Goal: Task Accomplishment & Management: Use online tool/utility

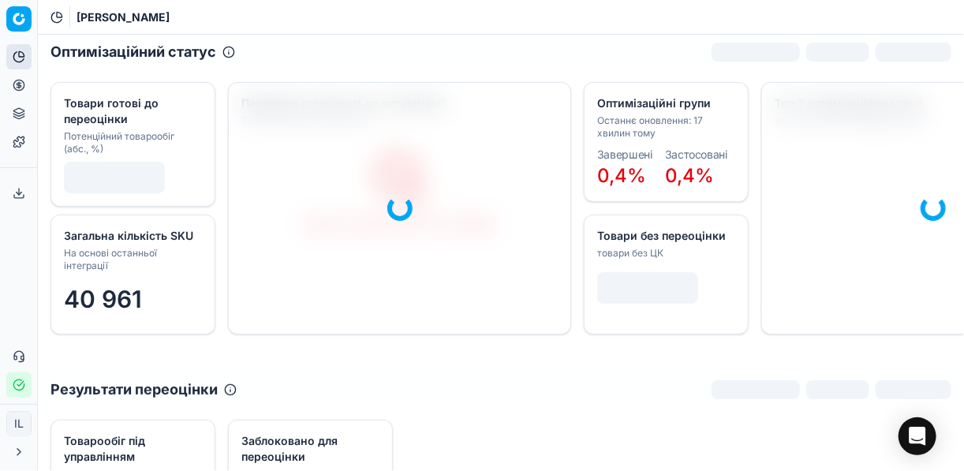
click at [21, 83] on icon at bounding box center [19, 85] width 4 height 4
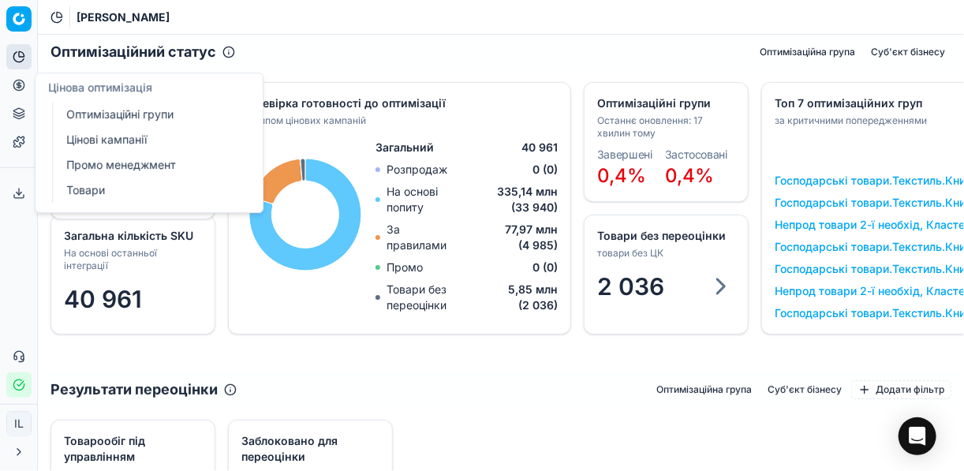
click at [164, 118] on link "Оптимізаційні групи" at bounding box center [152, 114] width 184 height 22
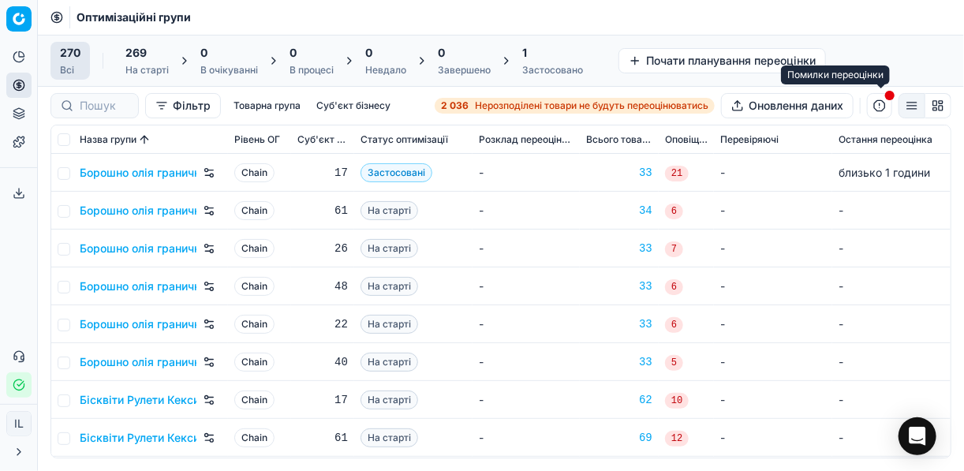
click at [874, 107] on button "button" at bounding box center [879, 105] width 25 height 25
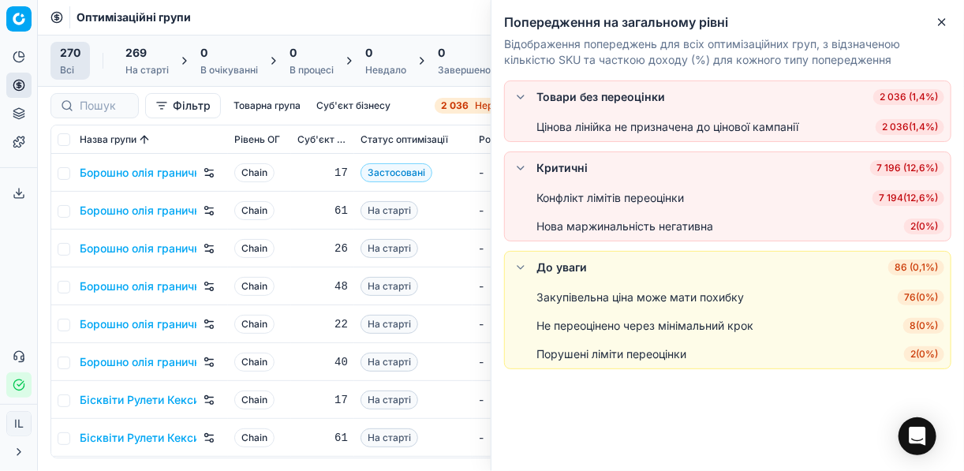
drag, startPoint x: 464, startPoint y: 198, endPoint x: 286, endPoint y: 181, distance: 179.2
click at [473, 198] on td "-" at bounding box center [526, 211] width 107 height 38
click at [948, 25] on icon "button" at bounding box center [942, 22] width 13 height 13
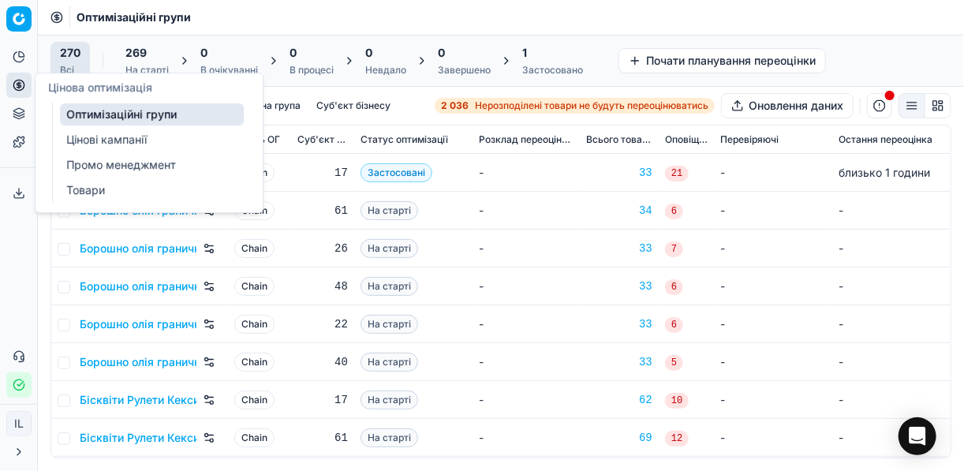
click at [92, 188] on link "Товари" at bounding box center [152, 190] width 184 height 22
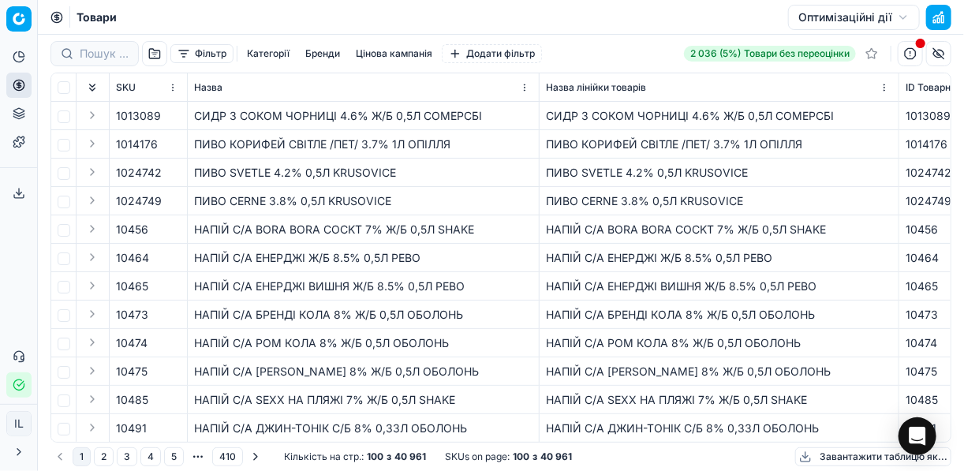
click at [878, 11] on button "Оптимізаційні дії" at bounding box center [854, 17] width 132 height 25
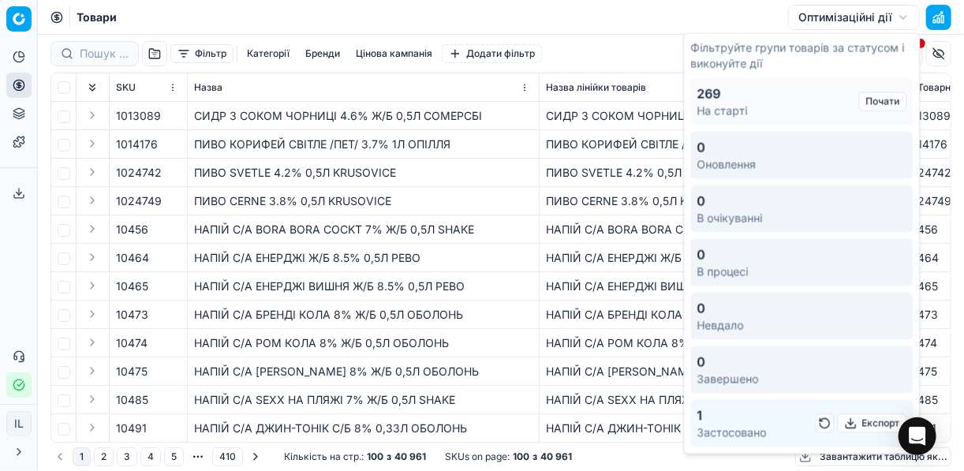
click at [821, 422] on button "button" at bounding box center [825, 423] width 19 height 19
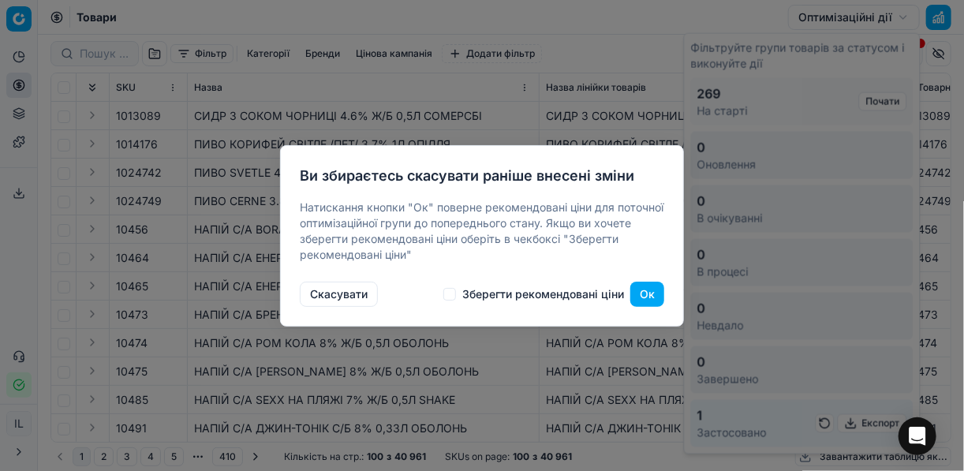
click at [355, 294] on button "Скасувати" at bounding box center [339, 294] width 78 height 25
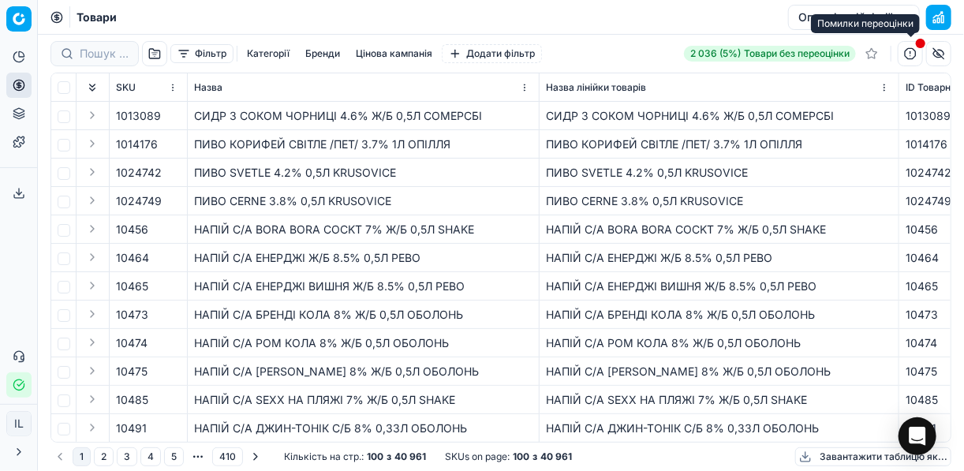
click at [907, 52] on button "button" at bounding box center [910, 53] width 25 height 25
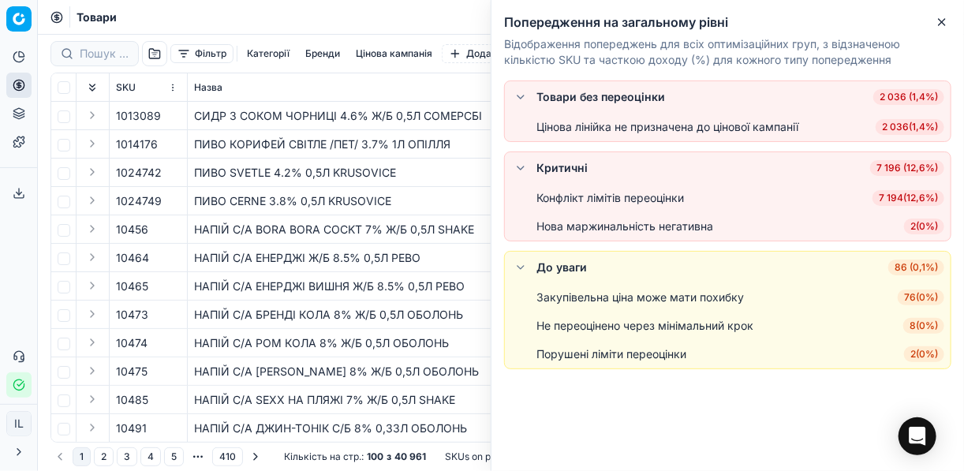
click at [459, 153] on td "ПИВО КОРИФЕЙ СВІТЛЕ /ПЕТ/ 3.7% 1Л ОПІЛЛЯ" at bounding box center [364, 144] width 352 height 28
click at [947, 19] on icon "button" at bounding box center [942, 22] width 13 height 13
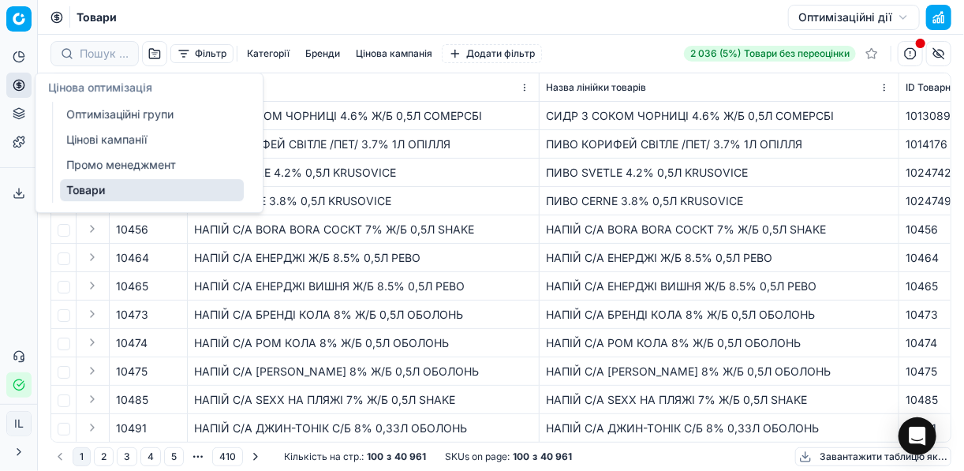
click at [94, 193] on link "Товари" at bounding box center [152, 190] width 184 height 22
click at [96, 187] on link "Товари" at bounding box center [152, 190] width 184 height 22
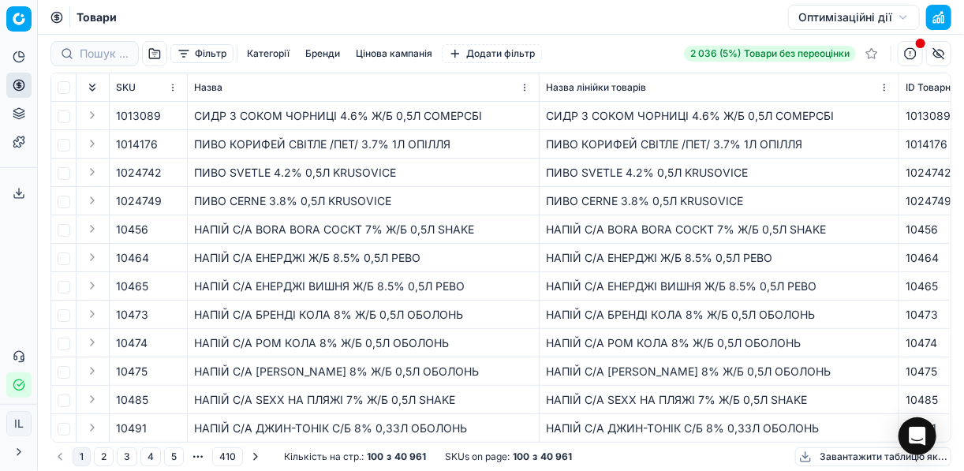
click at [891, 13] on button "Оптимізаційні дії" at bounding box center [854, 17] width 132 height 25
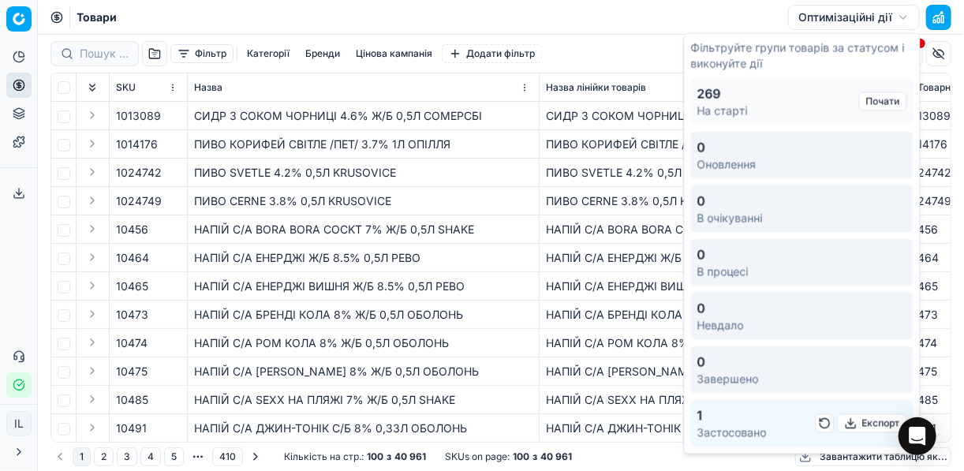
click at [828, 421] on button "button" at bounding box center [825, 423] width 19 height 19
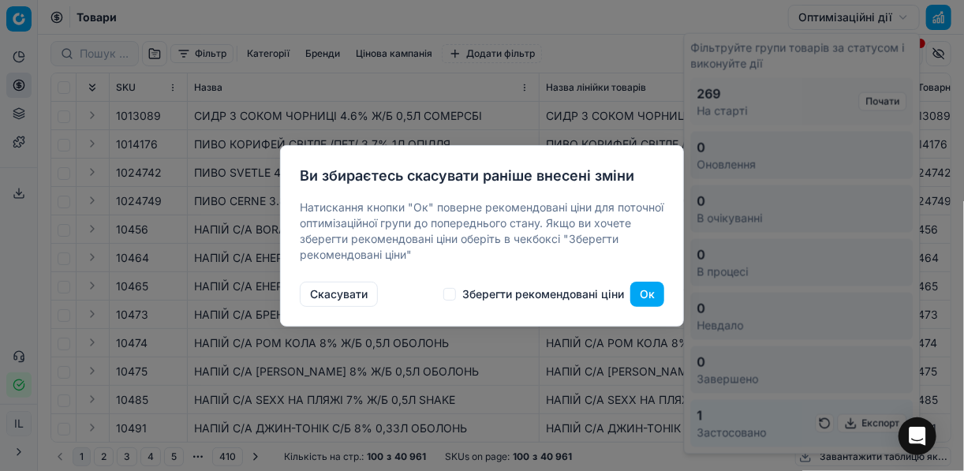
click at [639, 293] on button "Ок" at bounding box center [647, 294] width 34 height 25
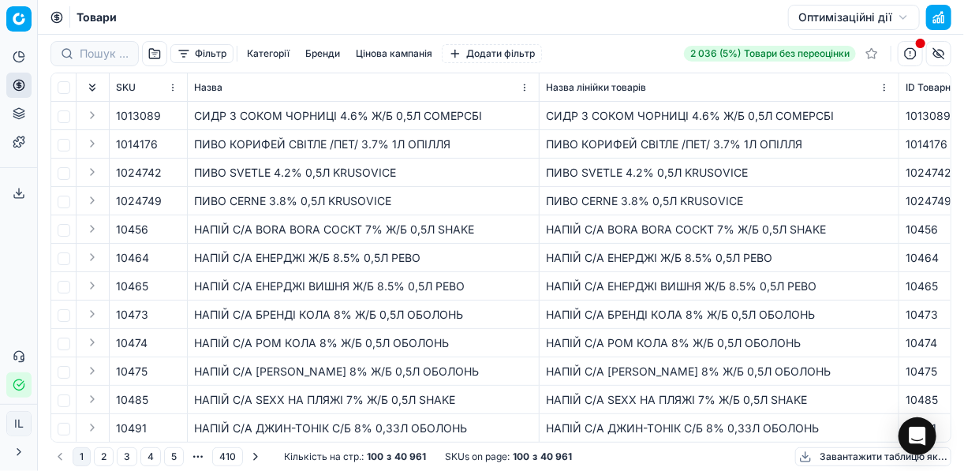
click at [821, 13] on button "Оптимізаційні дії" at bounding box center [854, 17] width 132 height 25
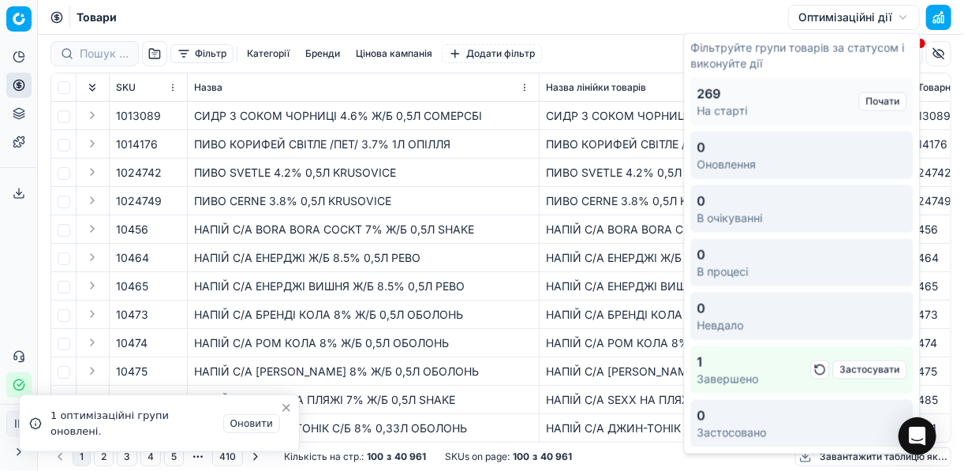
click at [816, 366] on button "button" at bounding box center [820, 370] width 19 height 19
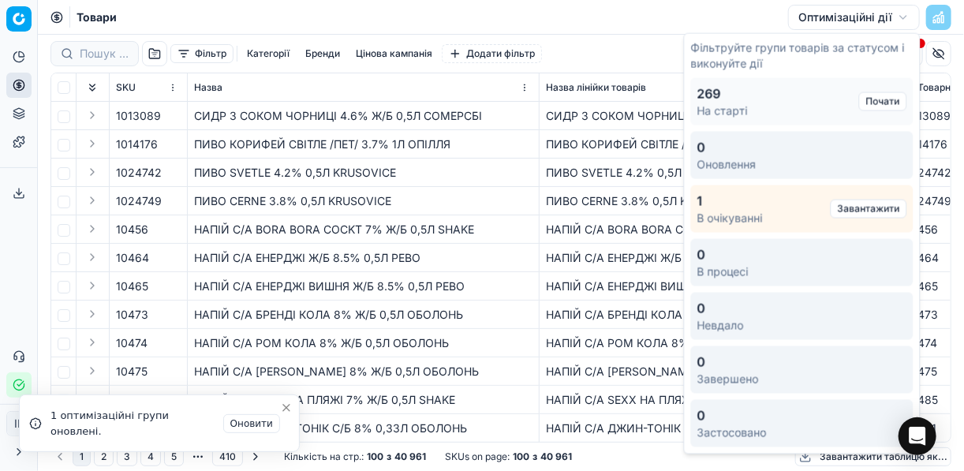
click at [858, 208] on button "Завантажити" at bounding box center [869, 209] width 77 height 19
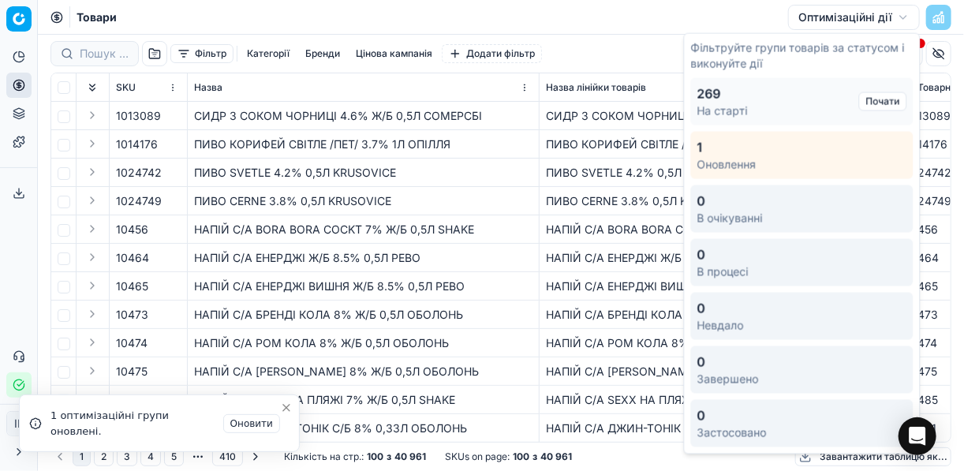
click at [724, 162] on p "Оновлення" at bounding box center [802, 165] width 210 height 16
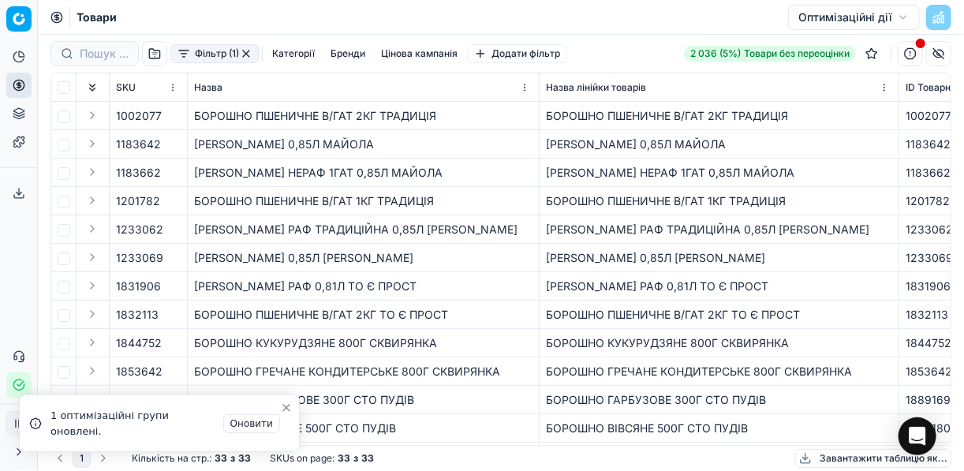
click at [247, 57] on button "button" at bounding box center [246, 53] width 13 height 13
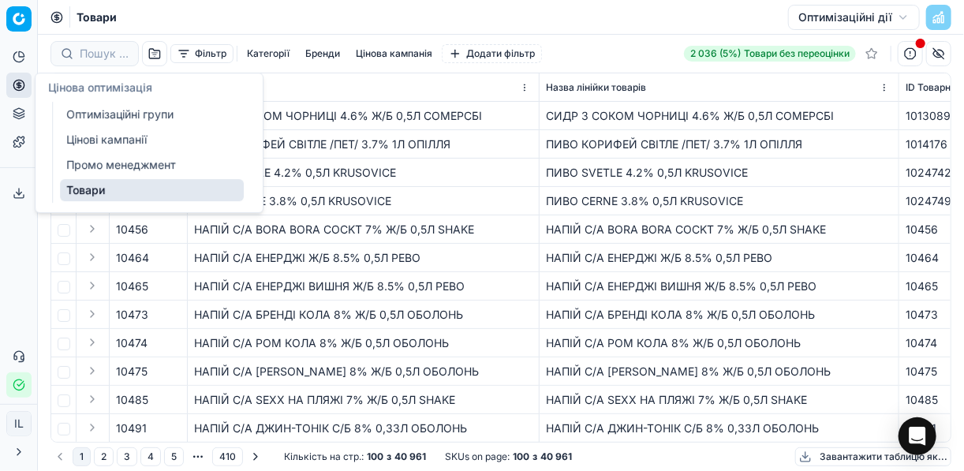
click at [17, 84] on icon at bounding box center [19, 85] width 13 height 13
click at [110, 110] on link "Оптимізаційні групи" at bounding box center [152, 114] width 184 height 22
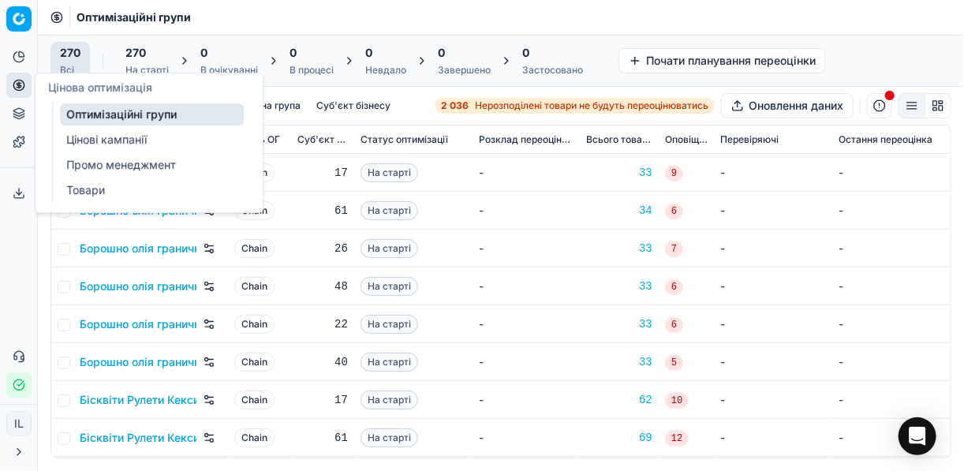
click at [136, 117] on link "Оптимізаційні групи" at bounding box center [152, 114] width 184 height 22
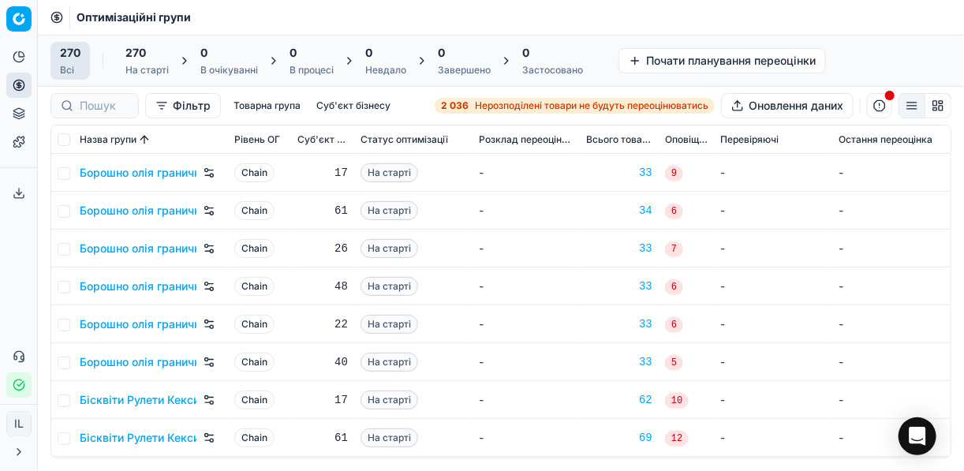
click at [473, 179] on td "-" at bounding box center [526, 173] width 107 height 38
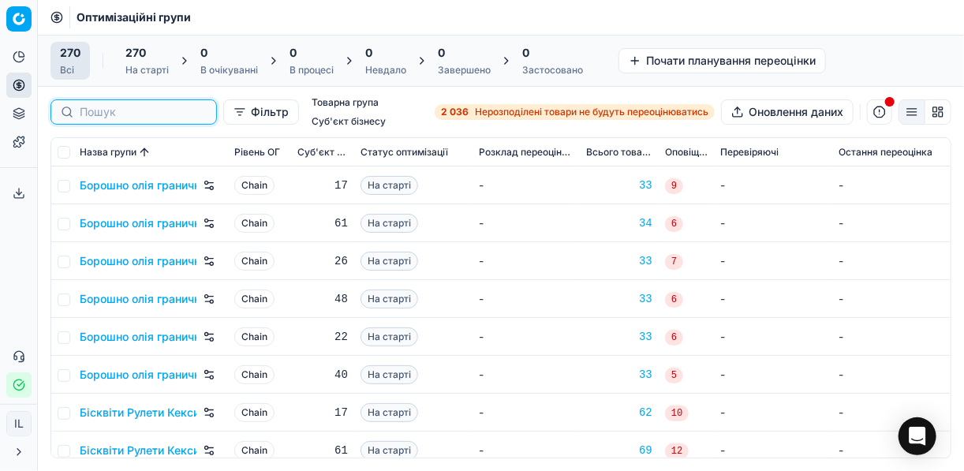
click at [110, 104] on input at bounding box center [143, 112] width 127 height 16
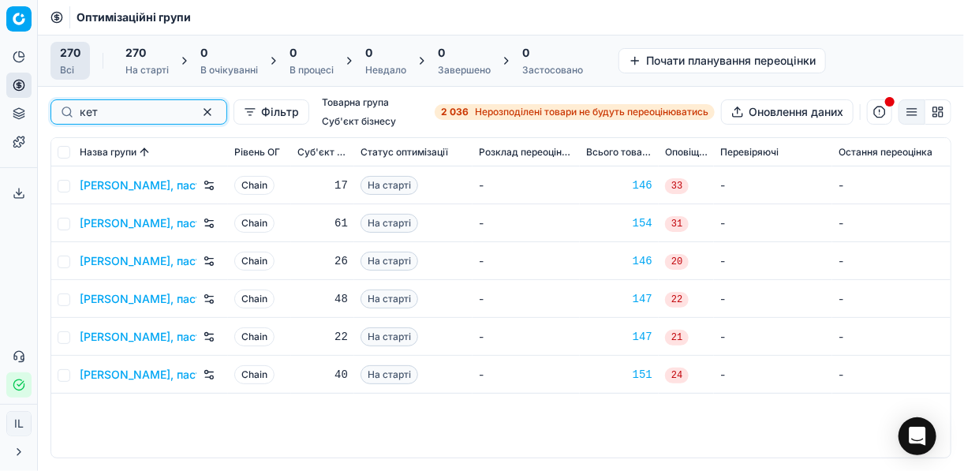
type input "кет"
click at [126, 182] on link "Кетчупи, паста, соєві соуси, Кластер 1" at bounding box center [138, 186] width 117 height 16
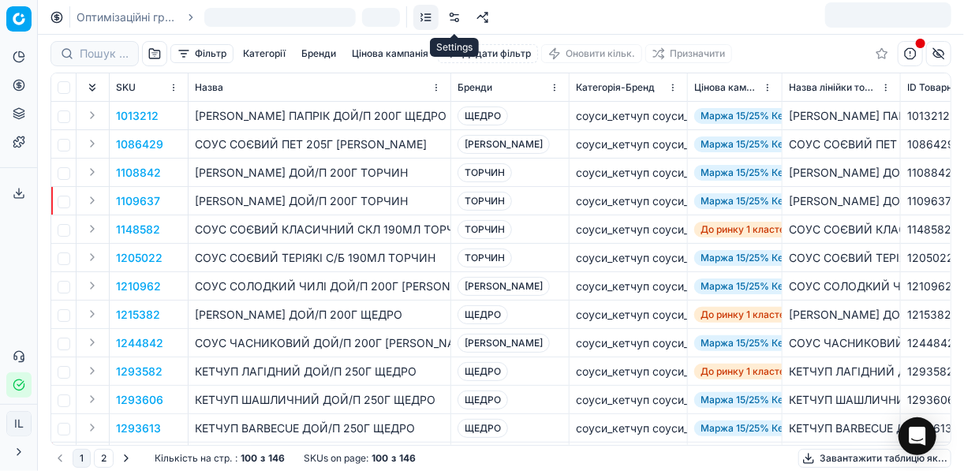
click at [451, 22] on link at bounding box center [454, 17] width 25 height 25
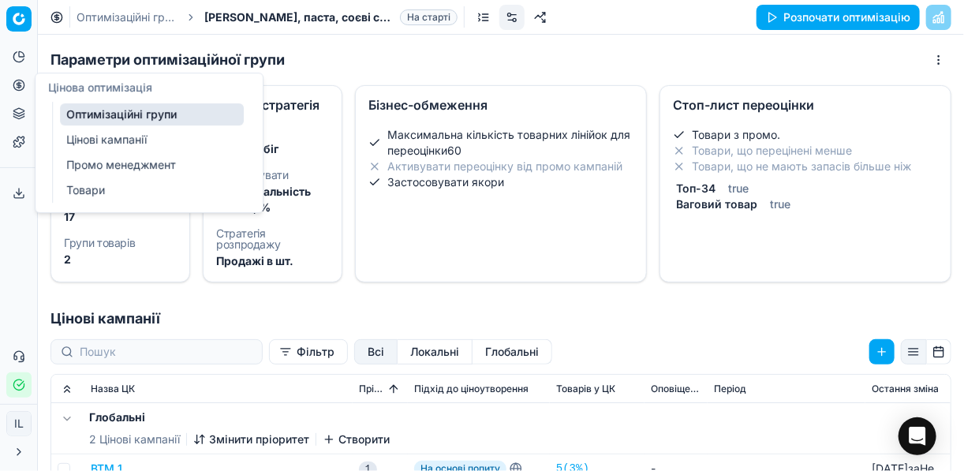
click at [17, 86] on icon at bounding box center [19, 85] width 13 height 13
click at [80, 110] on link "Оптимізаційні групи" at bounding box center [152, 114] width 184 height 22
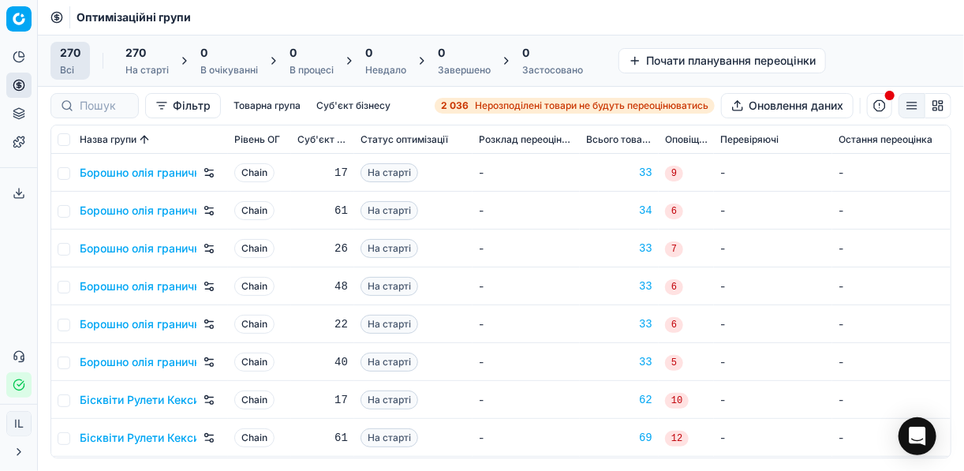
drag, startPoint x: 512, startPoint y: 187, endPoint x: 230, endPoint y: 118, distance: 289.9
click at [512, 187] on td "-" at bounding box center [526, 173] width 107 height 38
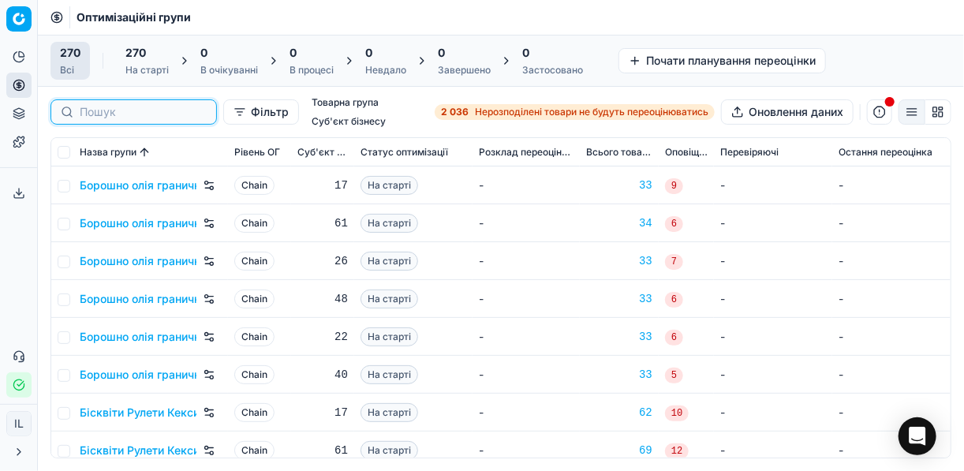
click at [92, 104] on input at bounding box center [143, 112] width 127 height 16
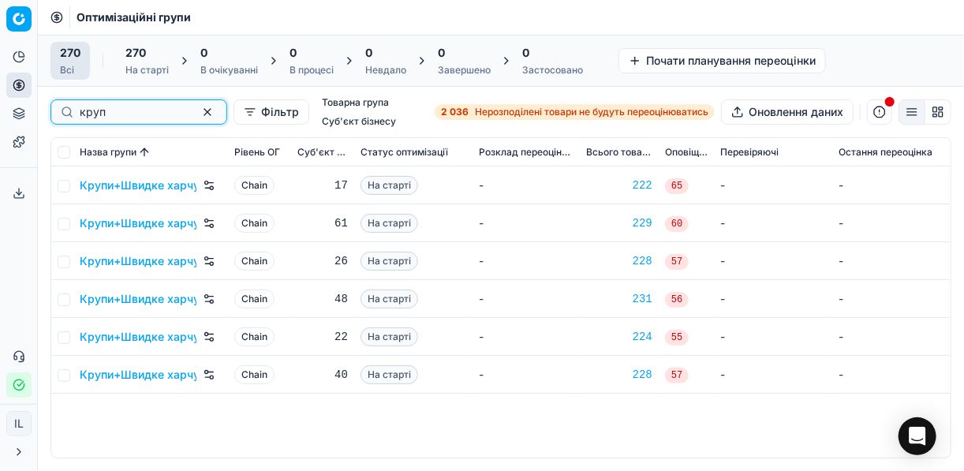
type input "круп"
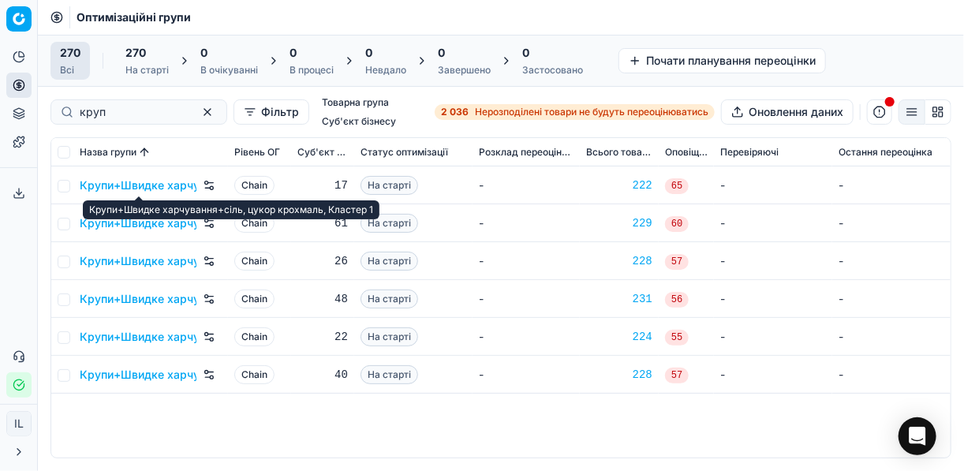
click at [147, 181] on link "Крупи+Швидке харчування+сіль, цукор крохмаль, Кластер 1" at bounding box center [138, 186] width 117 height 16
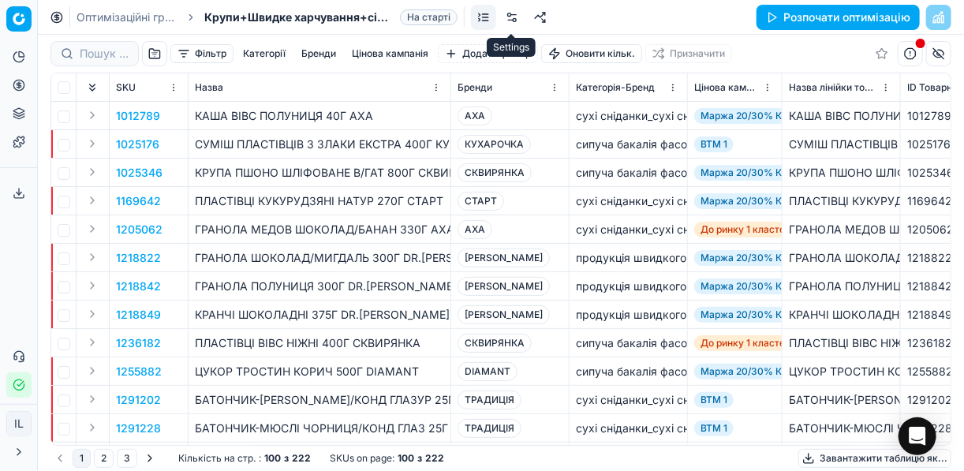
click at [510, 18] on link at bounding box center [511, 17] width 25 height 25
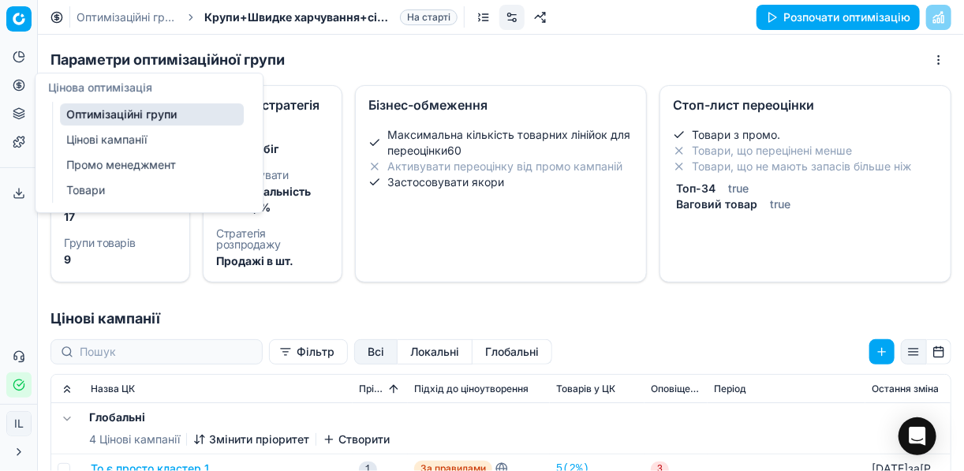
click at [21, 89] on circle at bounding box center [18, 85] width 10 height 10
click at [159, 114] on link "Оптимізаційні групи" at bounding box center [152, 114] width 184 height 22
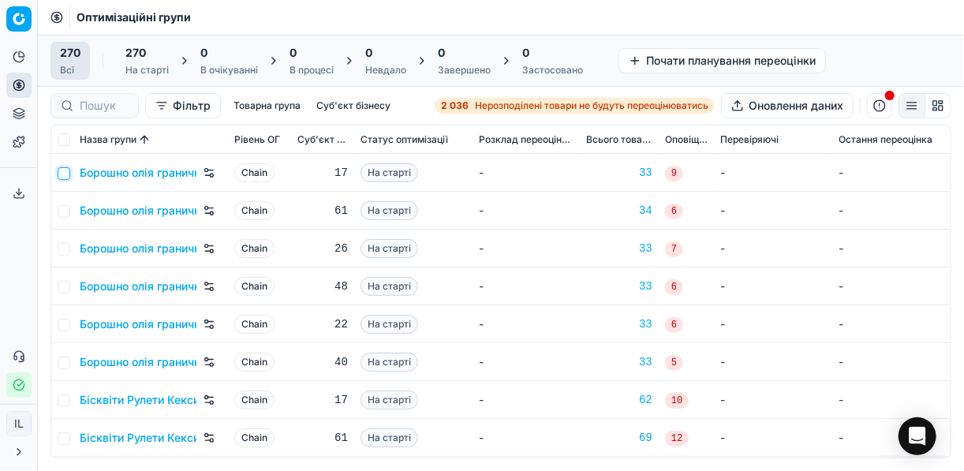
click at [63, 174] on input "checkbox" at bounding box center [64, 173] width 13 height 13
checkbox input "true"
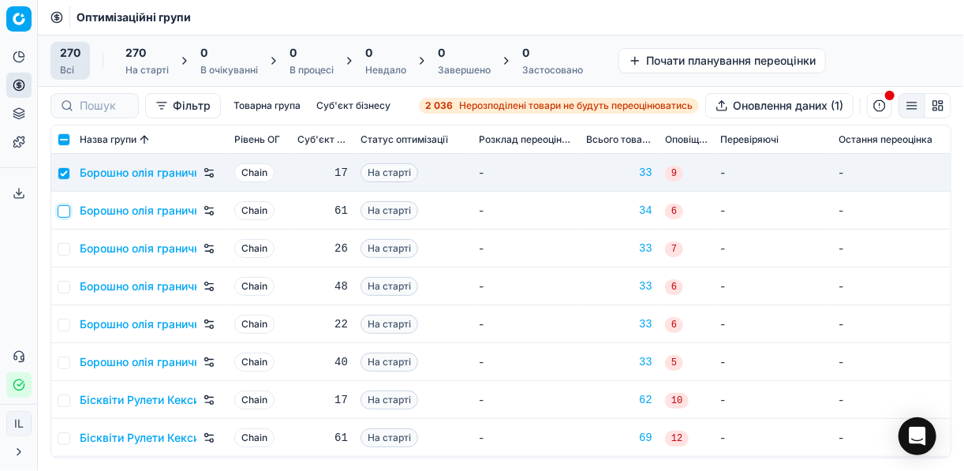
click at [64, 208] on input "checkbox" at bounding box center [64, 211] width 13 height 13
checkbox input "true"
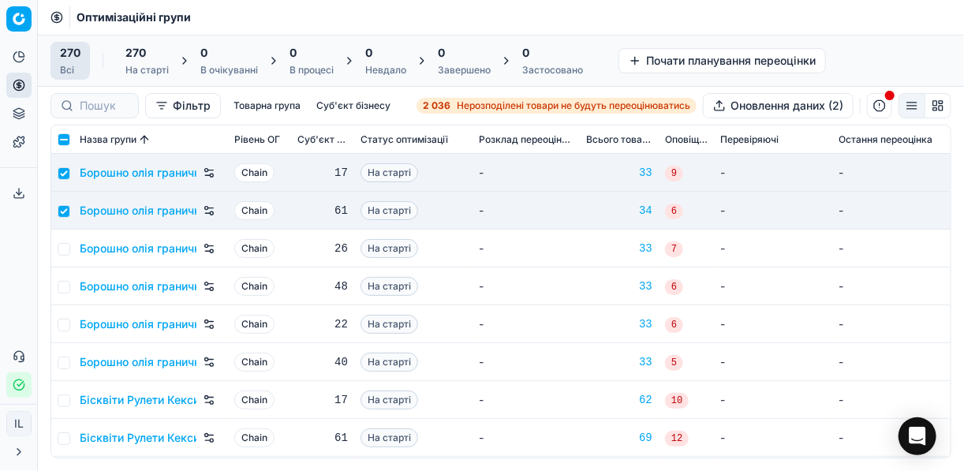
drag, startPoint x: 68, startPoint y: 238, endPoint x: 66, endPoint y: 246, distance: 8.0
click at [67, 245] on td at bounding box center [62, 249] width 22 height 38
click at [66, 246] on input "checkbox" at bounding box center [64, 249] width 13 height 13
checkbox input "true"
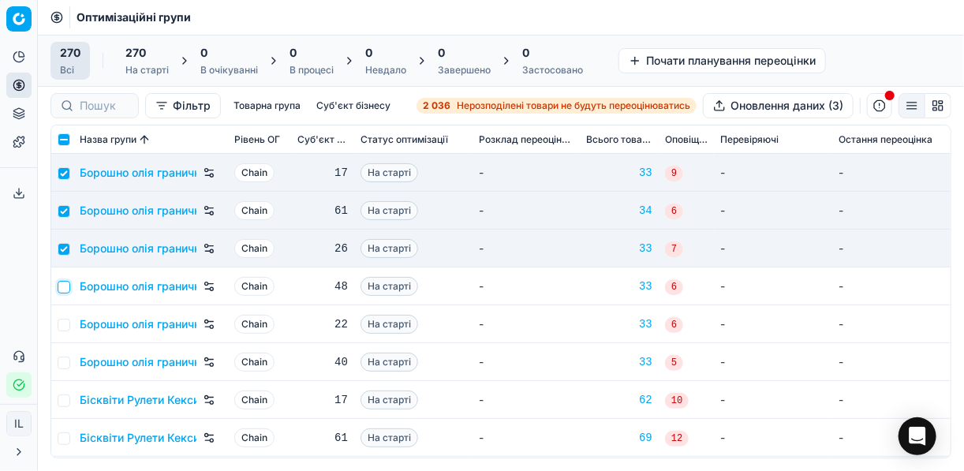
click at [64, 285] on input "checkbox" at bounding box center [64, 287] width 13 height 13
checkbox input "true"
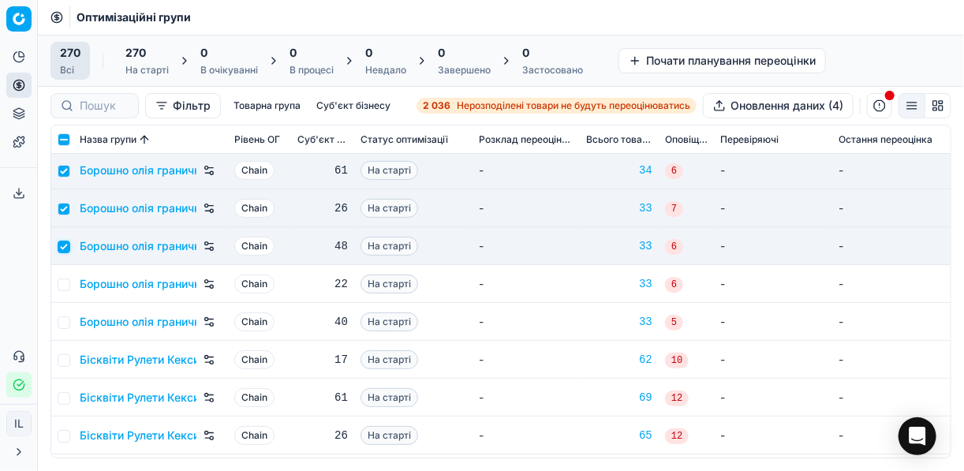
scroll to position [63, 0]
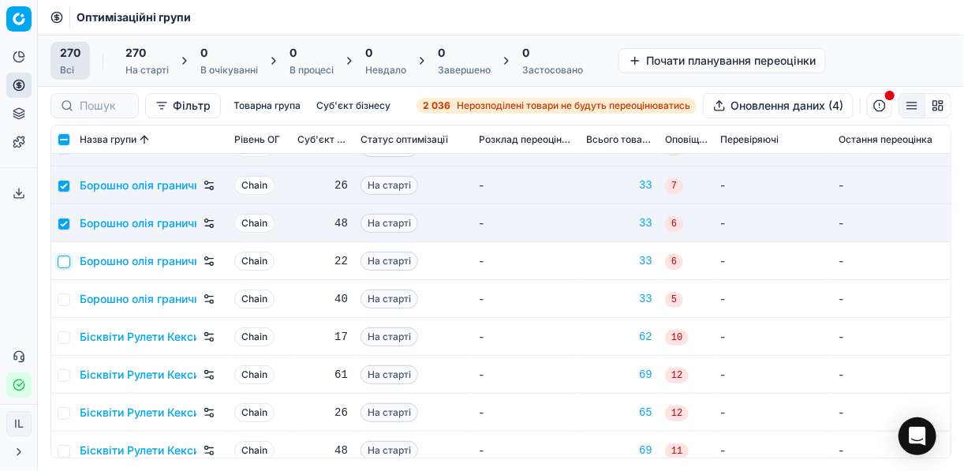
click at [63, 259] on input "checkbox" at bounding box center [64, 262] width 13 height 13
checkbox input "true"
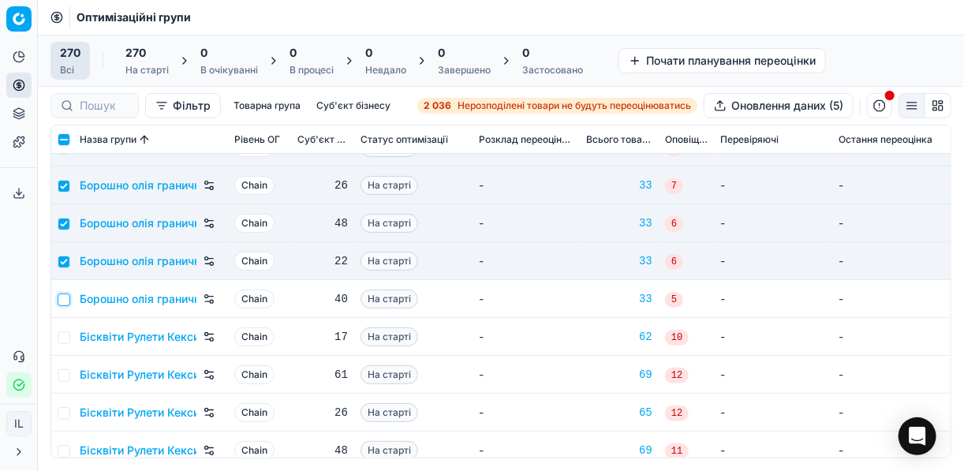
click at [65, 302] on input "checkbox" at bounding box center [64, 300] width 13 height 13
checkbox input "true"
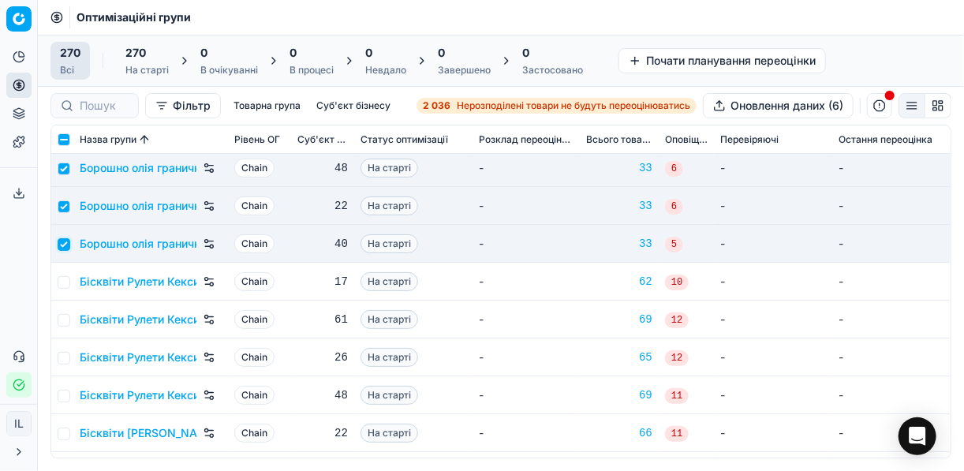
scroll to position [126, 0]
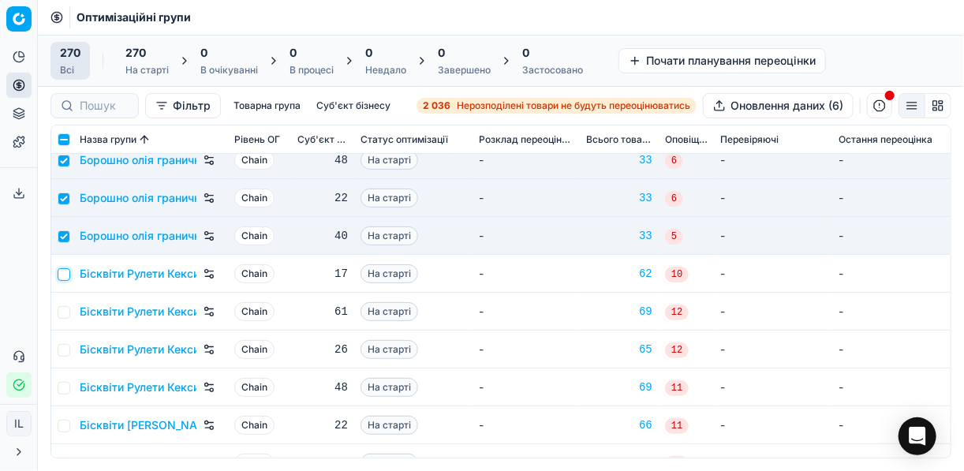
click at [64, 272] on input "checkbox" at bounding box center [64, 274] width 13 height 13
checkbox input "true"
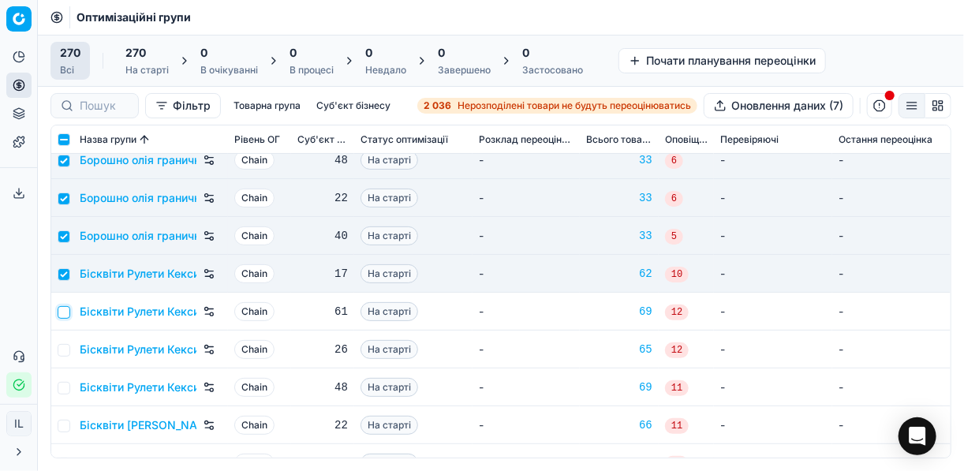
click at [60, 308] on input "checkbox" at bounding box center [64, 312] width 13 height 13
checkbox input "true"
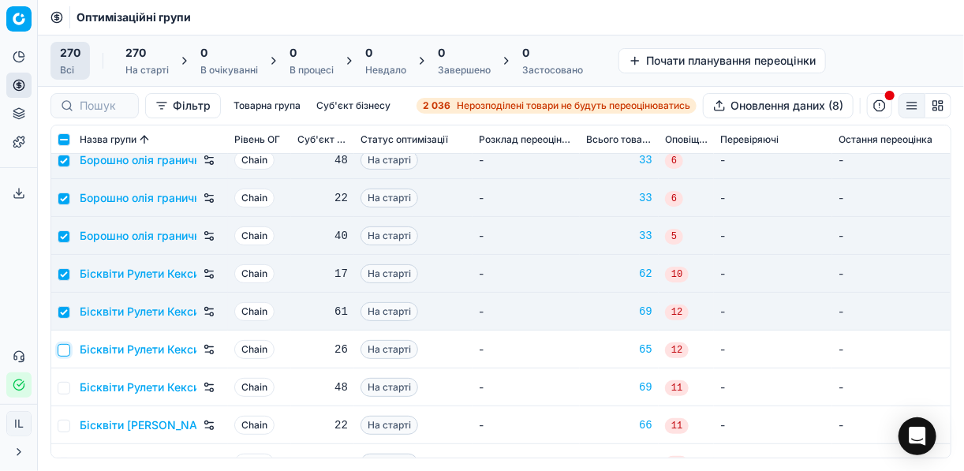
click at [63, 350] on input "checkbox" at bounding box center [64, 350] width 13 height 13
checkbox input "true"
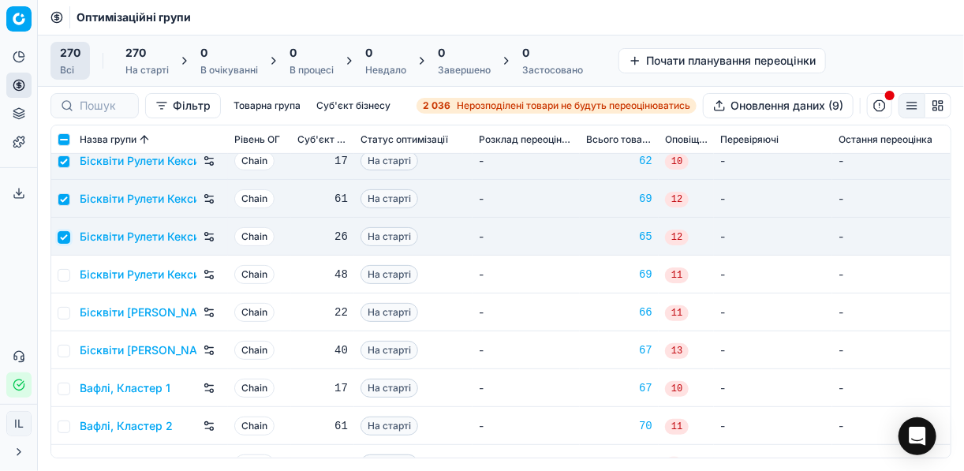
scroll to position [252, 0]
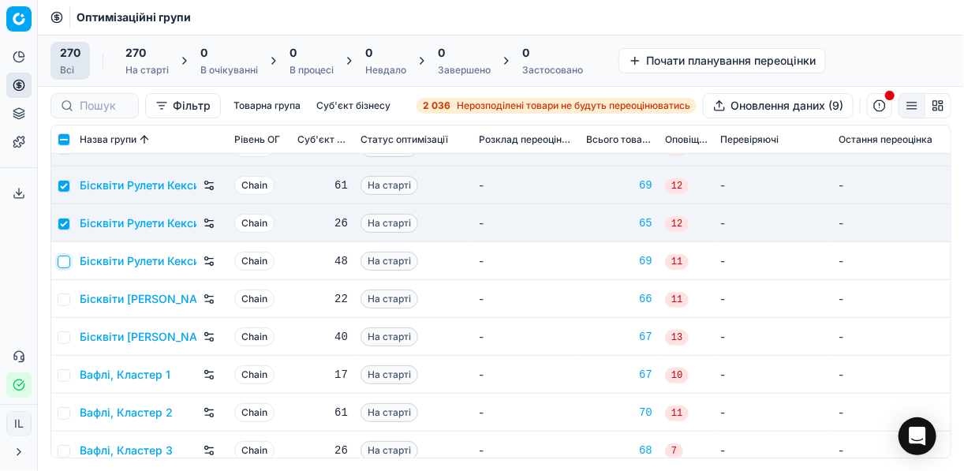
click at [64, 260] on input "checkbox" at bounding box center [64, 262] width 13 height 13
checkbox input "true"
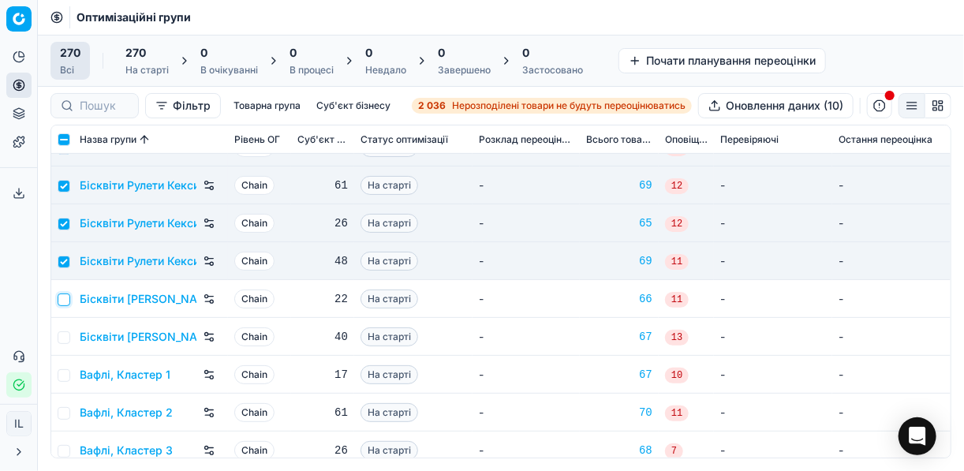
click at [64, 303] on input "checkbox" at bounding box center [64, 300] width 13 height 13
checkbox input "true"
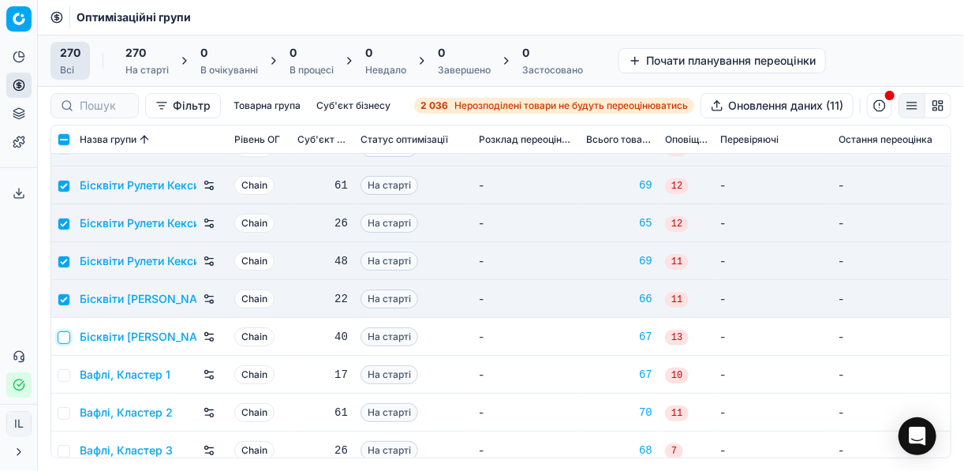
click at [59, 337] on input "checkbox" at bounding box center [64, 337] width 13 height 13
checkbox input "true"
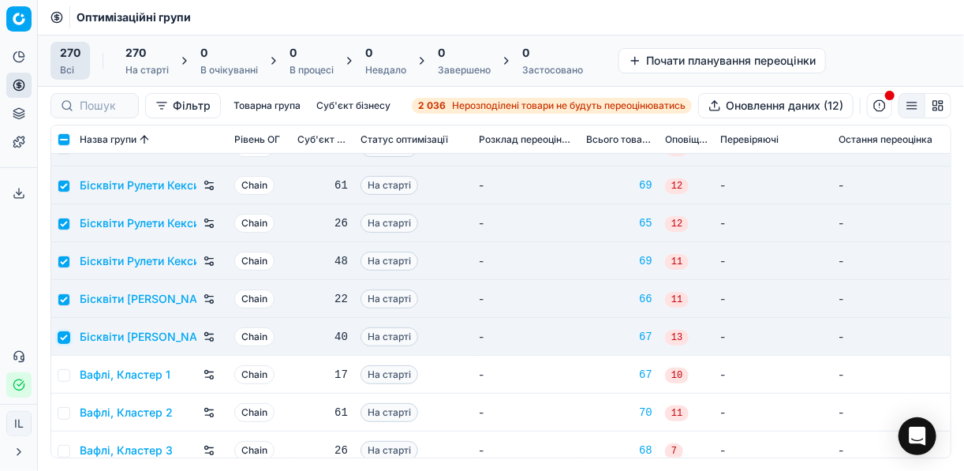
scroll to position [316, 0]
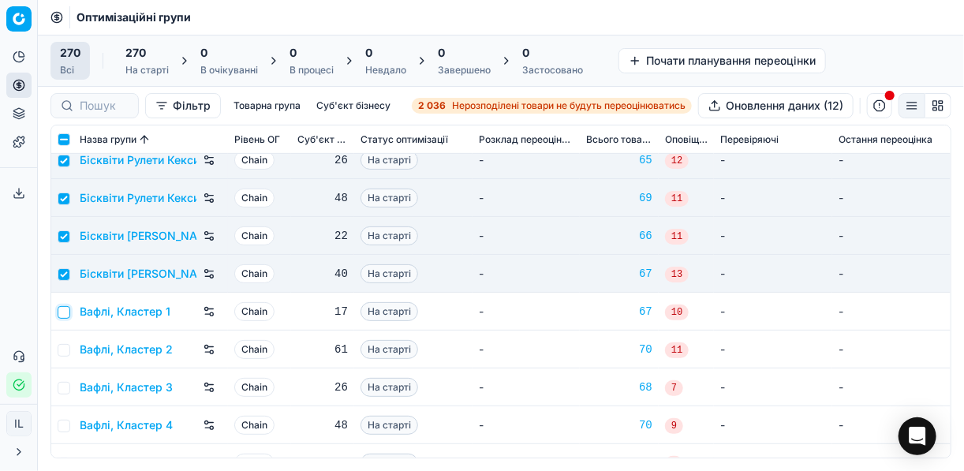
click at [64, 308] on input "checkbox" at bounding box center [64, 312] width 13 height 13
checkbox input "true"
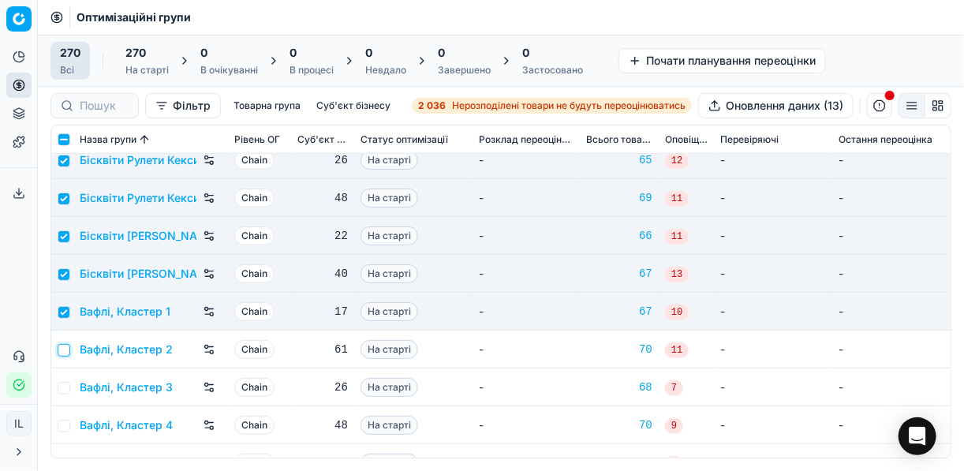
click at [63, 344] on input "checkbox" at bounding box center [64, 350] width 13 height 13
checkbox input "true"
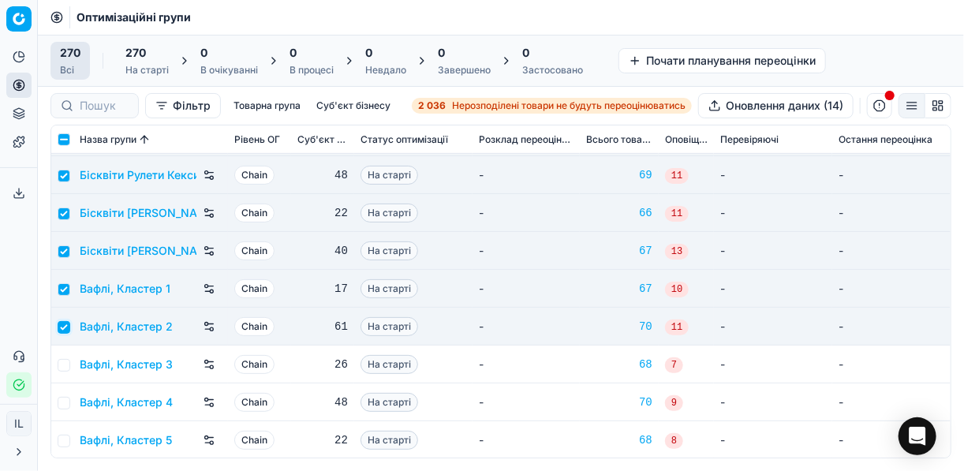
scroll to position [442, 0]
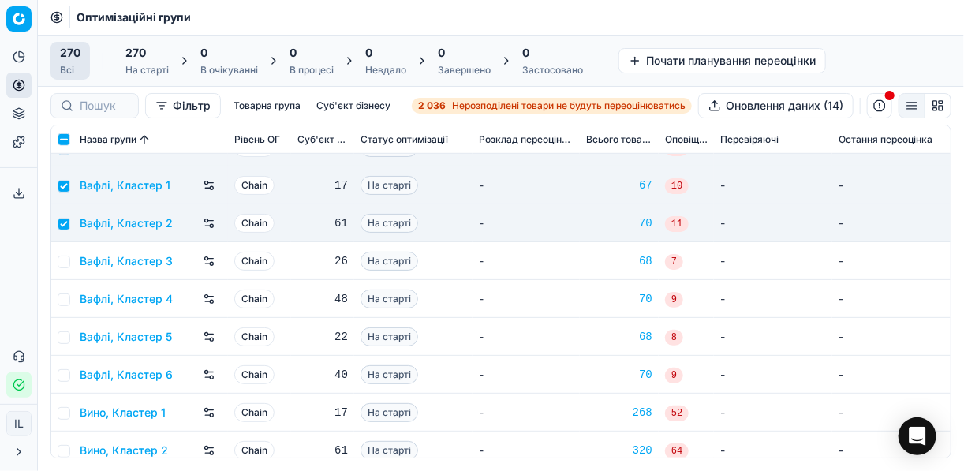
click at [67, 269] on td at bounding box center [62, 261] width 22 height 38
click at [64, 261] on input "checkbox" at bounding box center [64, 262] width 13 height 13
checkbox input "true"
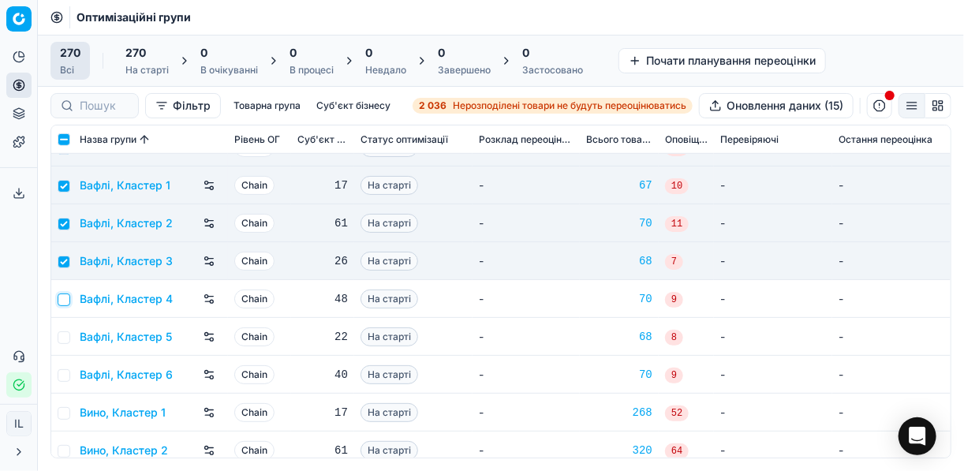
click at [62, 303] on input "checkbox" at bounding box center [64, 300] width 13 height 13
checkbox input "true"
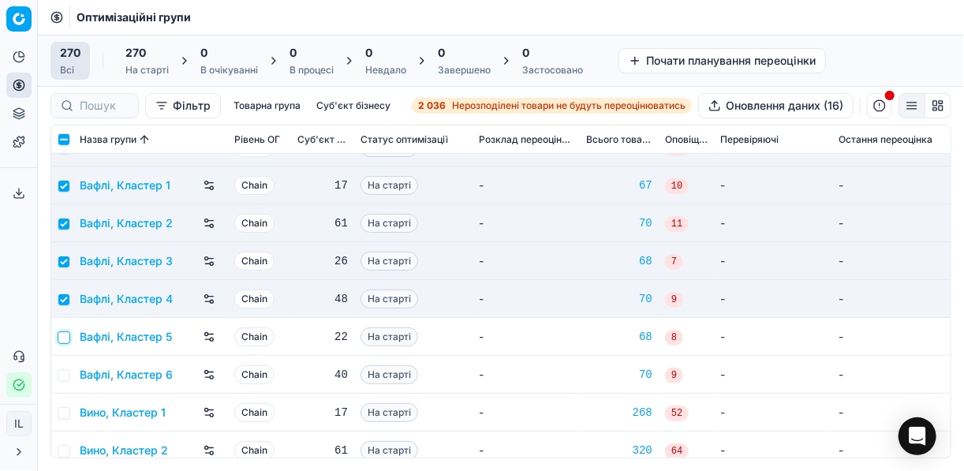
click at [65, 337] on input "checkbox" at bounding box center [64, 337] width 13 height 13
checkbox input "true"
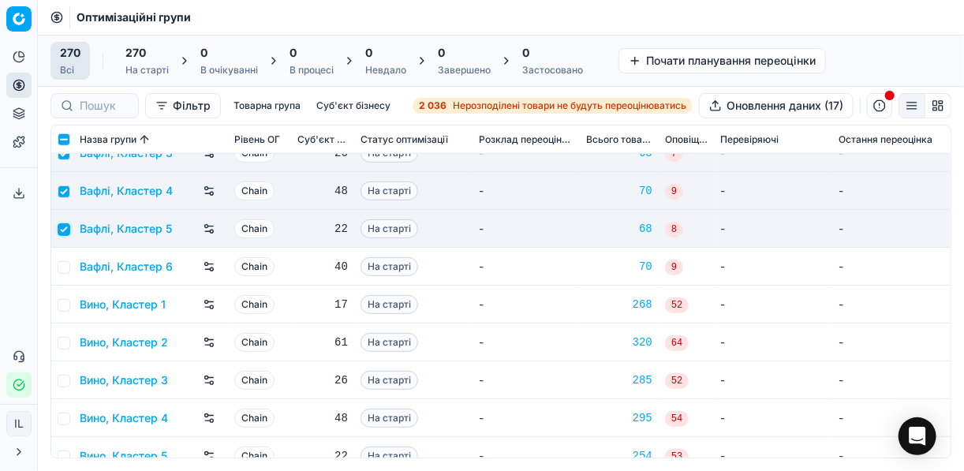
scroll to position [568, 0]
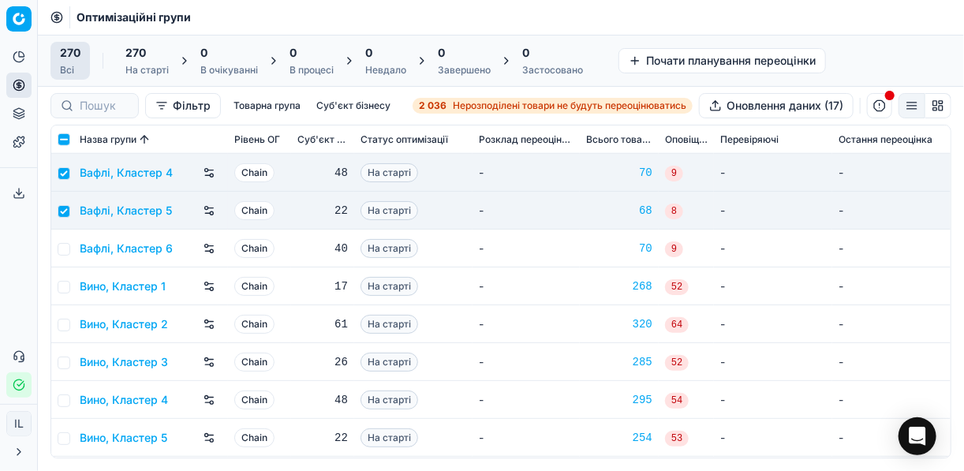
click at [68, 245] on td at bounding box center [62, 249] width 22 height 38
click at [65, 249] on input "checkbox" at bounding box center [64, 249] width 13 height 13
checkbox input "true"
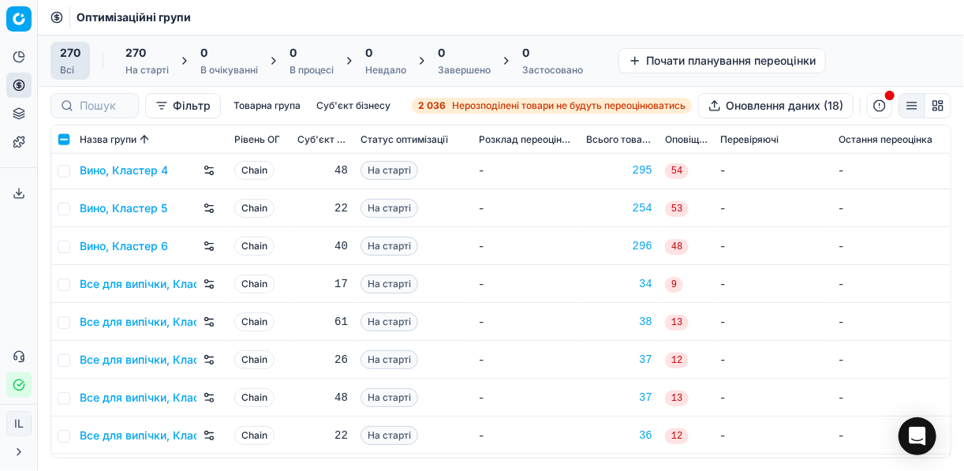
scroll to position [821, 0]
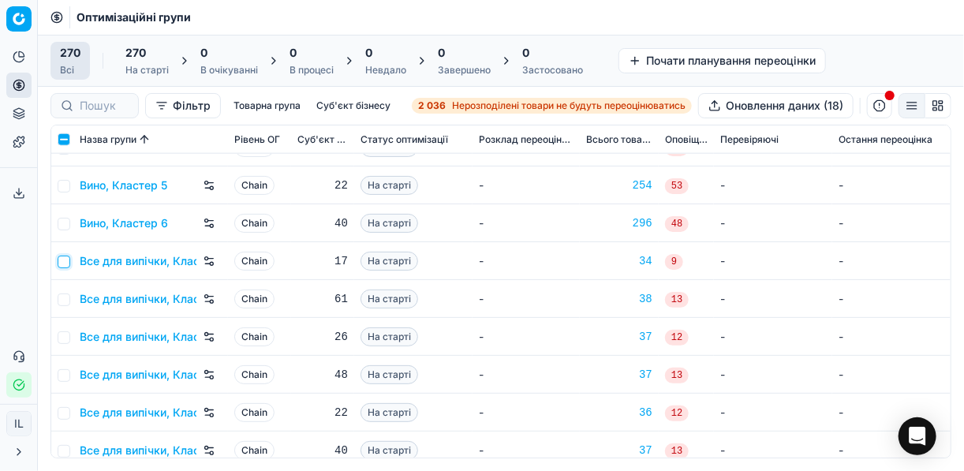
drag, startPoint x: 63, startPoint y: 262, endPoint x: 65, endPoint y: 277, distance: 15.2
click at [64, 263] on input "checkbox" at bounding box center [64, 262] width 13 height 13
checkbox input "true"
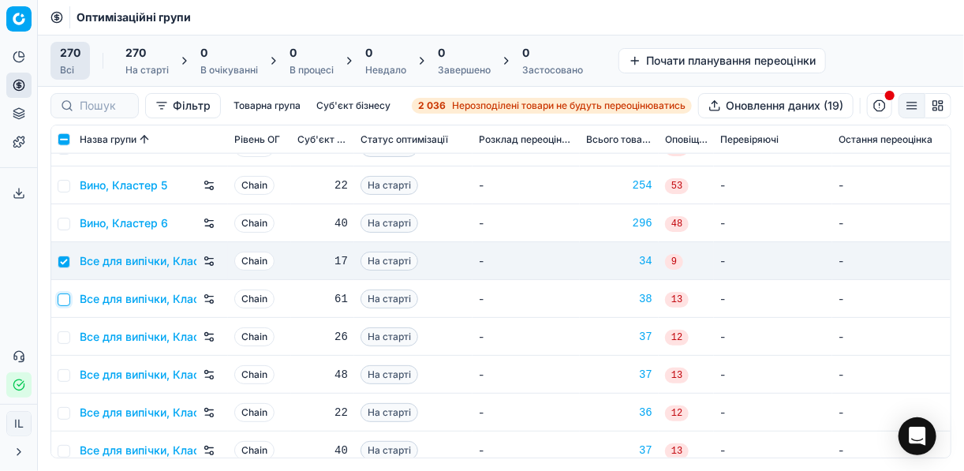
click at [66, 297] on input "checkbox" at bounding box center [64, 300] width 13 height 13
checkbox input "true"
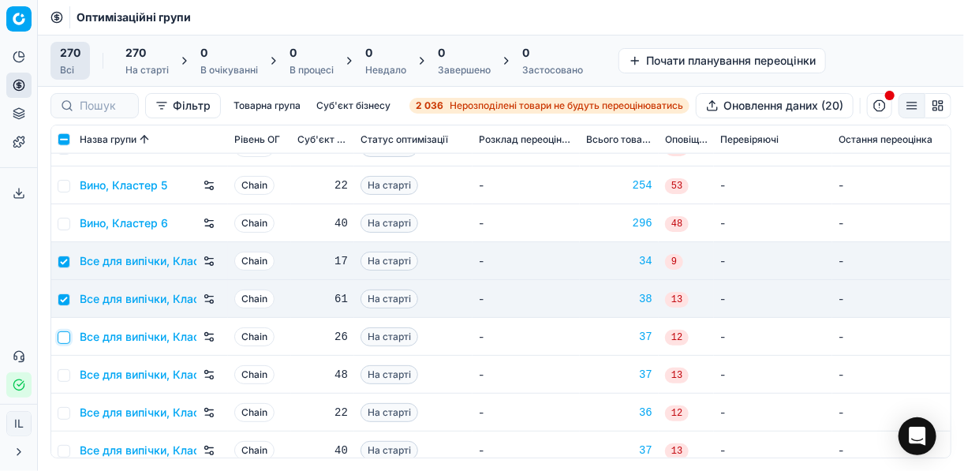
click at [63, 333] on input "checkbox" at bounding box center [64, 337] width 13 height 13
checkbox input "true"
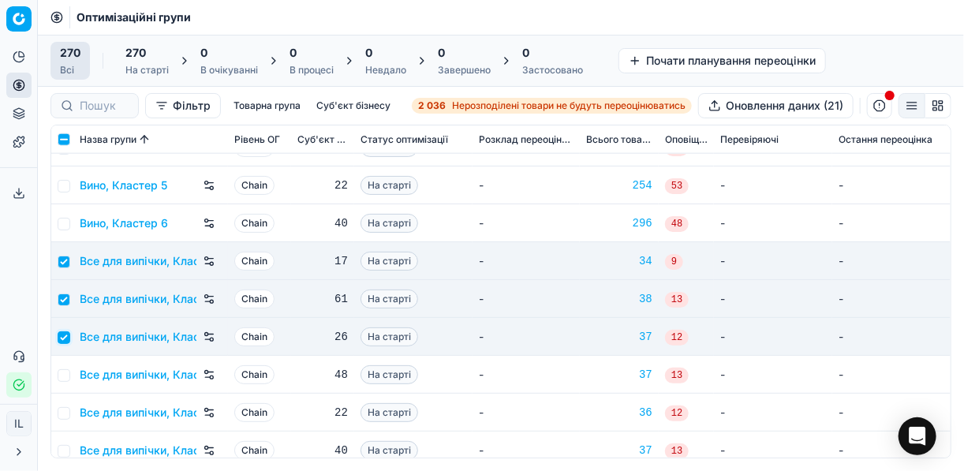
scroll to position [884, 0]
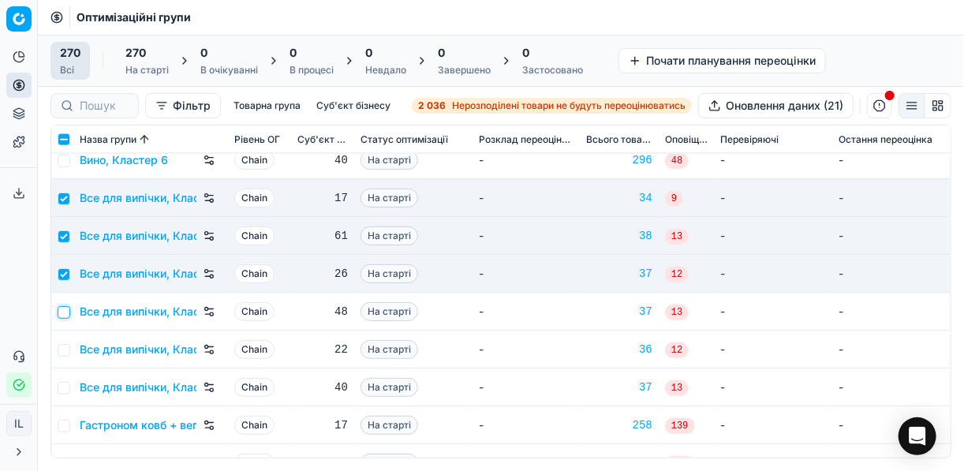
click at [64, 308] on input "checkbox" at bounding box center [64, 312] width 13 height 13
checkbox input "true"
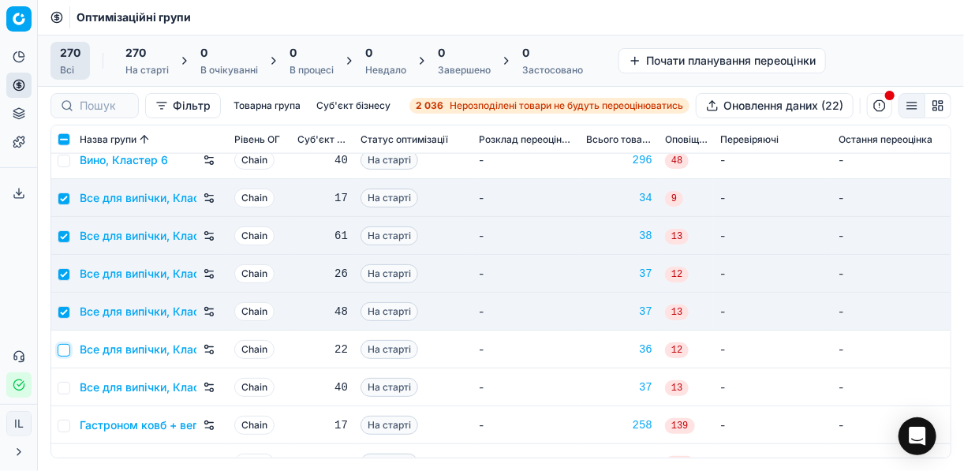
click at [67, 344] on input "checkbox" at bounding box center [64, 350] width 13 height 13
checkbox input "true"
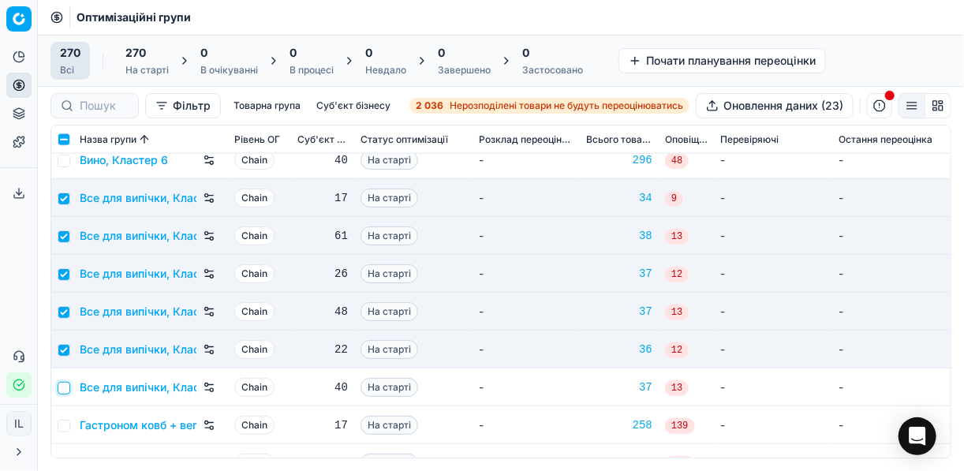
click at [63, 384] on input "checkbox" at bounding box center [64, 388] width 13 height 13
checkbox input "true"
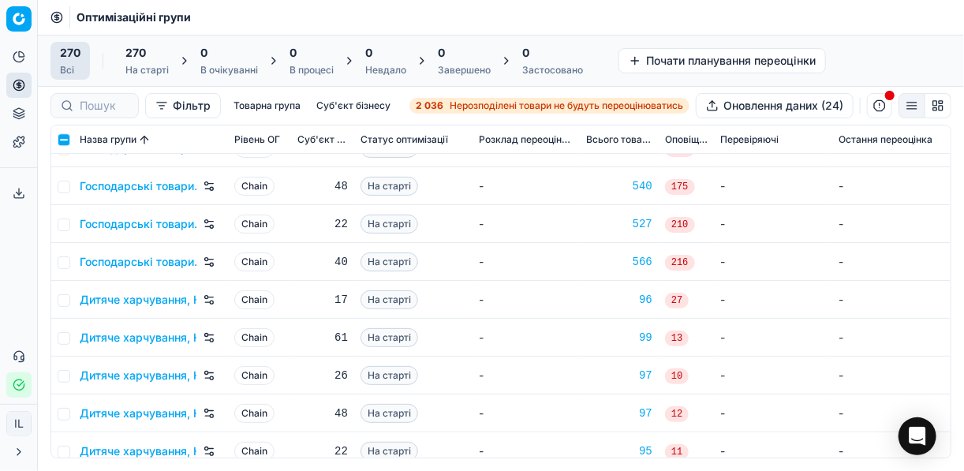
scroll to position [1704, 0]
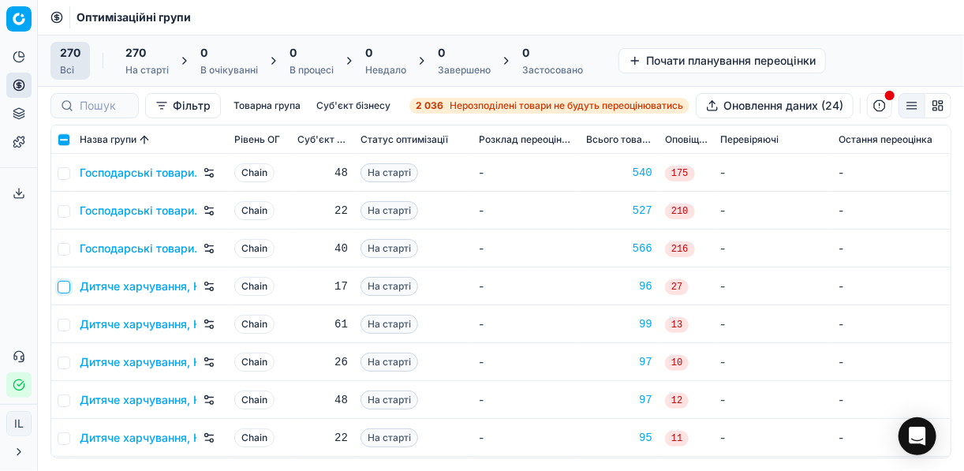
click at [64, 284] on input "checkbox" at bounding box center [64, 287] width 13 height 13
checkbox input "true"
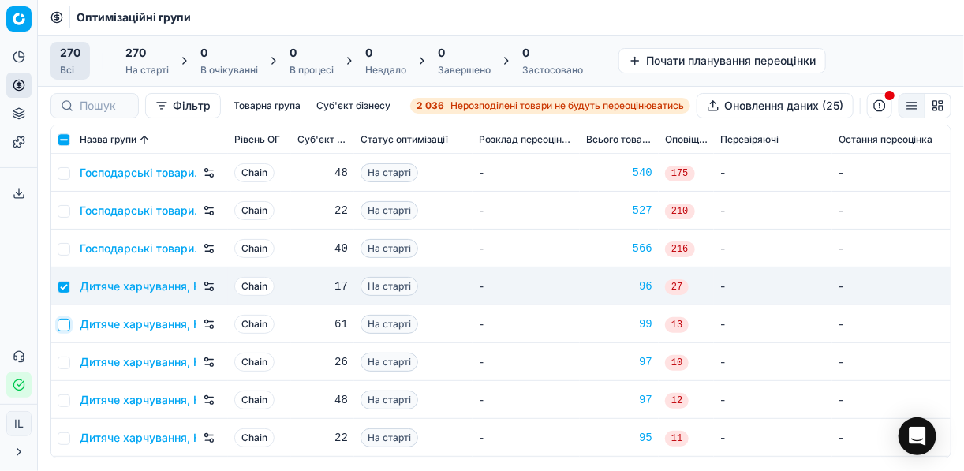
click at [62, 323] on input "checkbox" at bounding box center [64, 325] width 13 height 13
checkbox input "true"
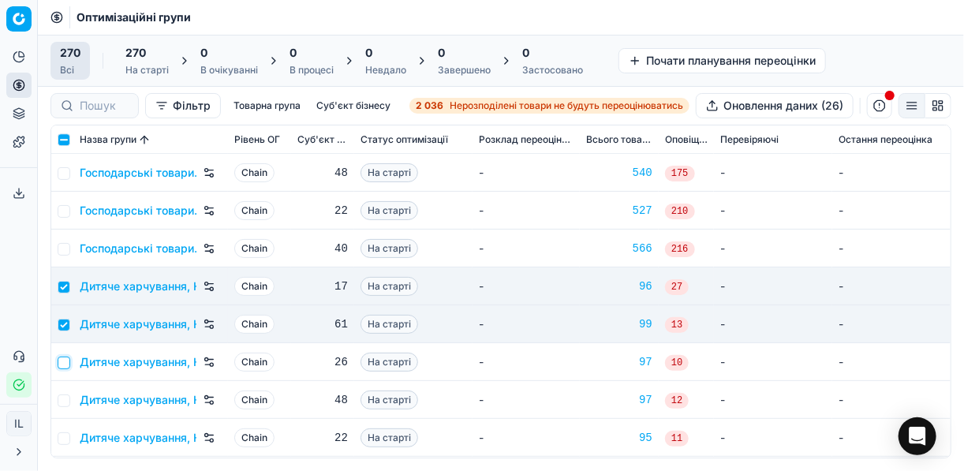
click at [66, 360] on input "checkbox" at bounding box center [64, 363] width 13 height 13
checkbox input "true"
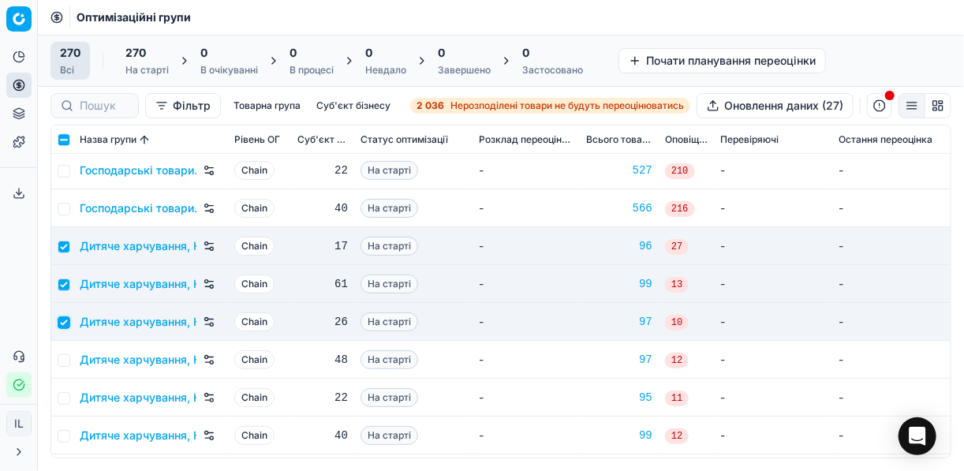
scroll to position [1767, 0]
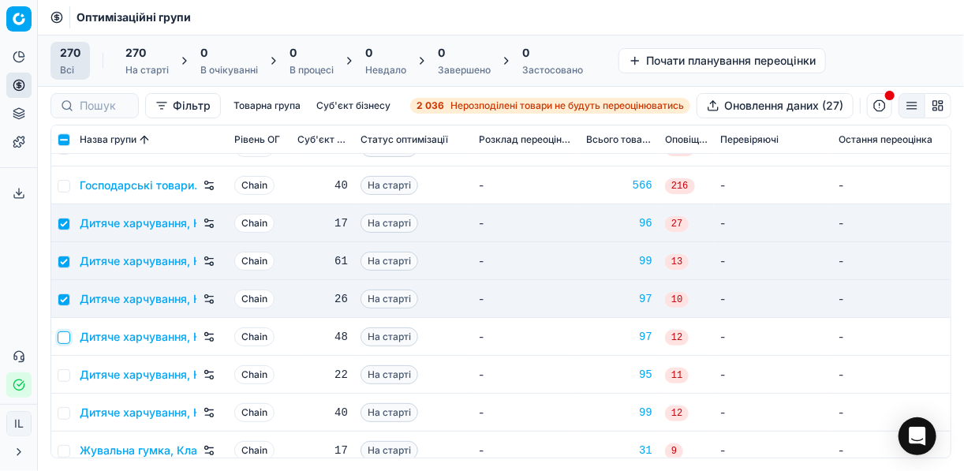
click at [67, 335] on input "checkbox" at bounding box center [64, 337] width 13 height 13
checkbox input "true"
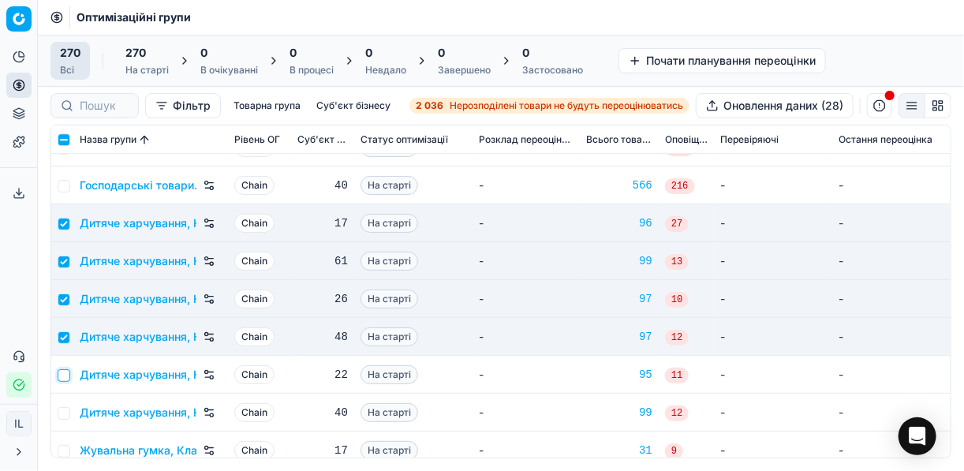
click at [60, 374] on input "checkbox" at bounding box center [64, 375] width 13 height 13
checkbox input "true"
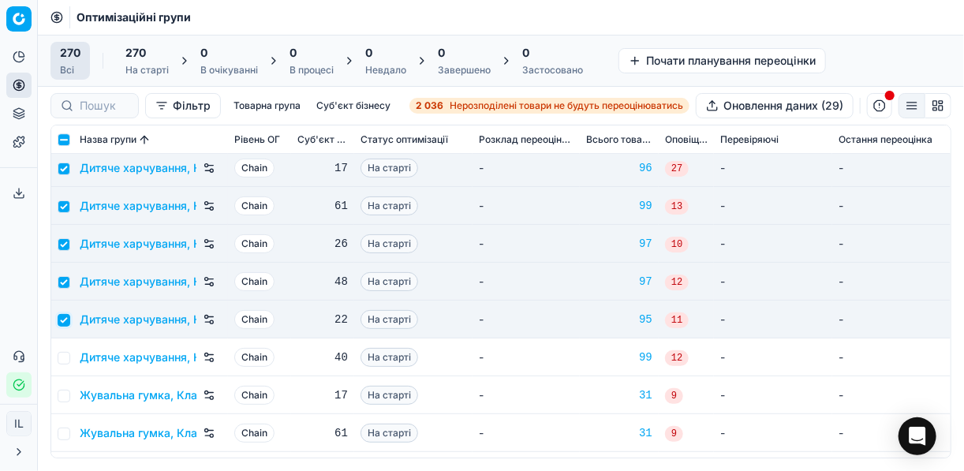
scroll to position [1830, 0]
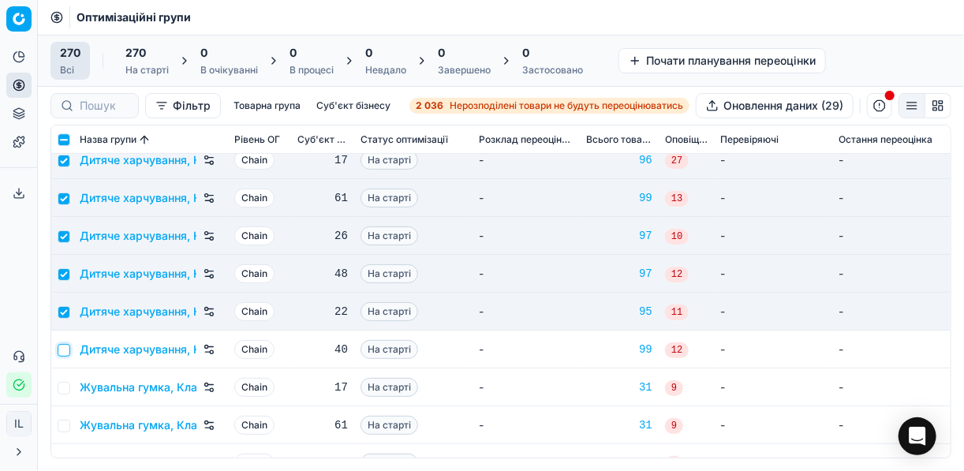
drag, startPoint x: 67, startPoint y: 349, endPoint x: 67, endPoint y: 379, distance: 30.0
click at [67, 350] on input "checkbox" at bounding box center [64, 350] width 13 height 13
checkbox input "true"
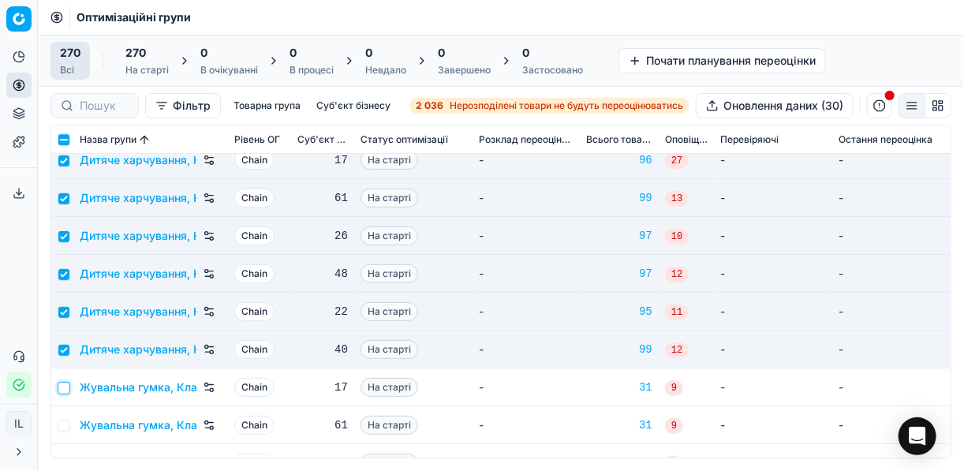
click at [66, 382] on input "checkbox" at bounding box center [64, 388] width 13 height 13
checkbox input "true"
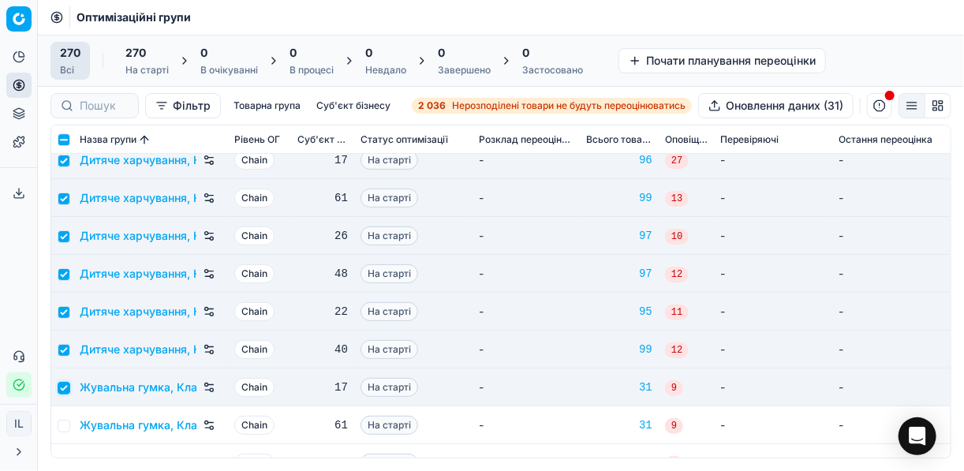
scroll to position [1894, 0]
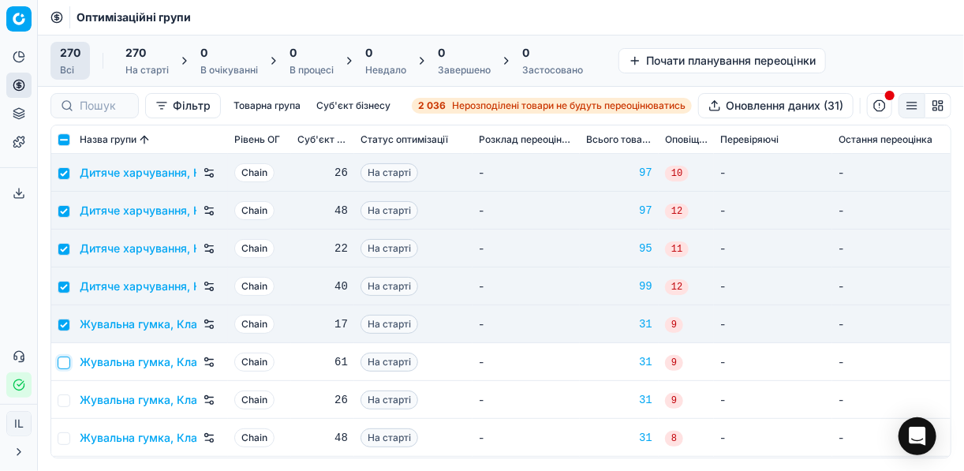
click at [67, 361] on input "checkbox" at bounding box center [64, 363] width 13 height 13
checkbox input "true"
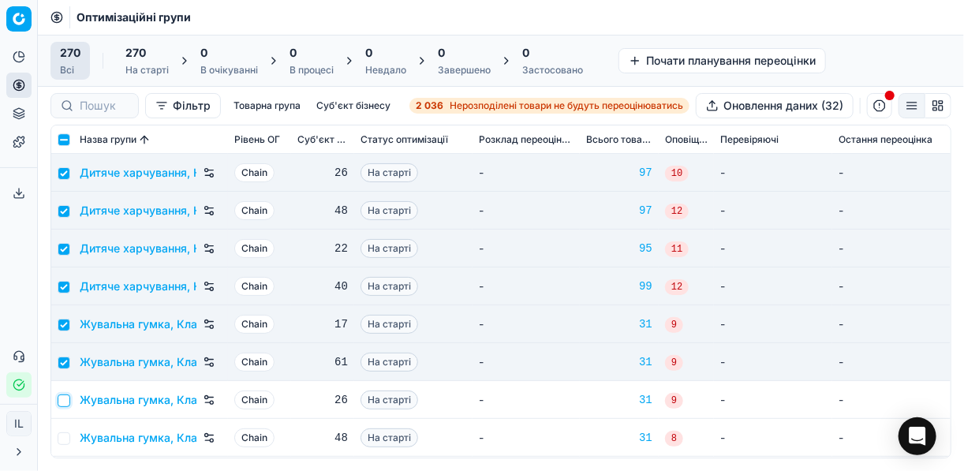
click at [65, 398] on input "checkbox" at bounding box center [64, 400] width 13 height 13
checkbox input "true"
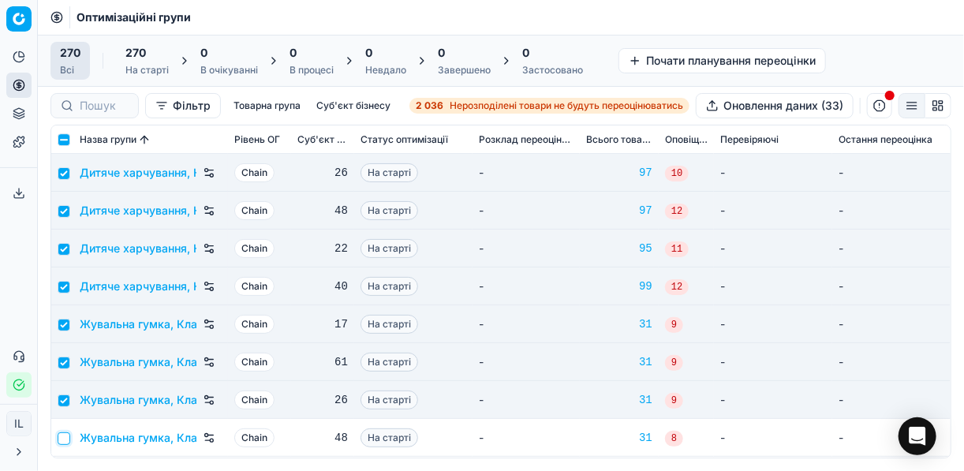
click at [68, 436] on input "checkbox" at bounding box center [64, 438] width 13 height 13
checkbox input "true"
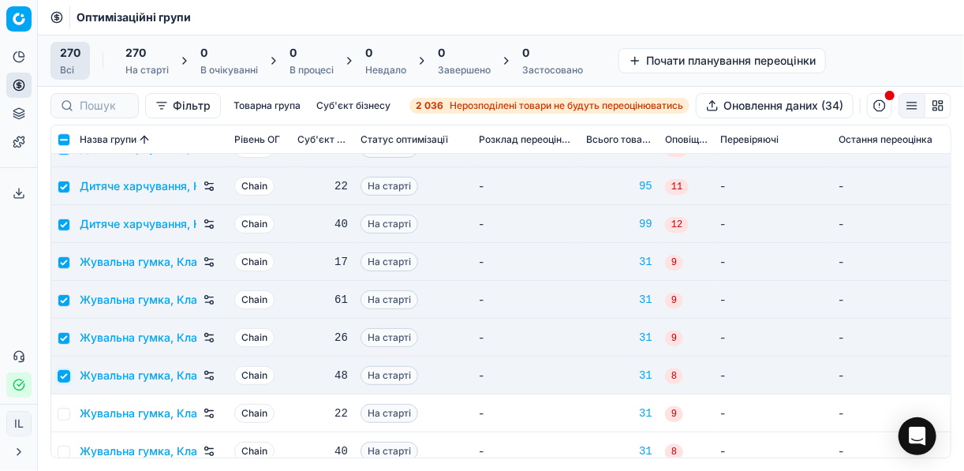
scroll to position [1957, 0]
click at [65, 407] on input "checkbox" at bounding box center [64, 413] width 13 height 13
checkbox input "true"
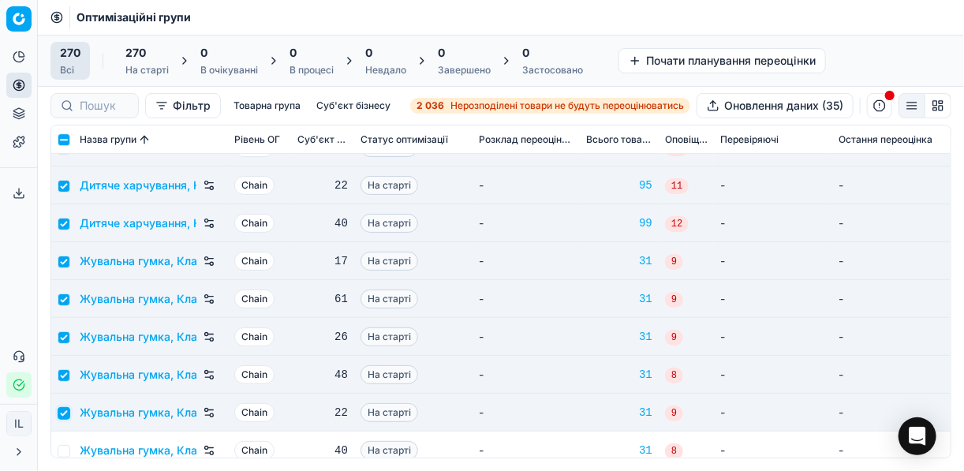
scroll to position [2020, 0]
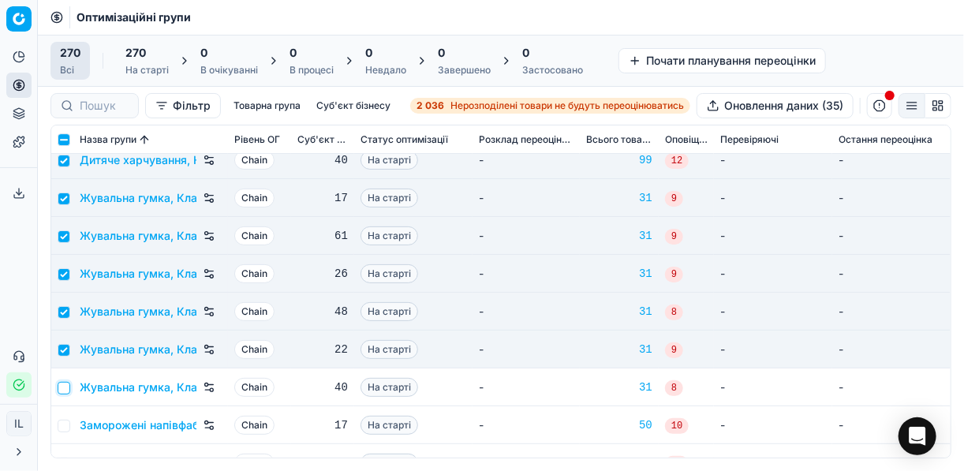
click at [61, 387] on input "checkbox" at bounding box center [64, 388] width 13 height 13
checkbox input "true"
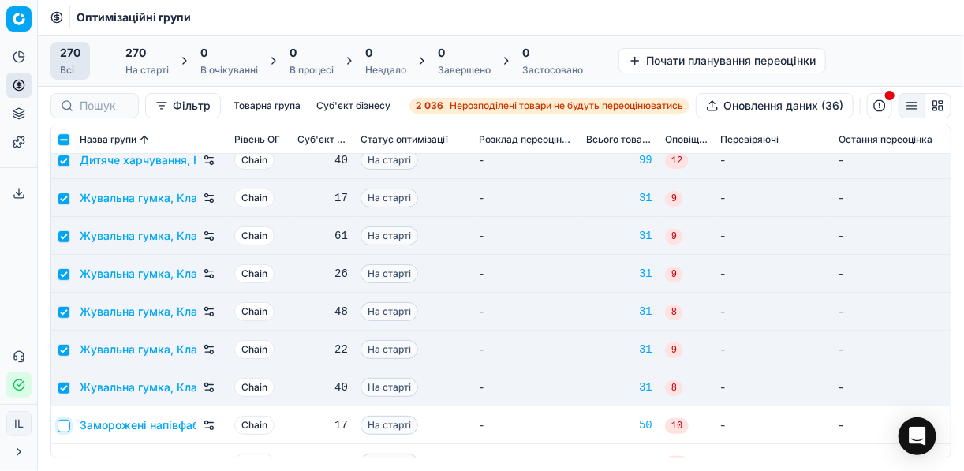
click at [67, 421] on input "checkbox" at bounding box center [64, 426] width 13 height 13
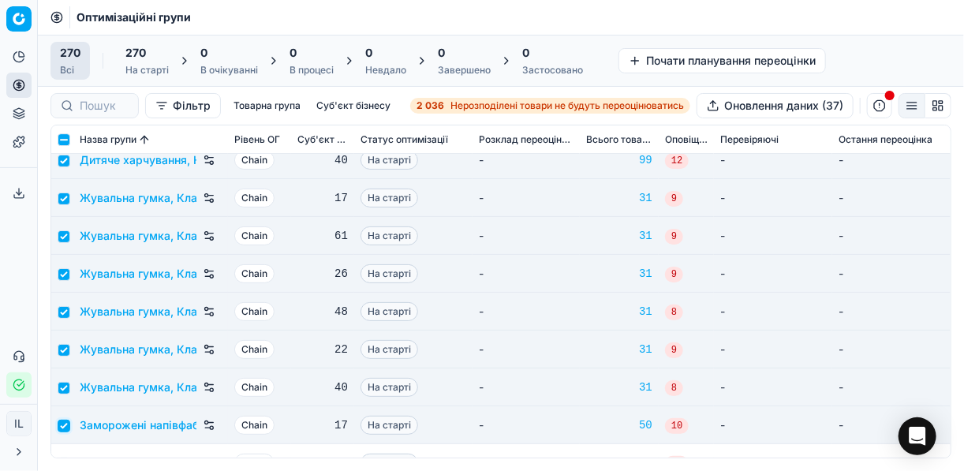
scroll to position [2146, 0]
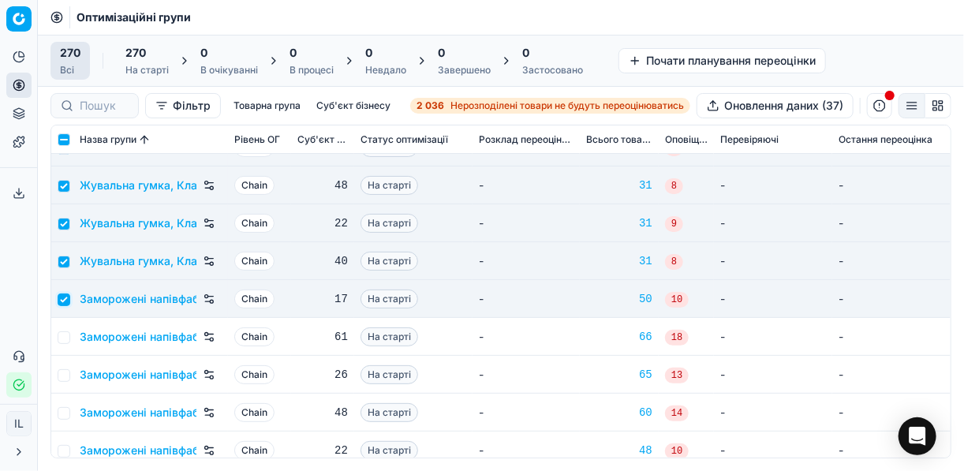
click at [69, 299] on input "checkbox" at bounding box center [64, 300] width 13 height 13
checkbox input "false"
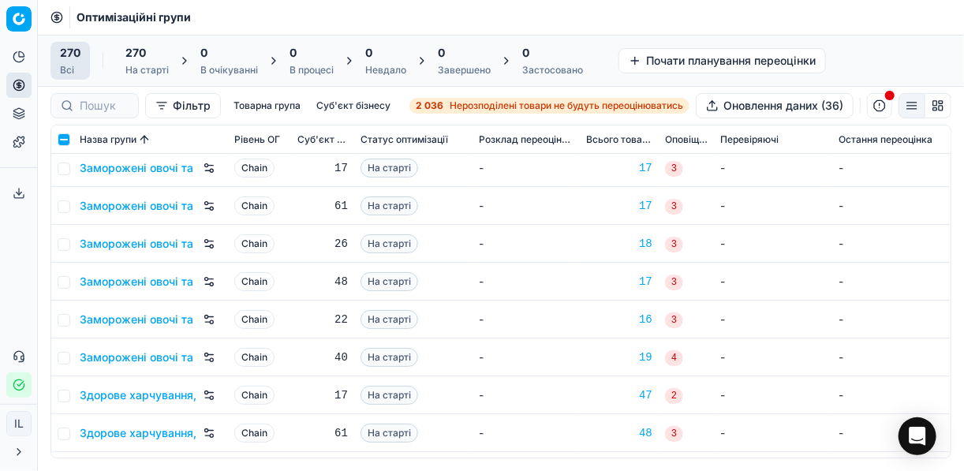
scroll to position [2525, 0]
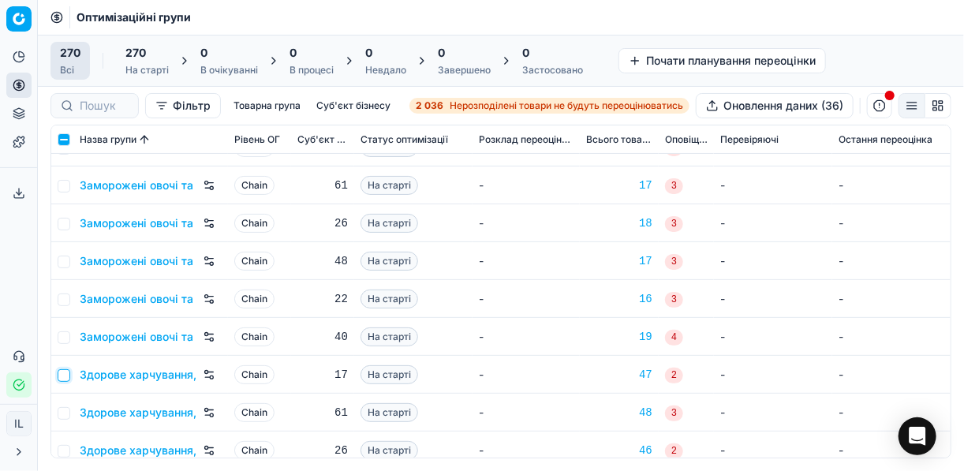
click at [65, 374] on input "checkbox" at bounding box center [64, 375] width 13 height 13
checkbox input "true"
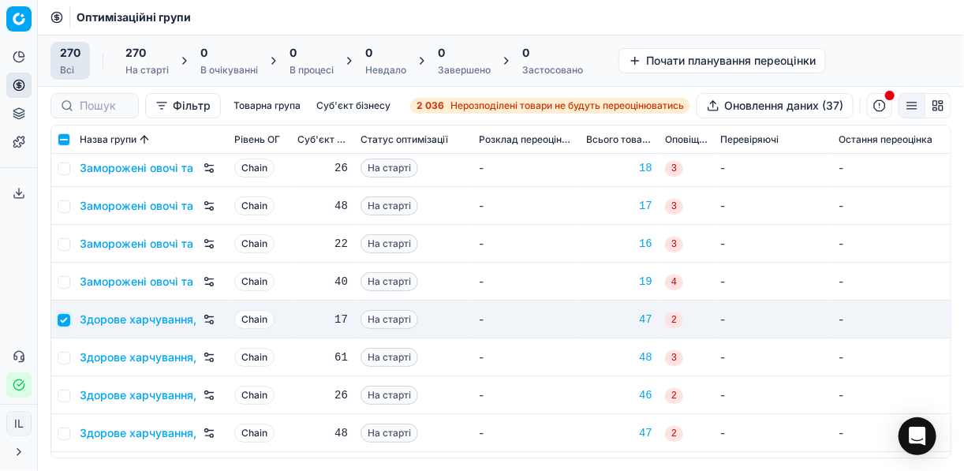
scroll to position [2588, 0]
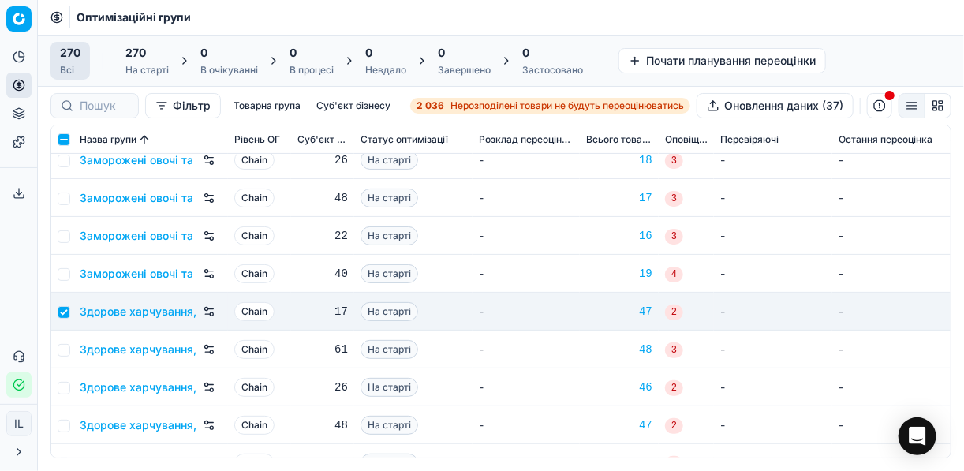
click at [66, 340] on td at bounding box center [62, 350] width 22 height 38
click at [65, 348] on input "checkbox" at bounding box center [64, 350] width 13 height 13
checkbox input "true"
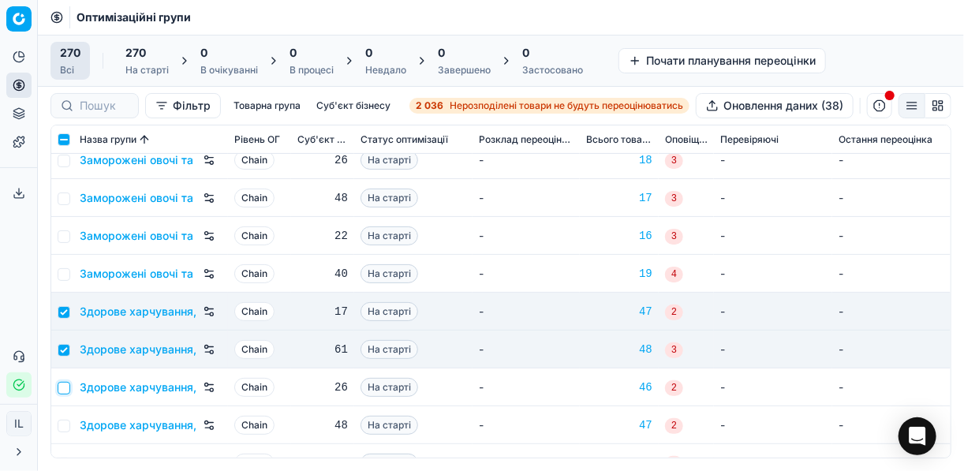
click at [66, 391] on input "checkbox" at bounding box center [64, 388] width 13 height 13
checkbox input "true"
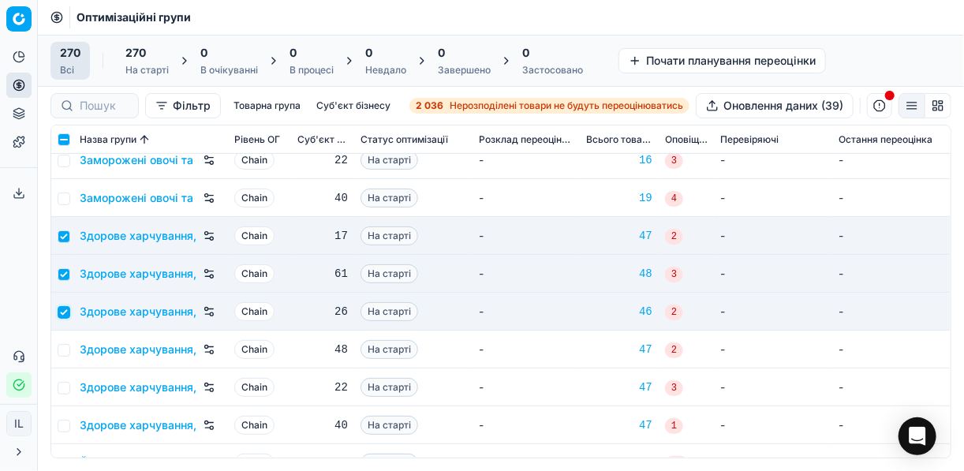
scroll to position [2714, 0]
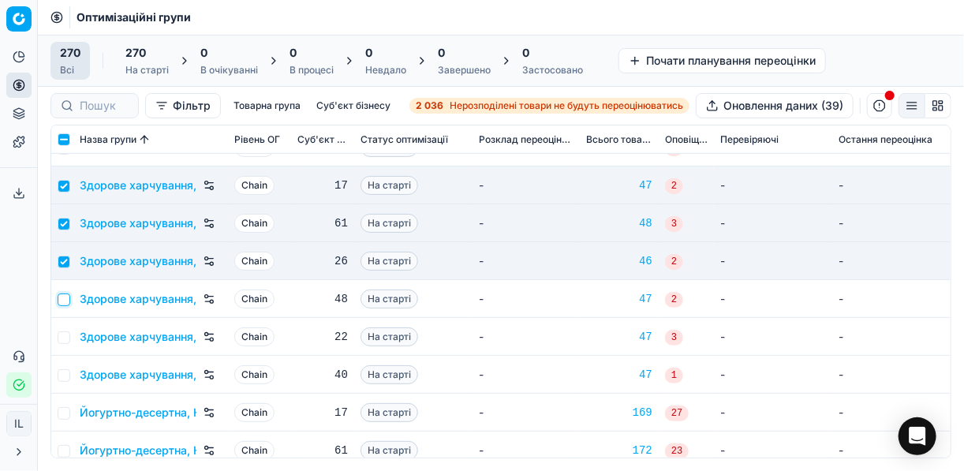
click at [65, 294] on input "checkbox" at bounding box center [64, 300] width 13 height 13
checkbox input "true"
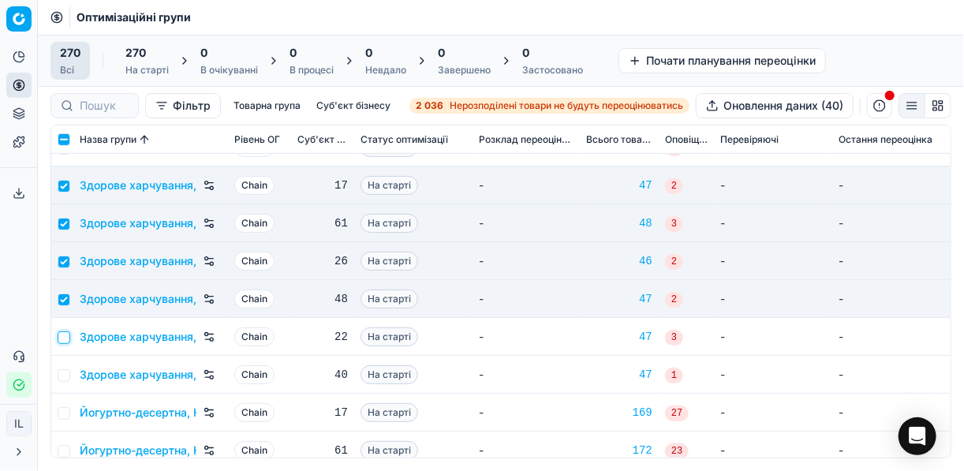
click at [63, 340] on input "checkbox" at bounding box center [64, 337] width 13 height 13
checkbox input "true"
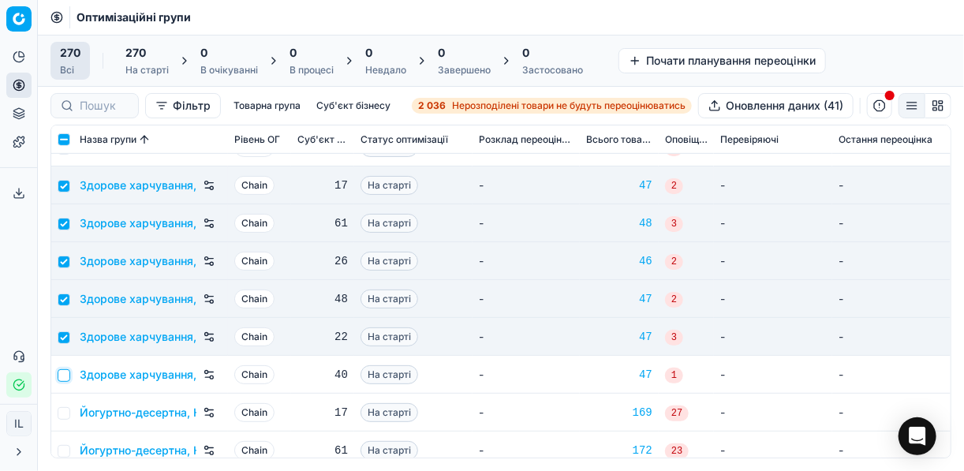
click at [62, 378] on input "checkbox" at bounding box center [64, 375] width 13 height 13
checkbox input "true"
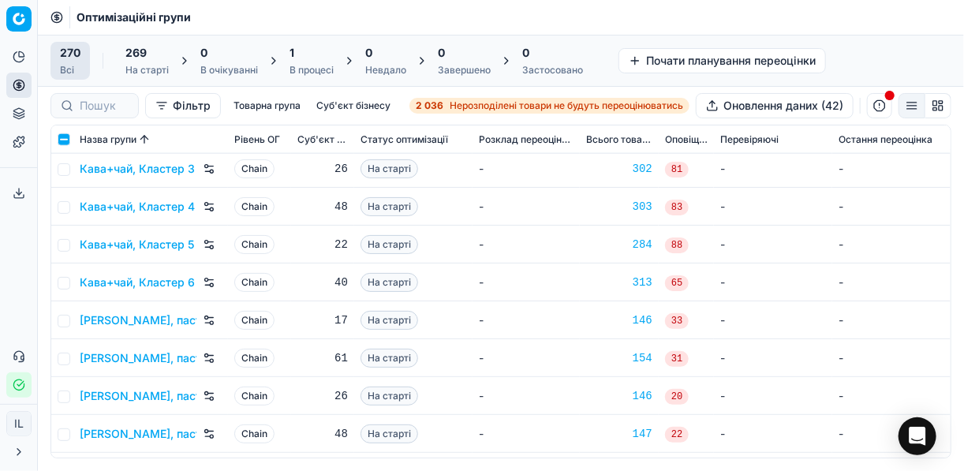
scroll to position [3282, 0]
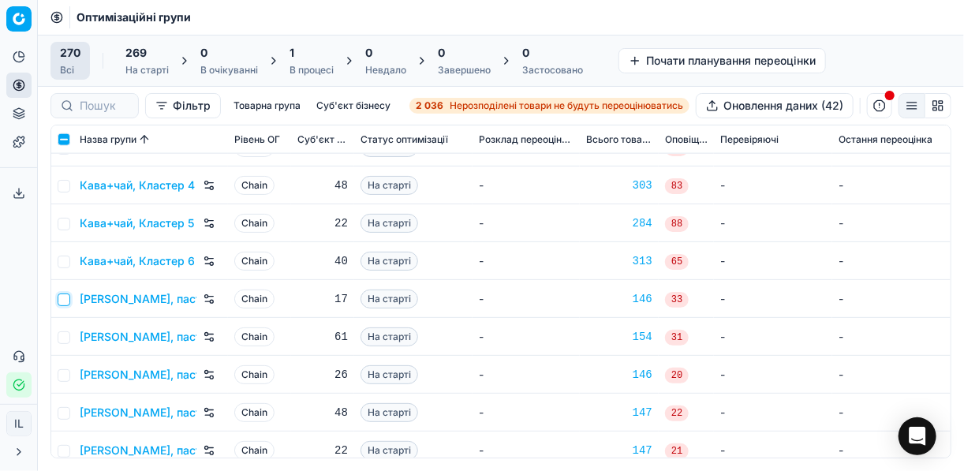
drag, startPoint x: 67, startPoint y: 299, endPoint x: 67, endPoint y: 314, distance: 15.0
click at [67, 299] on input "checkbox" at bounding box center [64, 300] width 13 height 13
checkbox input "true"
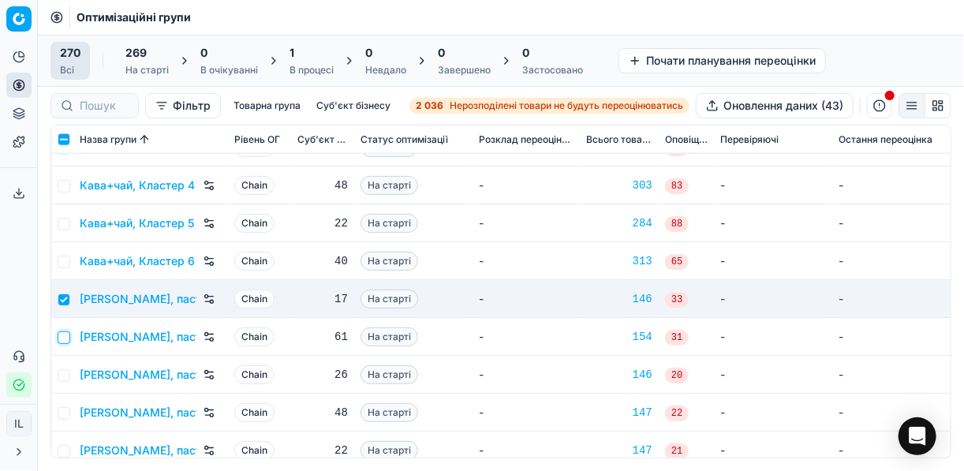
click at [69, 335] on input "checkbox" at bounding box center [64, 337] width 13 height 13
checkbox input "true"
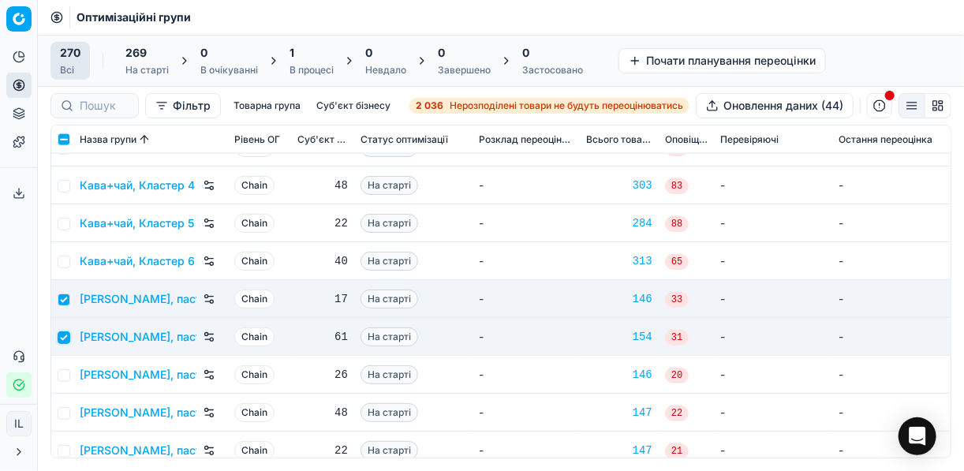
scroll to position [3408, 0]
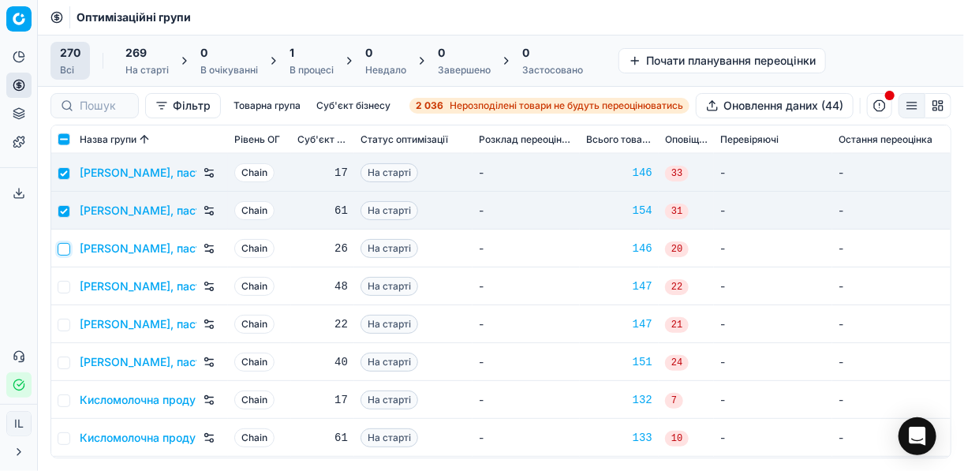
click at [63, 249] on input "checkbox" at bounding box center [64, 249] width 13 height 13
checkbox input "true"
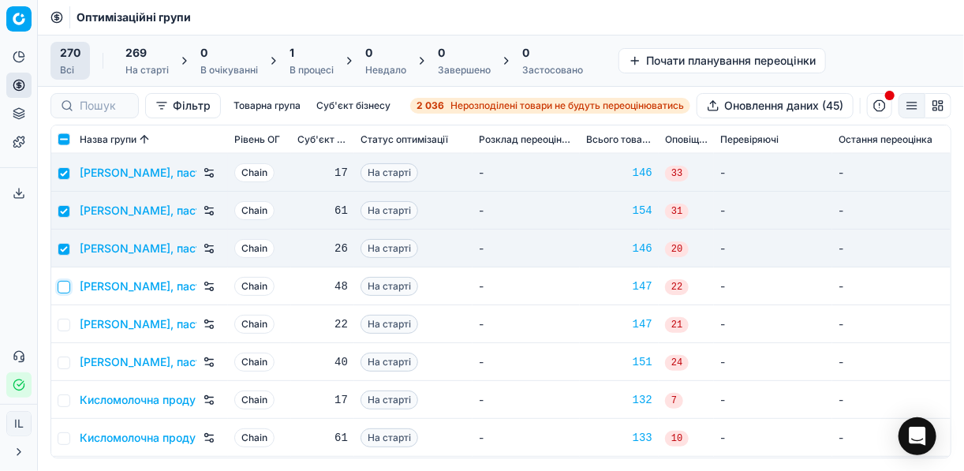
drag, startPoint x: 58, startPoint y: 287, endPoint x: 62, endPoint y: 303, distance: 16.3
click at [59, 288] on input "checkbox" at bounding box center [64, 287] width 13 height 13
checkbox input "true"
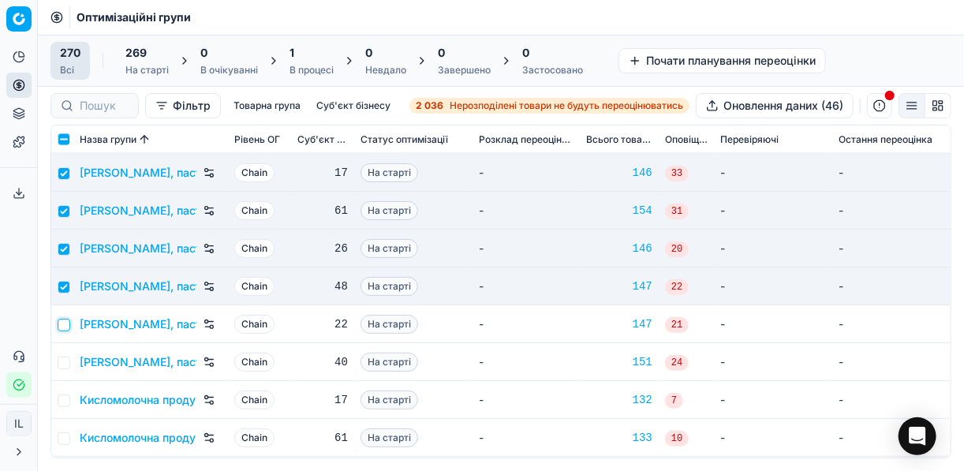
click at [62, 324] on input "checkbox" at bounding box center [64, 325] width 13 height 13
checkbox input "true"
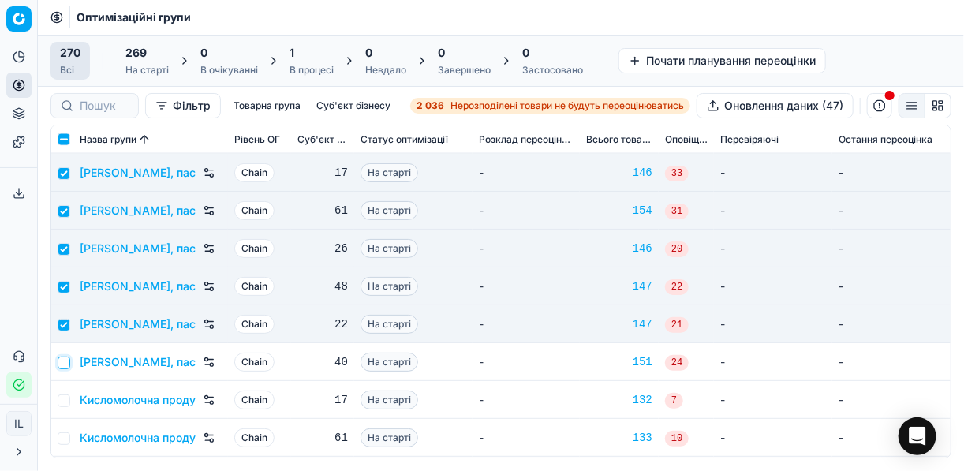
click at [64, 357] on input "checkbox" at bounding box center [64, 363] width 13 height 13
checkbox input "true"
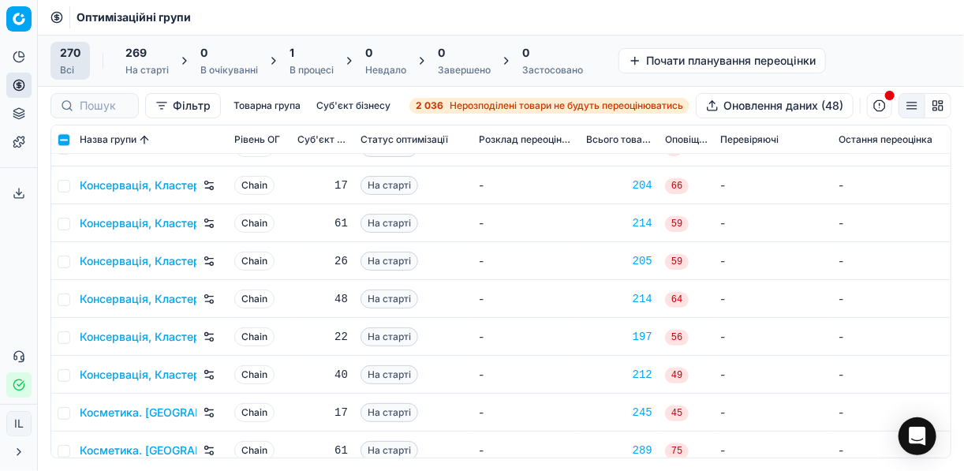
scroll to position [3787, 0]
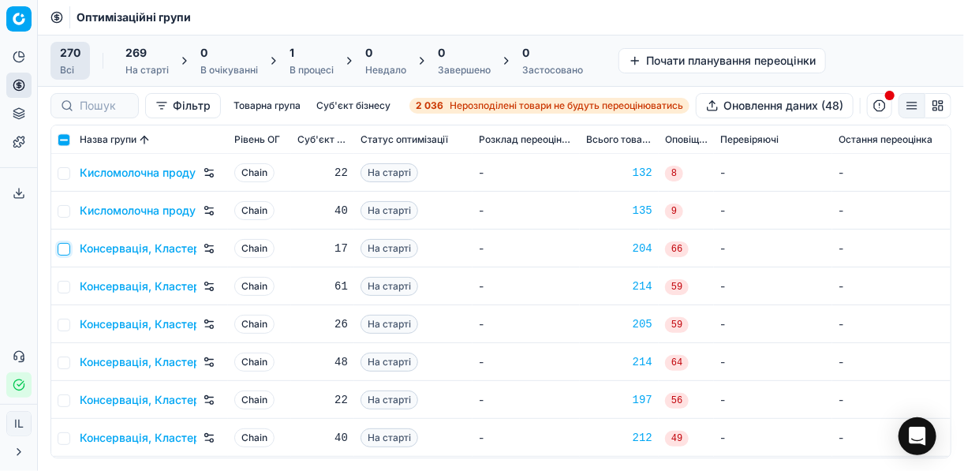
click at [67, 246] on input "checkbox" at bounding box center [64, 249] width 13 height 13
checkbox input "true"
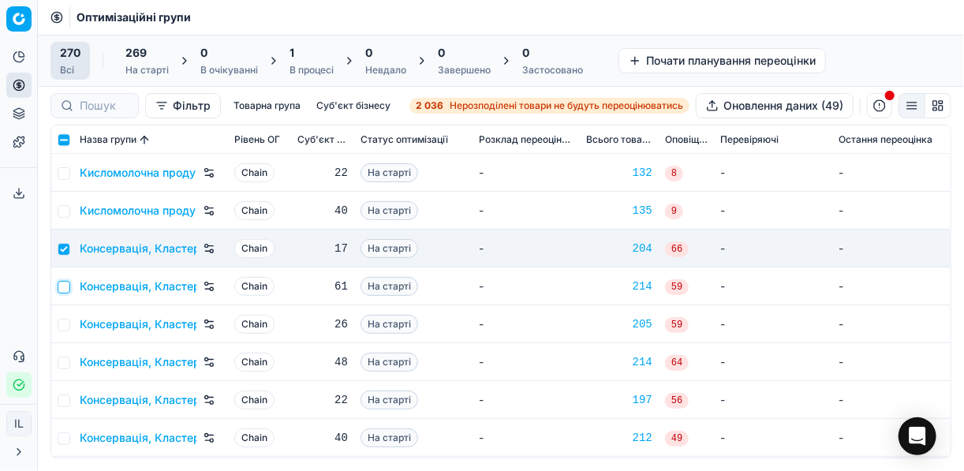
drag, startPoint x: 61, startPoint y: 280, endPoint x: 65, endPoint y: 300, distance: 20.3
click at [62, 281] on input "checkbox" at bounding box center [64, 287] width 13 height 13
checkbox input "true"
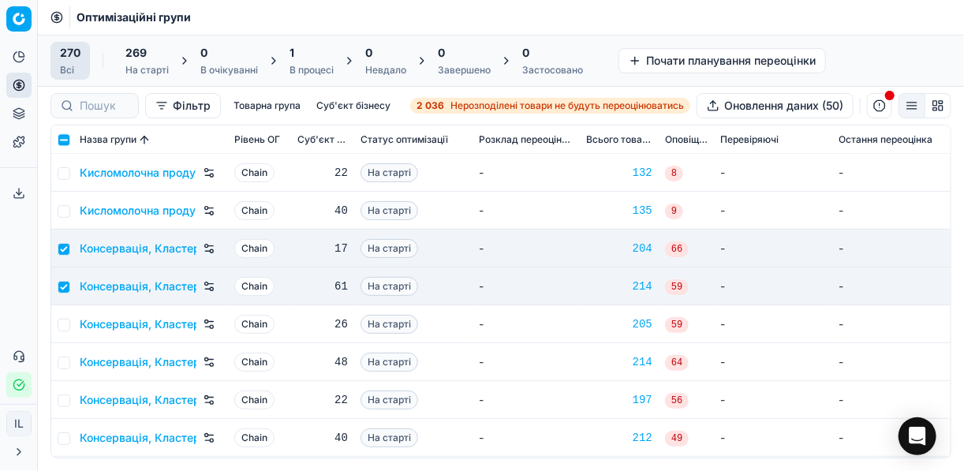
click at [69, 323] on td at bounding box center [62, 324] width 22 height 38
click at [63, 323] on input "checkbox" at bounding box center [64, 325] width 13 height 13
checkbox input "true"
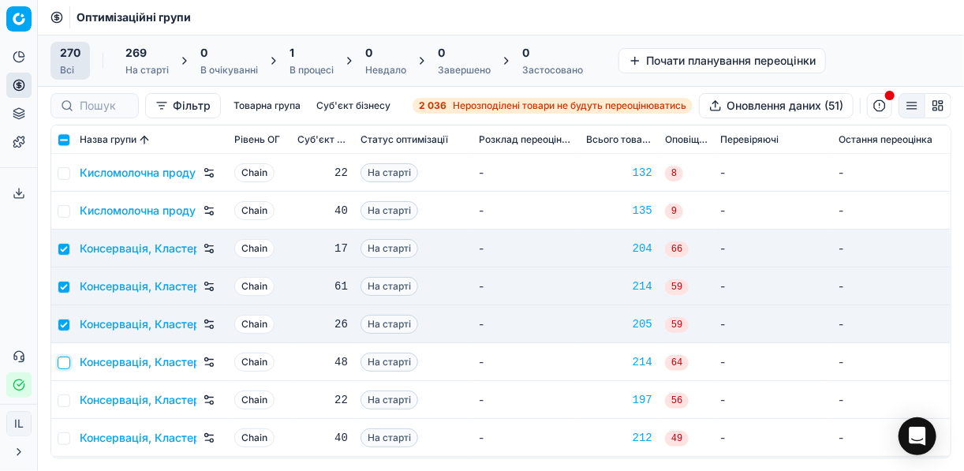
click at [64, 361] on input "checkbox" at bounding box center [64, 363] width 13 height 13
checkbox input "true"
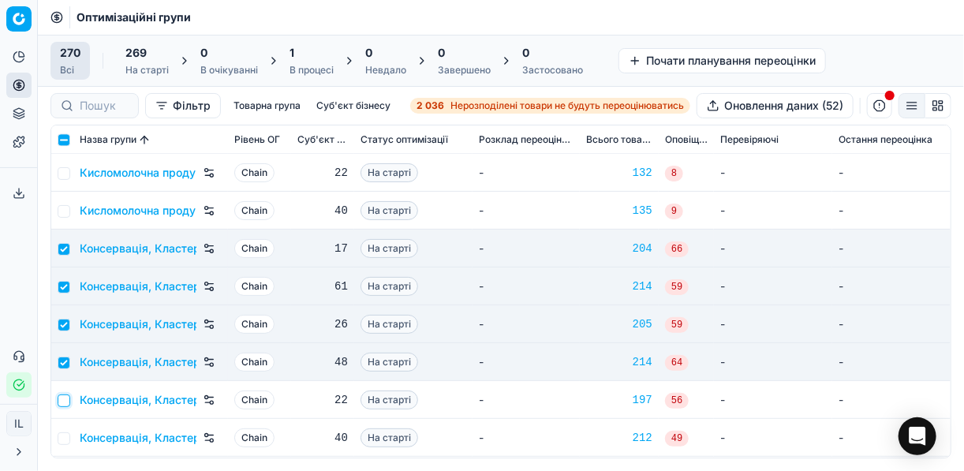
click at [67, 402] on input "checkbox" at bounding box center [64, 400] width 13 height 13
checkbox input "true"
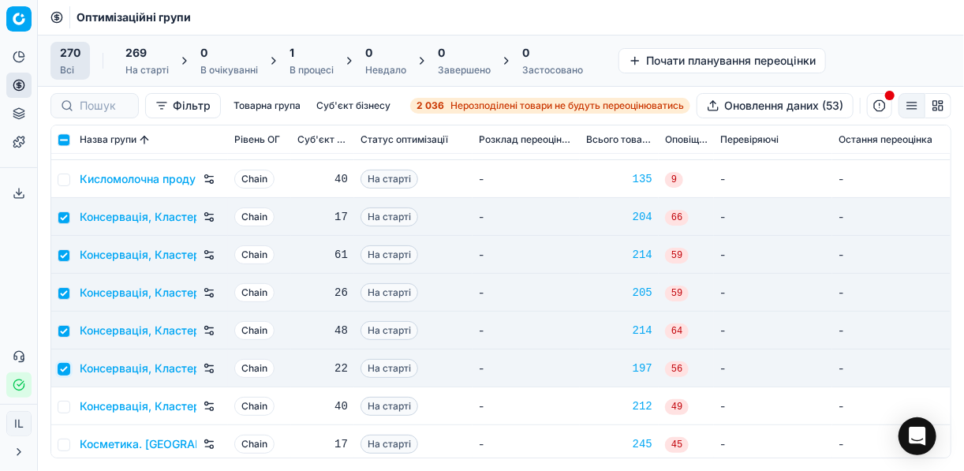
scroll to position [3850, 0]
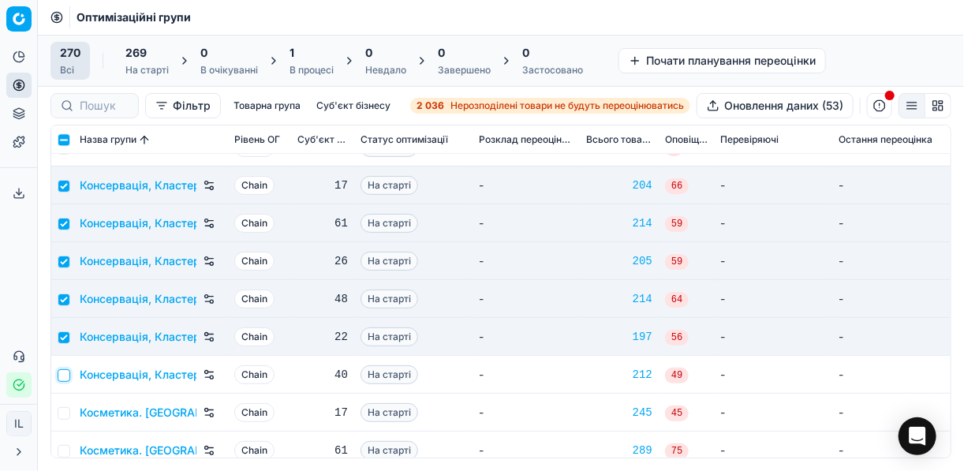
click at [63, 375] on input "checkbox" at bounding box center [64, 375] width 13 height 13
checkbox input "true"
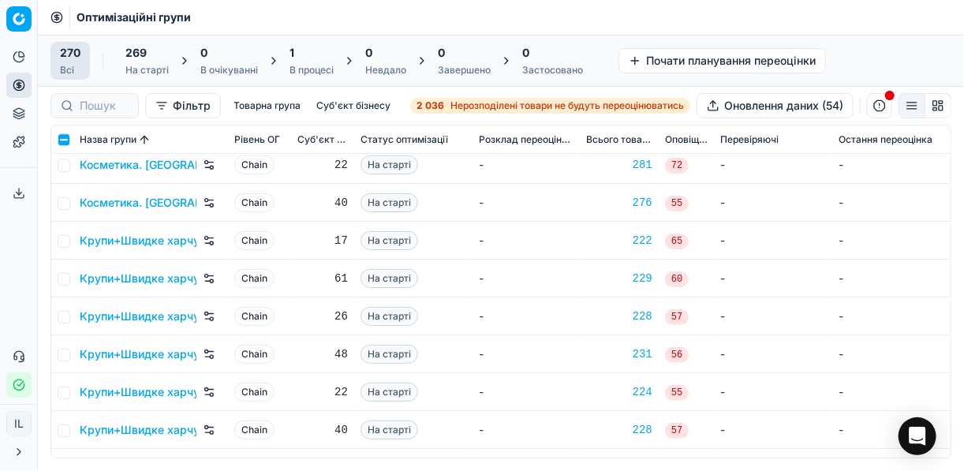
scroll to position [4292, 0]
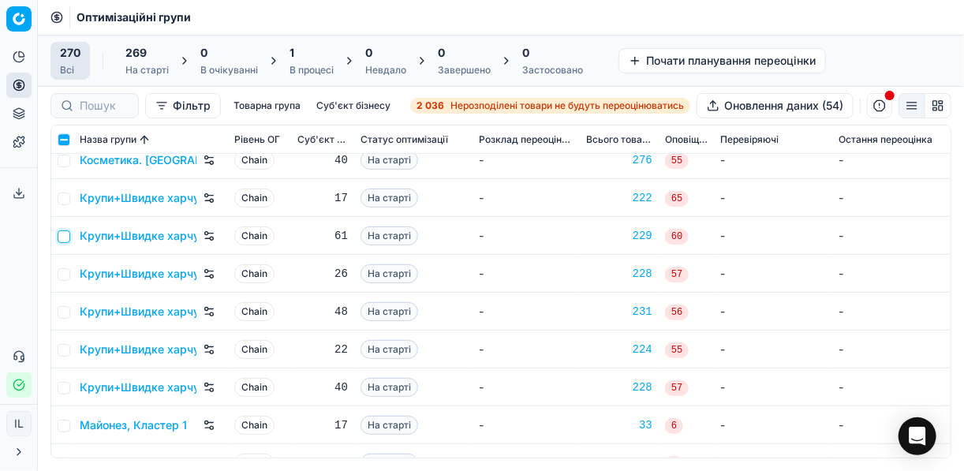
click at [69, 235] on input "checkbox" at bounding box center [64, 236] width 13 height 13
checkbox input "true"
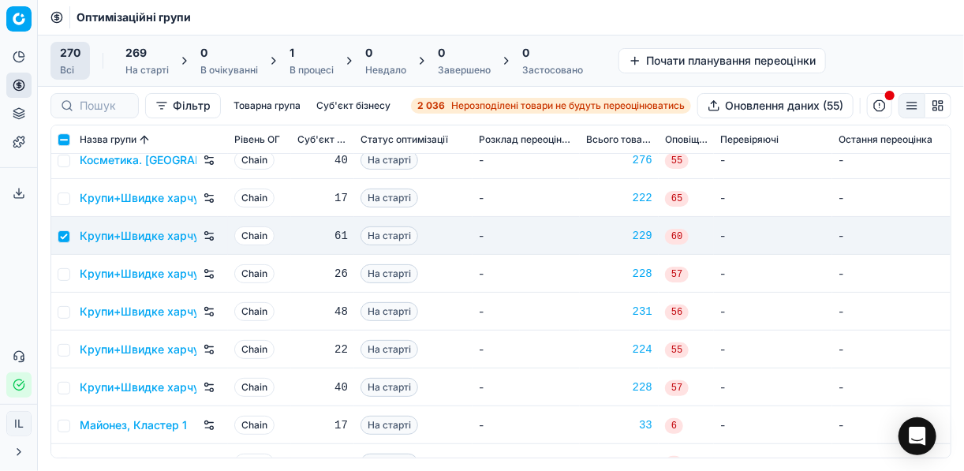
click at [67, 187] on td at bounding box center [62, 198] width 22 height 38
click at [60, 198] on input "checkbox" at bounding box center [64, 199] width 13 height 13
checkbox input "true"
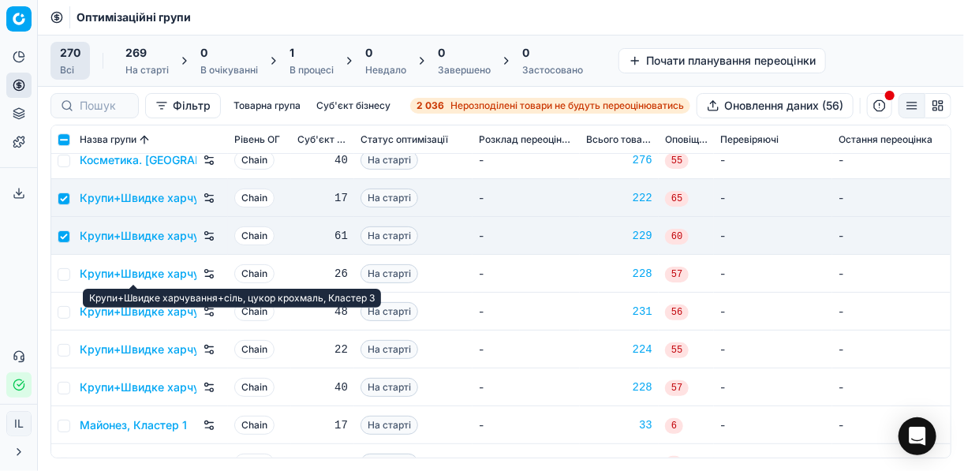
click at [57, 265] on td at bounding box center [62, 274] width 22 height 38
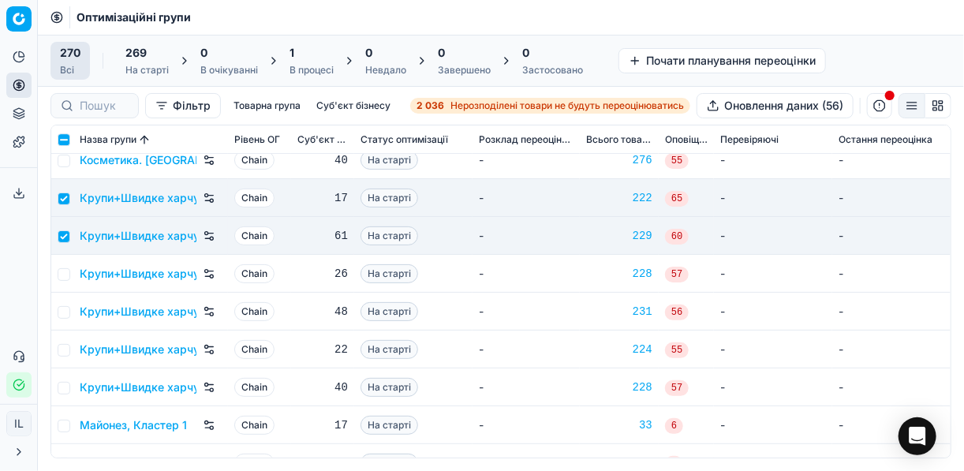
click at [62, 280] on td at bounding box center [62, 274] width 22 height 38
drag, startPoint x: 61, startPoint y: 273, endPoint x: 67, endPoint y: 290, distance: 17.7
click at [62, 273] on input "checkbox" at bounding box center [64, 274] width 13 height 13
checkbox input "true"
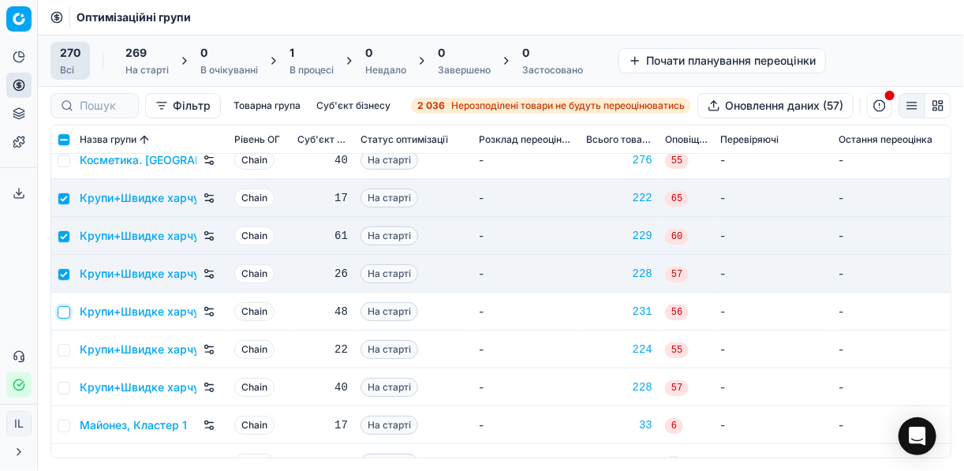
click at [62, 315] on input "checkbox" at bounding box center [64, 312] width 13 height 13
checkbox input "true"
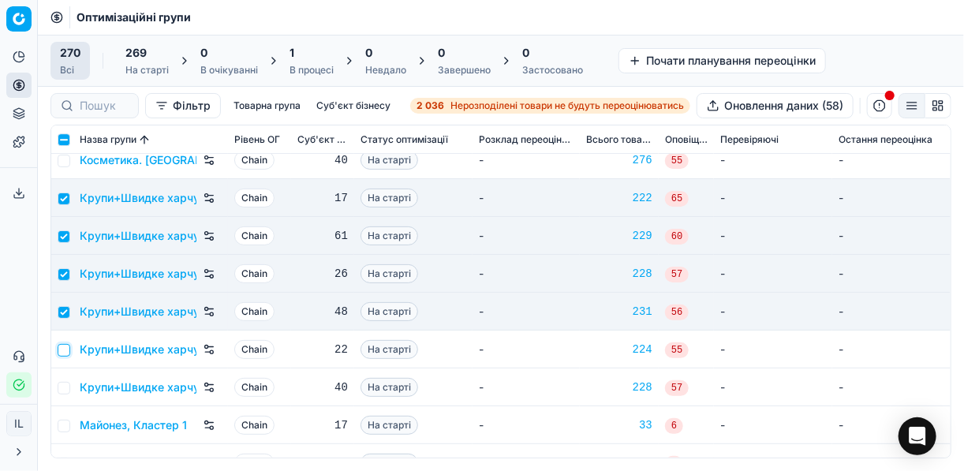
click at [65, 349] on input "checkbox" at bounding box center [64, 350] width 13 height 13
checkbox input "true"
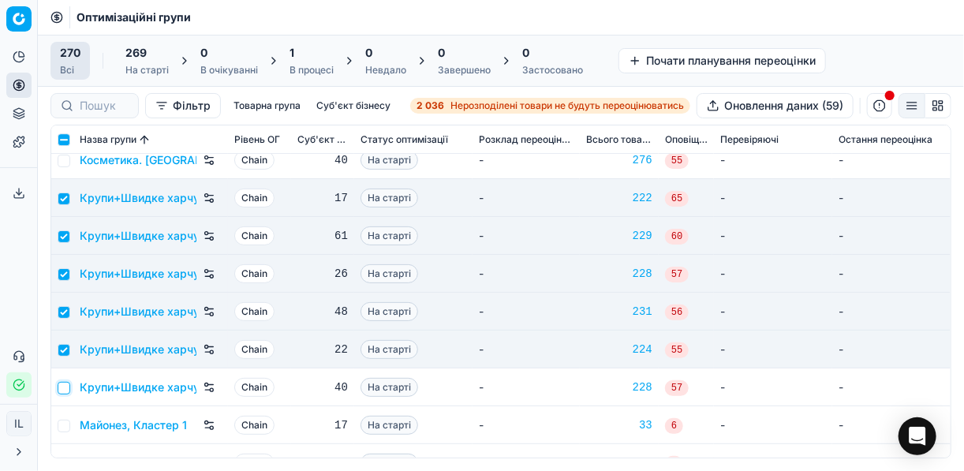
click at [67, 389] on input "checkbox" at bounding box center [64, 388] width 13 height 13
checkbox input "true"
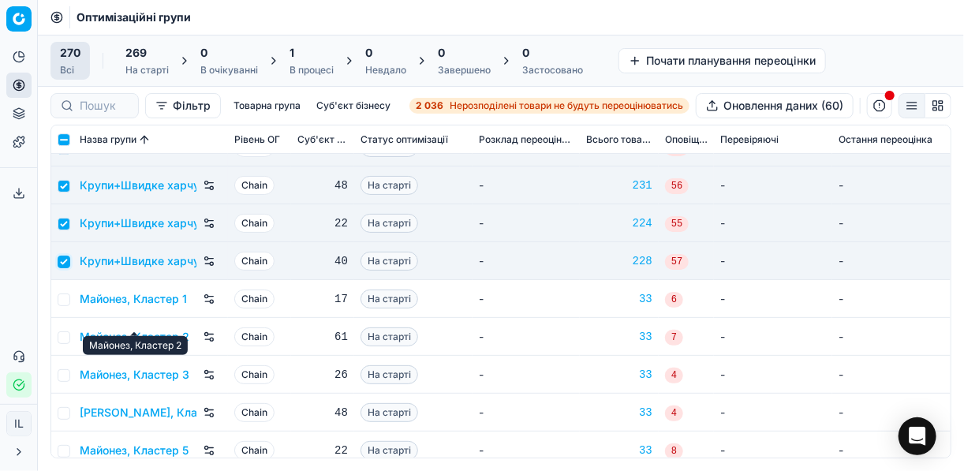
scroll to position [4481, 0]
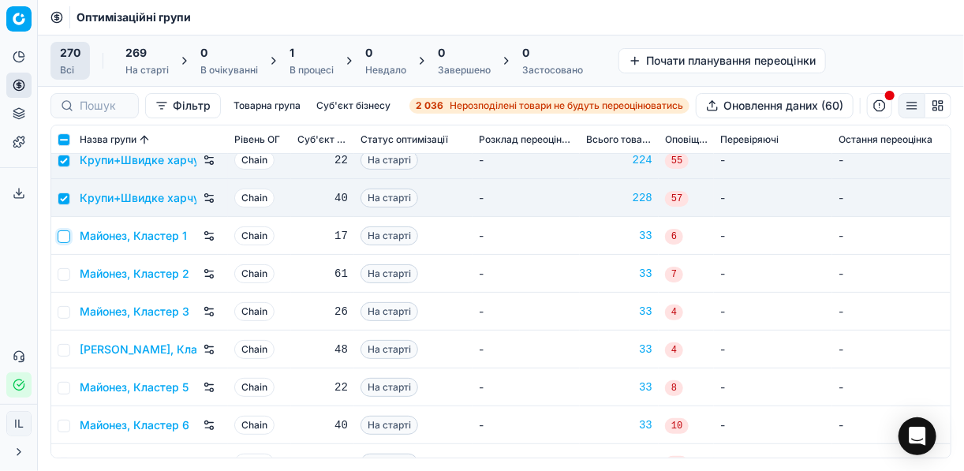
click at [62, 232] on input "checkbox" at bounding box center [64, 236] width 13 height 13
checkbox input "true"
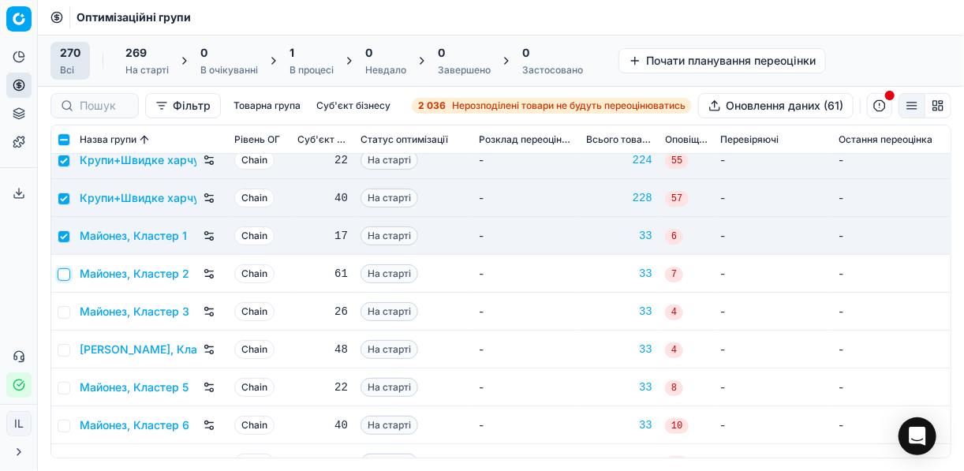
drag, startPoint x: 65, startPoint y: 272, endPoint x: 68, endPoint y: 286, distance: 13.6
click at [65, 272] on input "checkbox" at bounding box center [64, 274] width 13 height 13
checkbox input "true"
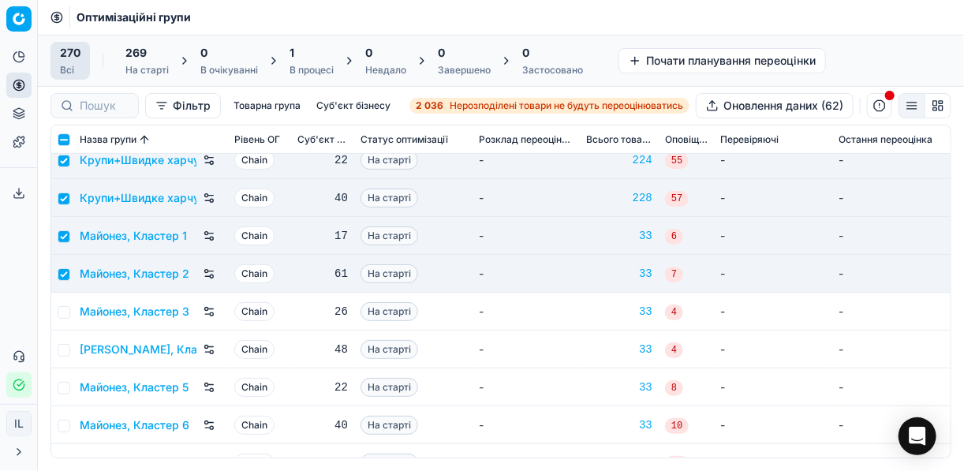
click at [73, 316] on td "Майонез, Кластер 3" at bounding box center [150, 312] width 155 height 38
click at [67, 312] on input "checkbox" at bounding box center [64, 312] width 13 height 13
checkbox input "true"
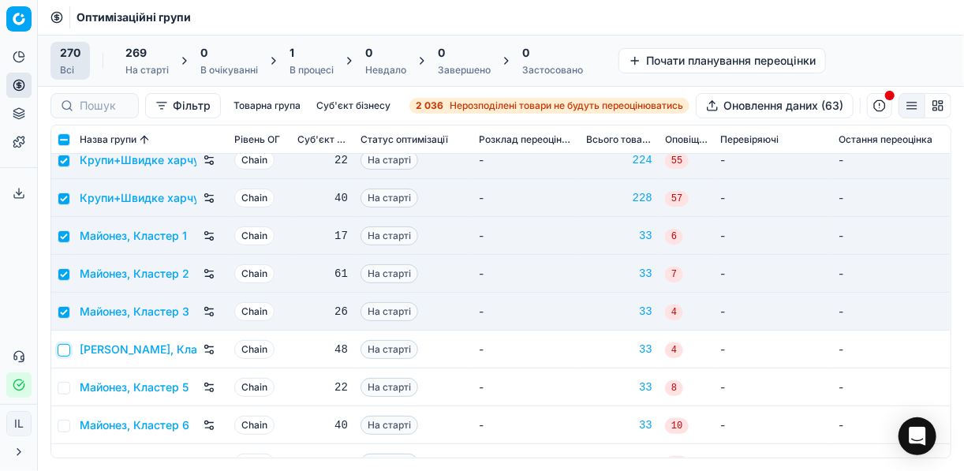
click at [58, 350] on input "checkbox" at bounding box center [64, 350] width 13 height 13
checkbox input "true"
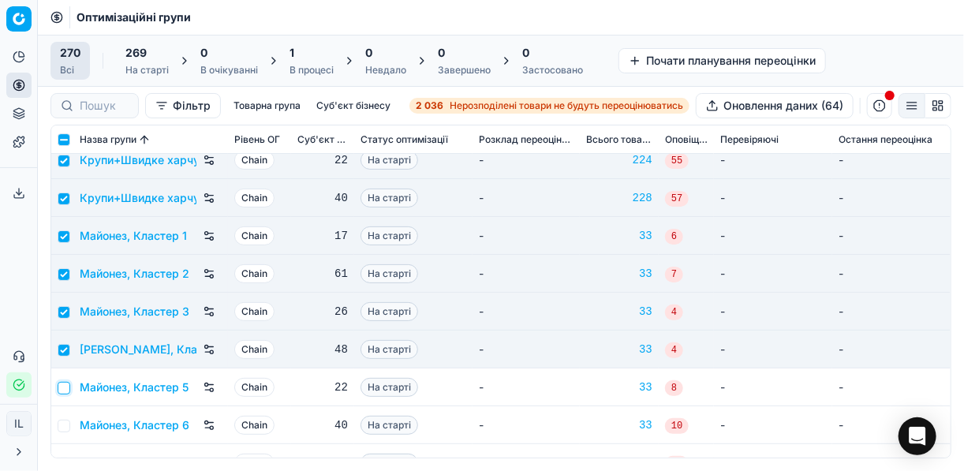
click at [61, 388] on input "checkbox" at bounding box center [64, 388] width 13 height 13
checkbox input "true"
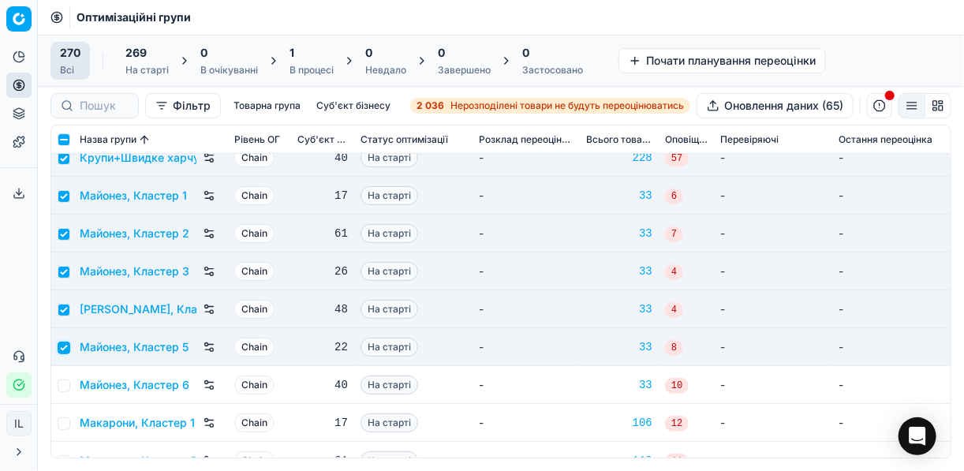
scroll to position [4545, 0]
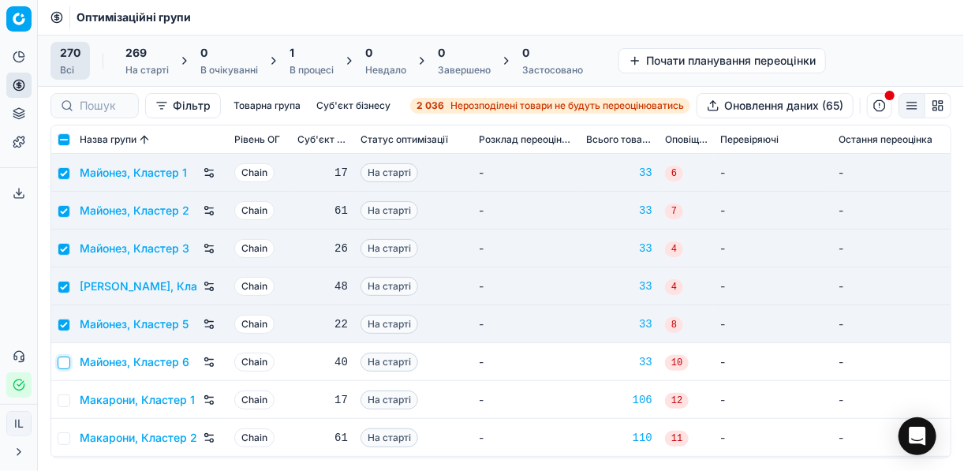
click at [64, 361] on input "checkbox" at bounding box center [64, 363] width 13 height 13
checkbox input "true"
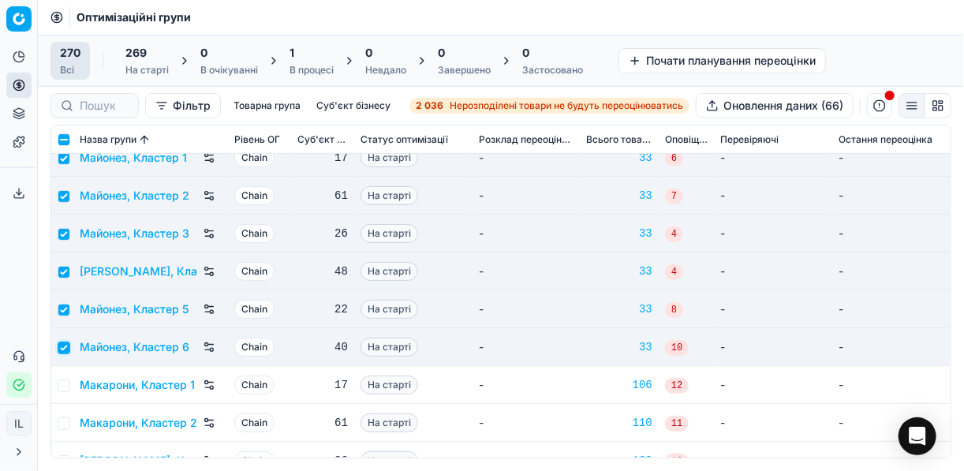
scroll to position [4671, 0]
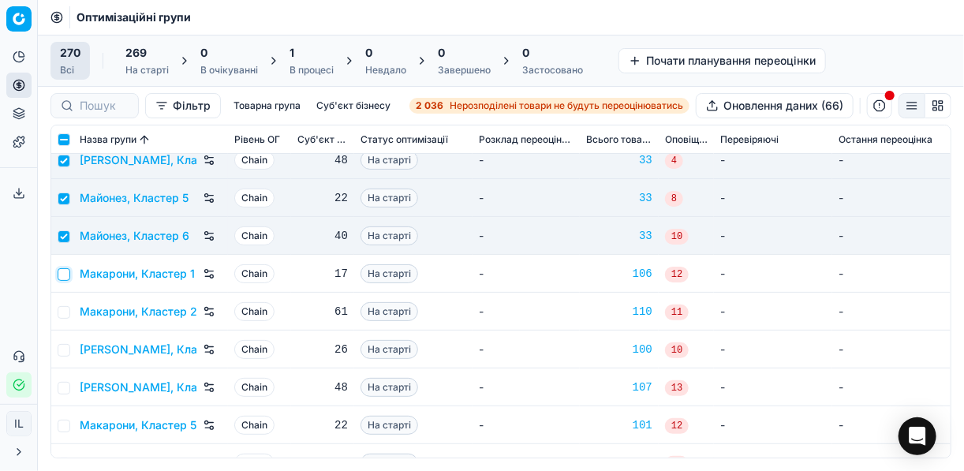
click at [65, 271] on input "checkbox" at bounding box center [64, 274] width 13 height 13
checkbox input "true"
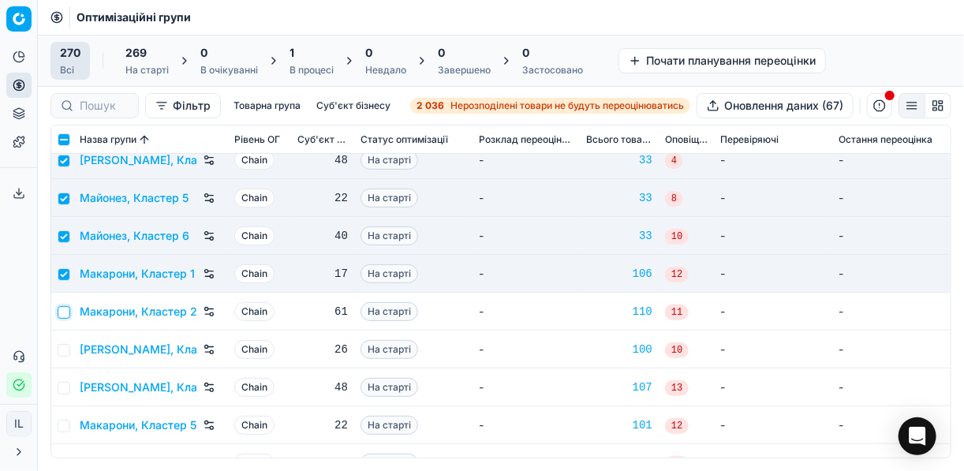
click at [66, 308] on input "checkbox" at bounding box center [64, 312] width 13 height 13
checkbox input "true"
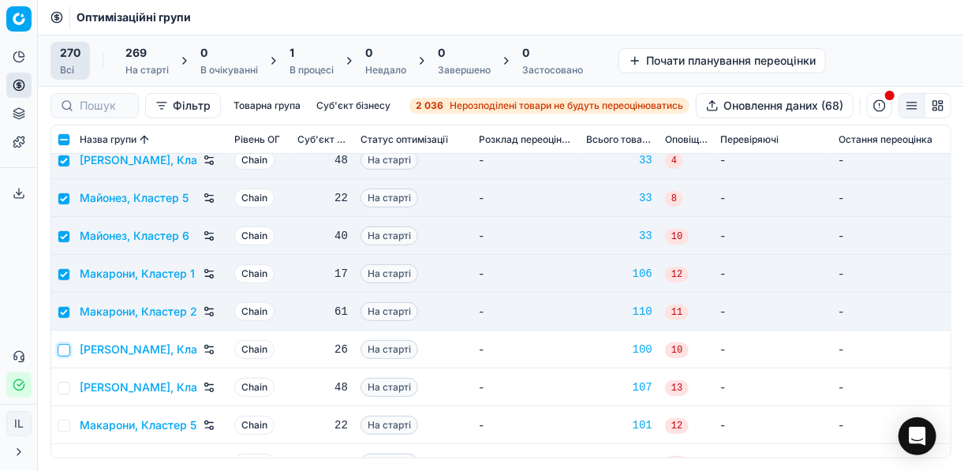
drag, startPoint x: 63, startPoint y: 350, endPoint x: 67, endPoint y: 365, distance: 15.5
click at [64, 350] on input "checkbox" at bounding box center [64, 350] width 13 height 13
checkbox input "true"
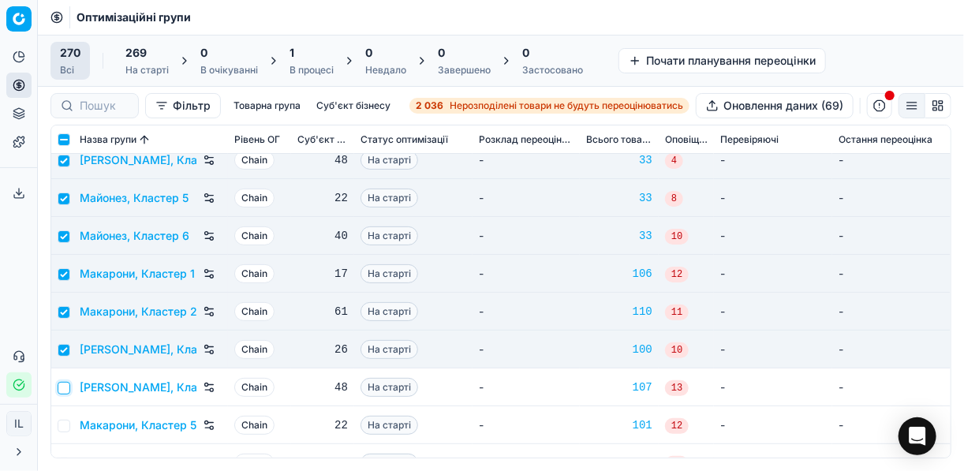
click at [62, 386] on input "checkbox" at bounding box center [64, 388] width 13 height 13
checkbox input "true"
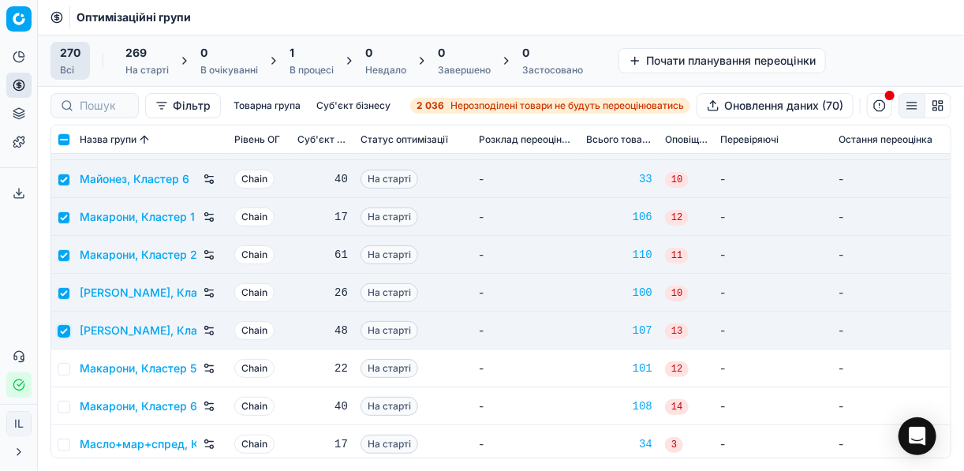
scroll to position [4797, 0]
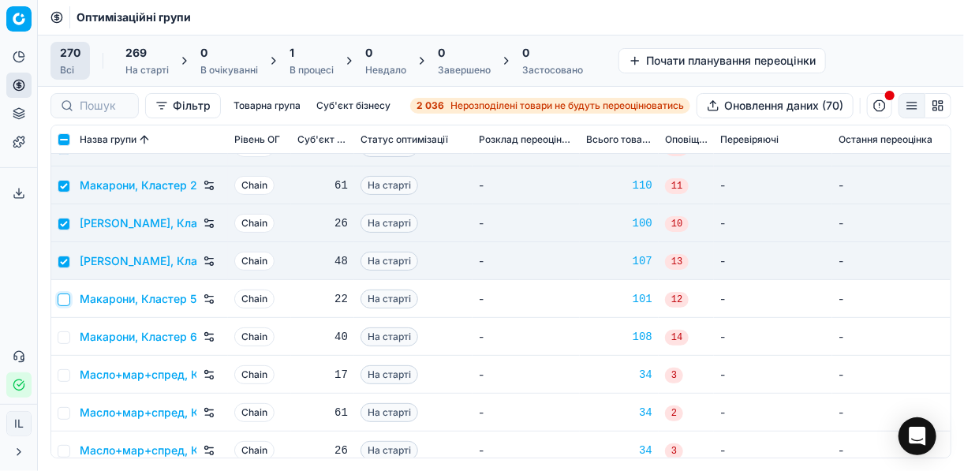
click at [66, 295] on input "checkbox" at bounding box center [64, 300] width 13 height 13
checkbox input "true"
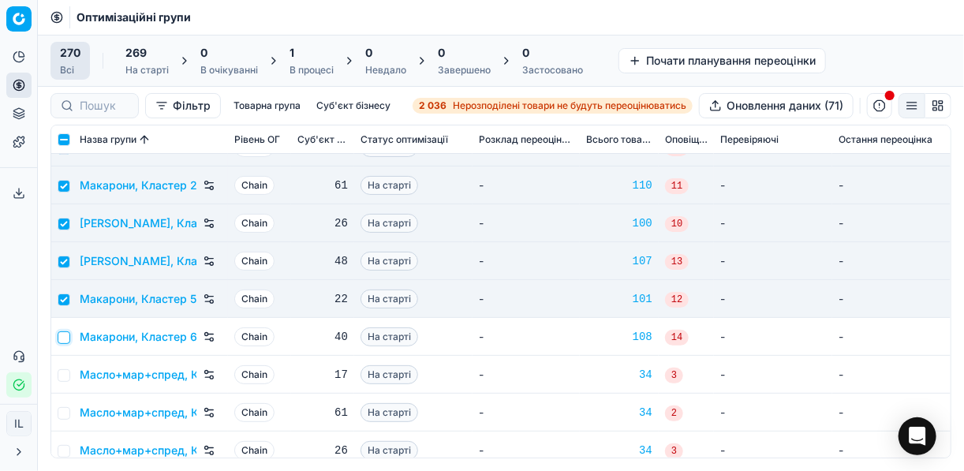
click at [65, 335] on input "checkbox" at bounding box center [64, 337] width 13 height 13
checkbox input "true"
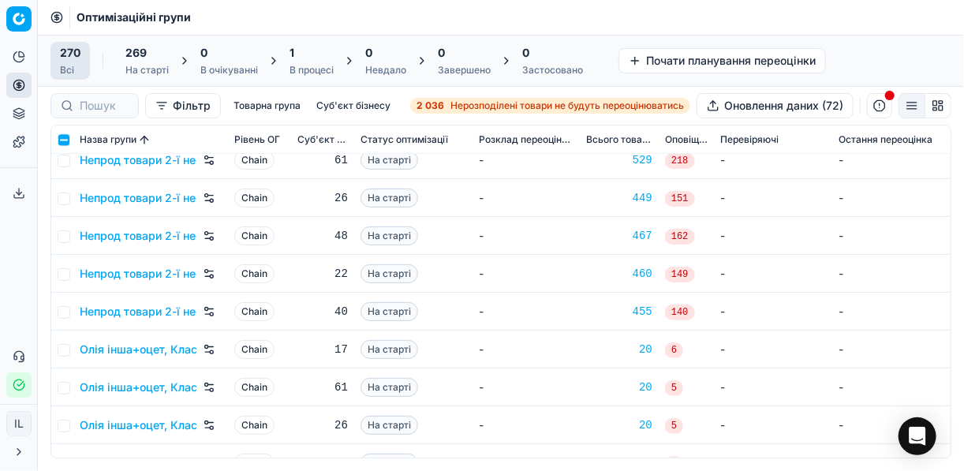
scroll to position [6249, 0]
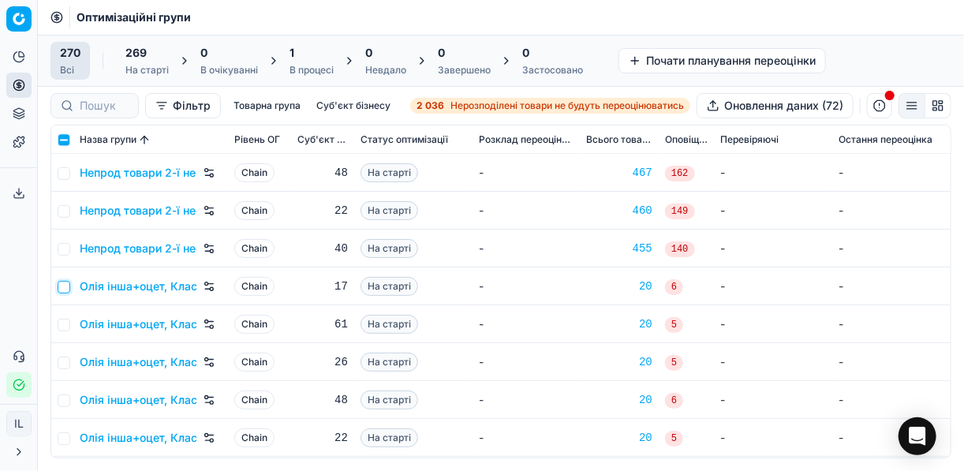
click at [65, 284] on input "checkbox" at bounding box center [64, 287] width 13 height 13
checkbox input "true"
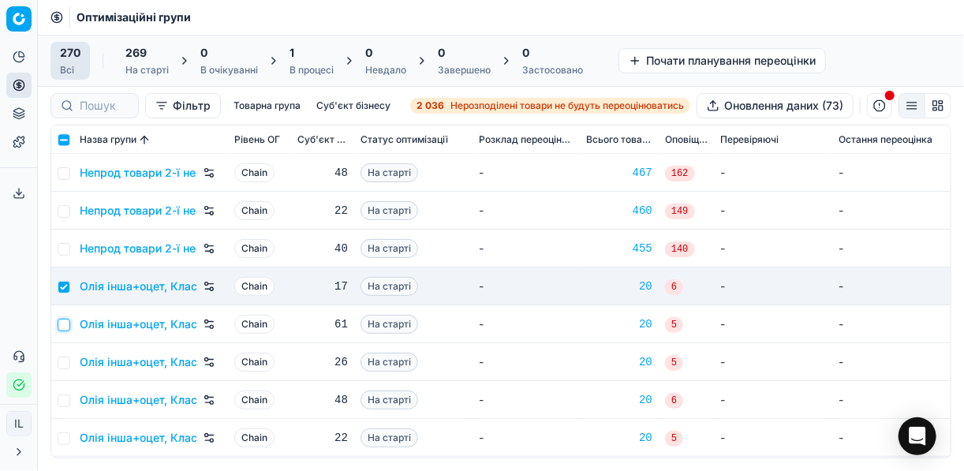
click at [62, 323] on input "checkbox" at bounding box center [64, 325] width 13 height 13
checkbox input "true"
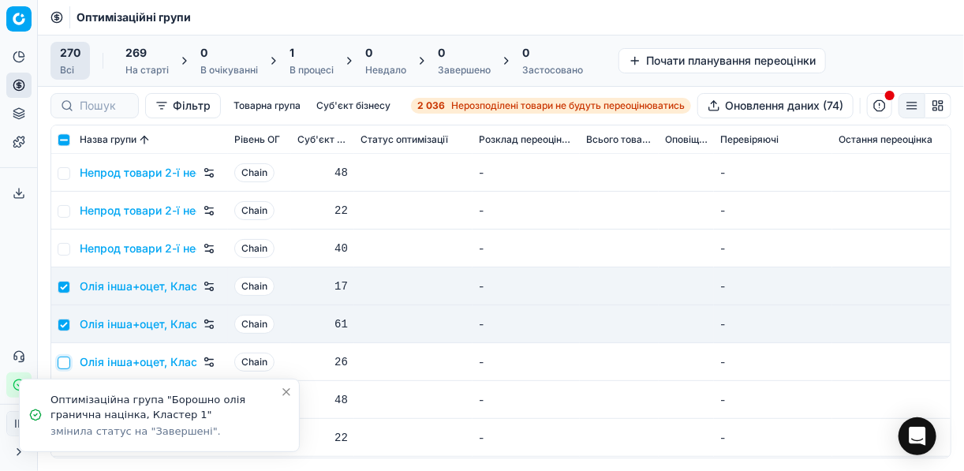
click at [67, 361] on input "checkbox" at bounding box center [64, 363] width 13 height 13
checkbox input "true"
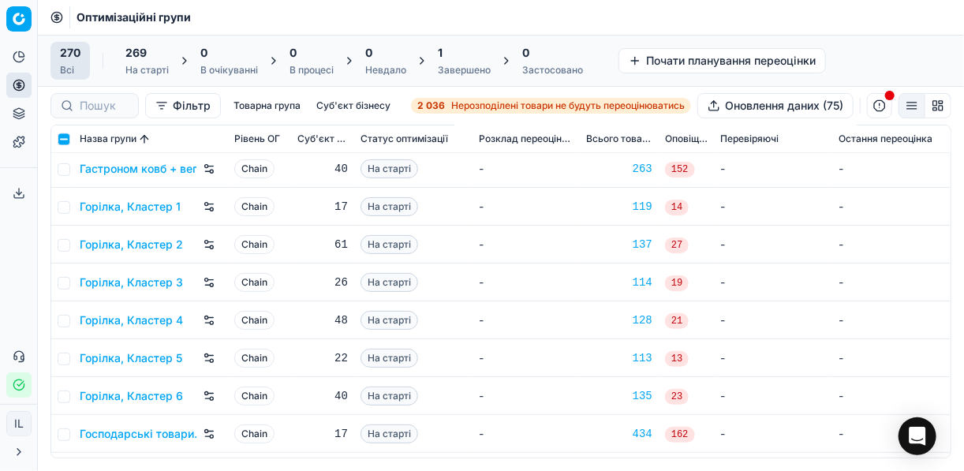
scroll to position [0, 0]
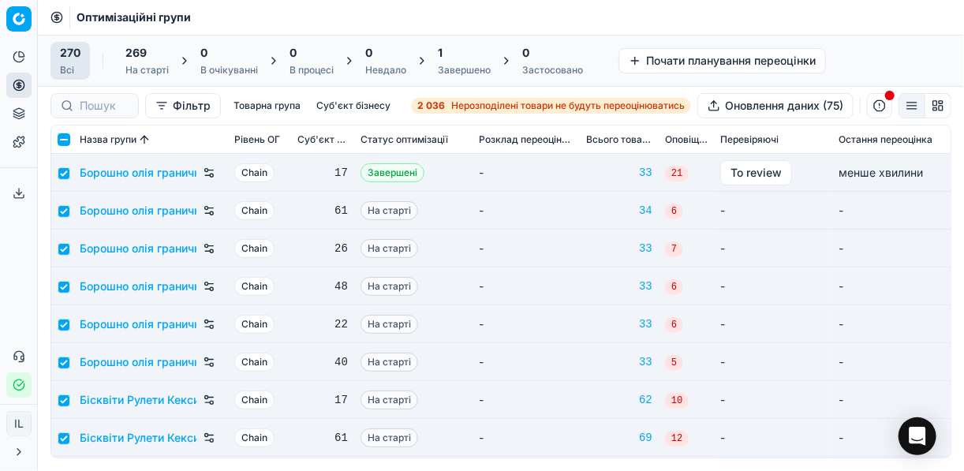
click at [63, 139] on input "checkbox" at bounding box center [64, 139] width 13 height 13
click at [67, 140] on input "checkbox" at bounding box center [64, 139] width 13 height 13
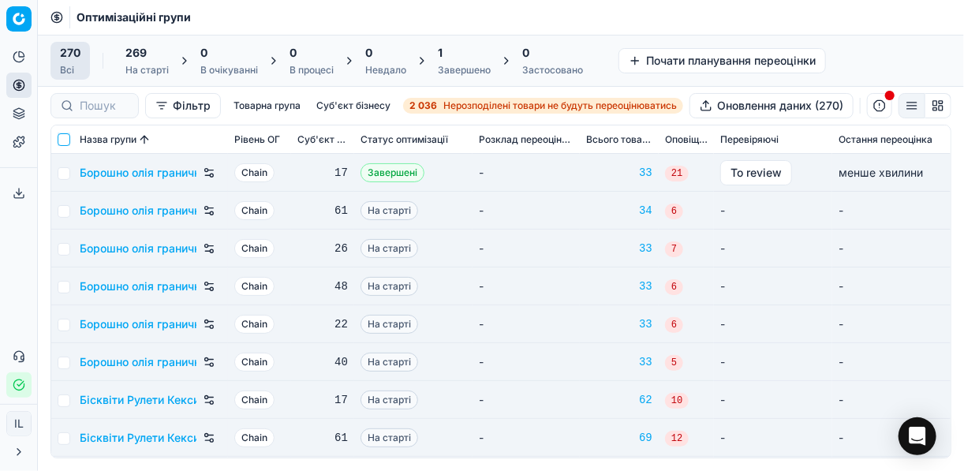
checkbox input "false"
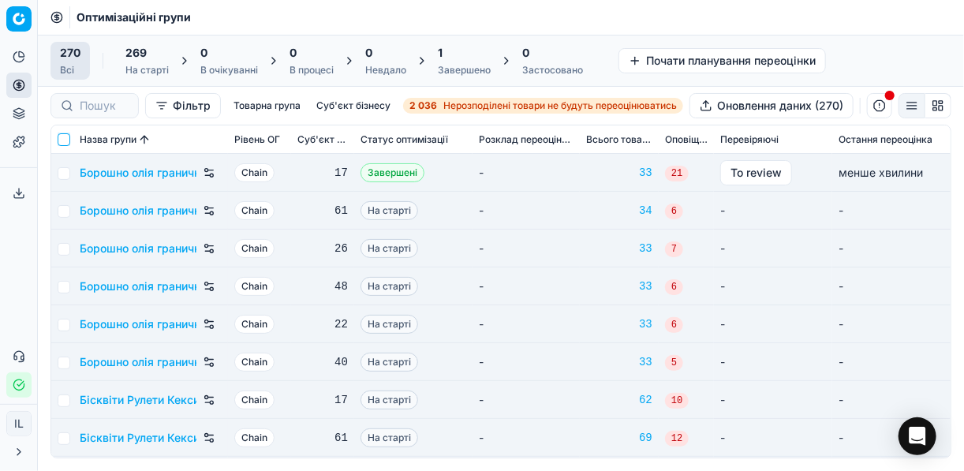
checkbox input "false"
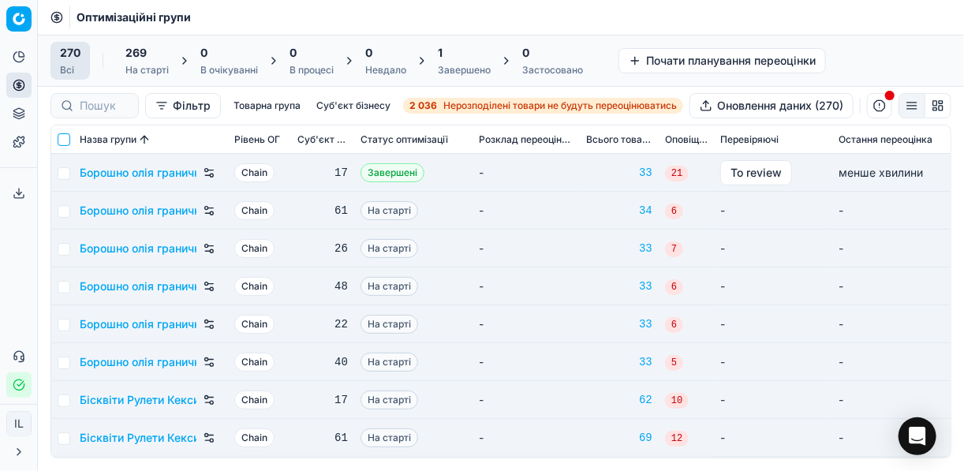
checkbox input "false"
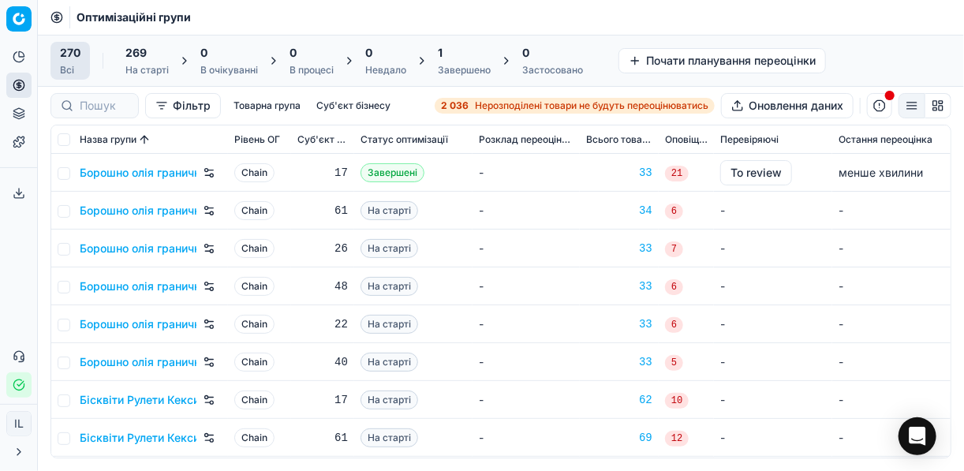
drag, startPoint x: 463, startPoint y: 62, endPoint x: 518, endPoint y: 375, distance: 317.9
click at [518, 375] on td "-" at bounding box center [526, 362] width 107 height 38
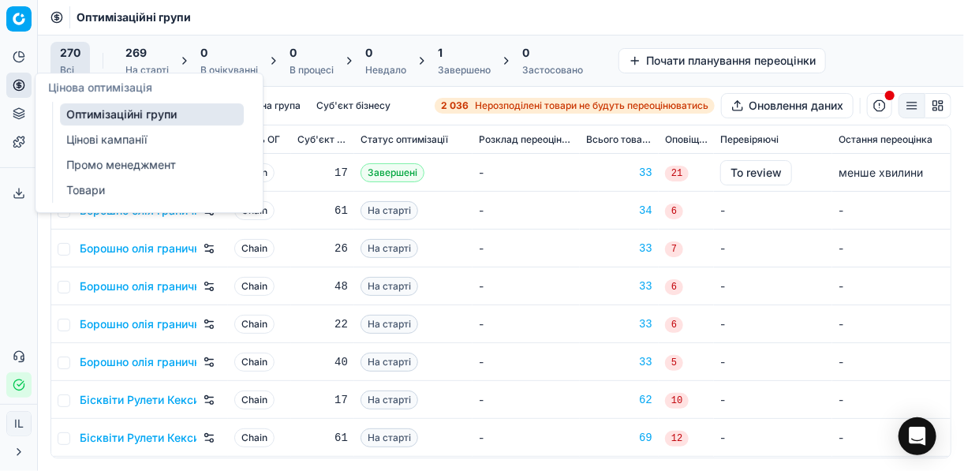
click at [85, 189] on link "Товари" at bounding box center [152, 190] width 184 height 22
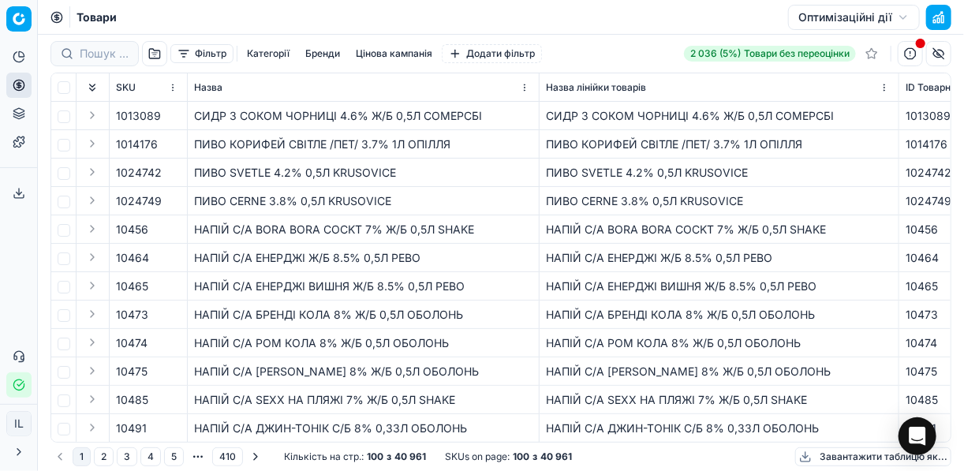
click at [828, 21] on button "Оптимізаційні дії" at bounding box center [854, 17] width 132 height 25
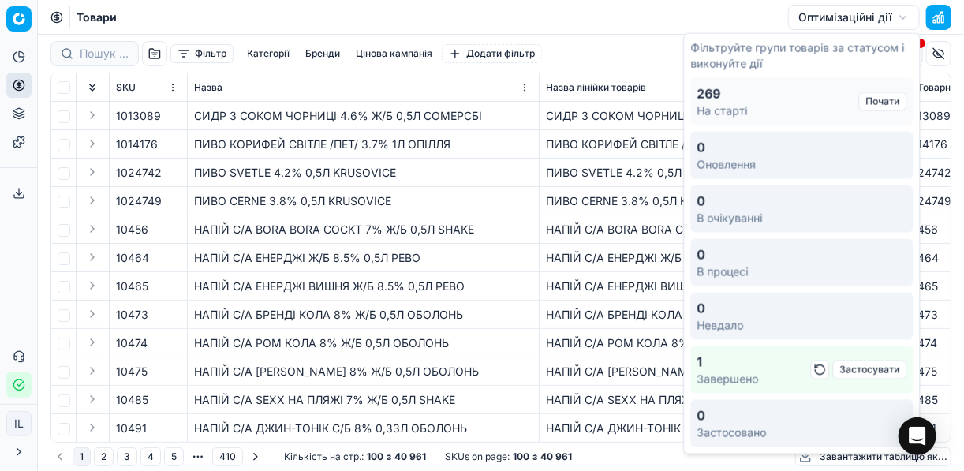
click at [818, 366] on button "button" at bounding box center [820, 370] width 19 height 19
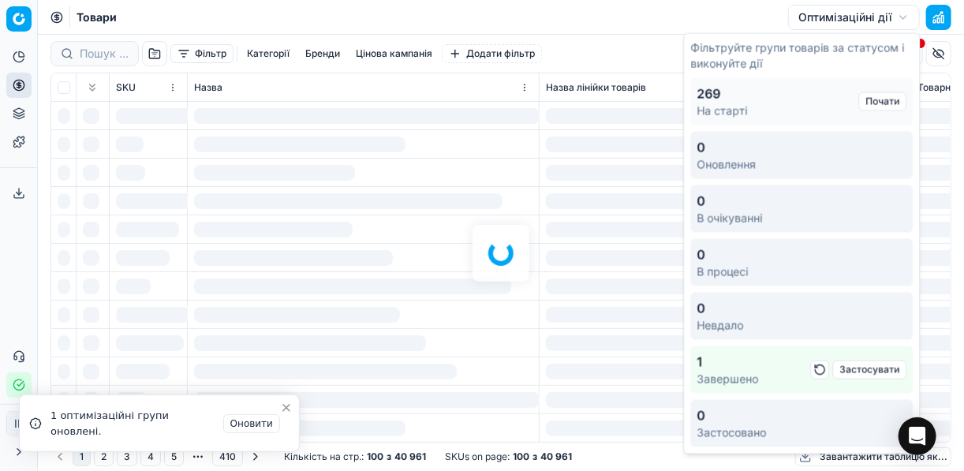
click at [818, 366] on button "button" at bounding box center [820, 370] width 19 height 19
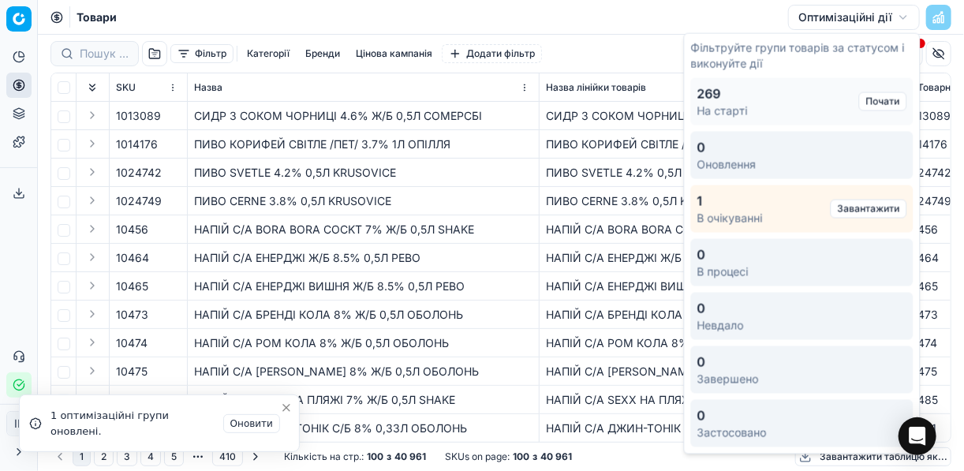
click at [749, 203] on div "1 В очікуванні" at bounding box center [763, 209] width 133 height 35
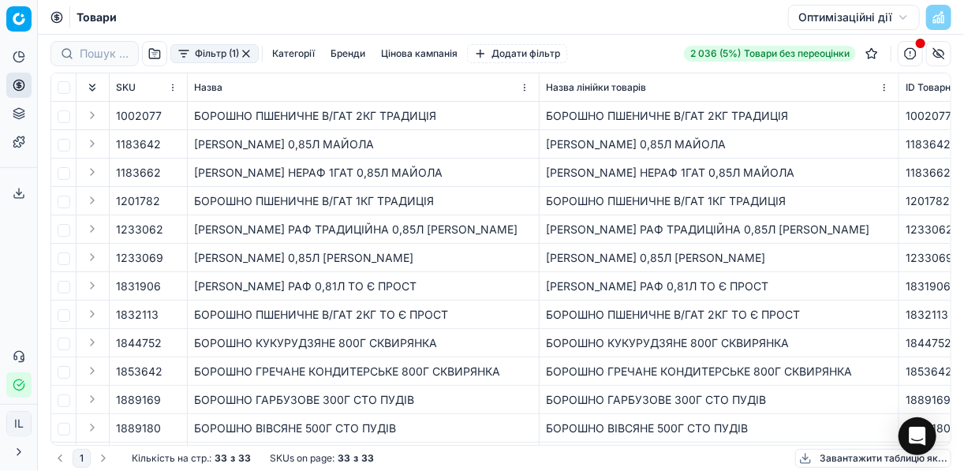
click at [836, 16] on button "Оптимізаційні дії" at bounding box center [854, 17] width 132 height 25
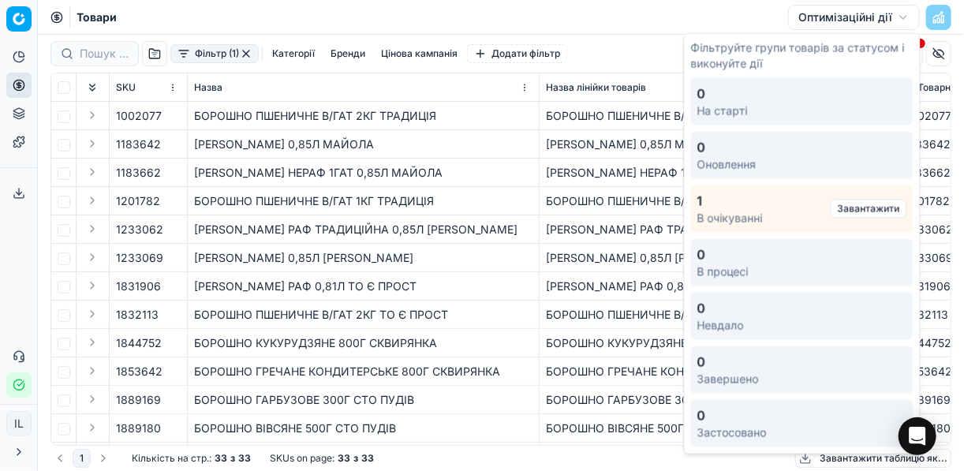
click at [869, 204] on button "Завантажити" at bounding box center [869, 209] width 77 height 19
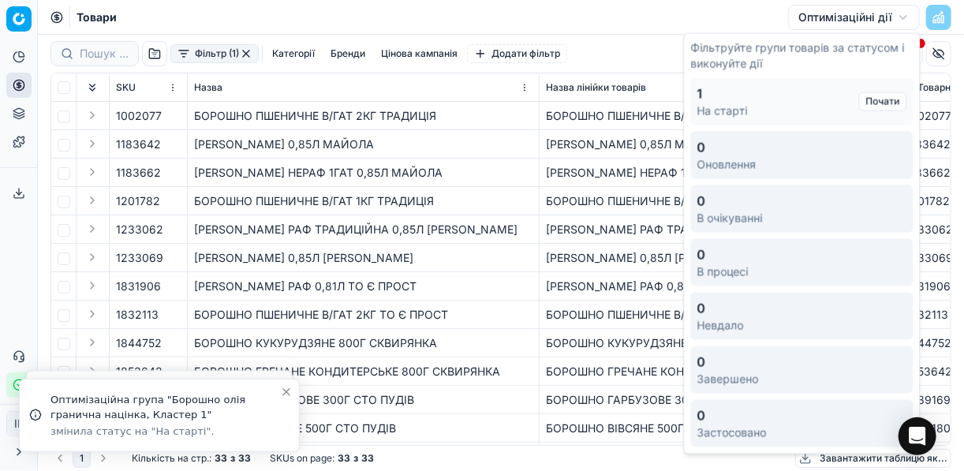
click at [498, 150] on div "ОЛIЯ СОНЯШ РАФ ДЕЗ 0,85Л МАЙОЛА" at bounding box center [363, 144] width 338 height 16
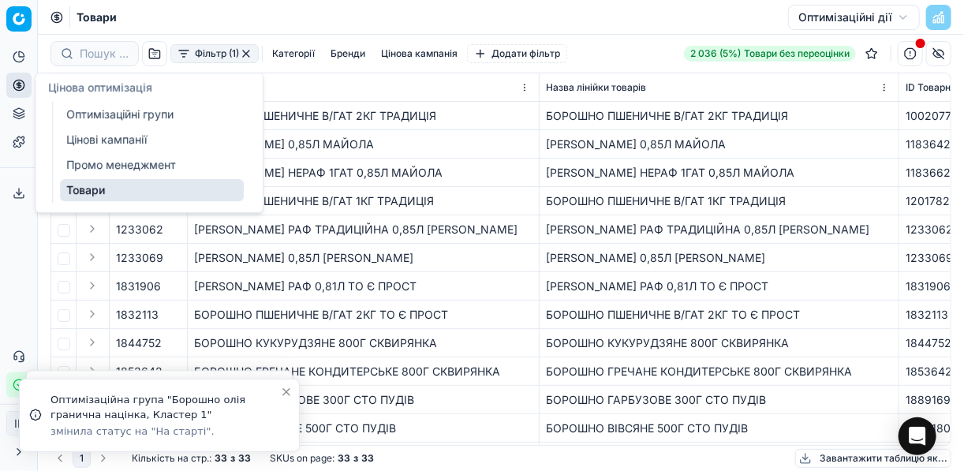
click at [98, 108] on link "Оптимізаційні групи" at bounding box center [152, 114] width 184 height 22
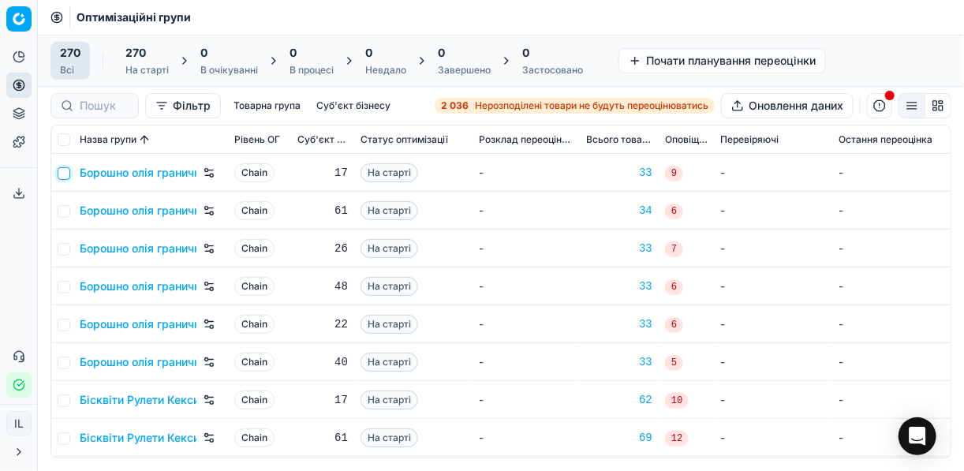
click at [65, 173] on input "checkbox" at bounding box center [64, 173] width 13 height 13
checkbox input "true"
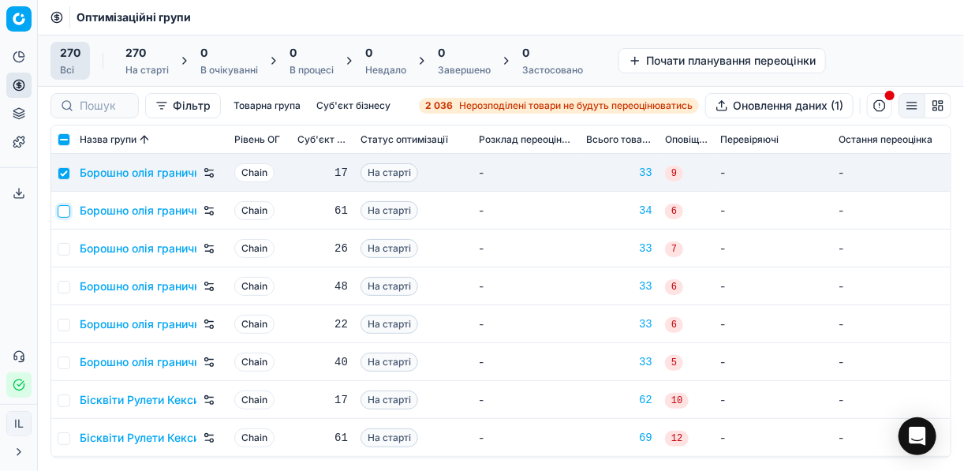
click at [64, 210] on input "checkbox" at bounding box center [64, 211] width 13 height 13
checkbox input "true"
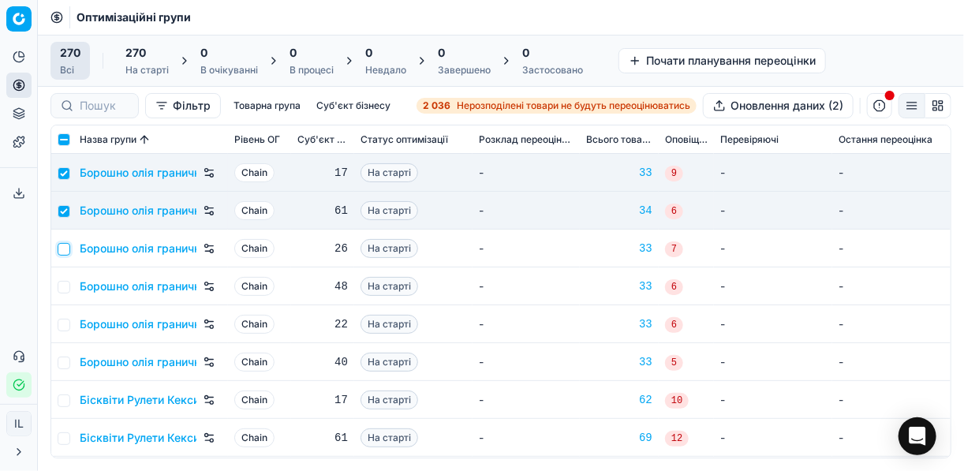
click at [69, 252] on input "checkbox" at bounding box center [64, 249] width 13 height 13
checkbox input "true"
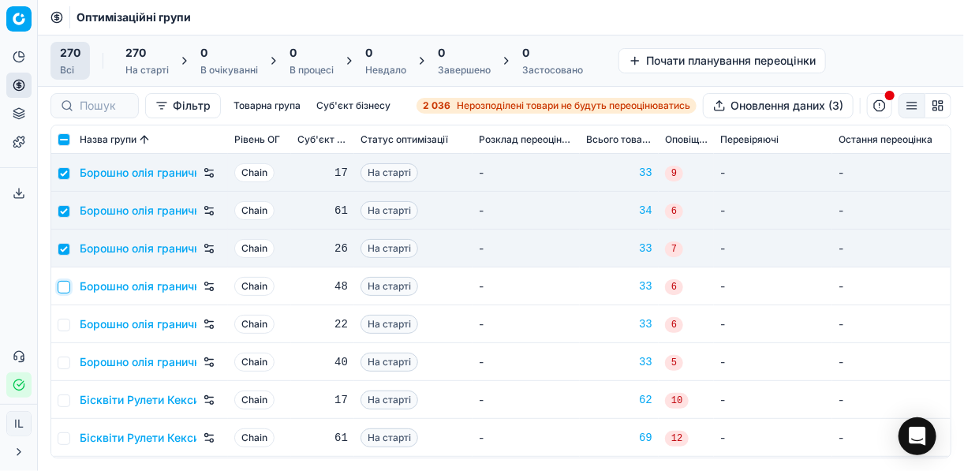
click at [64, 288] on input "checkbox" at bounding box center [64, 287] width 13 height 13
checkbox input "true"
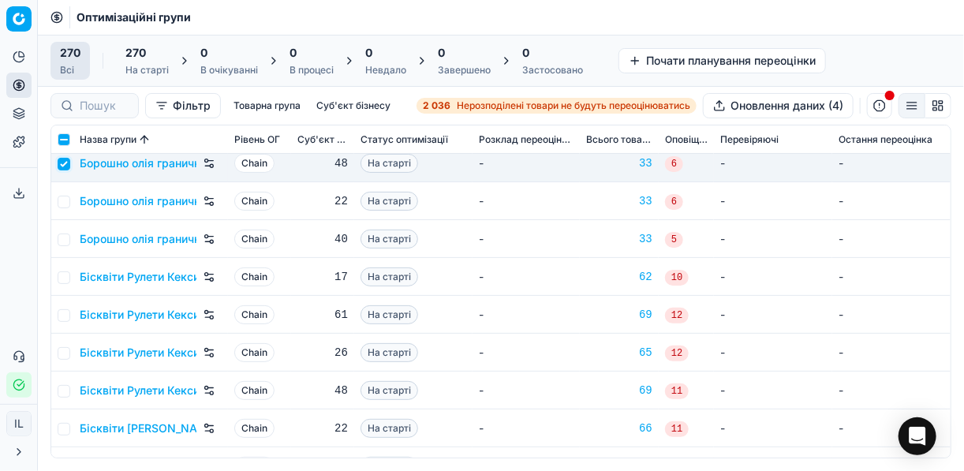
scroll to position [126, 0]
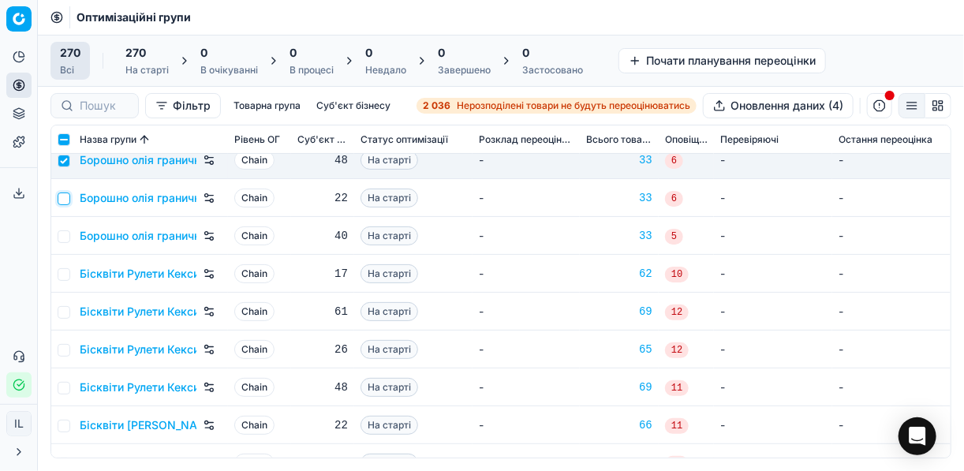
click at [64, 202] on input "checkbox" at bounding box center [64, 199] width 13 height 13
checkbox input "true"
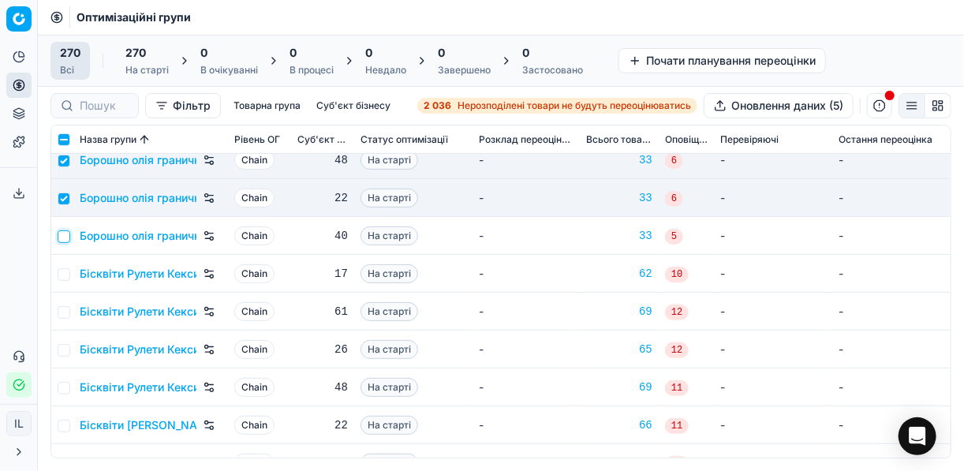
click at [63, 240] on input "checkbox" at bounding box center [64, 236] width 13 height 13
checkbox input "true"
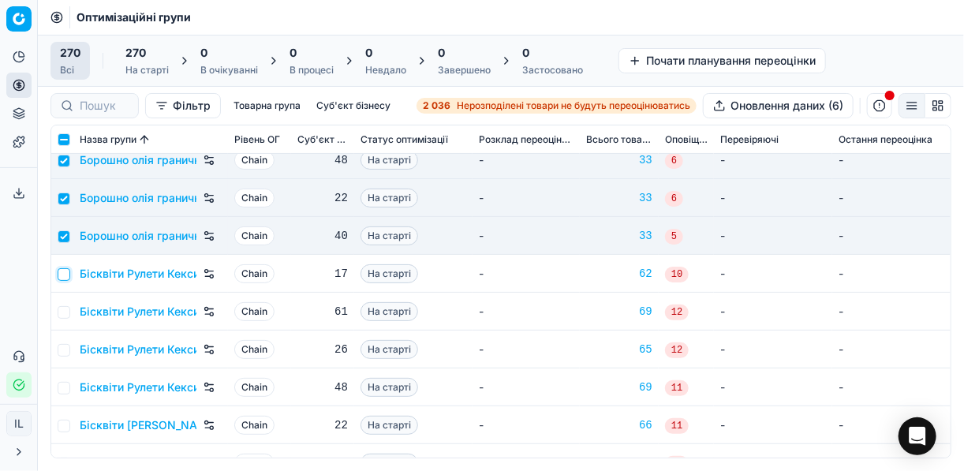
click at [62, 274] on input "checkbox" at bounding box center [64, 274] width 13 height 13
checkbox input "true"
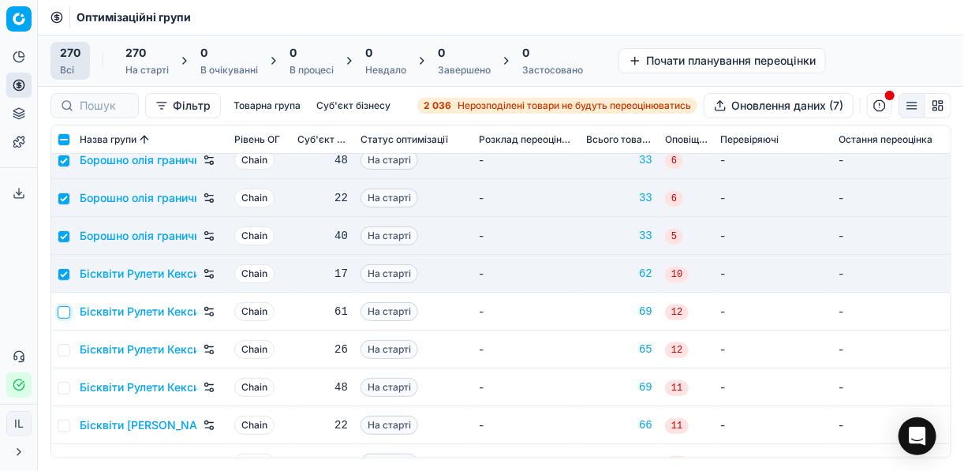
click at [64, 315] on input "checkbox" at bounding box center [64, 312] width 13 height 13
checkbox input "true"
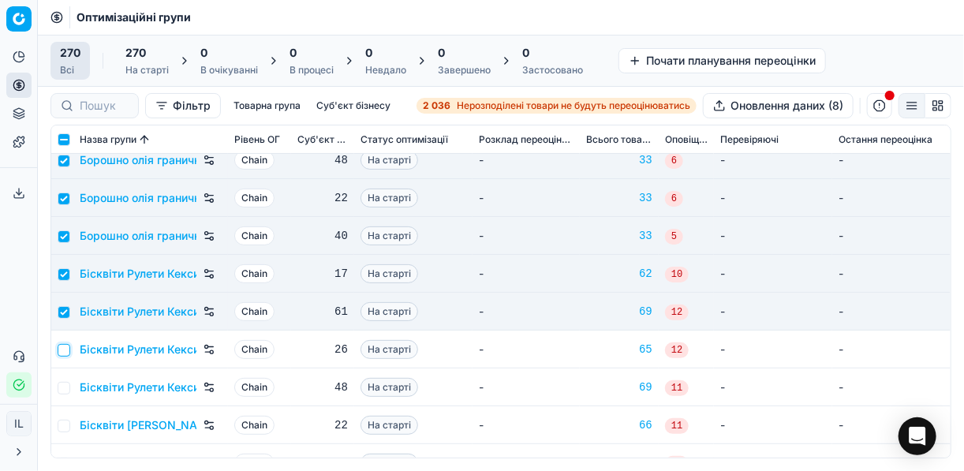
click at [62, 350] on input "checkbox" at bounding box center [64, 350] width 13 height 13
checkbox input "true"
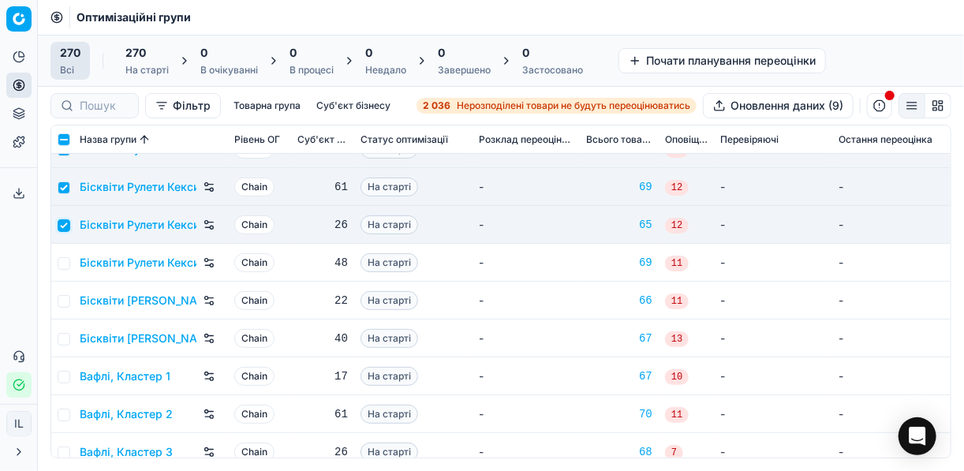
scroll to position [252, 0]
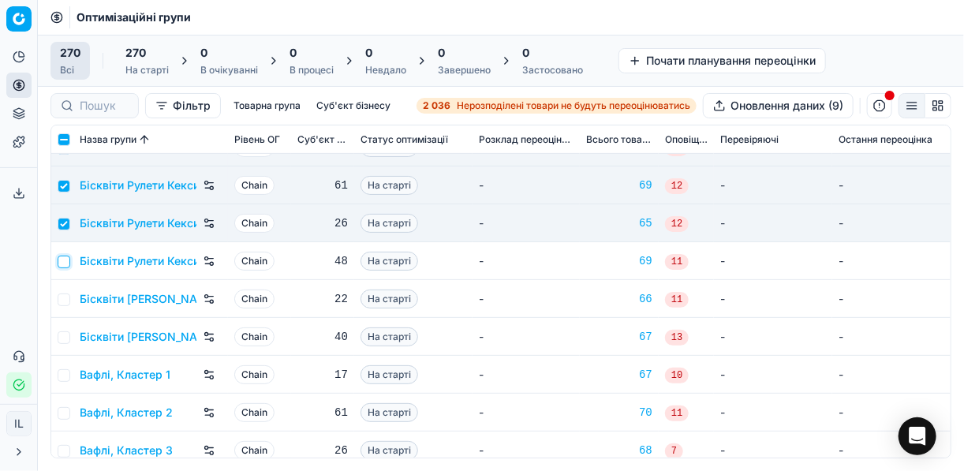
click at [63, 257] on input "checkbox" at bounding box center [64, 262] width 13 height 13
checkbox input "true"
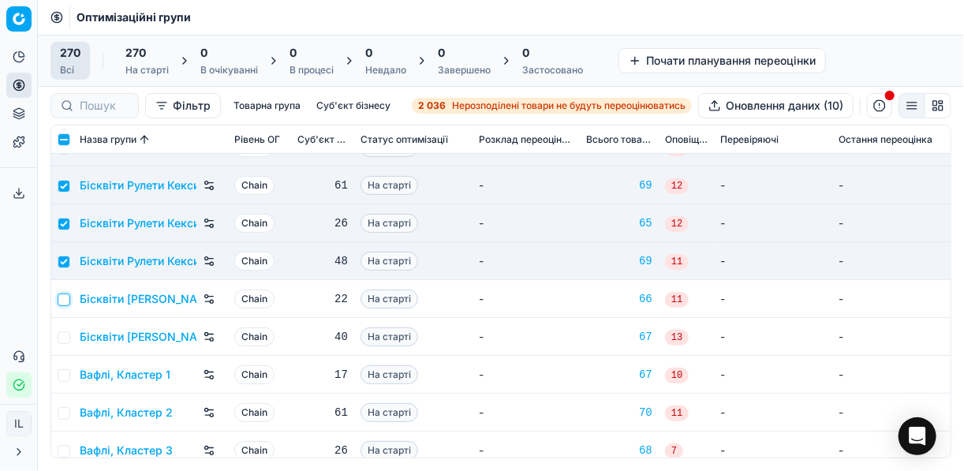
click at [65, 302] on input "checkbox" at bounding box center [64, 300] width 13 height 13
checkbox input "true"
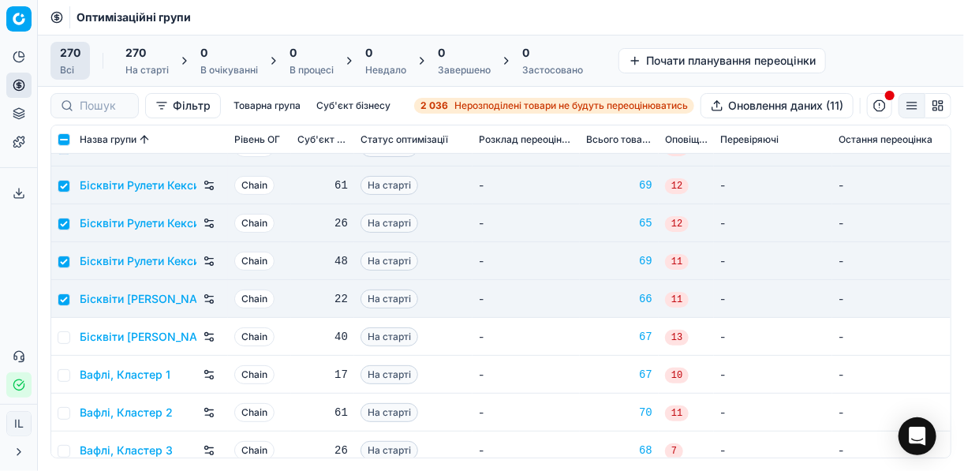
click at [65, 327] on td at bounding box center [62, 337] width 22 height 38
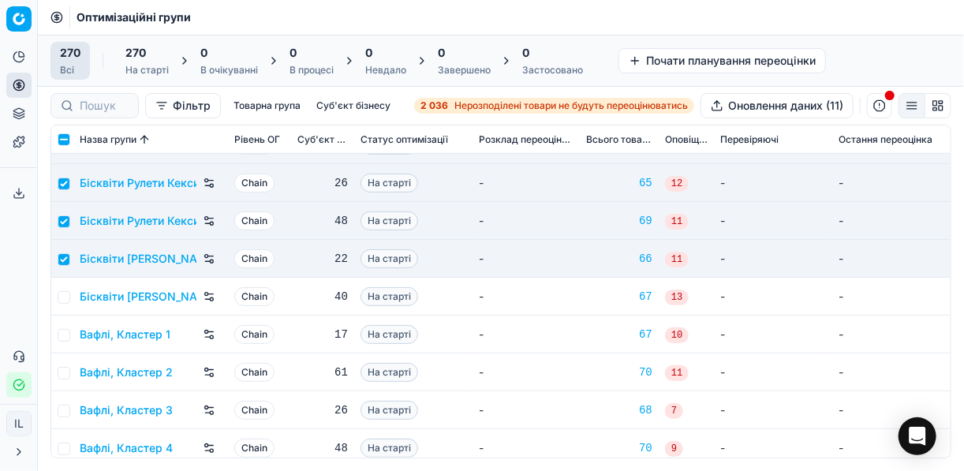
scroll to position [316, 0]
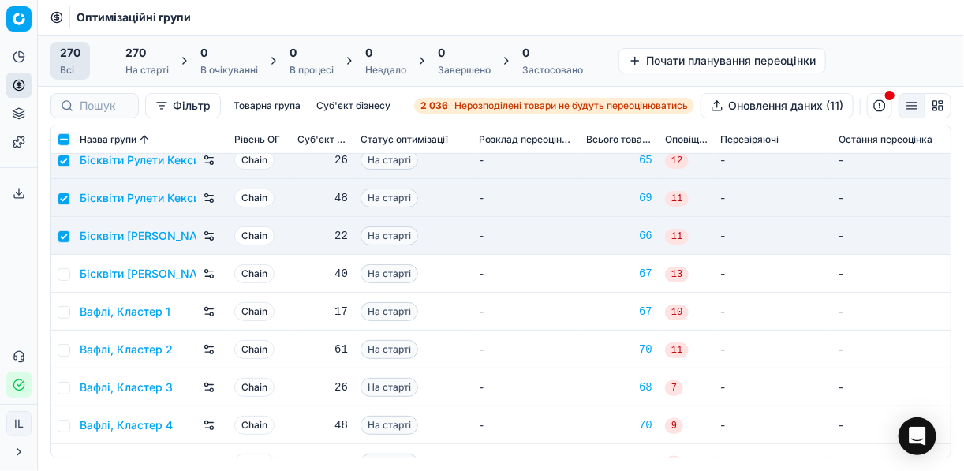
click at [62, 279] on td at bounding box center [62, 274] width 22 height 38
click at [65, 274] on input "checkbox" at bounding box center [64, 274] width 13 height 13
checkbox input "true"
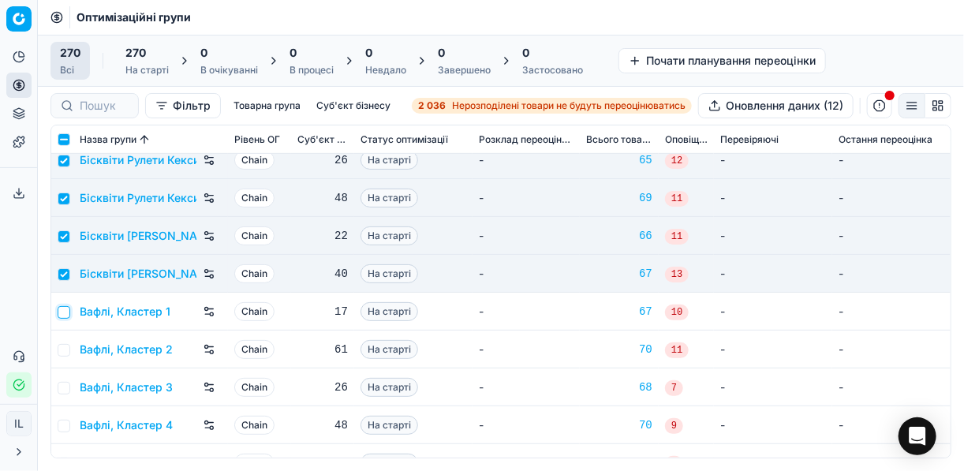
click at [64, 316] on input "checkbox" at bounding box center [64, 312] width 13 height 13
checkbox input "true"
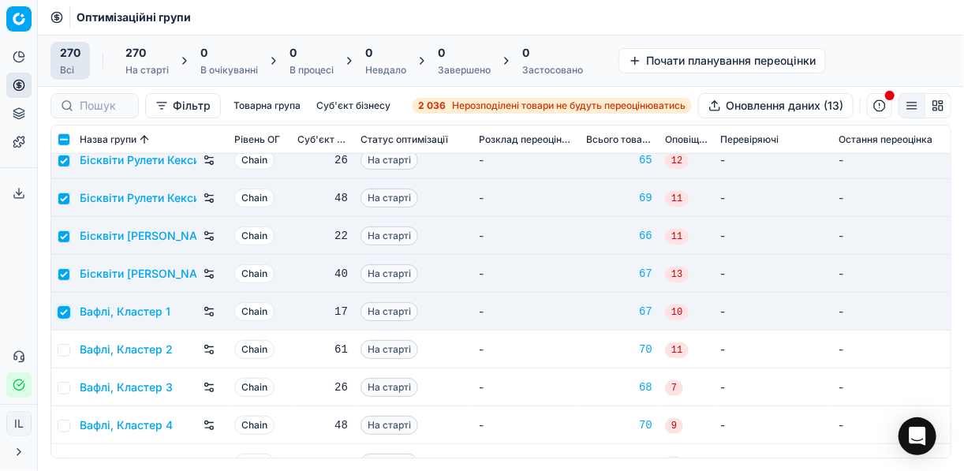
scroll to position [379, 0]
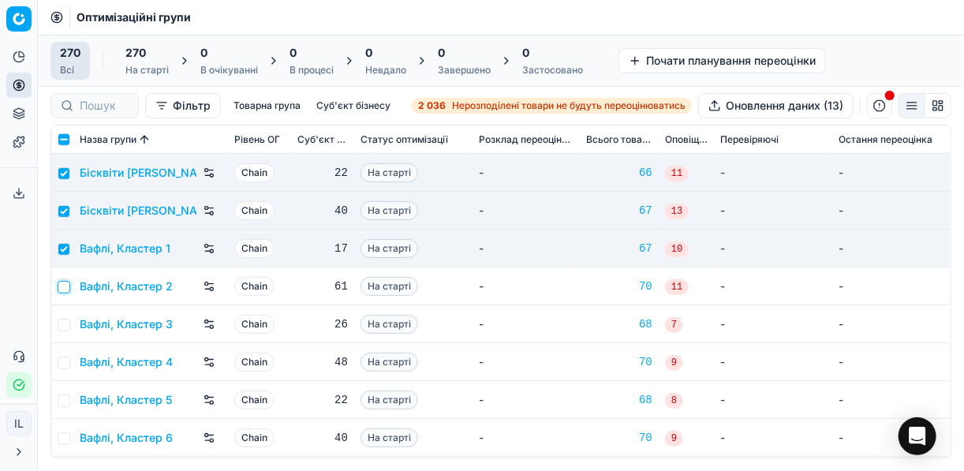
click at [64, 284] on input "checkbox" at bounding box center [64, 287] width 13 height 13
checkbox input "true"
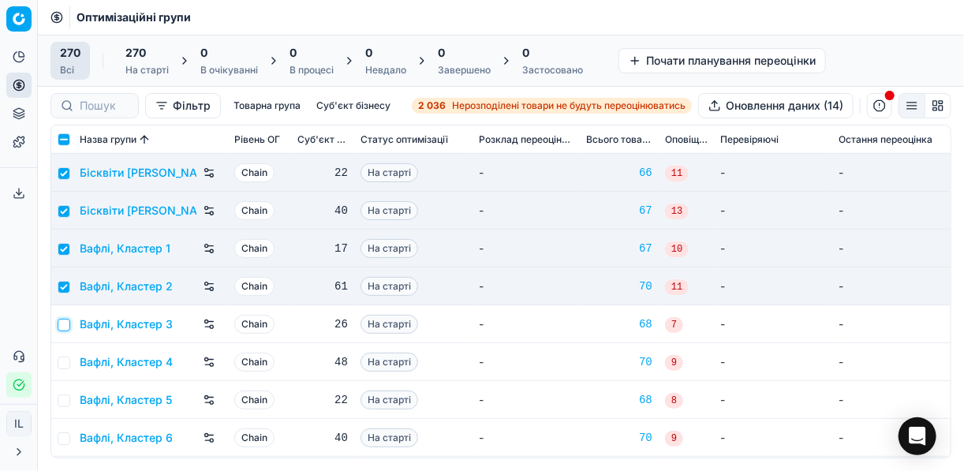
drag, startPoint x: 65, startPoint y: 323, endPoint x: 69, endPoint y: 340, distance: 16.9
click at [66, 324] on input "checkbox" at bounding box center [64, 325] width 13 height 13
checkbox input "true"
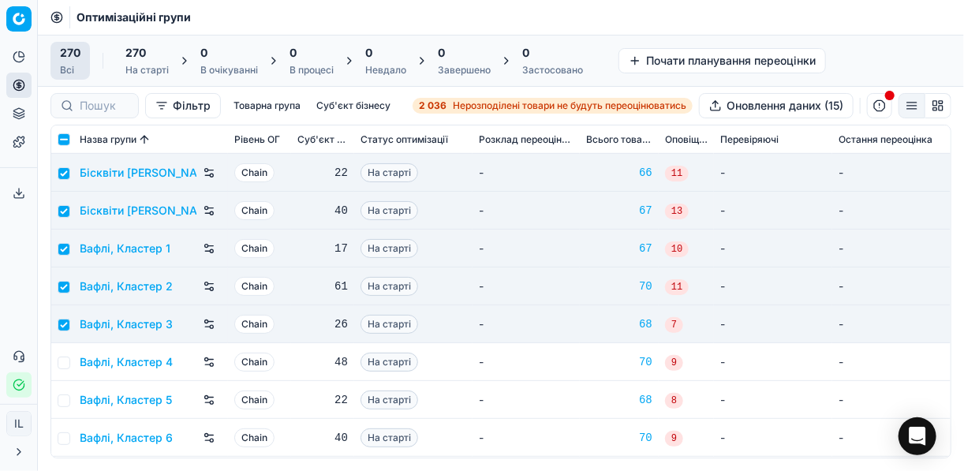
click at [69, 361] on td at bounding box center [62, 362] width 22 height 38
click at [69, 360] on input "checkbox" at bounding box center [64, 363] width 13 height 13
checkbox input "true"
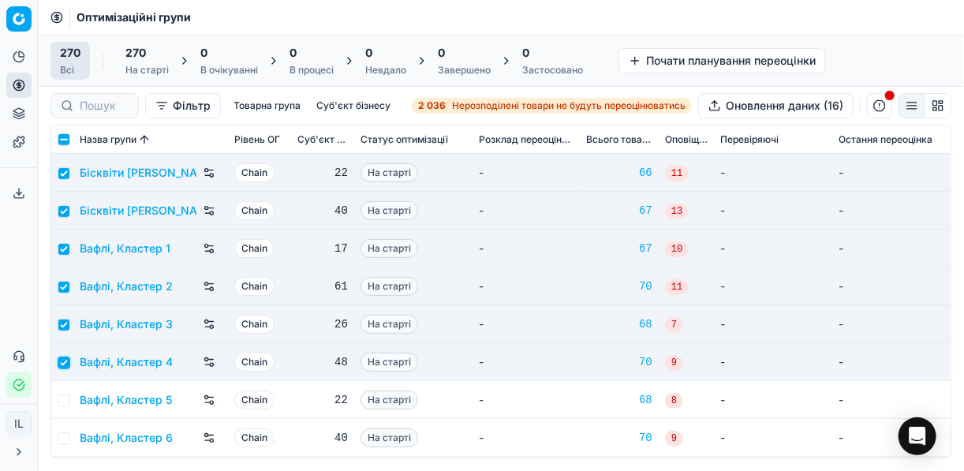
scroll to position [442, 0]
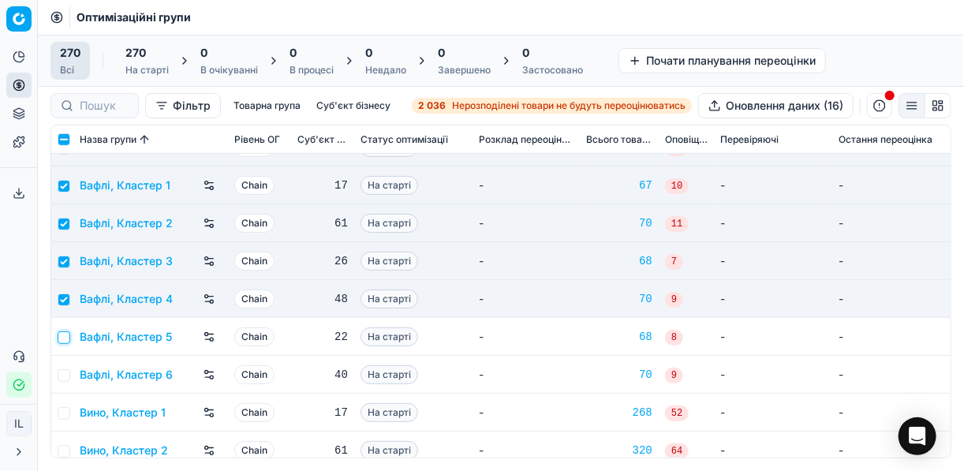
click at [62, 338] on input "checkbox" at bounding box center [64, 337] width 13 height 13
checkbox input "true"
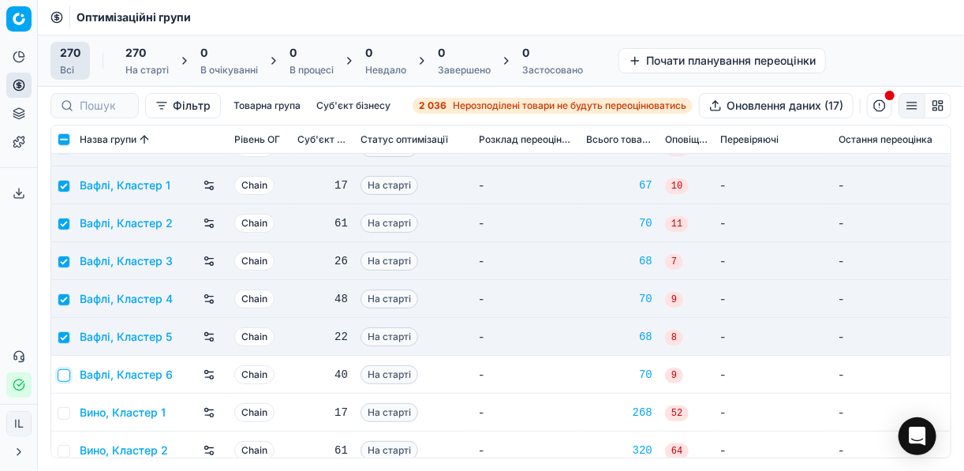
click at [60, 375] on input "checkbox" at bounding box center [64, 375] width 13 height 13
checkbox input "true"
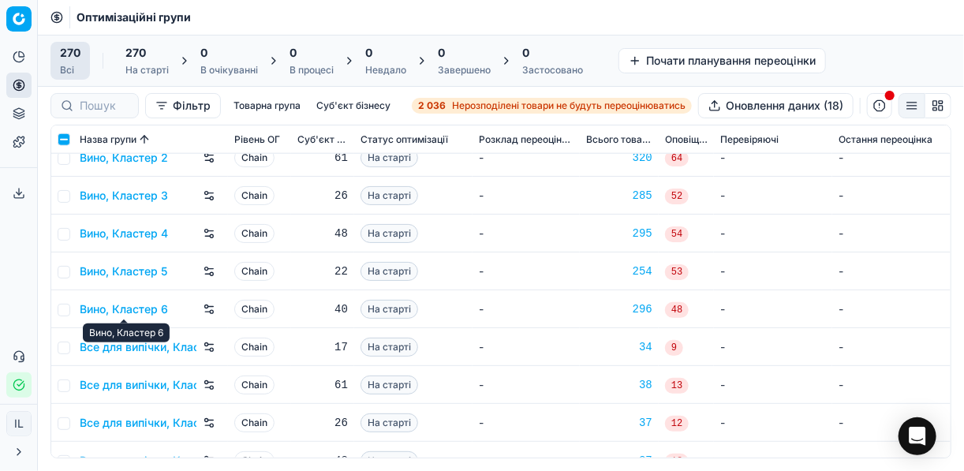
scroll to position [757, 0]
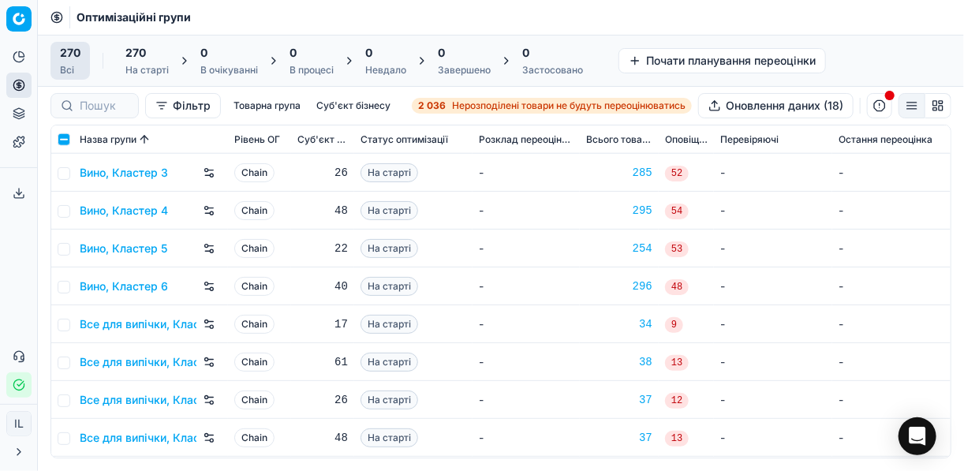
click at [70, 318] on td at bounding box center [62, 324] width 22 height 38
click at [71, 323] on td at bounding box center [62, 324] width 22 height 38
click at [63, 323] on input "checkbox" at bounding box center [64, 325] width 13 height 13
checkbox input "true"
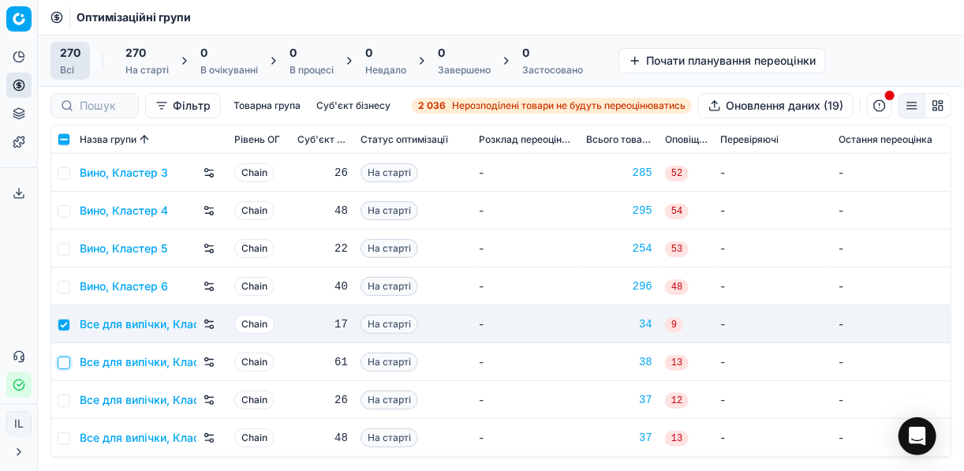
click at [59, 362] on input "checkbox" at bounding box center [64, 363] width 13 height 13
checkbox input "true"
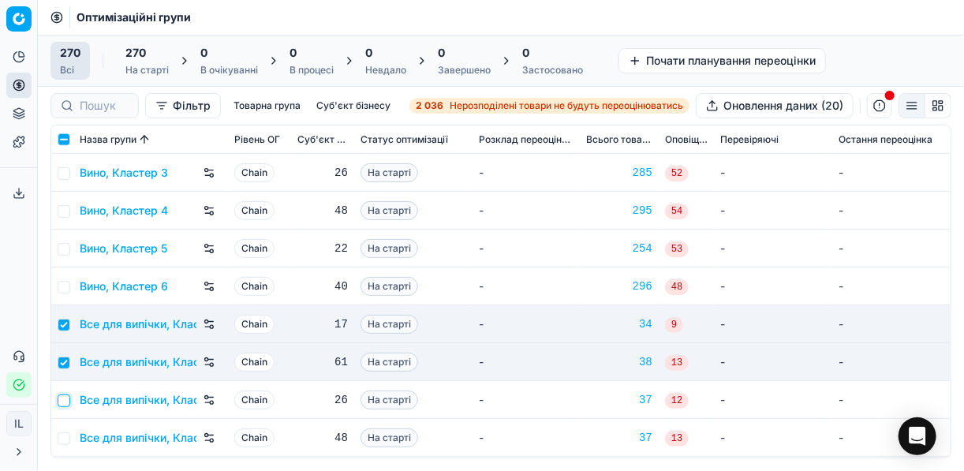
click at [63, 402] on input "checkbox" at bounding box center [64, 400] width 13 height 13
checkbox input "true"
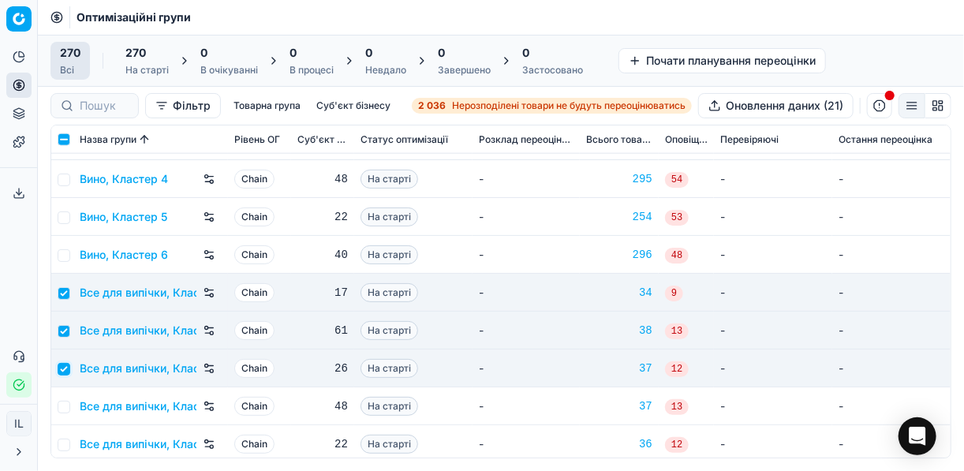
scroll to position [821, 0]
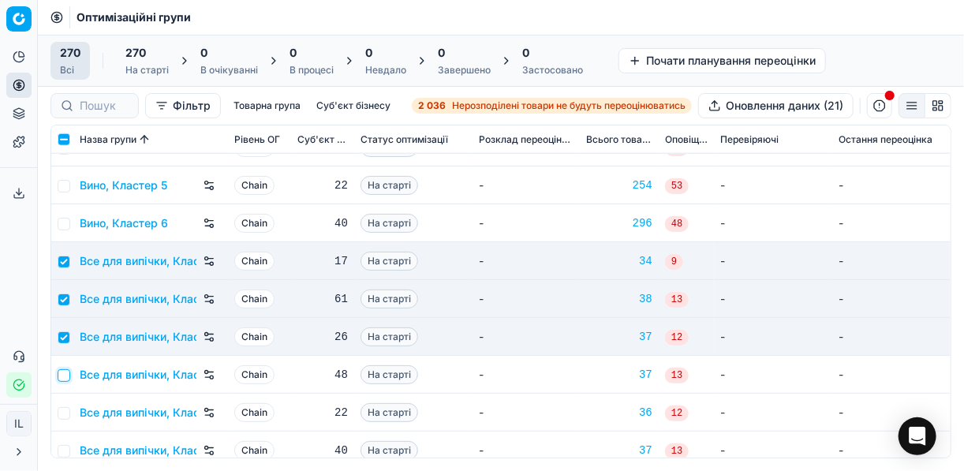
click at [69, 370] on input "checkbox" at bounding box center [64, 375] width 13 height 13
checkbox input "true"
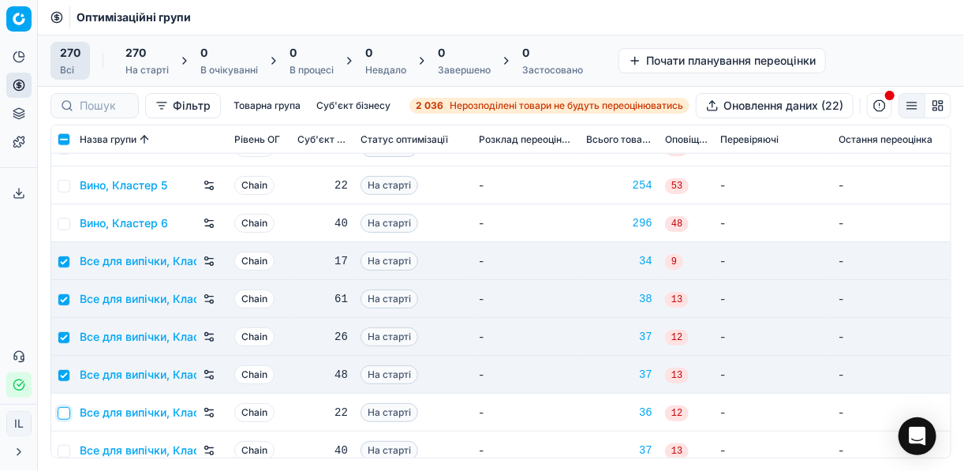
click at [65, 409] on input "checkbox" at bounding box center [64, 413] width 13 height 13
checkbox input "true"
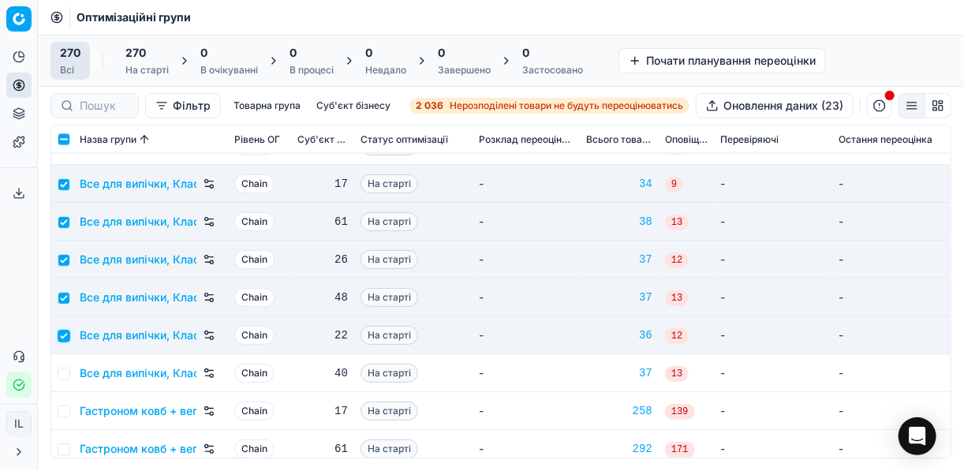
scroll to position [947, 0]
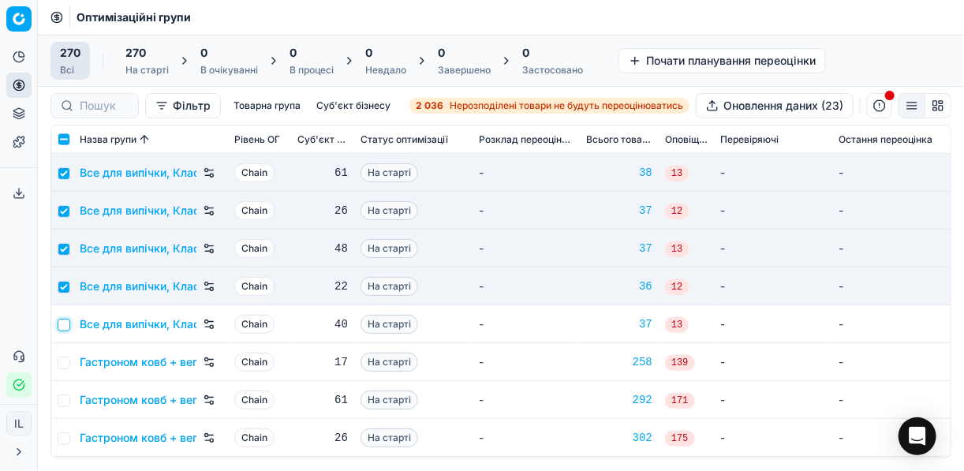
click at [65, 326] on input "checkbox" at bounding box center [64, 325] width 13 height 13
checkbox input "true"
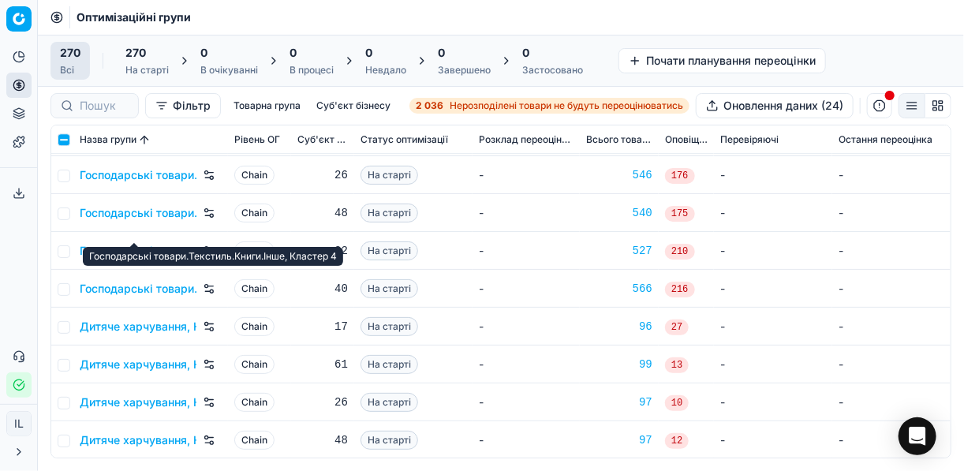
scroll to position [1704, 0]
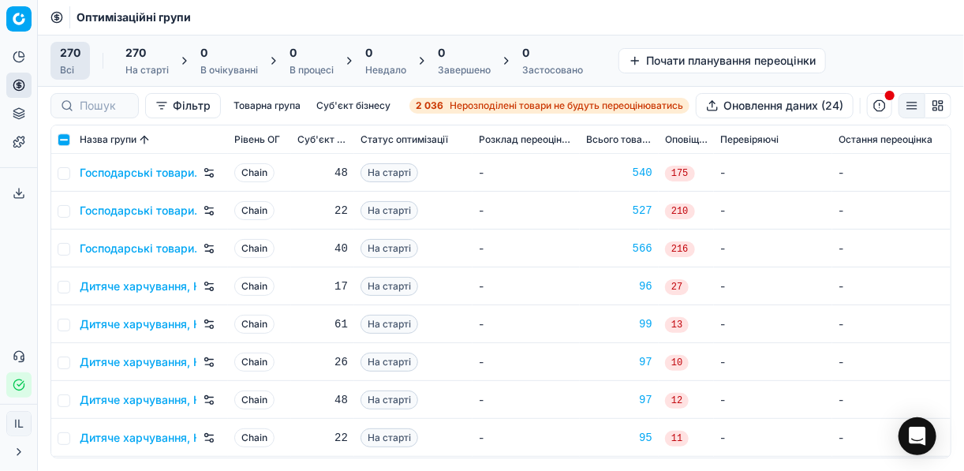
click at [58, 278] on td at bounding box center [62, 286] width 22 height 38
click at [65, 285] on input "checkbox" at bounding box center [64, 287] width 13 height 13
checkbox input "true"
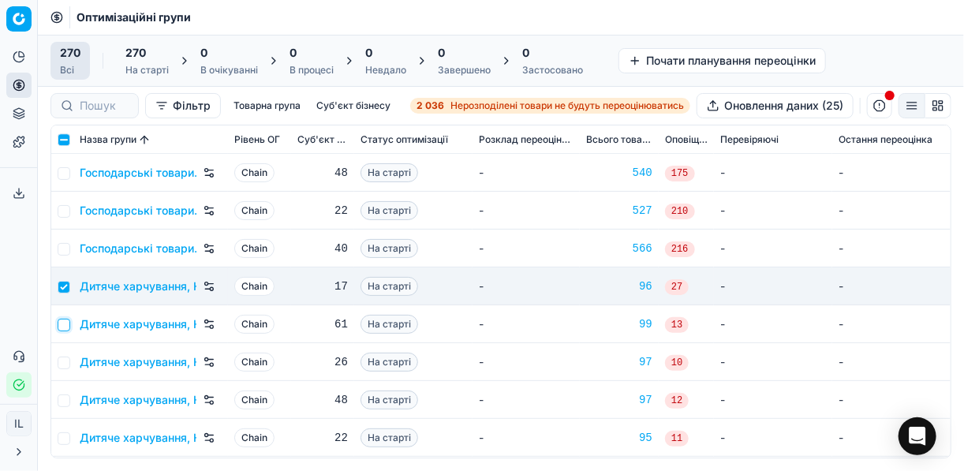
click at [61, 329] on input "checkbox" at bounding box center [64, 325] width 13 height 13
checkbox input "true"
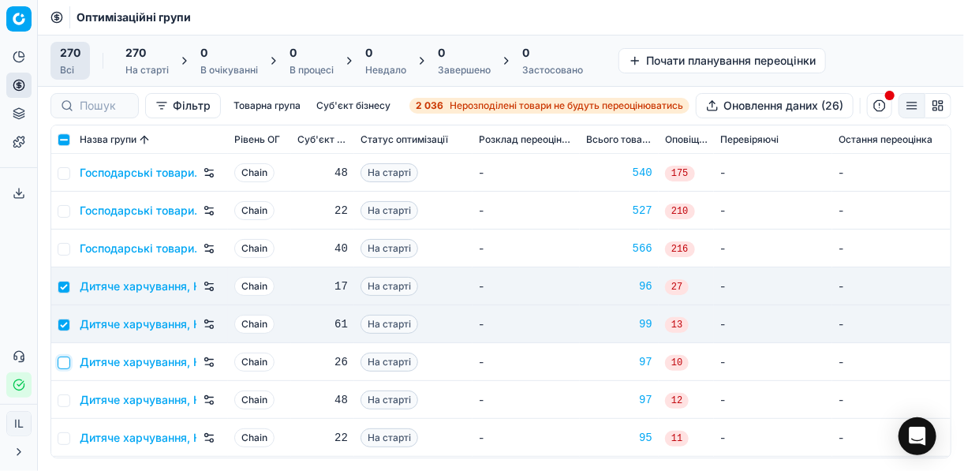
click at [62, 363] on input "checkbox" at bounding box center [64, 363] width 13 height 13
checkbox input "true"
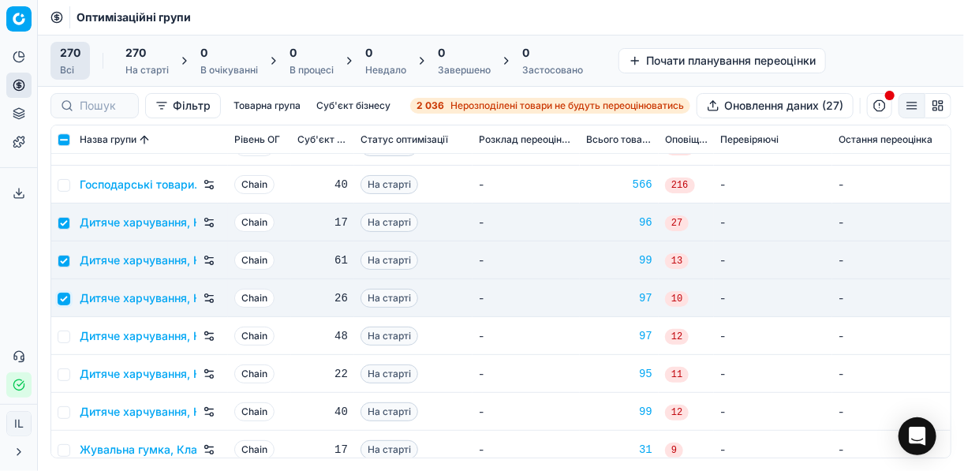
scroll to position [1830, 0]
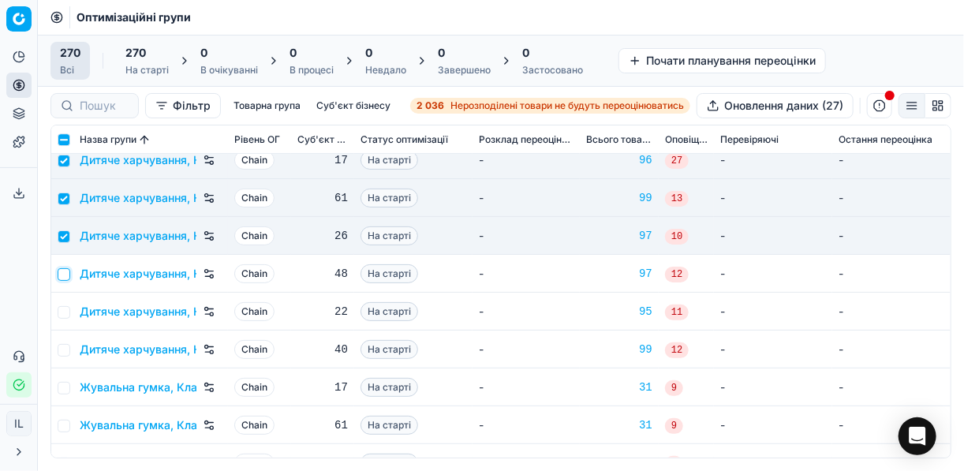
drag, startPoint x: 64, startPoint y: 273, endPoint x: 65, endPoint y: 286, distance: 13.5
click at [65, 274] on input "checkbox" at bounding box center [64, 274] width 13 height 13
checkbox input "true"
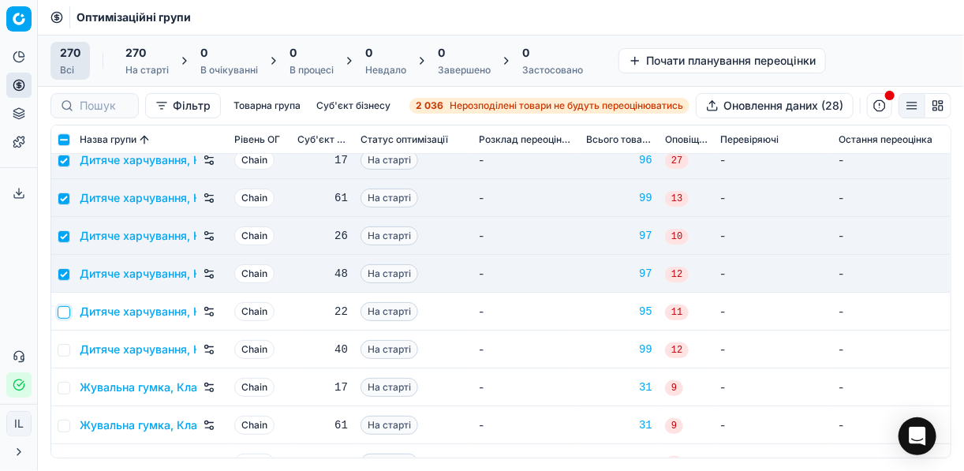
click at [65, 317] on input "checkbox" at bounding box center [64, 312] width 13 height 13
checkbox input "true"
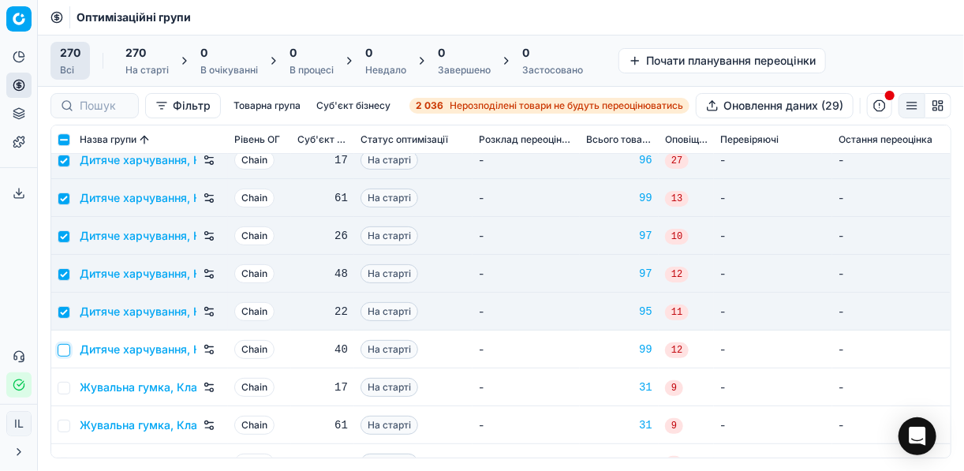
click at [63, 349] on input "checkbox" at bounding box center [64, 350] width 13 height 13
checkbox input "true"
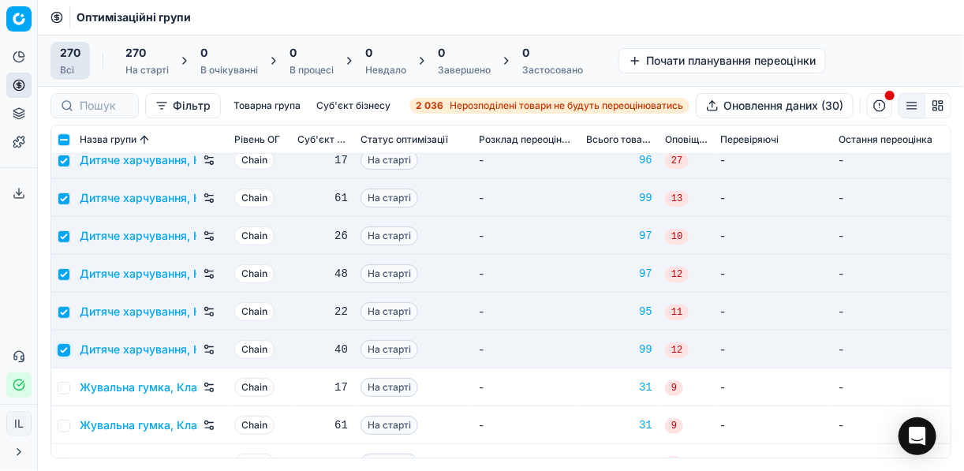
scroll to position [1957, 0]
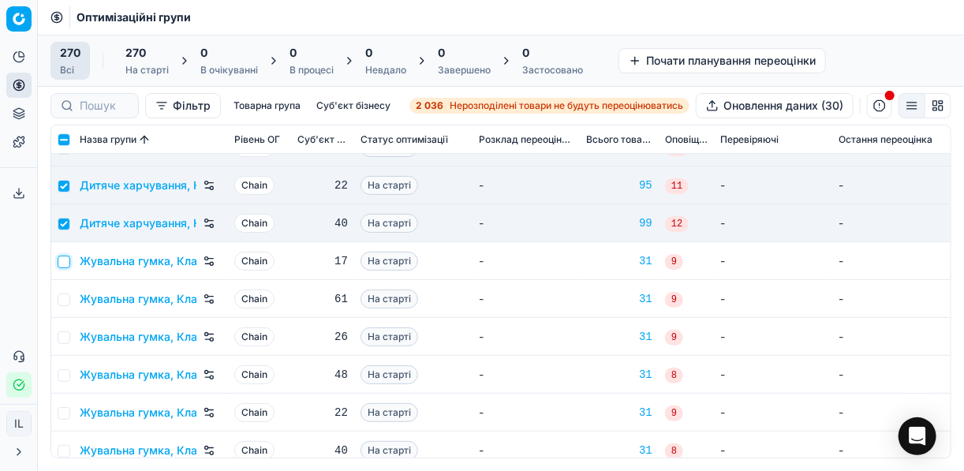
click at [65, 260] on input "checkbox" at bounding box center [64, 262] width 13 height 13
checkbox input "true"
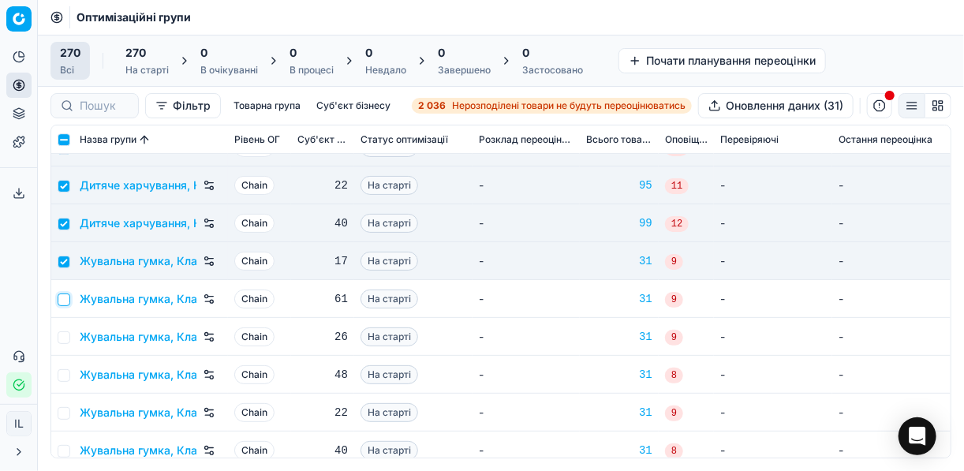
click at [65, 295] on input "checkbox" at bounding box center [64, 300] width 13 height 13
checkbox input "true"
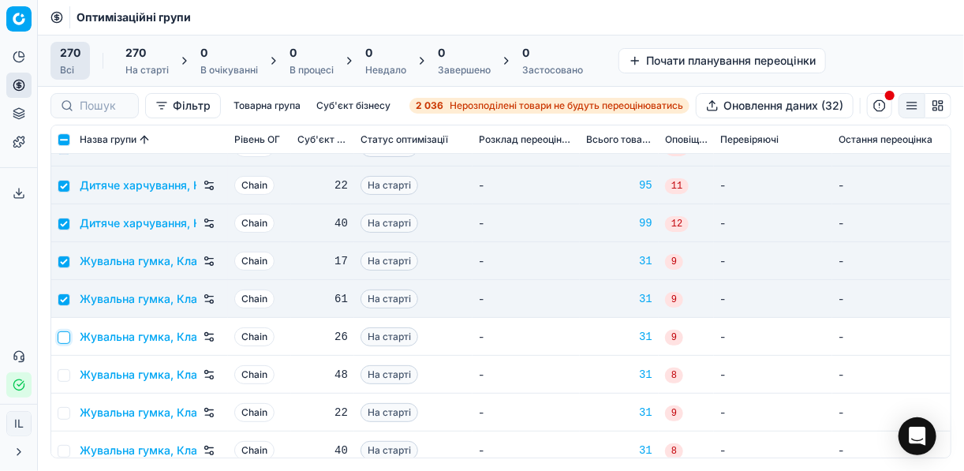
drag, startPoint x: 64, startPoint y: 335, endPoint x: 68, endPoint y: 346, distance: 11.7
click at [65, 335] on input "checkbox" at bounding box center [64, 337] width 13 height 13
checkbox input "true"
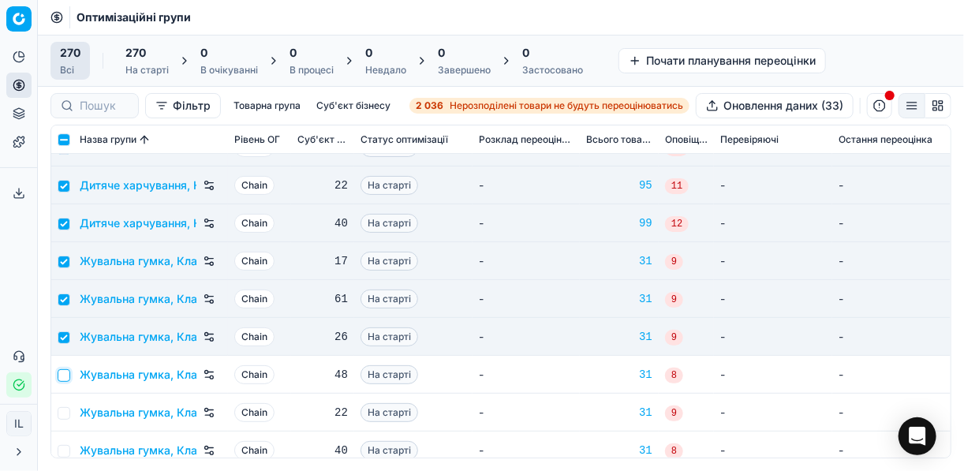
click at [64, 379] on input "checkbox" at bounding box center [64, 375] width 13 height 13
checkbox input "true"
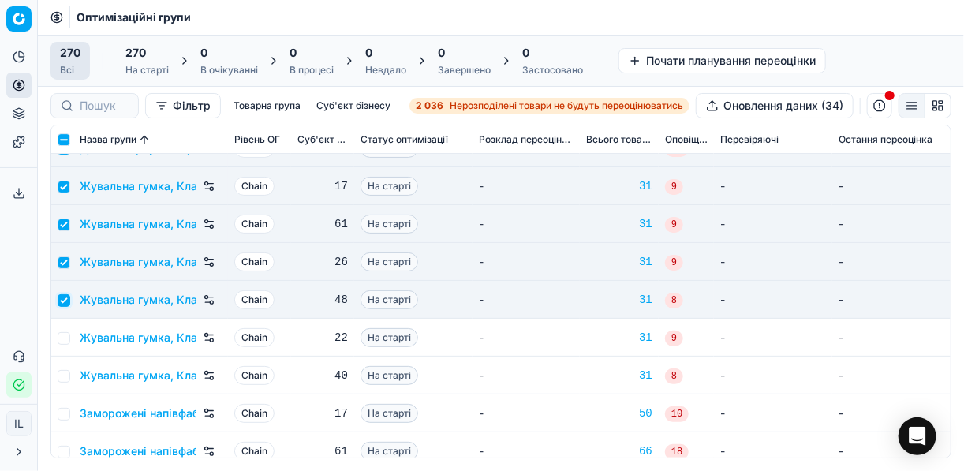
scroll to position [2083, 0]
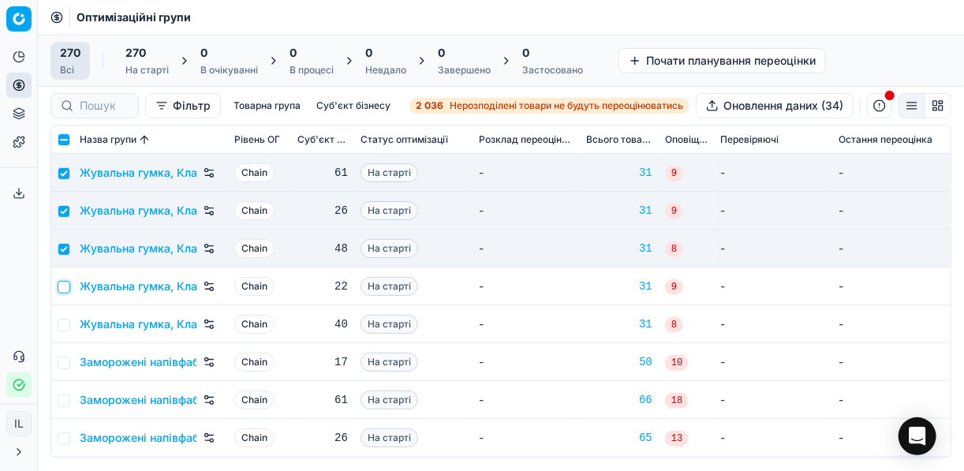
click at [59, 288] on input "checkbox" at bounding box center [64, 287] width 13 height 13
checkbox input "true"
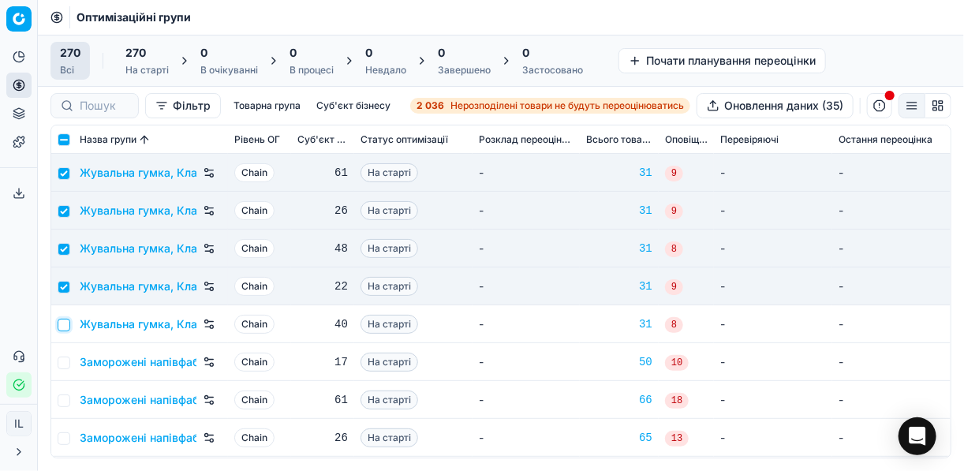
click at [62, 326] on input "checkbox" at bounding box center [64, 325] width 13 height 13
checkbox input "true"
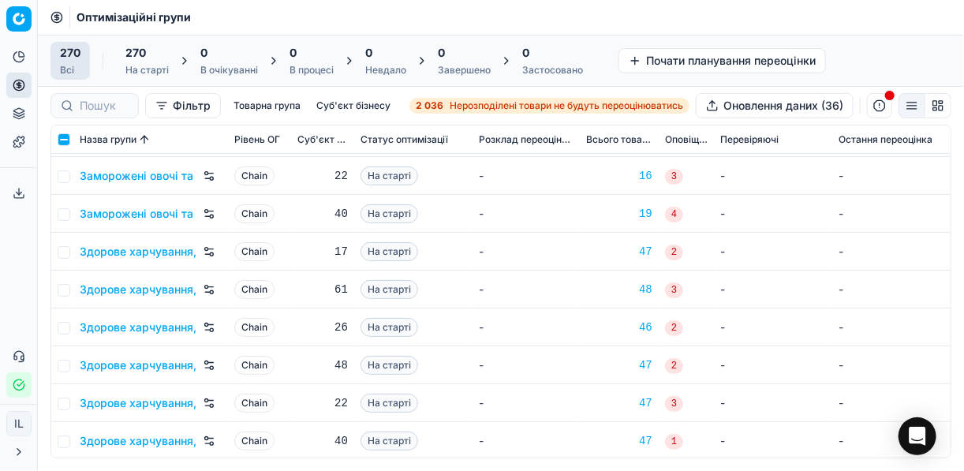
scroll to position [2651, 0]
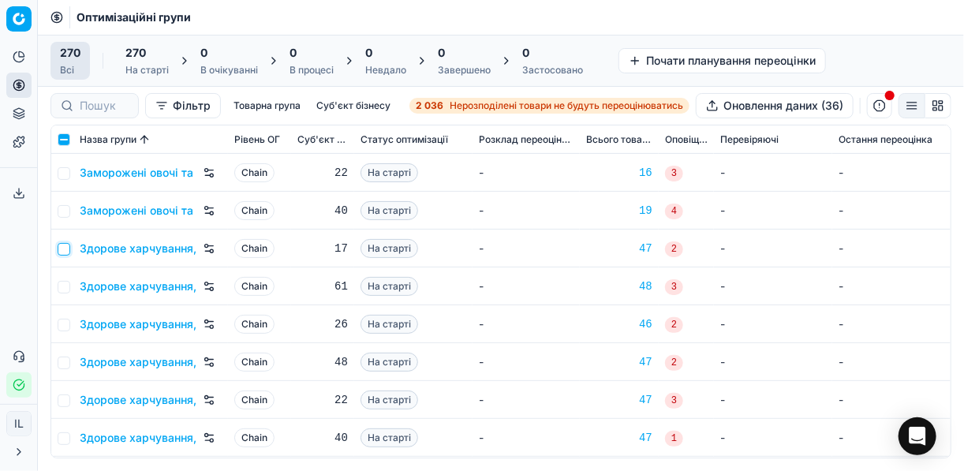
click at [67, 248] on input "checkbox" at bounding box center [64, 249] width 13 height 13
checkbox input "true"
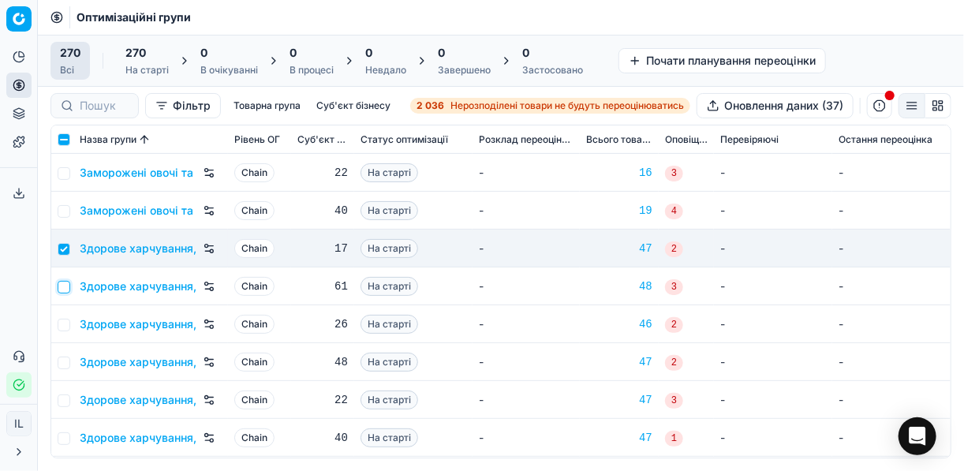
click at [64, 286] on input "checkbox" at bounding box center [64, 287] width 13 height 13
checkbox input "true"
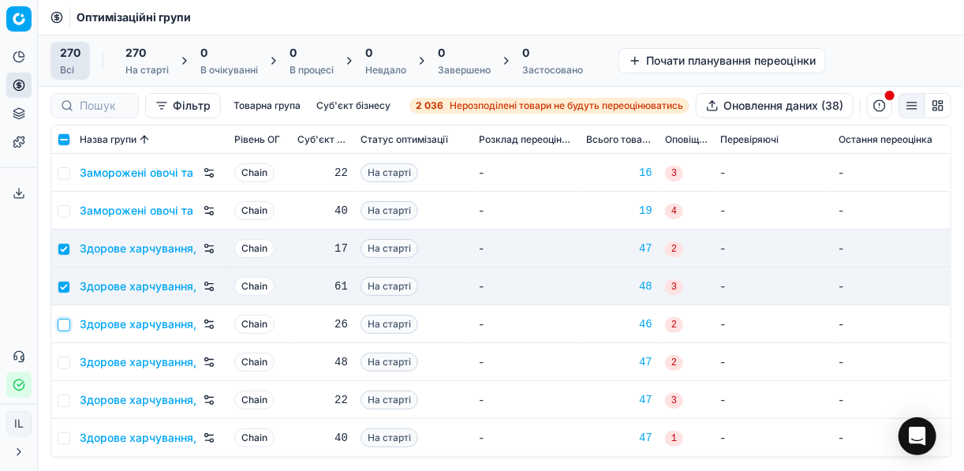
click at [60, 324] on input "checkbox" at bounding box center [64, 325] width 13 height 13
checkbox input "true"
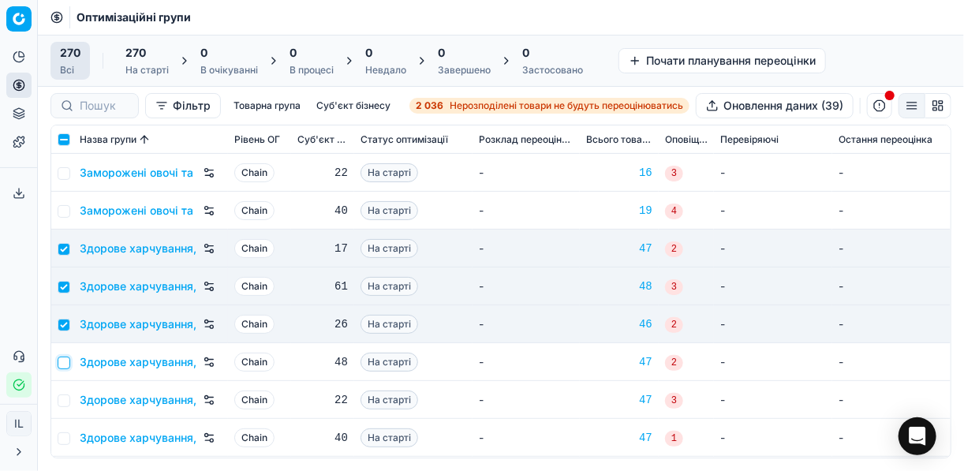
click at [62, 363] on input "checkbox" at bounding box center [64, 363] width 13 height 13
checkbox input "true"
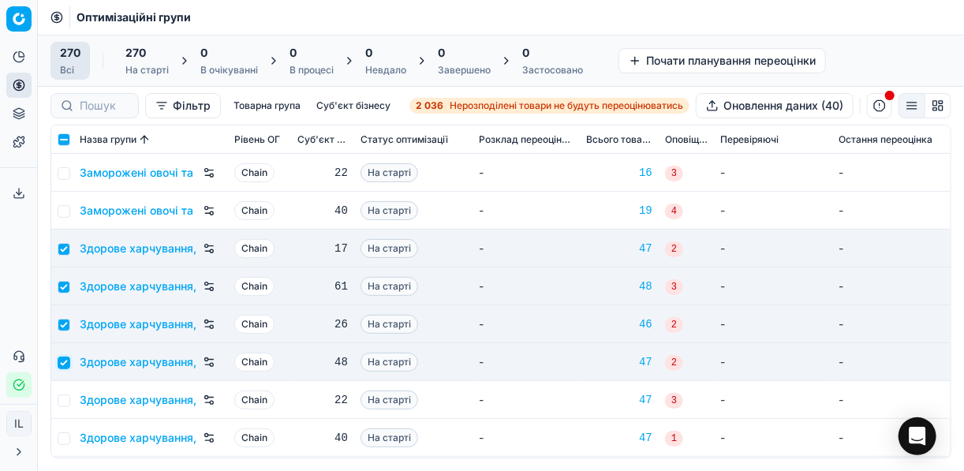
scroll to position [2777, 0]
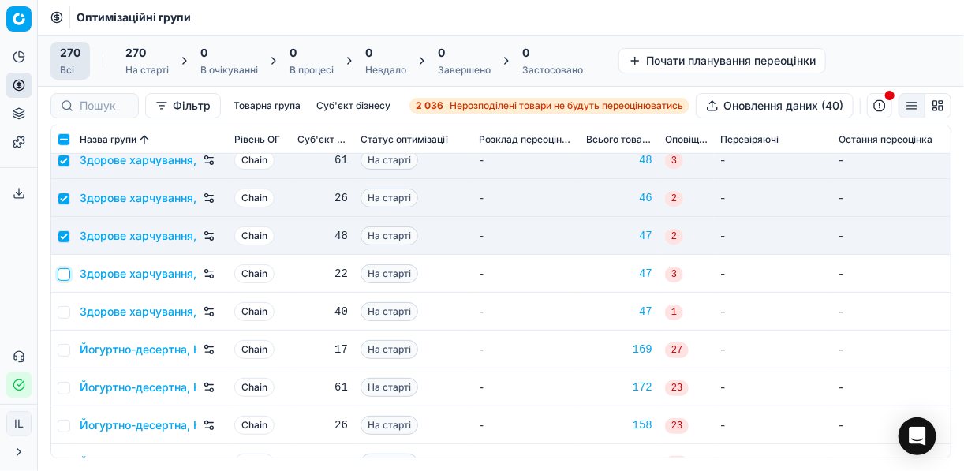
click at [58, 272] on input "checkbox" at bounding box center [64, 274] width 13 height 13
checkbox input "true"
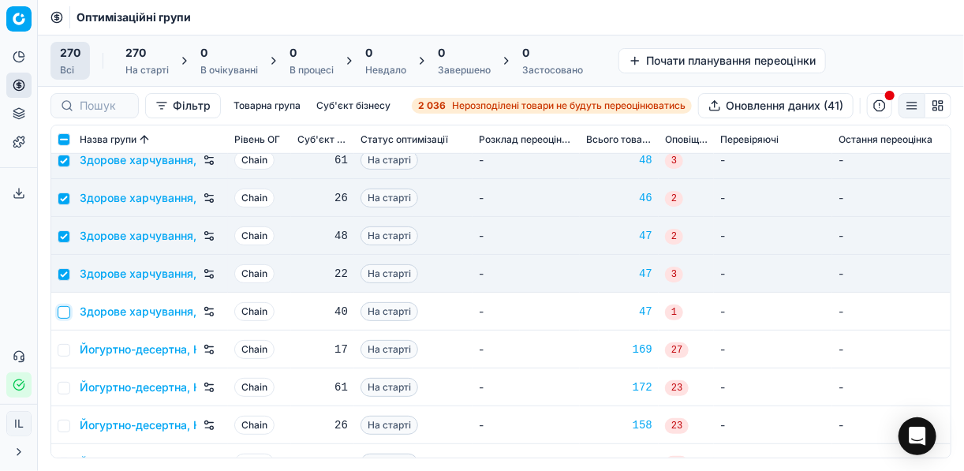
click at [63, 313] on input "checkbox" at bounding box center [64, 312] width 13 height 13
checkbox input "true"
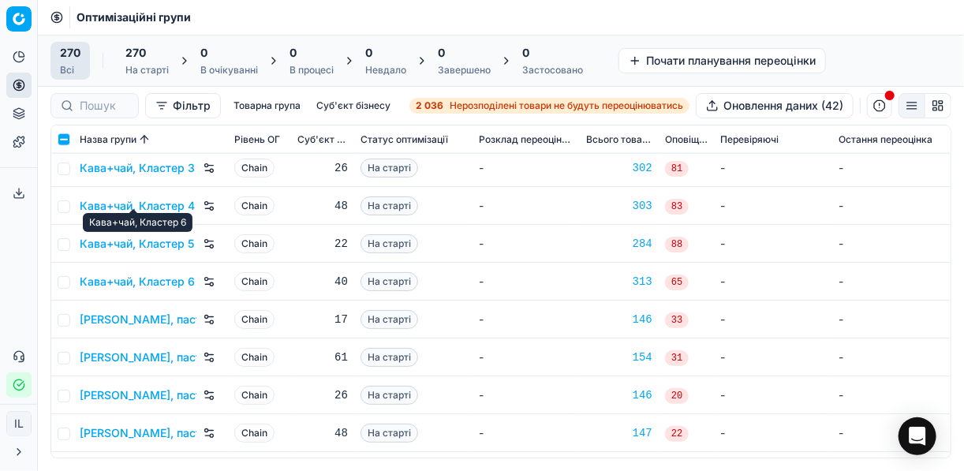
scroll to position [3345, 0]
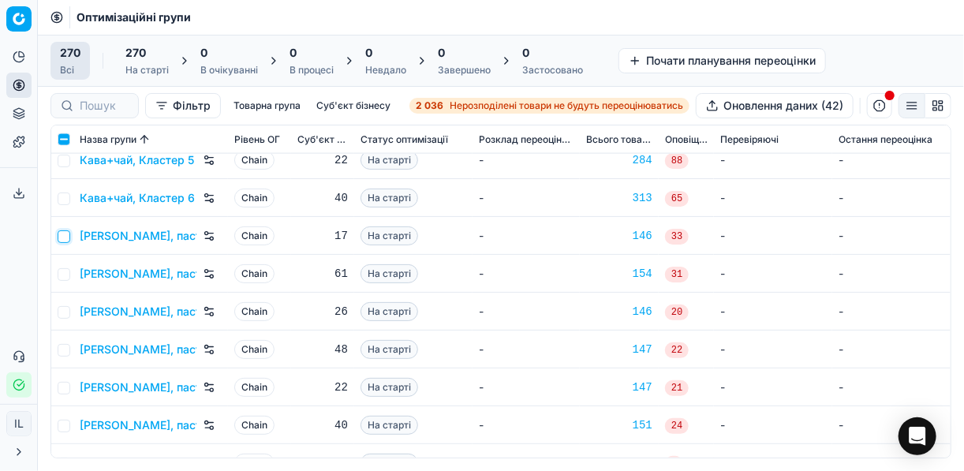
click at [65, 236] on input "checkbox" at bounding box center [64, 236] width 13 height 13
checkbox input "true"
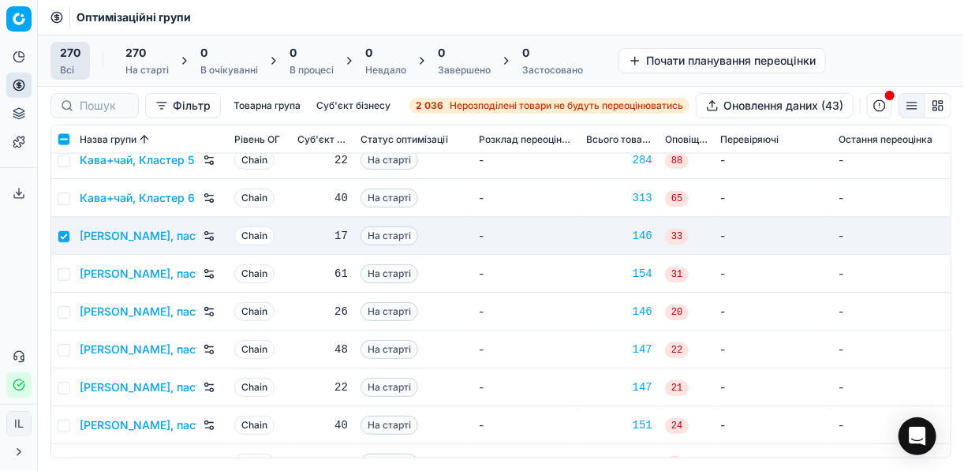
click at [63, 265] on td at bounding box center [62, 274] width 22 height 38
click at [63, 276] on input "checkbox" at bounding box center [64, 274] width 13 height 13
checkbox input "true"
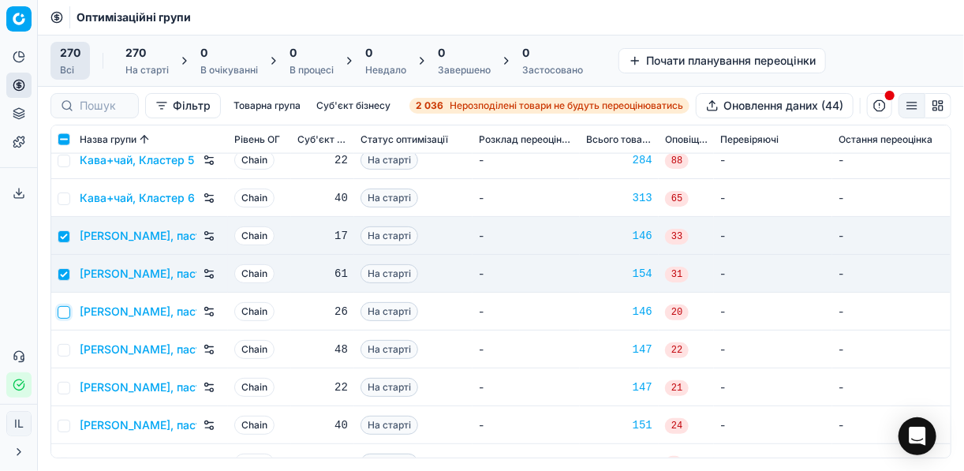
click at [61, 308] on input "checkbox" at bounding box center [64, 312] width 13 height 13
checkbox input "true"
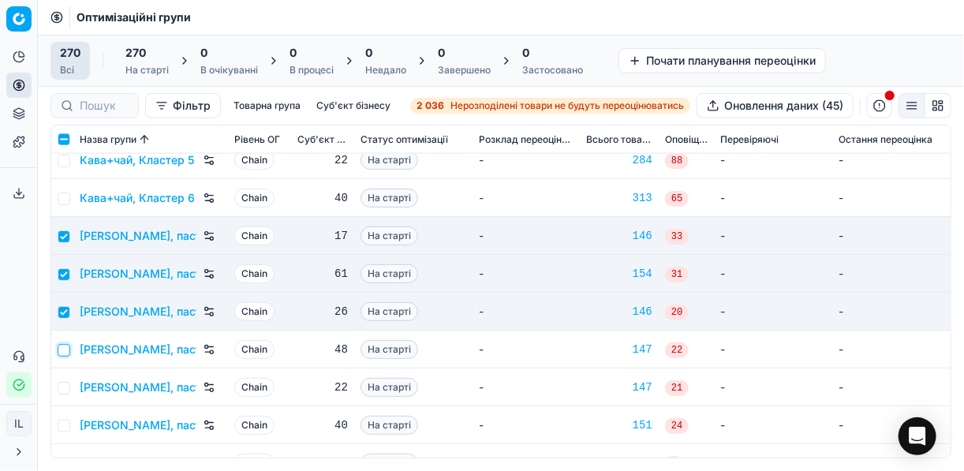
click at [66, 348] on input "checkbox" at bounding box center [64, 350] width 13 height 13
checkbox input "true"
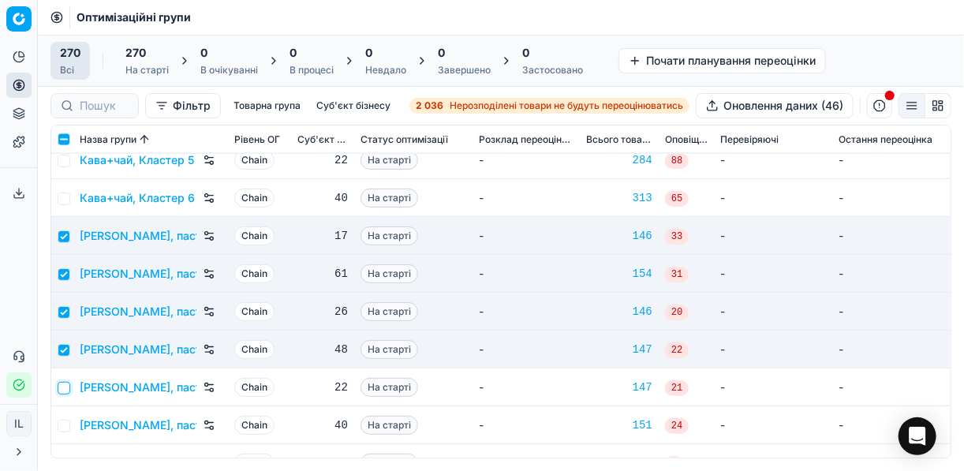
click at [62, 390] on input "checkbox" at bounding box center [64, 388] width 13 height 13
checkbox input "true"
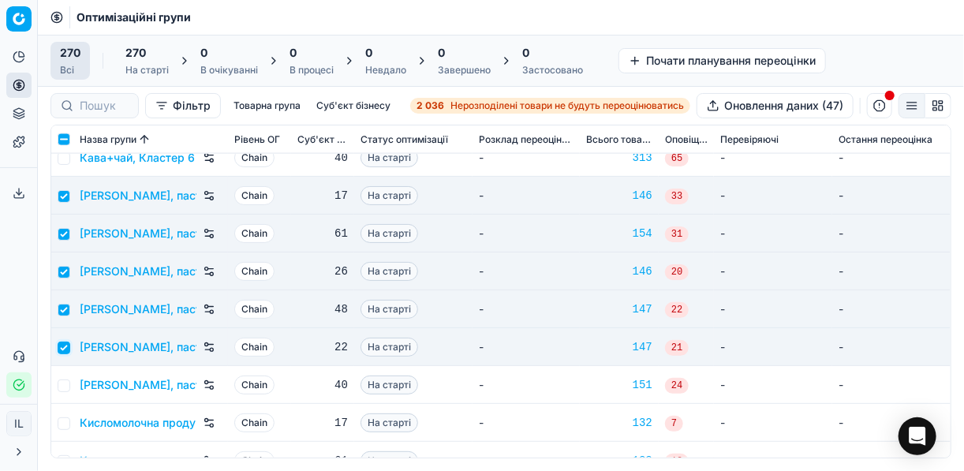
scroll to position [3408, 0]
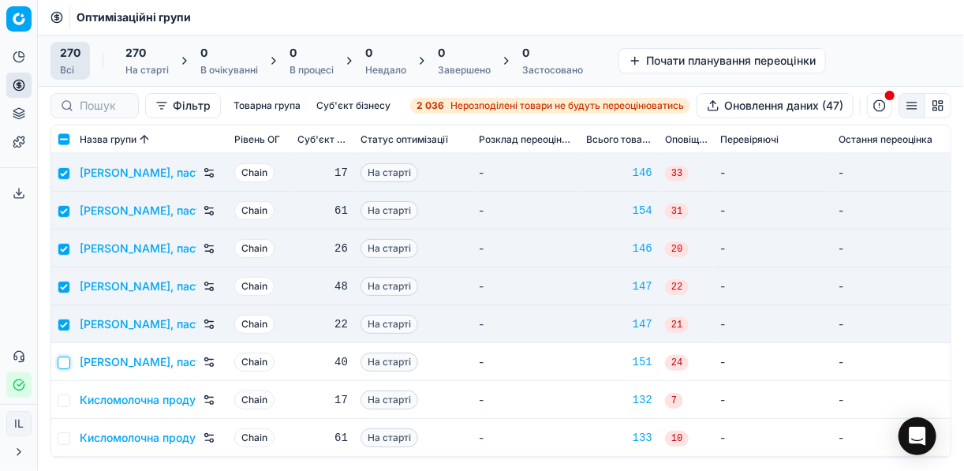
click at [64, 360] on input "checkbox" at bounding box center [64, 363] width 13 height 13
checkbox input "true"
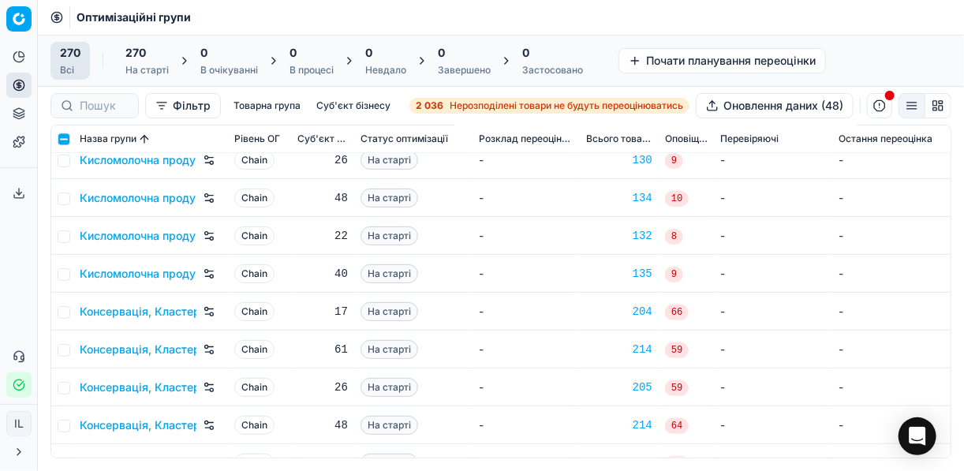
scroll to position [3787, 0]
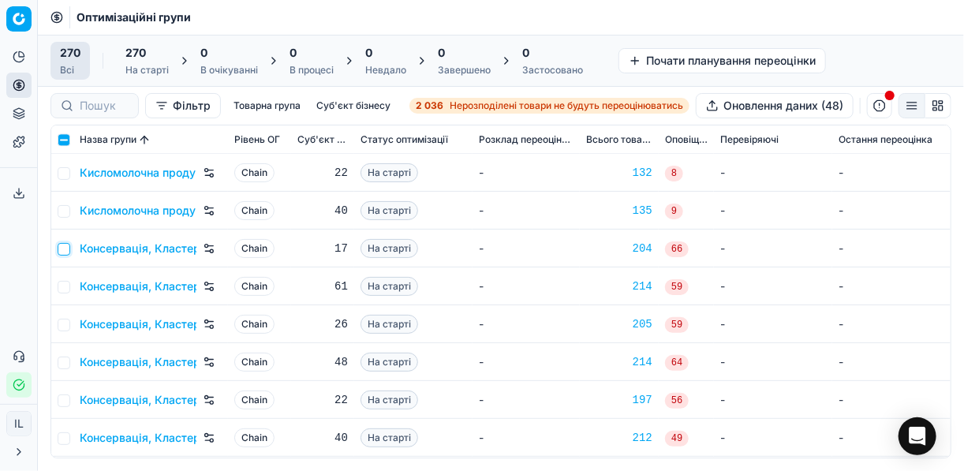
click at [65, 252] on input "checkbox" at bounding box center [64, 249] width 13 height 13
checkbox input "true"
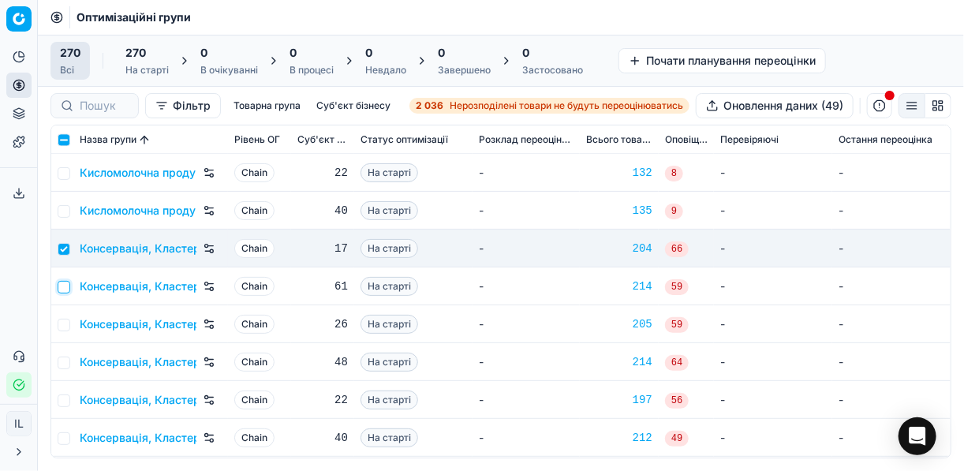
click at [66, 281] on input "checkbox" at bounding box center [64, 287] width 13 height 13
checkbox input "true"
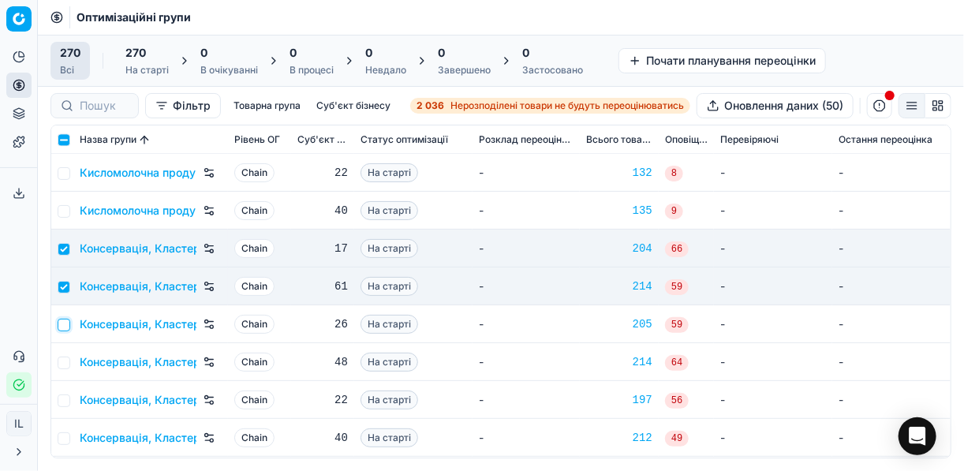
click at [66, 324] on input "checkbox" at bounding box center [64, 325] width 13 height 13
checkbox input "true"
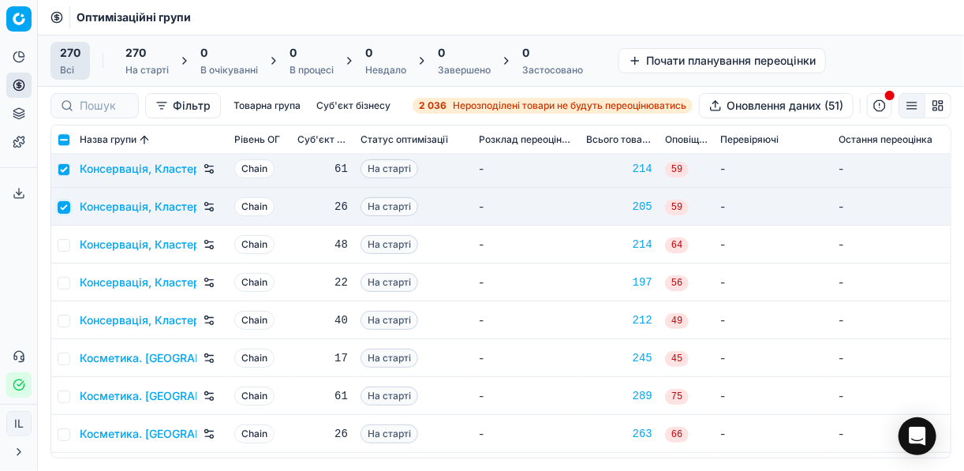
scroll to position [3913, 0]
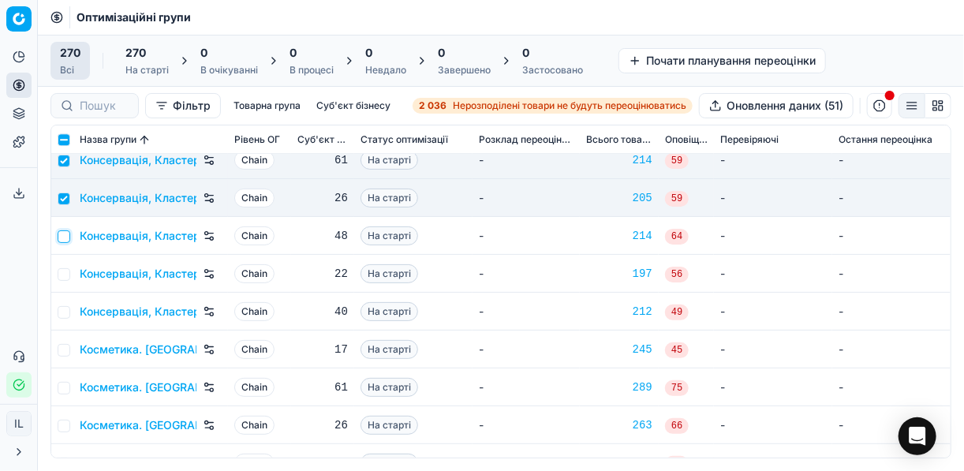
click at [62, 239] on input "checkbox" at bounding box center [64, 236] width 13 height 13
checkbox input "true"
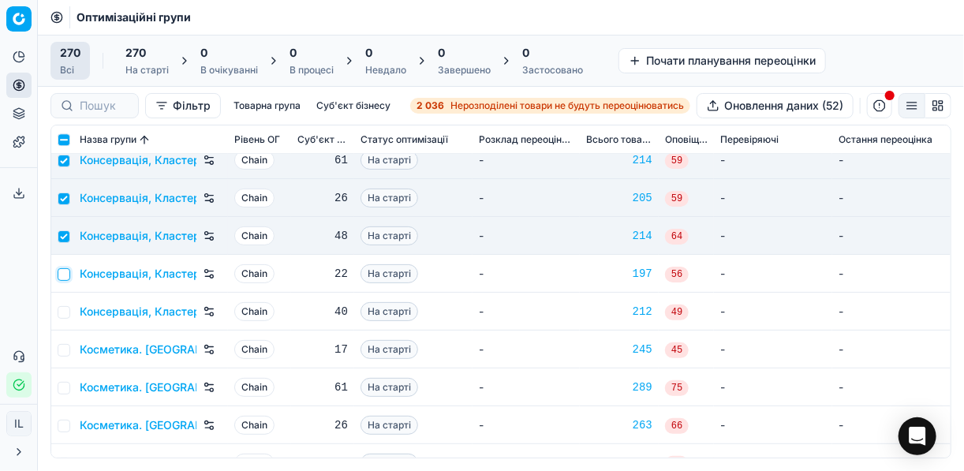
click at [64, 275] on input "checkbox" at bounding box center [64, 274] width 13 height 13
checkbox input "true"
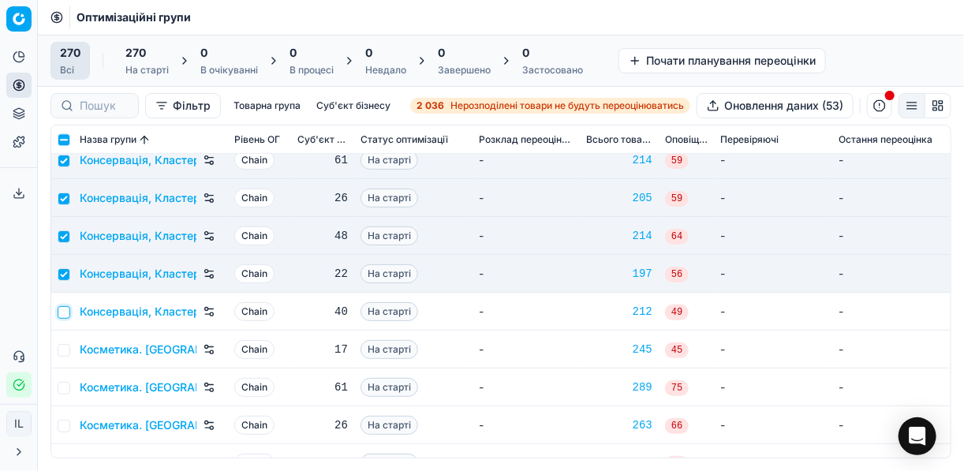
click at [65, 308] on input "checkbox" at bounding box center [64, 312] width 13 height 13
checkbox input "true"
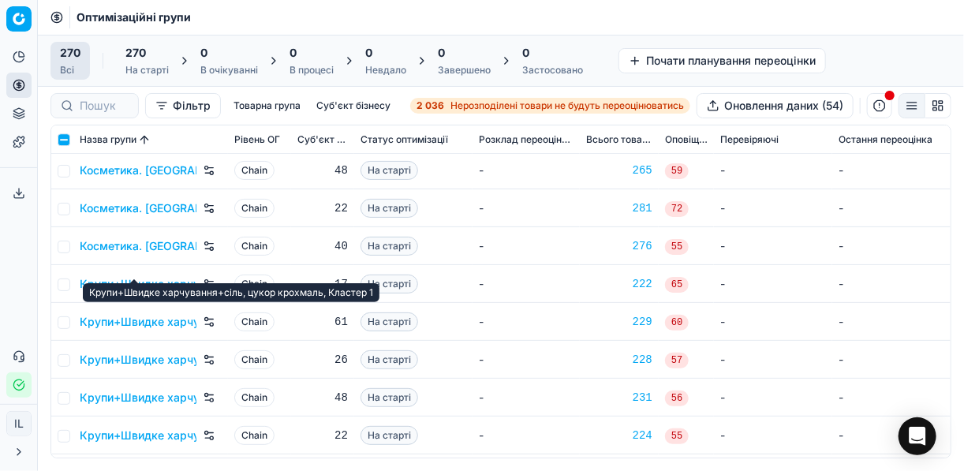
scroll to position [4229, 0]
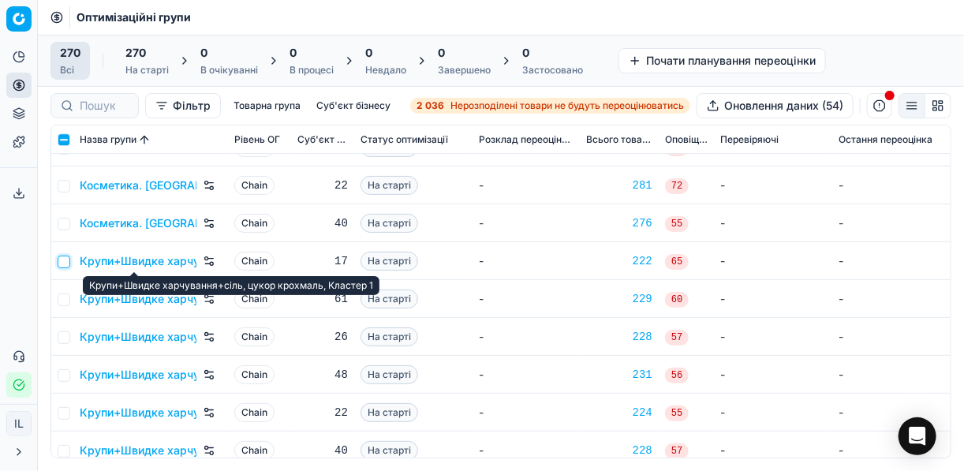
click at [66, 265] on input "checkbox" at bounding box center [64, 262] width 13 height 13
checkbox input "true"
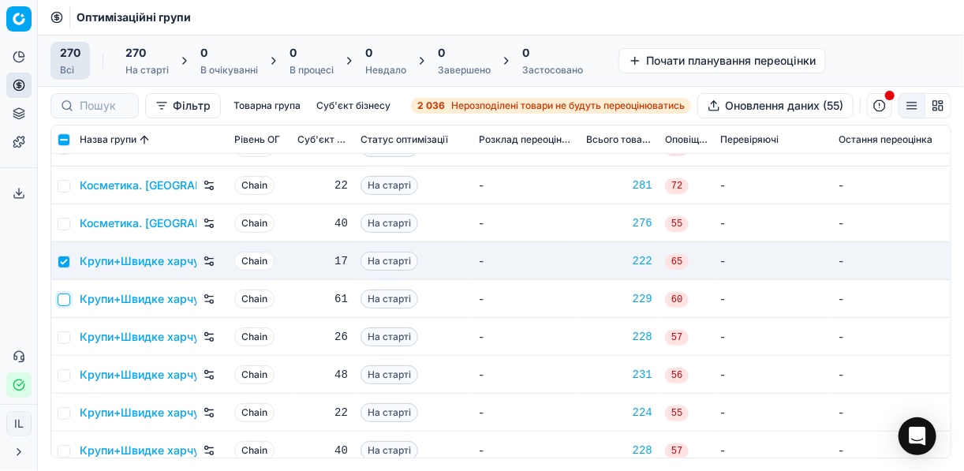
click at [65, 301] on input "checkbox" at bounding box center [64, 300] width 13 height 13
checkbox input "true"
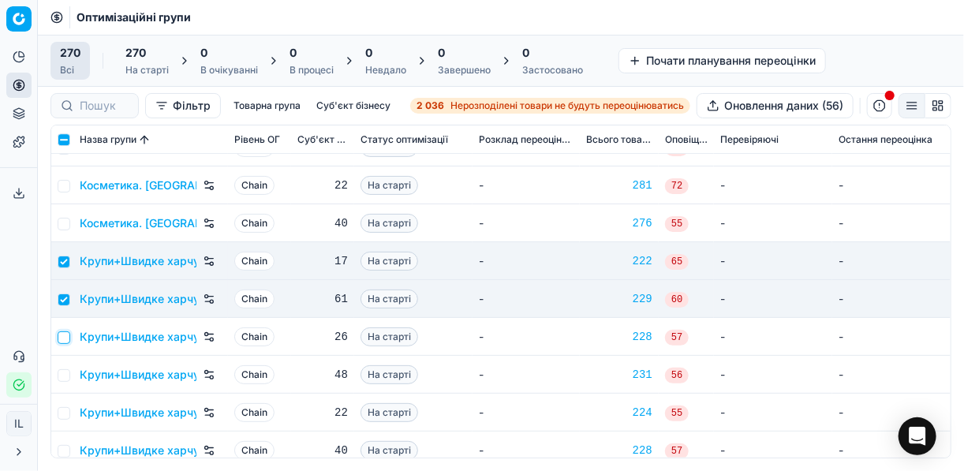
click at [62, 334] on input "checkbox" at bounding box center [64, 337] width 13 height 13
checkbox input "true"
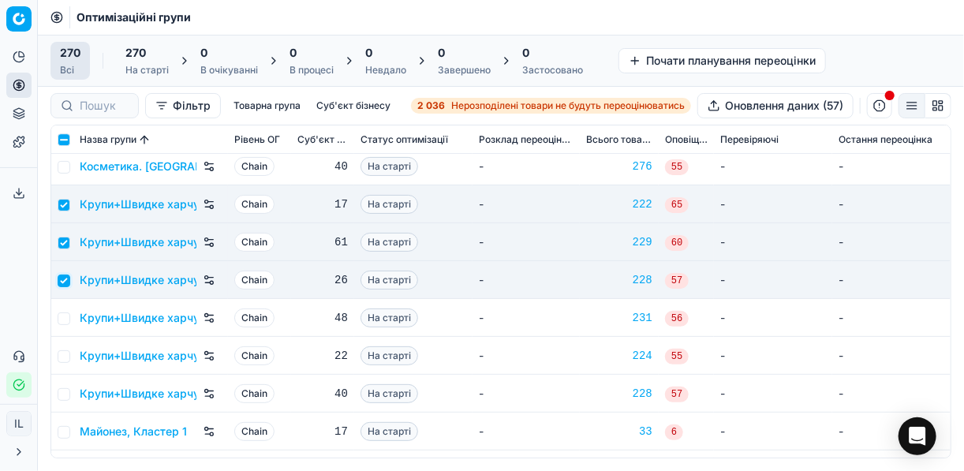
scroll to position [4355, 0]
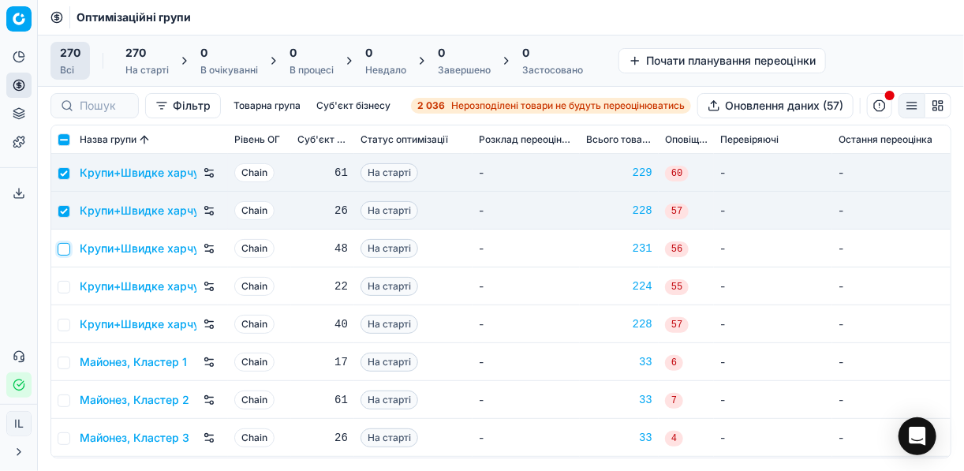
click at [63, 254] on input "checkbox" at bounding box center [64, 249] width 13 height 13
checkbox input "true"
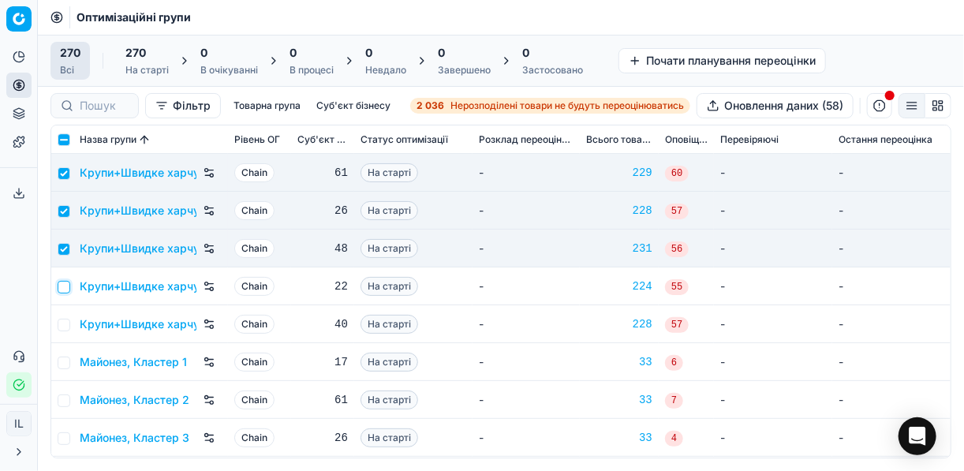
click at [63, 288] on input "checkbox" at bounding box center [64, 287] width 13 height 13
checkbox input "true"
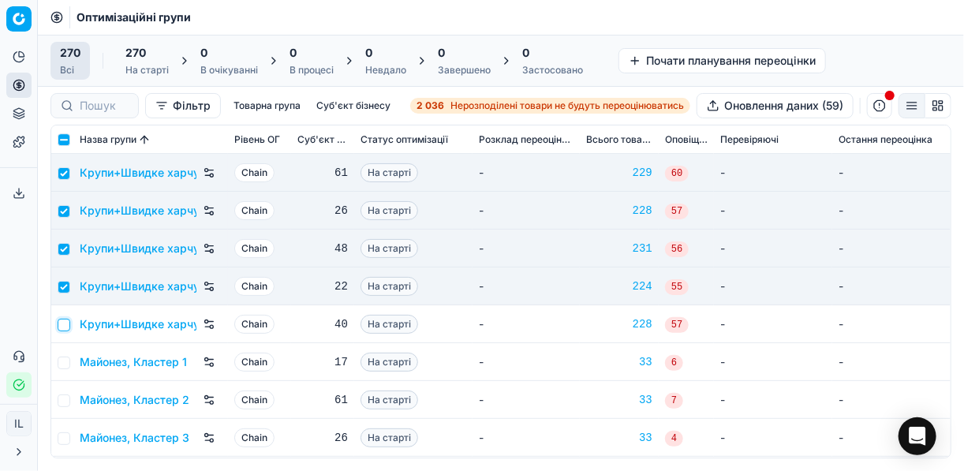
click at [64, 326] on input "checkbox" at bounding box center [64, 325] width 13 height 13
checkbox input "true"
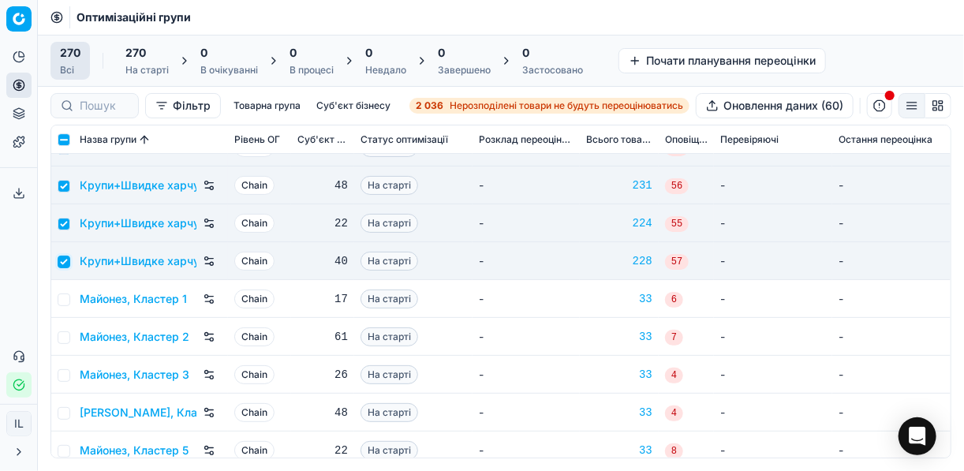
scroll to position [4481, 0]
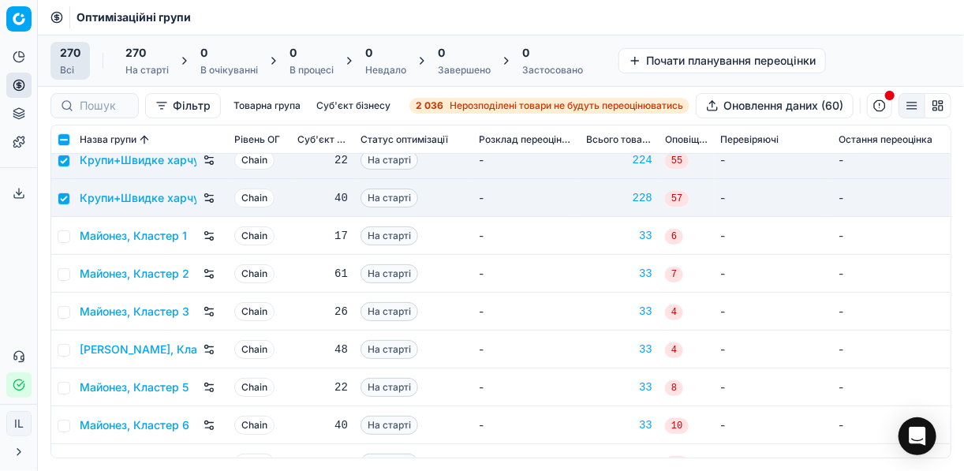
click at [69, 232] on td at bounding box center [62, 236] width 22 height 38
click at [63, 236] on input "checkbox" at bounding box center [64, 236] width 13 height 13
checkbox input "true"
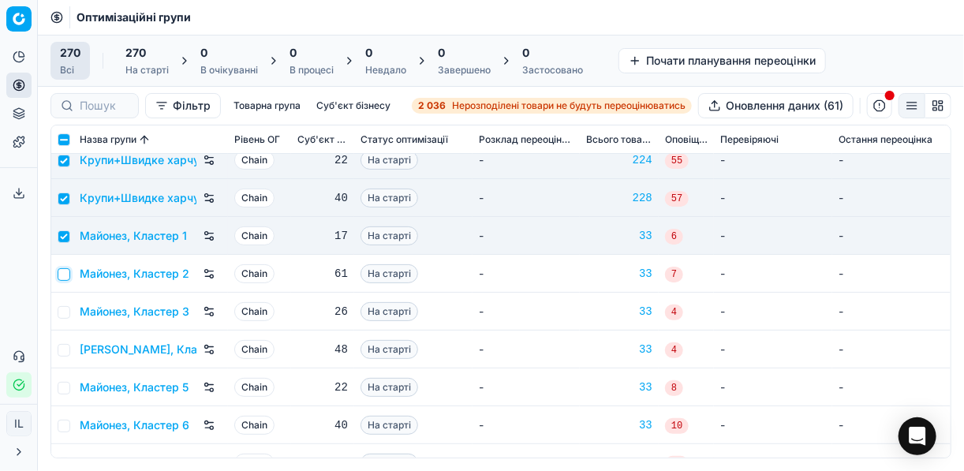
drag, startPoint x: 65, startPoint y: 277, endPoint x: 65, endPoint y: 296, distance: 19.0
click at [65, 278] on input "checkbox" at bounding box center [64, 274] width 13 height 13
checkbox input "true"
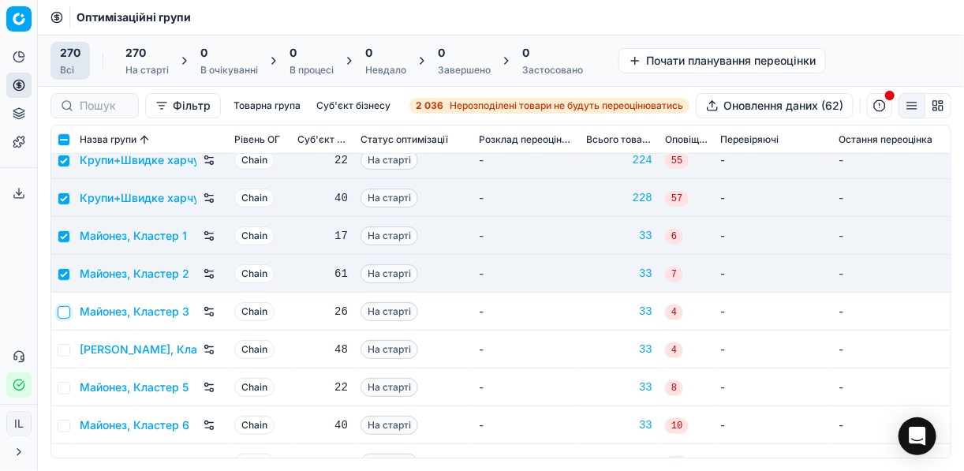
click at [65, 311] on input "checkbox" at bounding box center [64, 312] width 13 height 13
checkbox input "true"
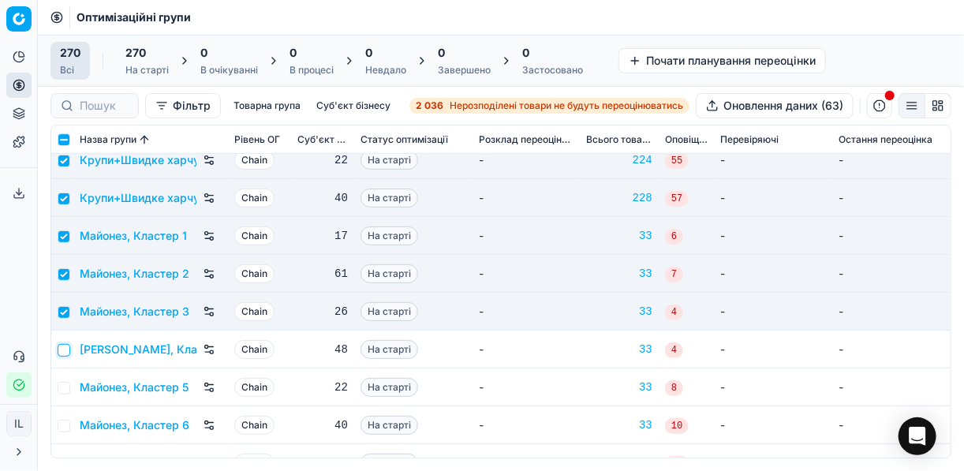
click at [67, 346] on input "checkbox" at bounding box center [64, 350] width 13 height 13
checkbox input "true"
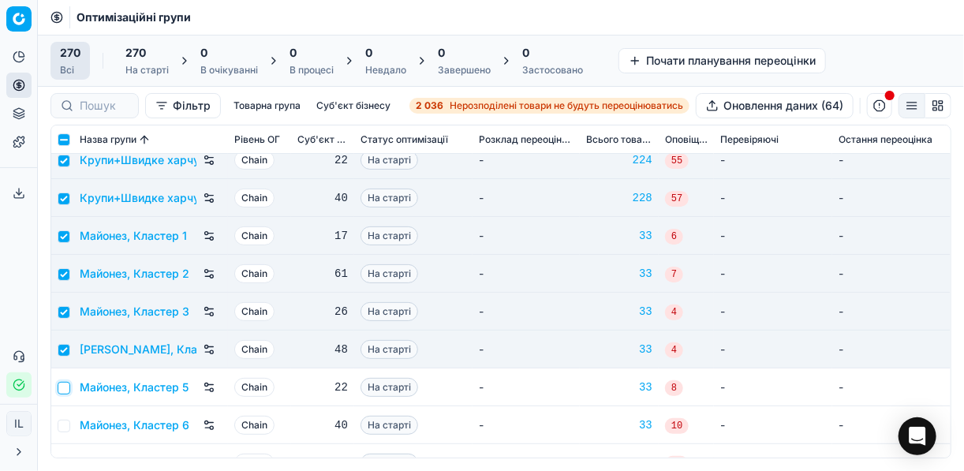
click at [64, 387] on input "checkbox" at bounding box center [64, 388] width 13 height 13
checkbox input "true"
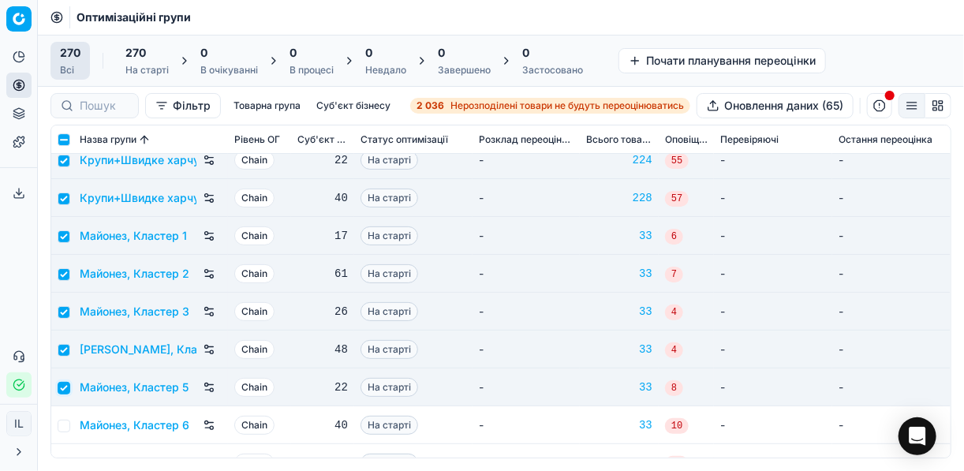
scroll to position [4545, 0]
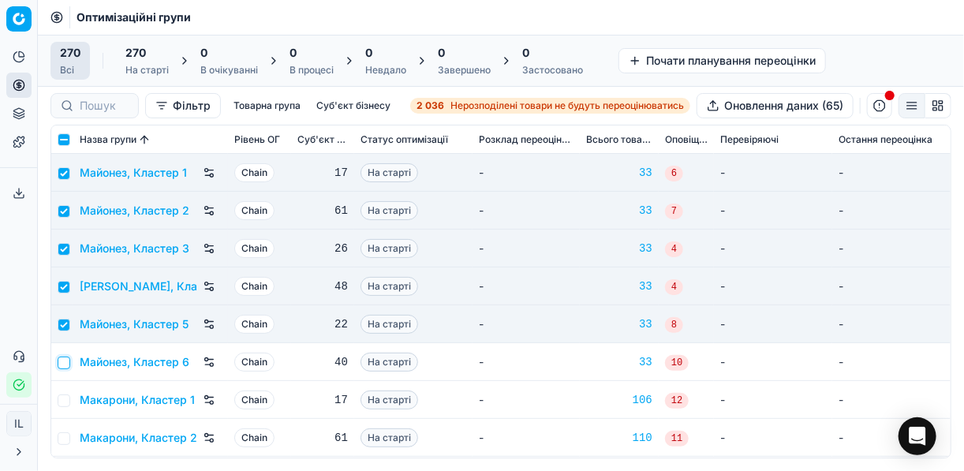
click at [63, 359] on input "checkbox" at bounding box center [64, 363] width 13 height 13
checkbox input "true"
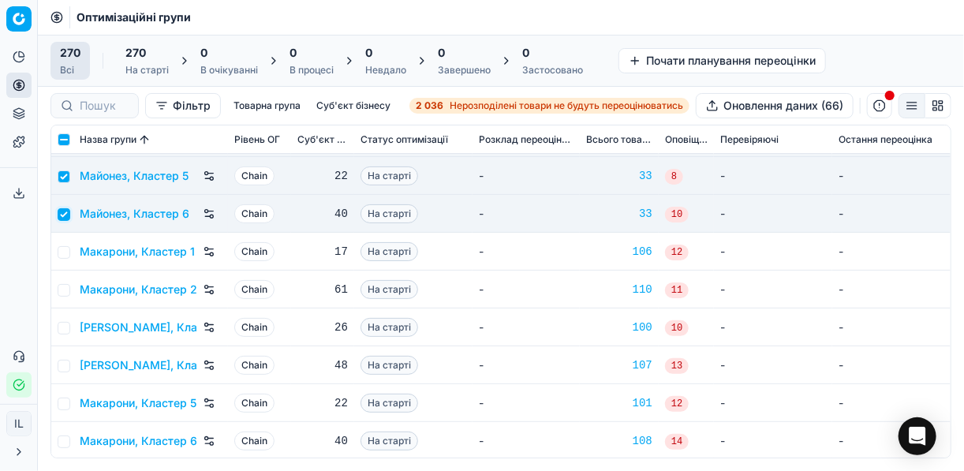
scroll to position [4734, 0]
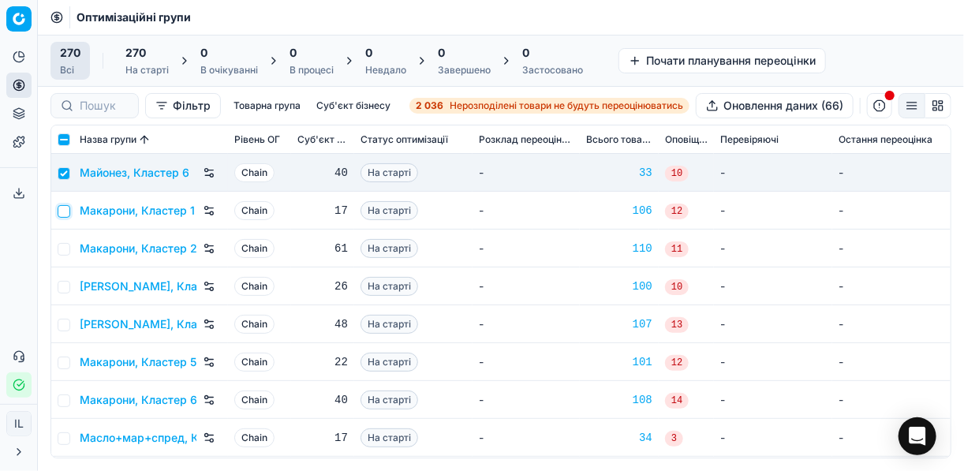
click at [66, 211] on input "checkbox" at bounding box center [64, 211] width 13 height 13
checkbox input "true"
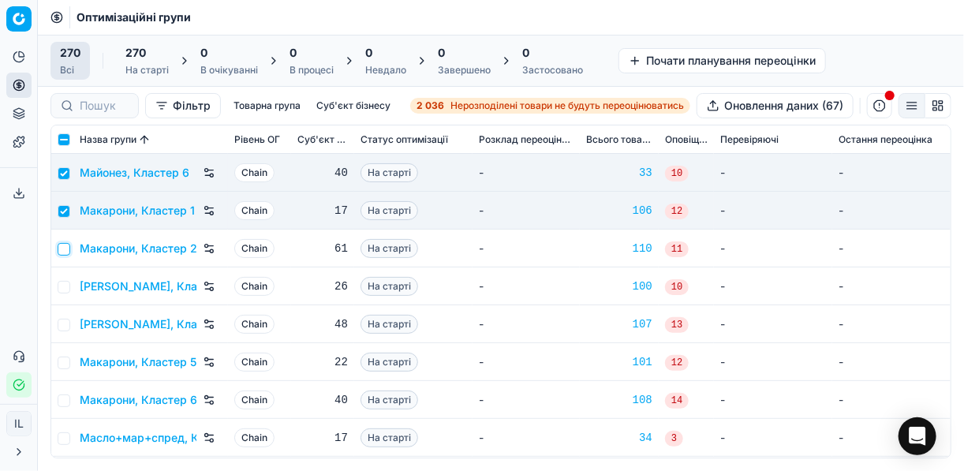
click at [62, 252] on input "checkbox" at bounding box center [64, 249] width 13 height 13
checkbox input "true"
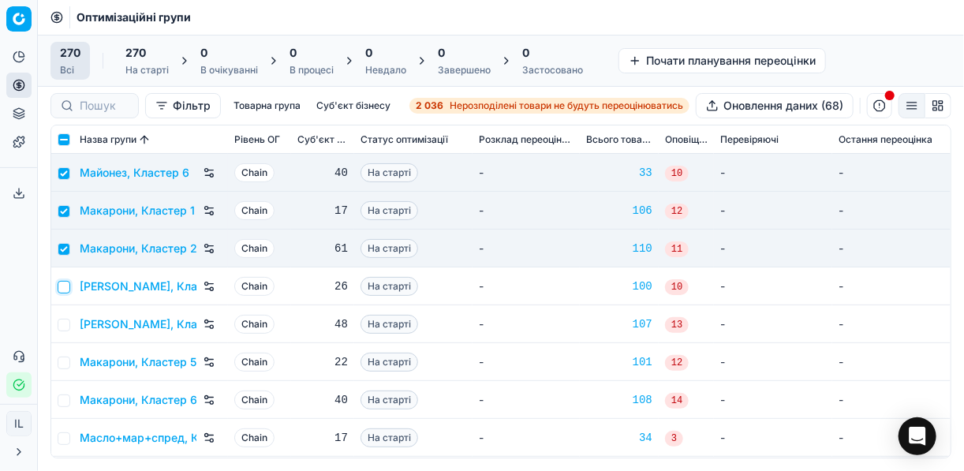
click at [66, 286] on input "checkbox" at bounding box center [64, 287] width 13 height 13
checkbox input "true"
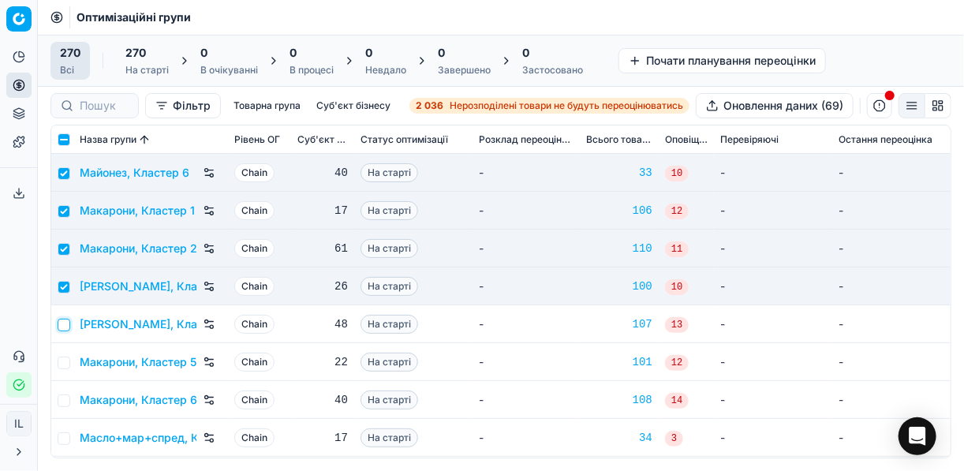
click at [67, 322] on input "checkbox" at bounding box center [64, 325] width 13 height 13
checkbox input "true"
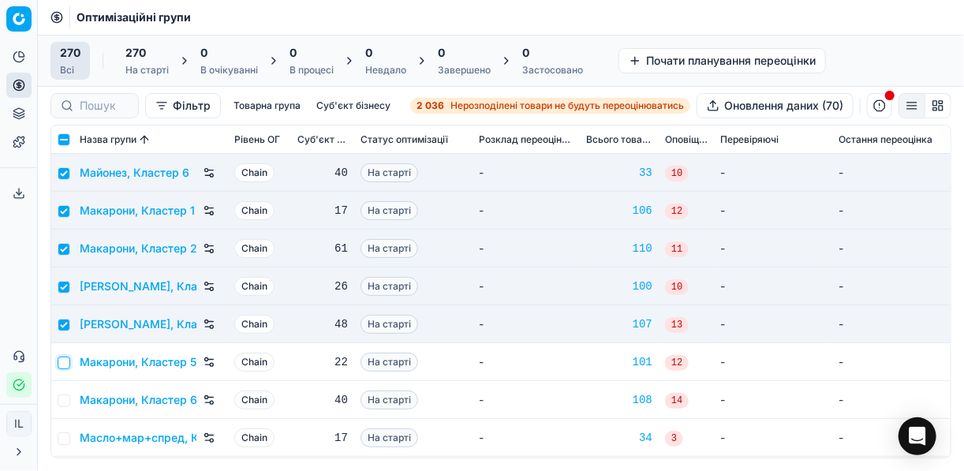
click at [64, 361] on input "checkbox" at bounding box center [64, 363] width 13 height 13
checkbox input "true"
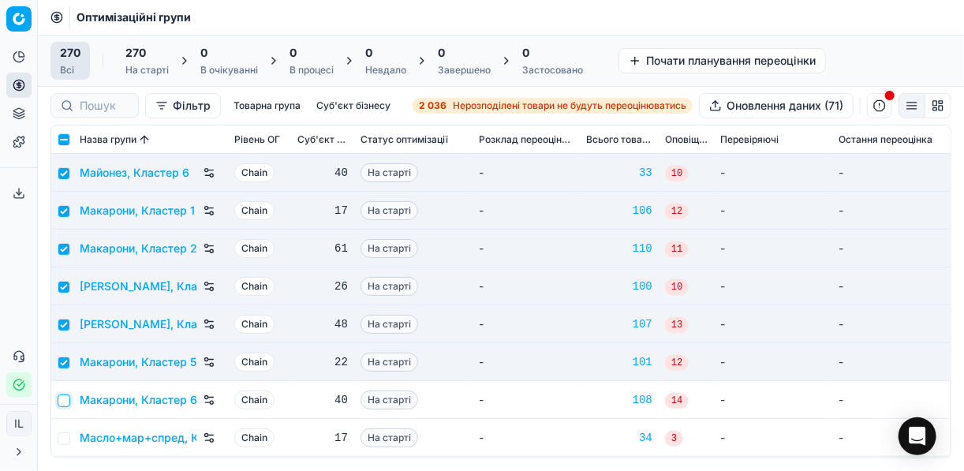
click at [62, 398] on input "checkbox" at bounding box center [64, 400] width 13 height 13
checkbox input "true"
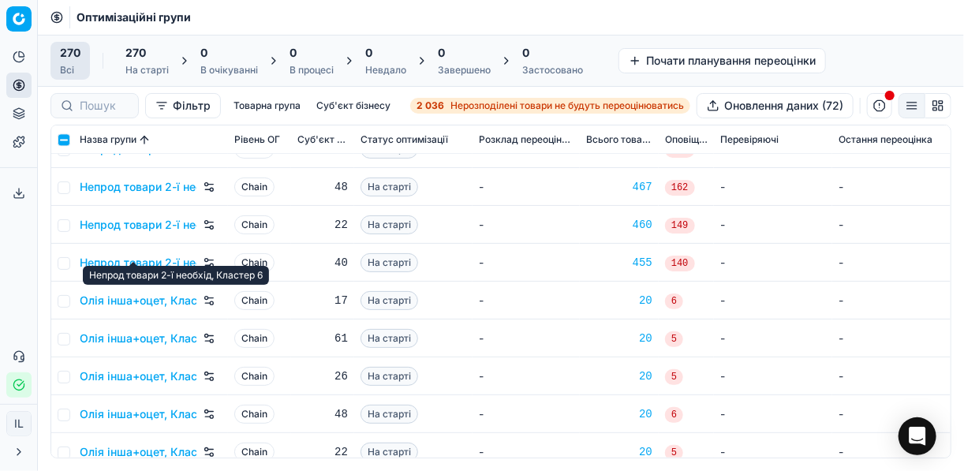
scroll to position [6249, 0]
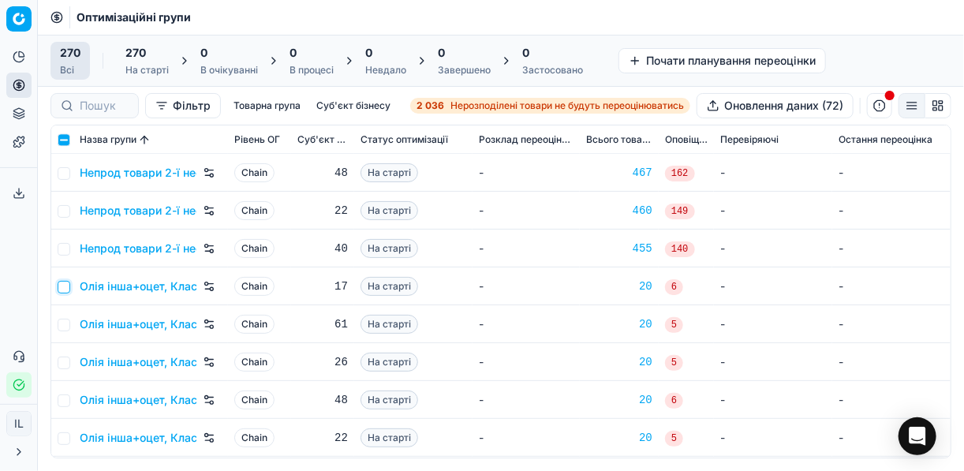
drag, startPoint x: 65, startPoint y: 283, endPoint x: 65, endPoint y: 305, distance: 22.1
click at [65, 284] on input "checkbox" at bounding box center [64, 287] width 13 height 13
checkbox input "true"
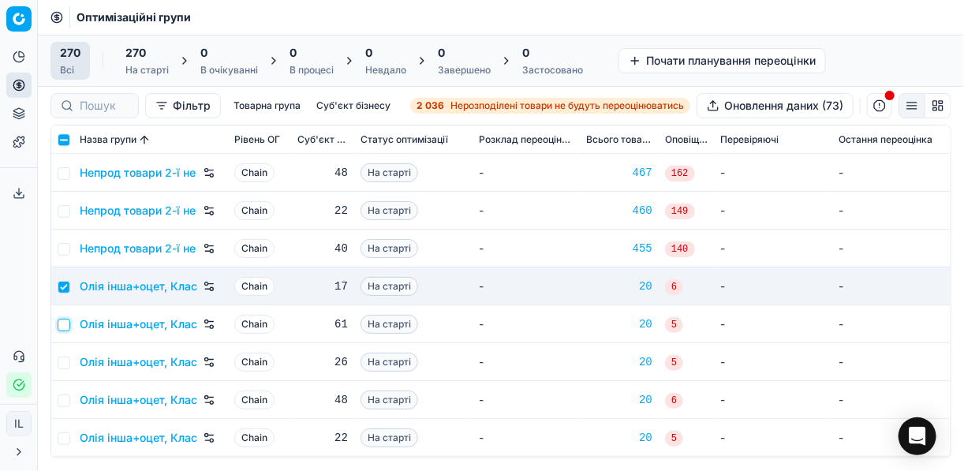
drag, startPoint x: 59, startPoint y: 324, endPoint x: 63, endPoint y: 338, distance: 14.7
click at [60, 324] on input "checkbox" at bounding box center [64, 325] width 13 height 13
checkbox input "true"
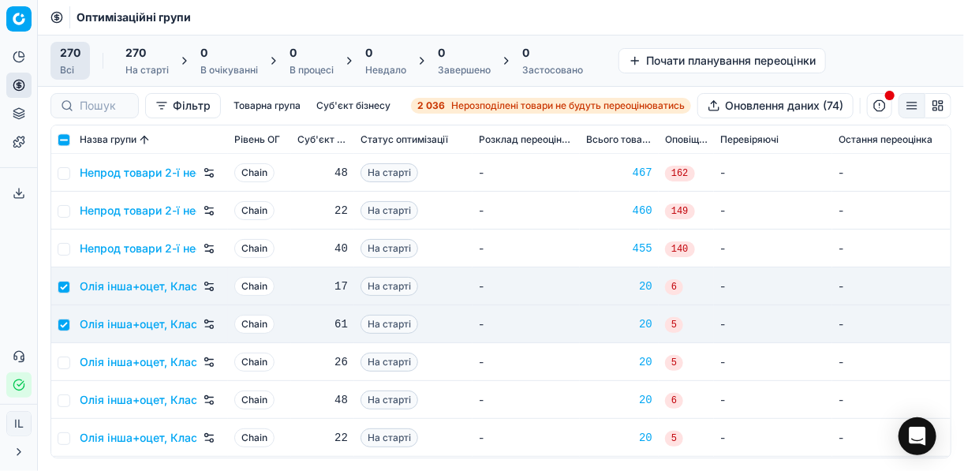
click at [57, 365] on td at bounding box center [62, 362] width 22 height 38
click at [60, 364] on input "checkbox" at bounding box center [64, 363] width 13 height 13
checkbox input "true"
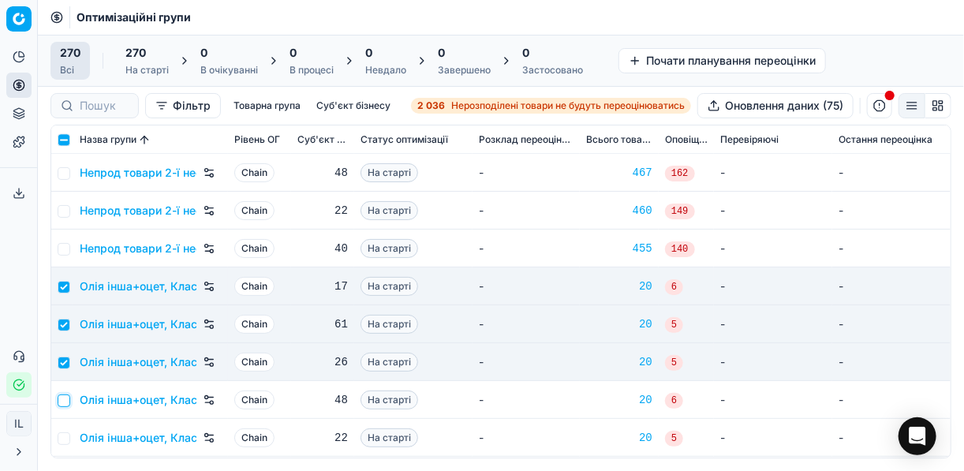
click at [63, 398] on input "checkbox" at bounding box center [64, 400] width 13 height 13
checkbox input "true"
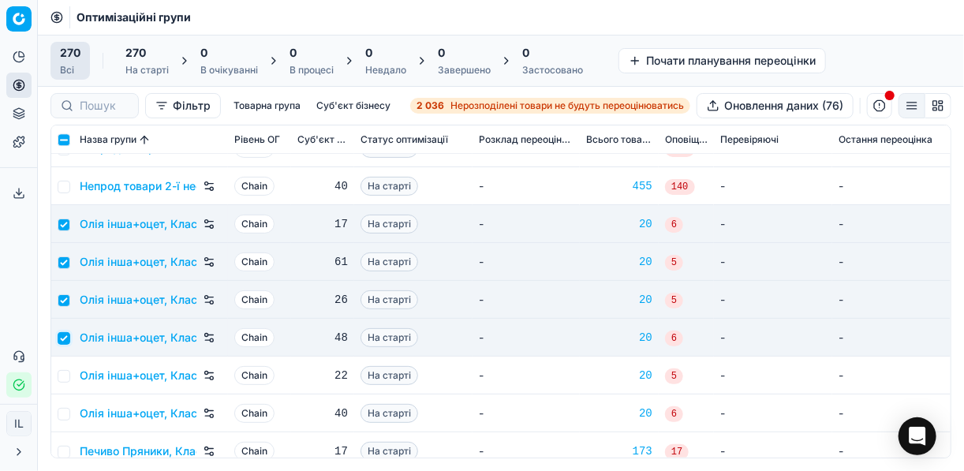
scroll to position [6312, 0]
click at [62, 373] on input "checkbox" at bounding box center [64, 375] width 13 height 13
checkbox input "true"
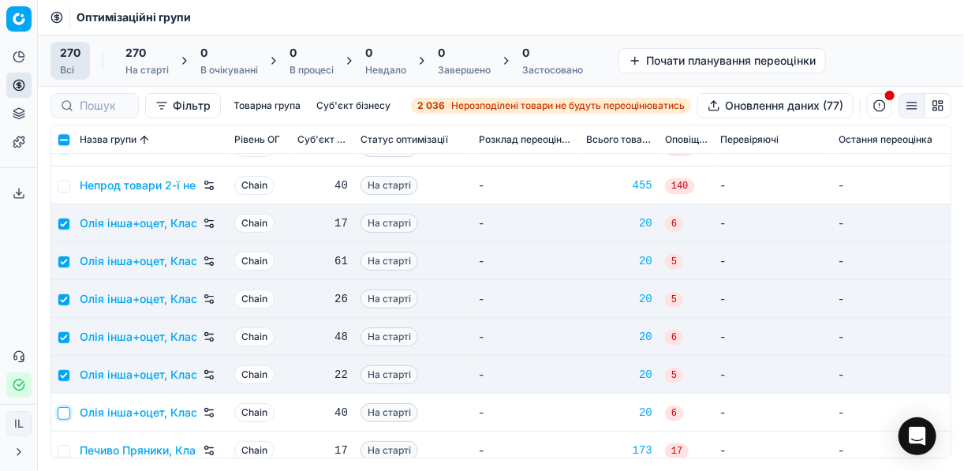
click at [65, 415] on input "checkbox" at bounding box center [64, 413] width 13 height 13
checkbox input "true"
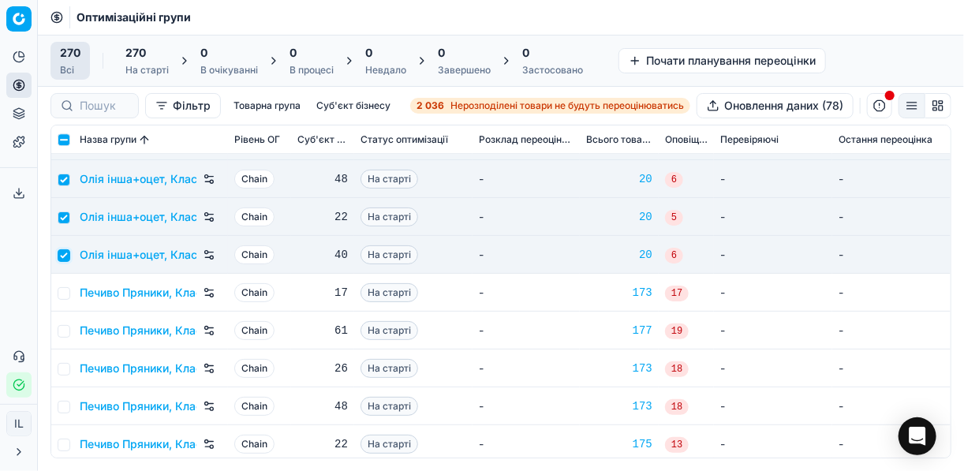
scroll to position [6501, 0]
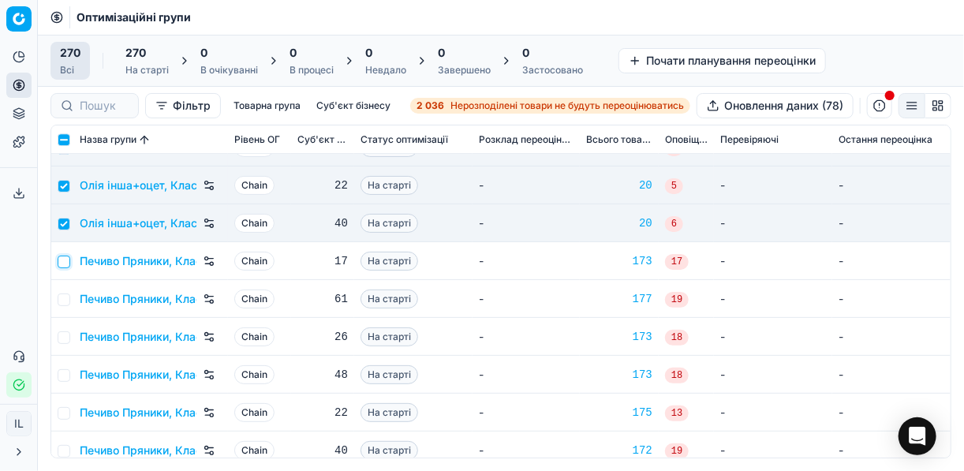
click at [66, 258] on input "checkbox" at bounding box center [64, 262] width 13 height 13
checkbox input "true"
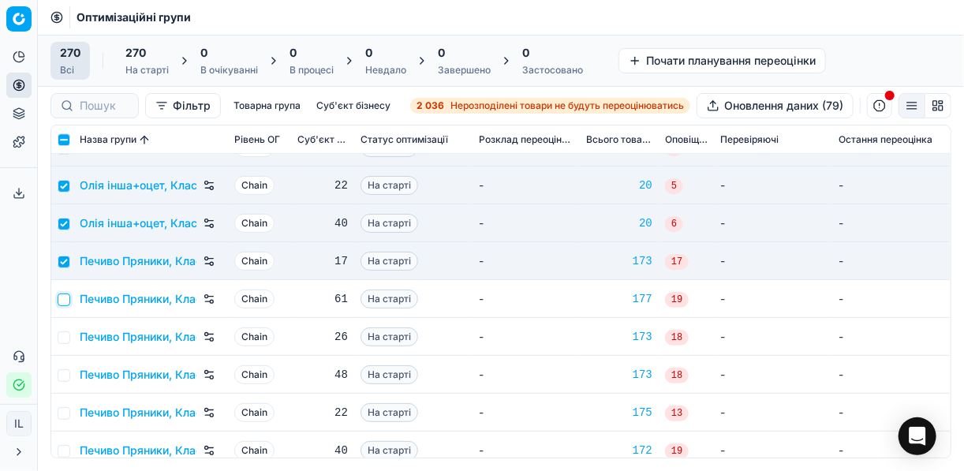
click at [64, 294] on input "checkbox" at bounding box center [64, 300] width 13 height 13
checkbox input "true"
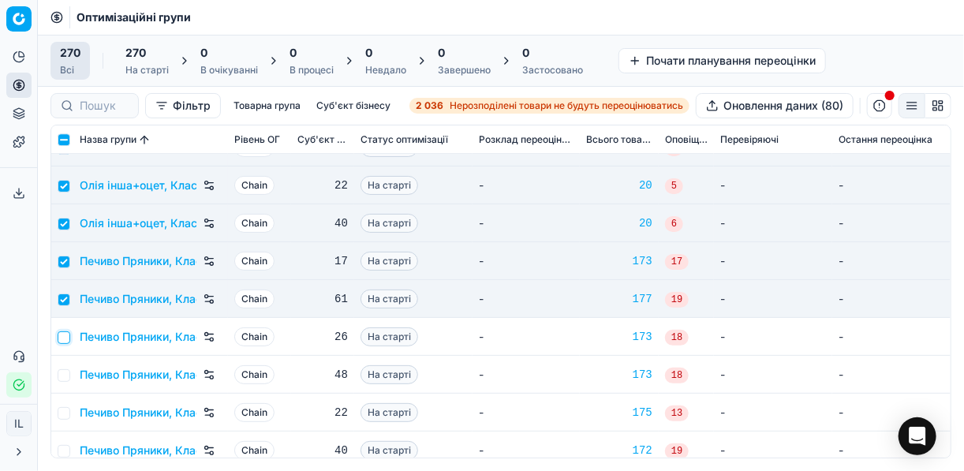
click at [65, 332] on input "checkbox" at bounding box center [64, 337] width 13 height 13
checkbox input "true"
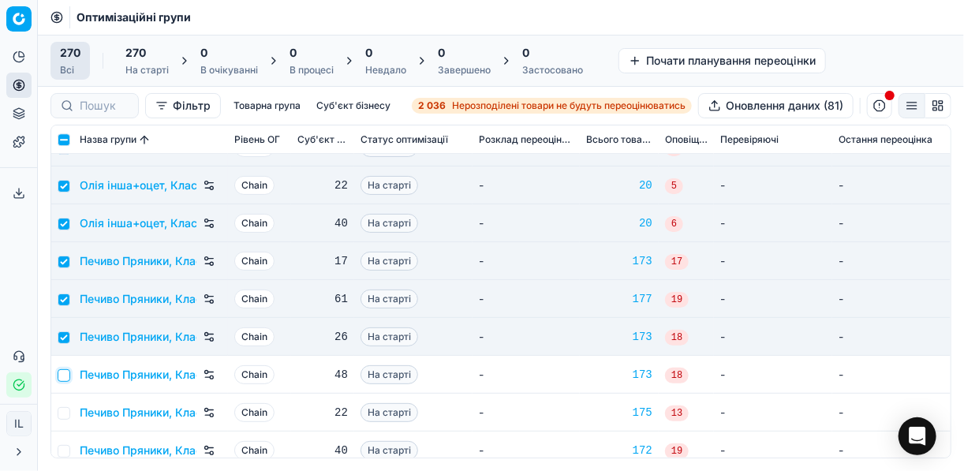
click at [61, 374] on input "checkbox" at bounding box center [64, 375] width 13 height 13
checkbox input "true"
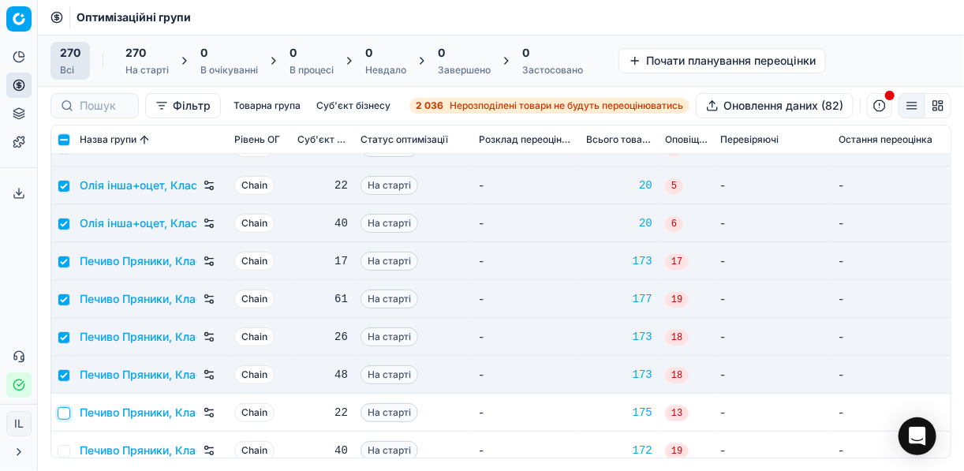
click at [62, 410] on input "checkbox" at bounding box center [64, 413] width 13 height 13
checkbox input "true"
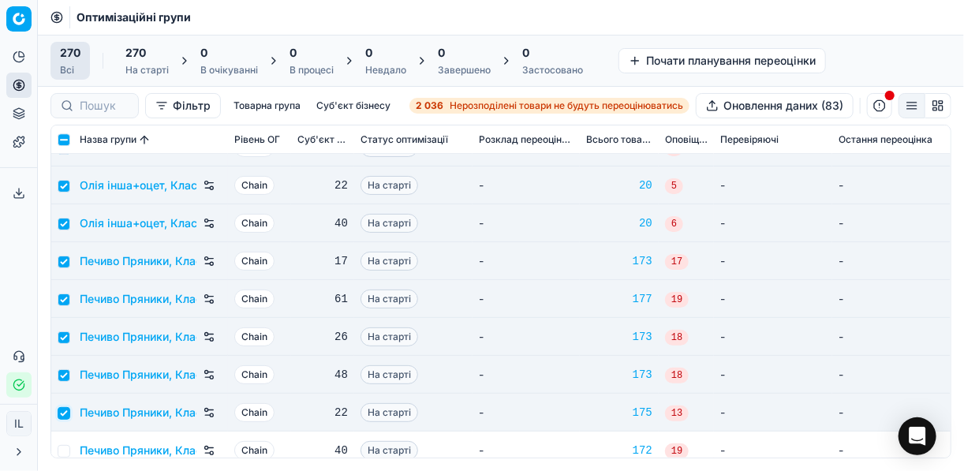
scroll to position [6628, 0]
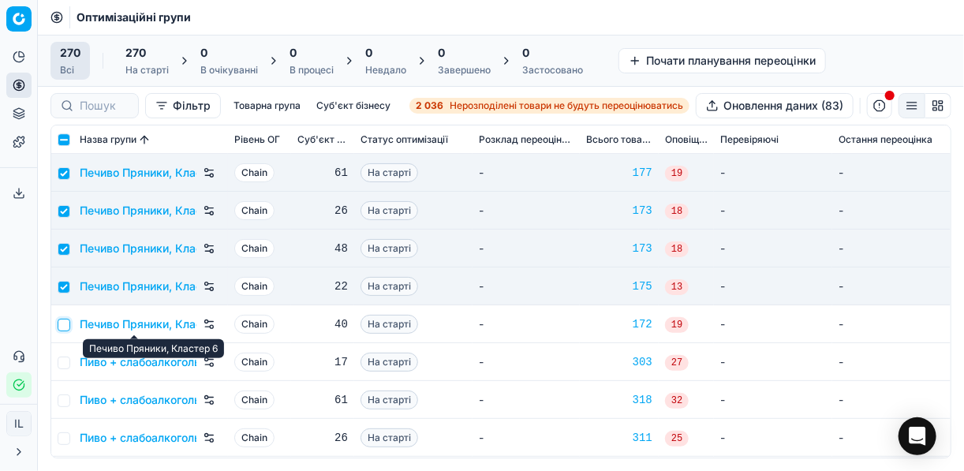
click at [62, 323] on input "checkbox" at bounding box center [64, 325] width 13 height 13
checkbox input "true"
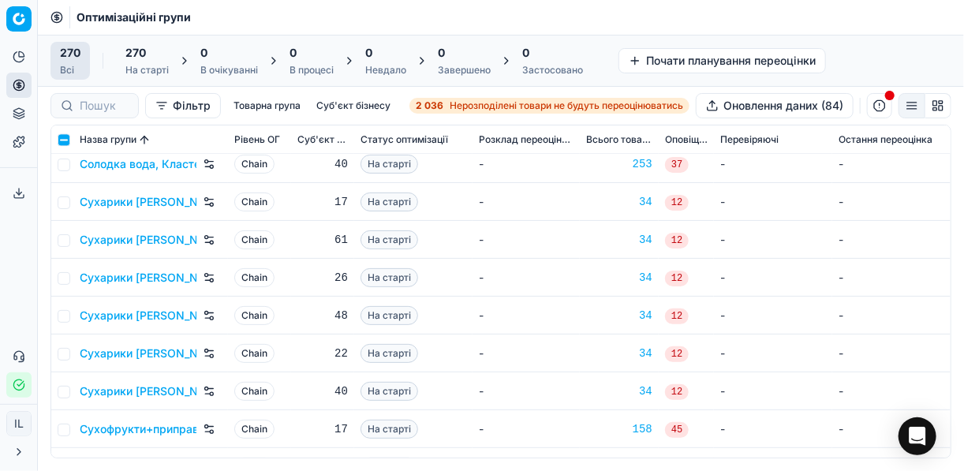
scroll to position [8584, 0]
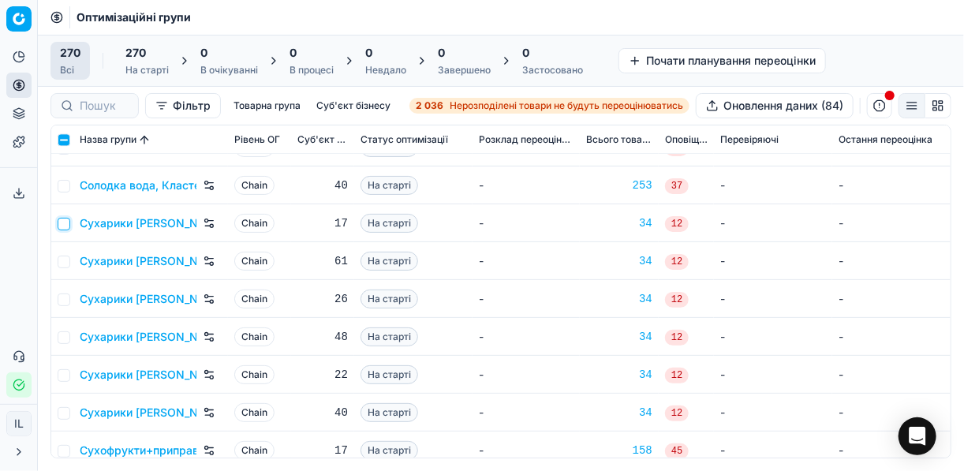
click at [60, 223] on input "checkbox" at bounding box center [64, 224] width 13 height 13
checkbox input "true"
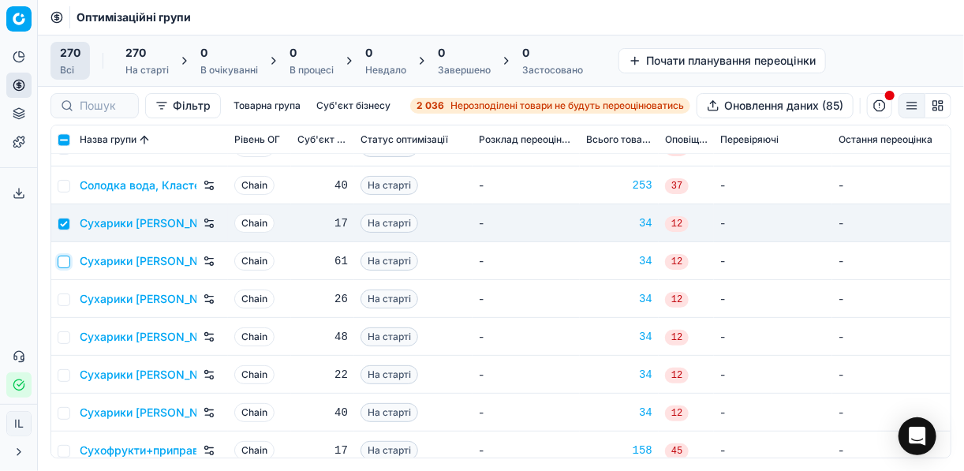
click at [65, 258] on input "checkbox" at bounding box center [64, 262] width 13 height 13
checkbox input "true"
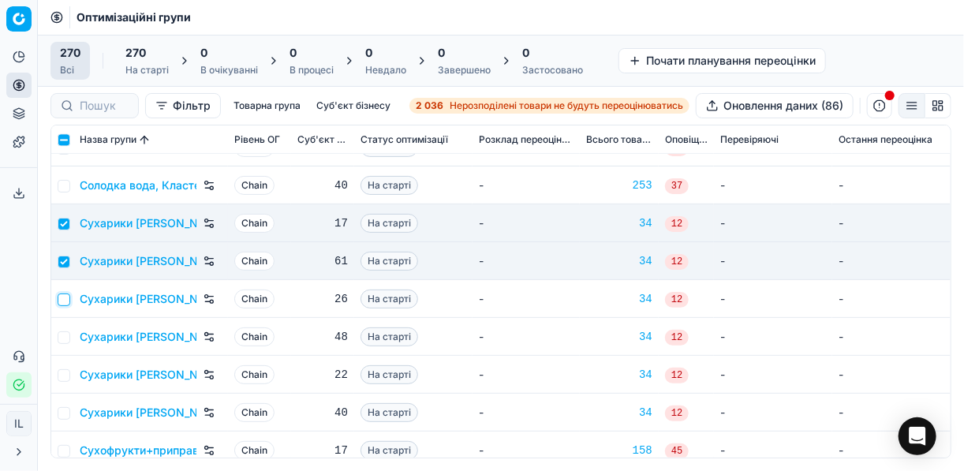
click at [62, 296] on input "checkbox" at bounding box center [64, 300] width 13 height 13
checkbox input "true"
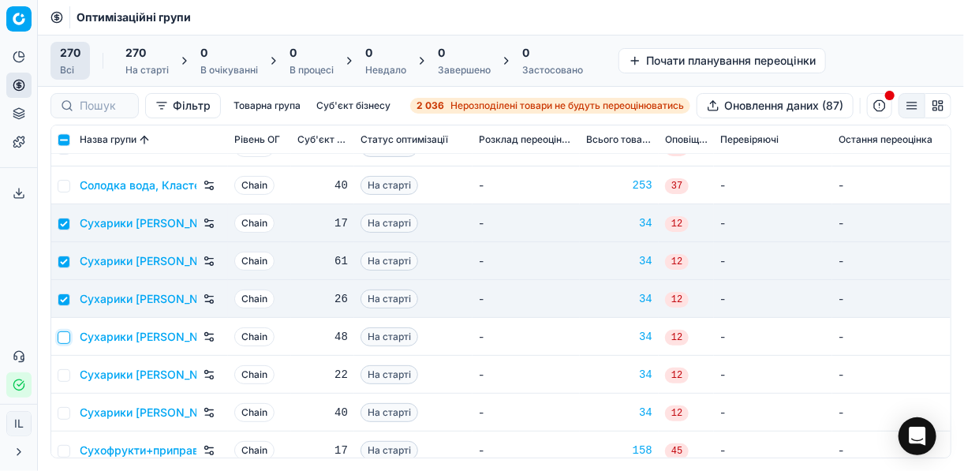
drag, startPoint x: 69, startPoint y: 335, endPoint x: 59, endPoint y: 341, distance: 11.0
click at [68, 335] on input "checkbox" at bounding box center [64, 337] width 13 height 13
checkbox input "true"
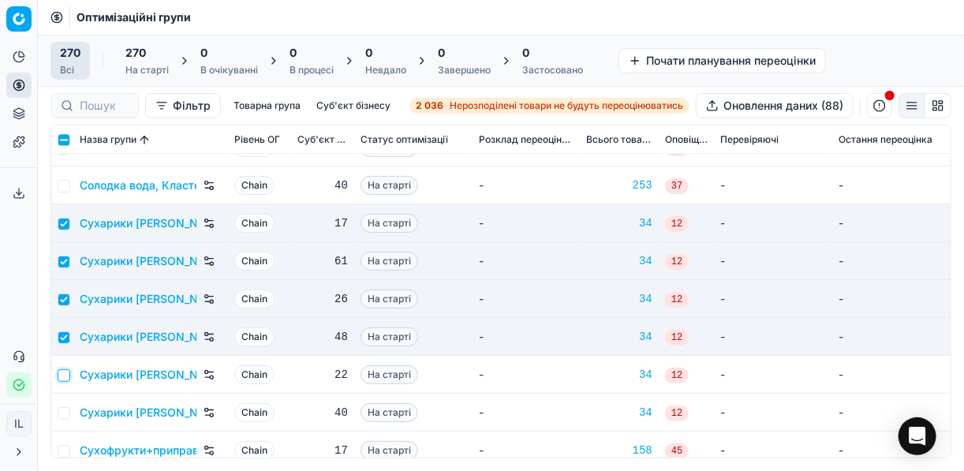
click at [64, 373] on input "checkbox" at bounding box center [64, 375] width 13 height 13
checkbox input "true"
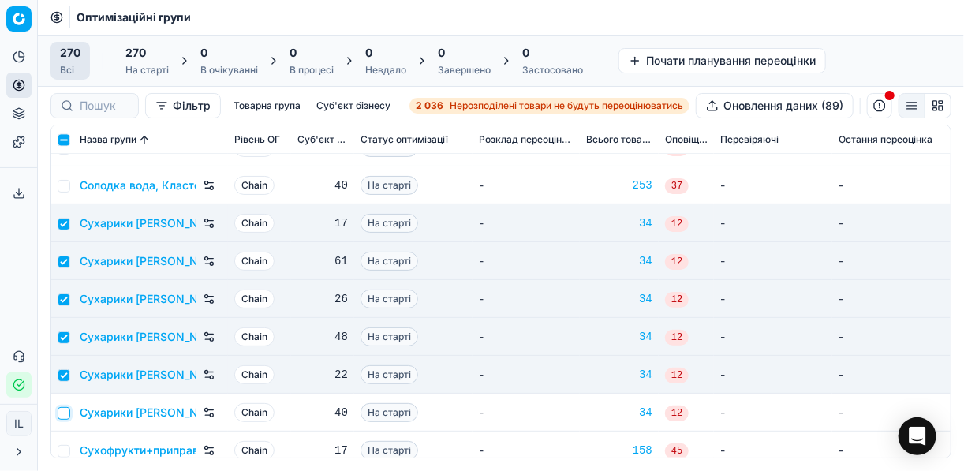
click at [62, 413] on input "checkbox" at bounding box center [64, 413] width 13 height 13
checkbox input "true"
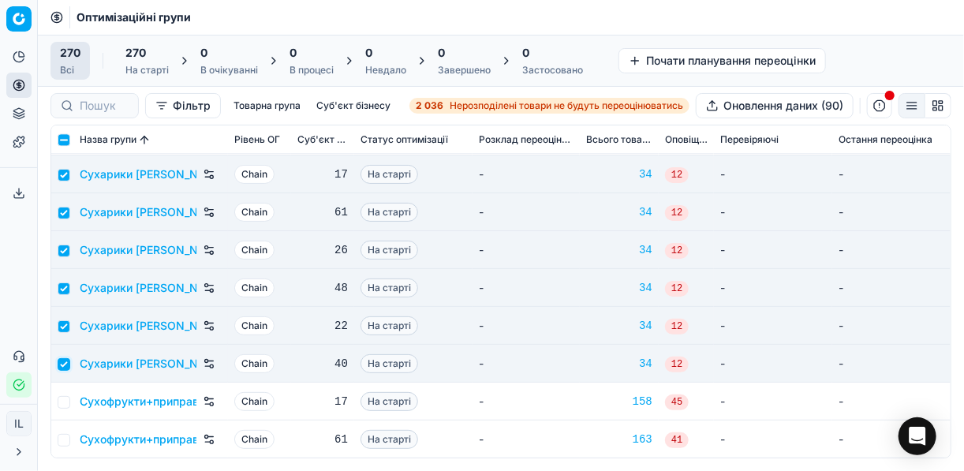
scroll to position [8647, 0]
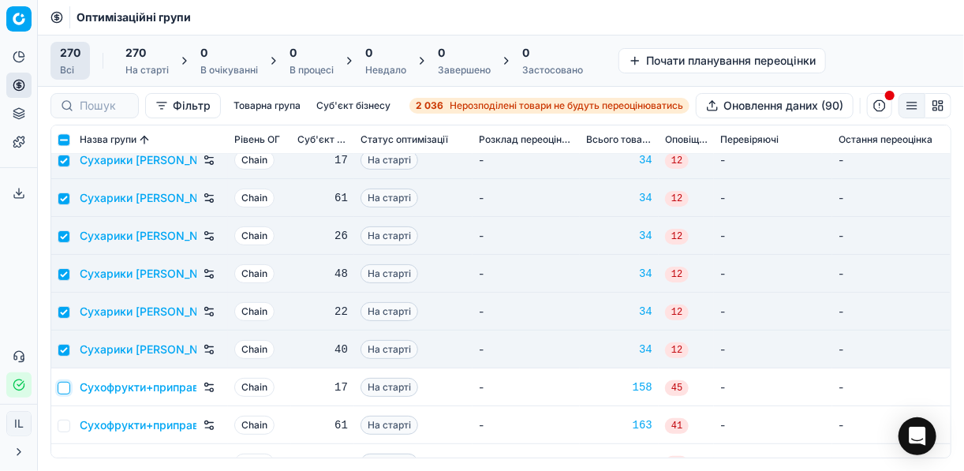
click at [66, 393] on input "checkbox" at bounding box center [64, 388] width 13 height 13
checkbox input "true"
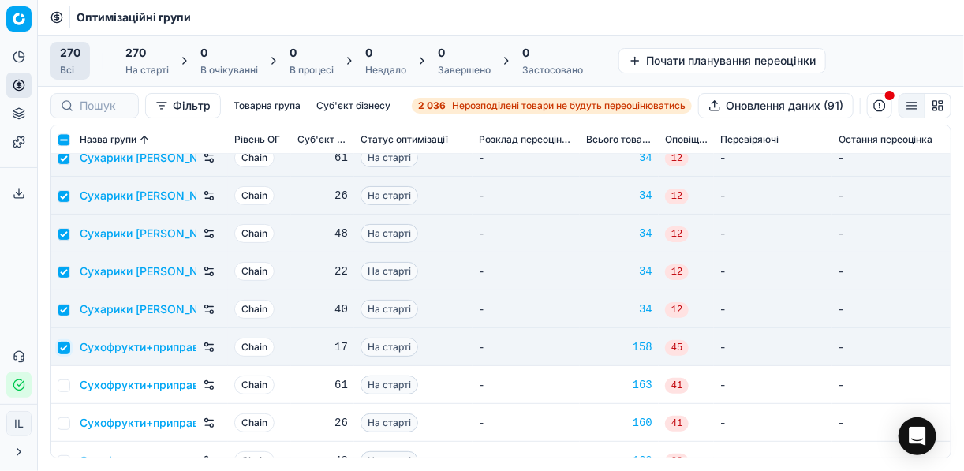
scroll to position [8711, 0]
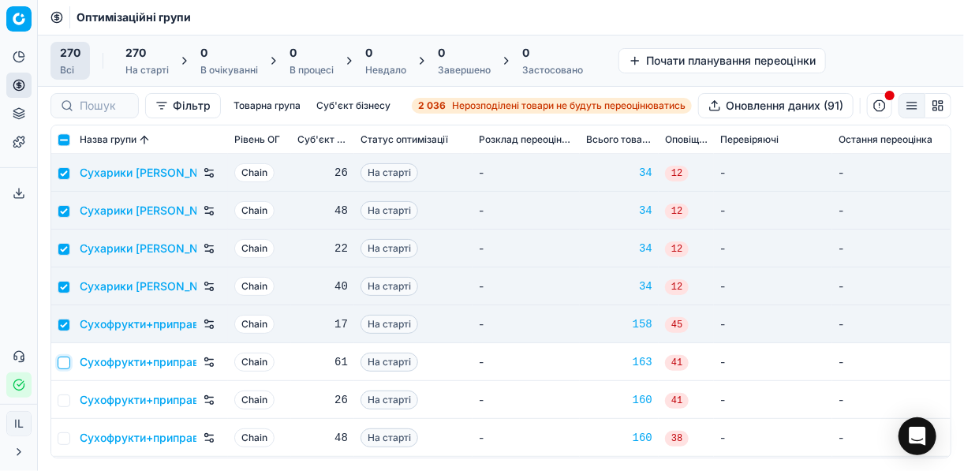
click at [61, 360] on input "checkbox" at bounding box center [64, 363] width 13 height 13
checkbox input "true"
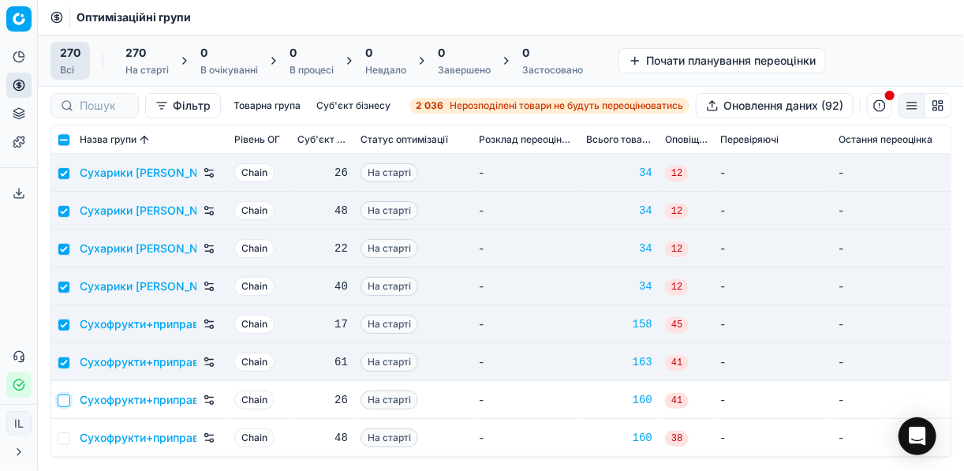
click at [63, 398] on input "checkbox" at bounding box center [64, 400] width 13 height 13
checkbox input "true"
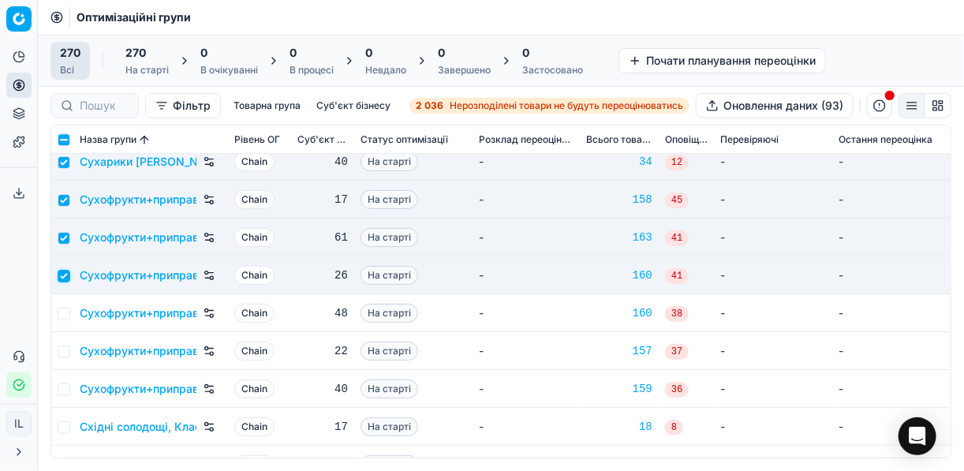
scroll to position [8837, 0]
drag, startPoint x: 61, startPoint y: 313, endPoint x: 62, endPoint y: 322, distance: 8.7
click at [62, 313] on input "checkbox" at bounding box center [64, 312] width 13 height 13
checkbox input "true"
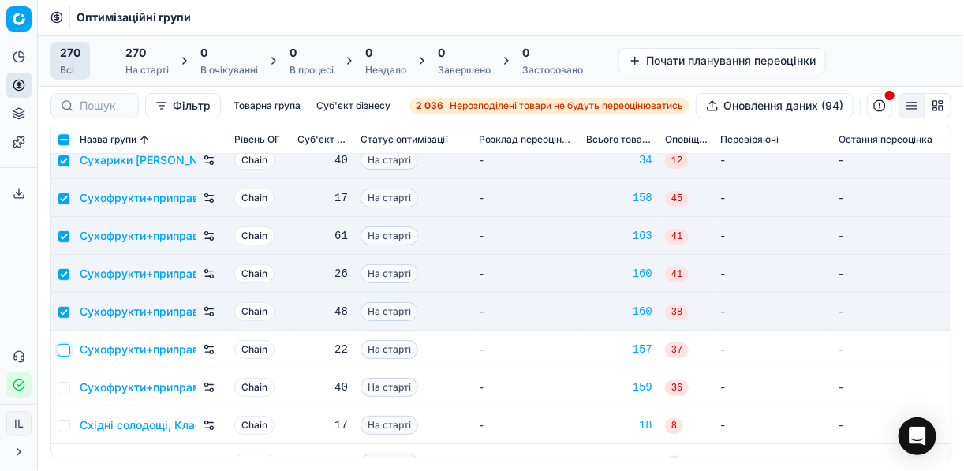
click at [65, 350] on input "checkbox" at bounding box center [64, 350] width 13 height 13
checkbox input "true"
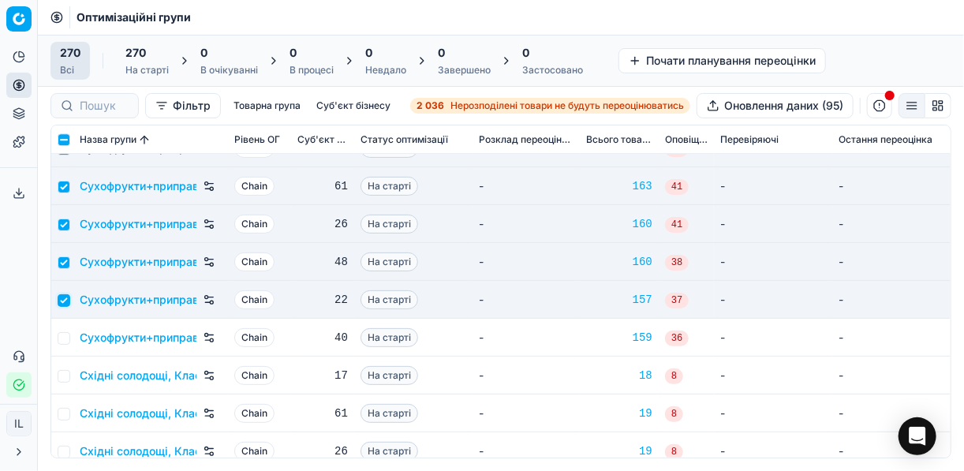
scroll to position [8963, 0]
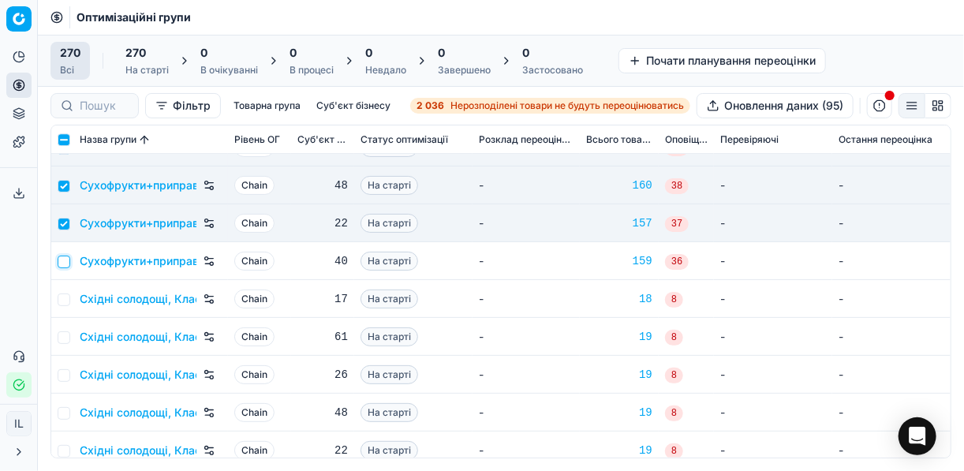
click at [62, 261] on input "checkbox" at bounding box center [64, 262] width 13 height 13
checkbox input "true"
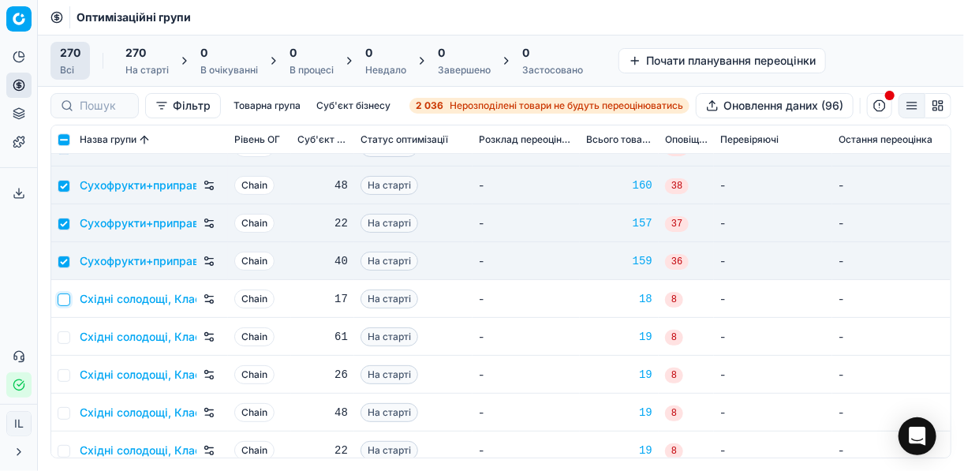
click at [63, 299] on input "checkbox" at bounding box center [64, 300] width 13 height 13
checkbox input "true"
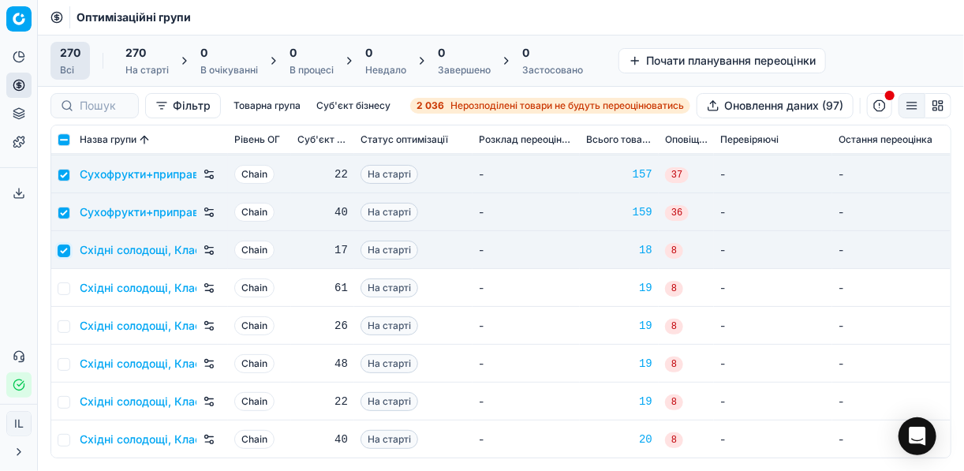
scroll to position [9026, 0]
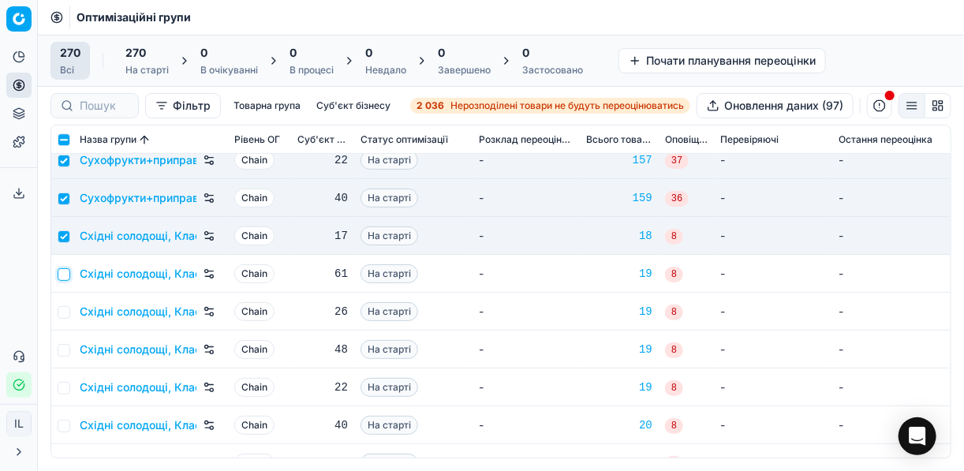
click at [60, 274] on input "checkbox" at bounding box center [64, 274] width 13 height 13
checkbox input "true"
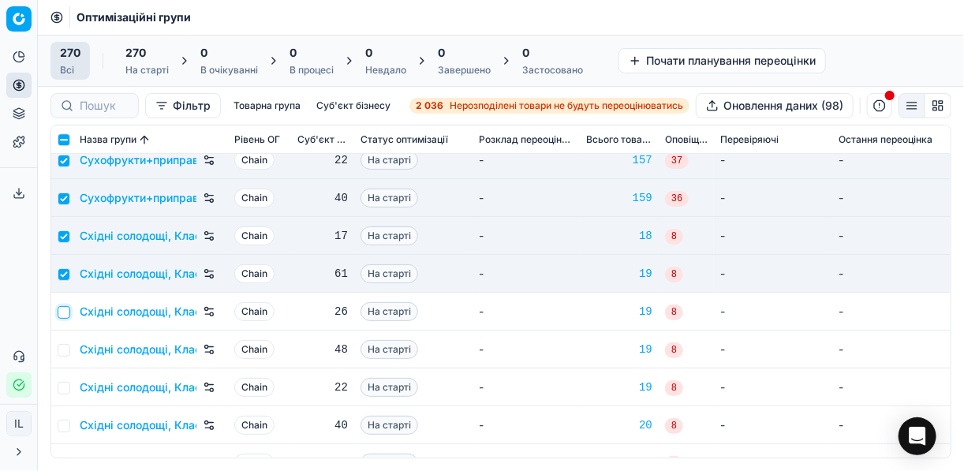
click at [60, 309] on input "checkbox" at bounding box center [64, 312] width 13 height 13
checkbox input "true"
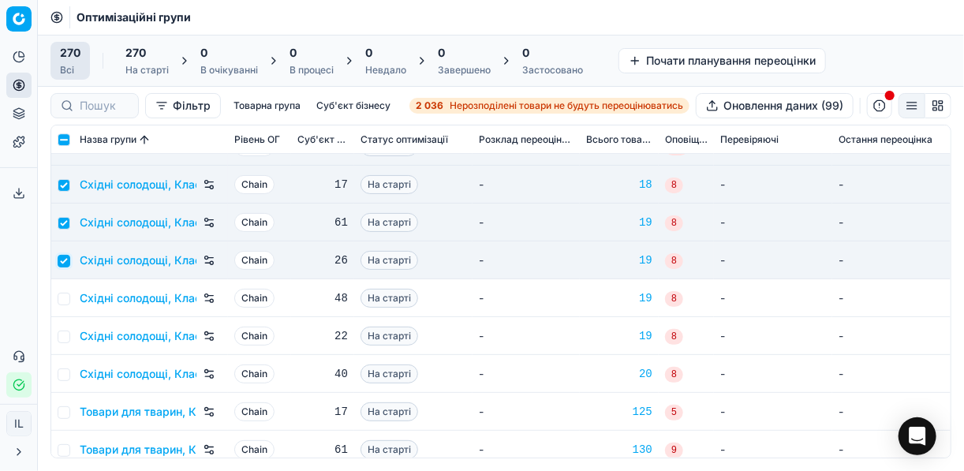
scroll to position [9152, 0]
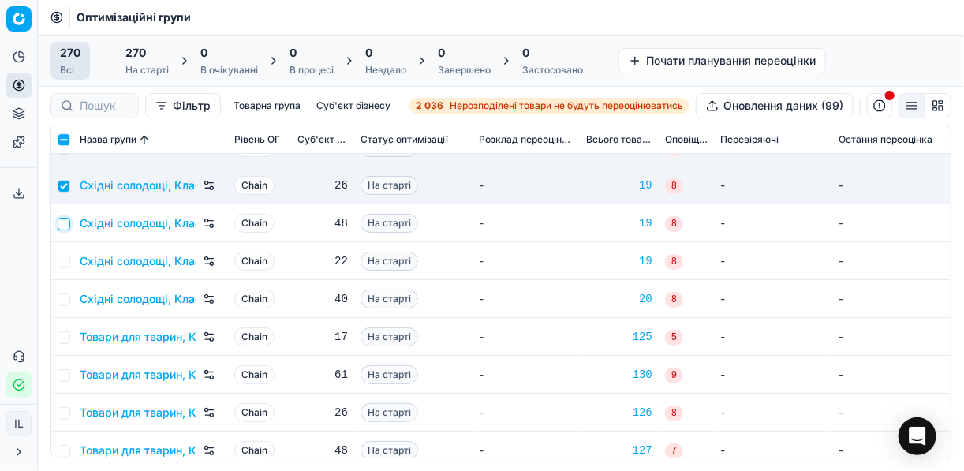
click at [66, 226] on input "checkbox" at bounding box center [64, 224] width 13 height 13
checkbox input "true"
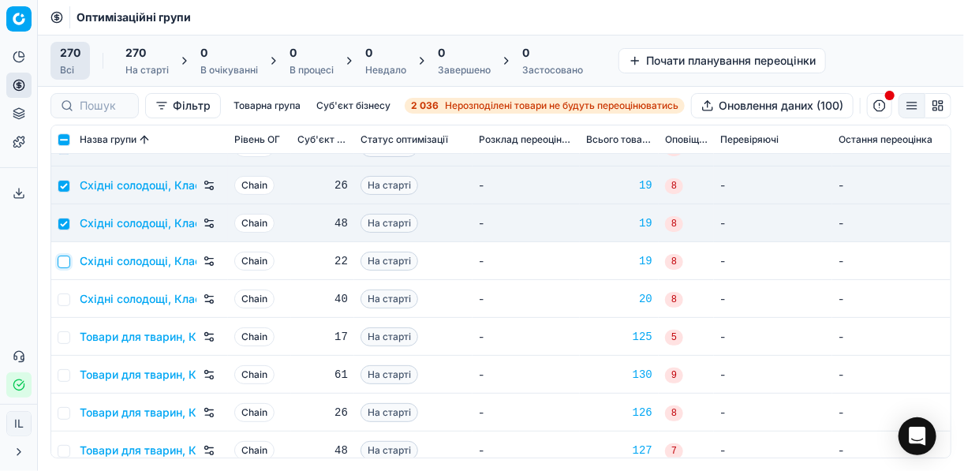
click at [63, 261] on input "checkbox" at bounding box center [64, 262] width 13 height 13
checkbox input "true"
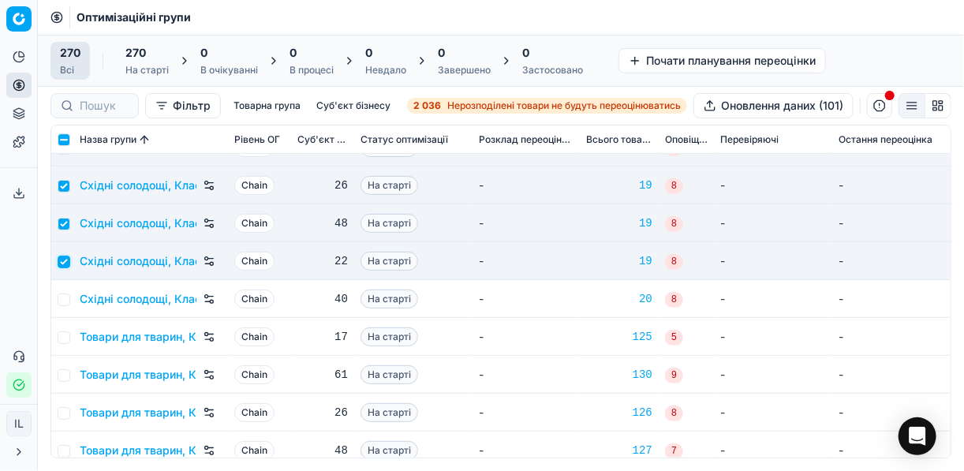
scroll to position [9215, 0]
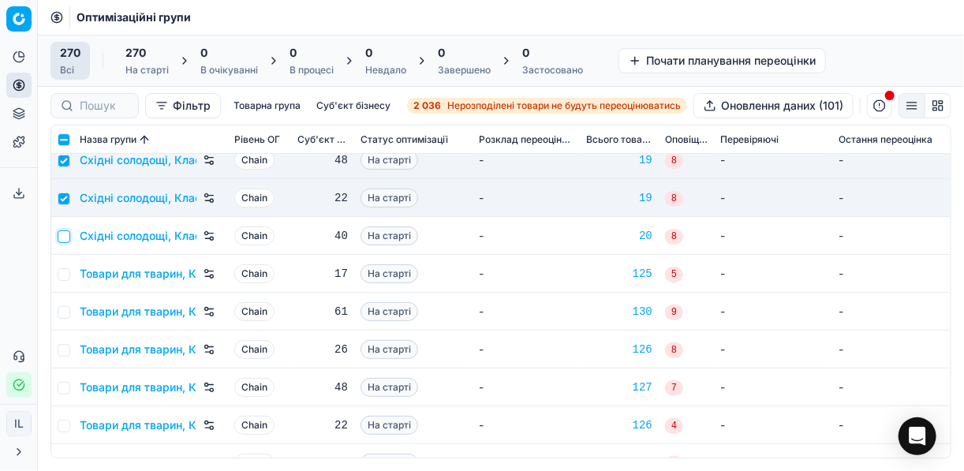
click at [67, 234] on input "checkbox" at bounding box center [64, 236] width 13 height 13
checkbox input "true"
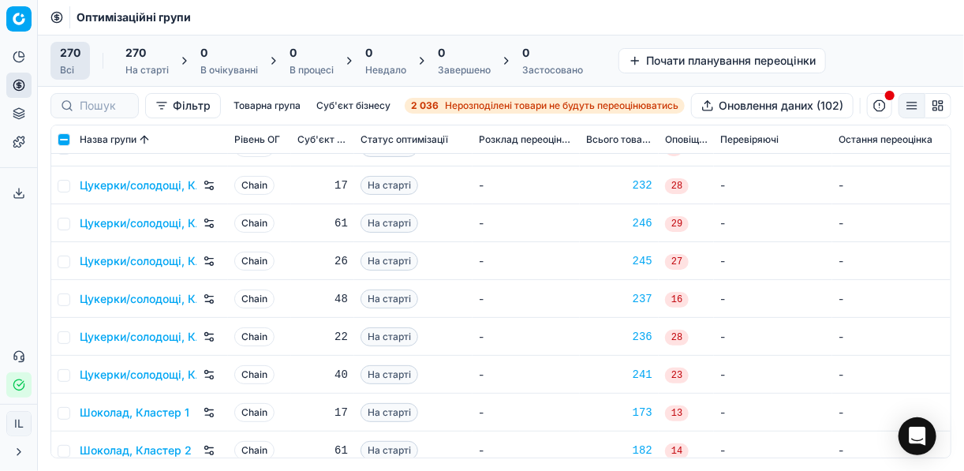
scroll to position [9468, 0]
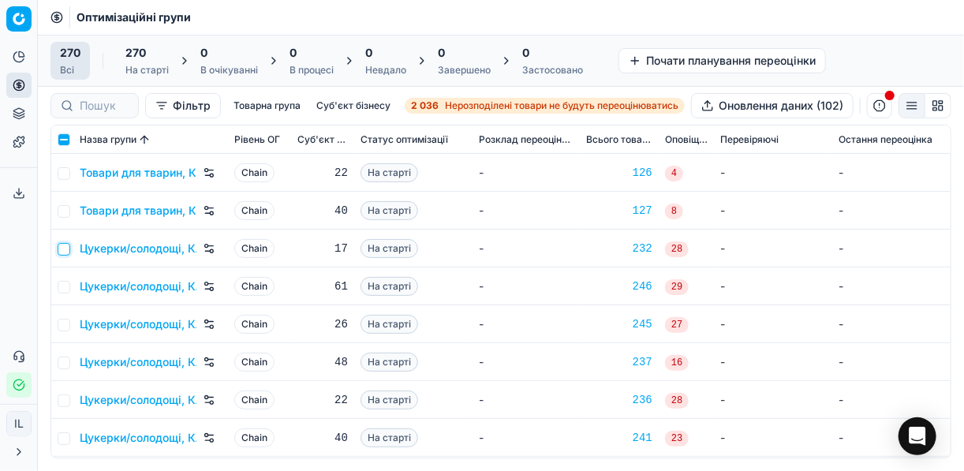
click at [63, 249] on input "checkbox" at bounding box center [64, 249] width 13 height 13
checkbox input "true"
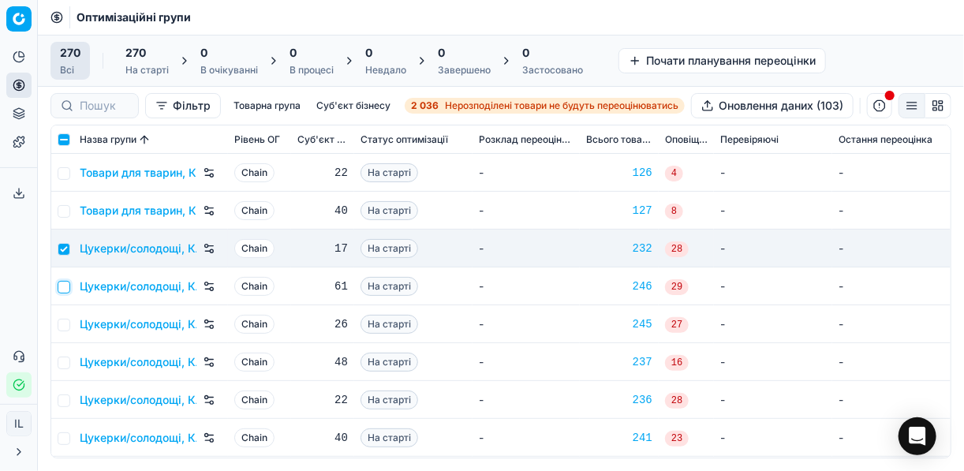
click at [67, 281] on input "checkbox" at bounding box center [64, 287] width 13 height 13
checkbox input "true"
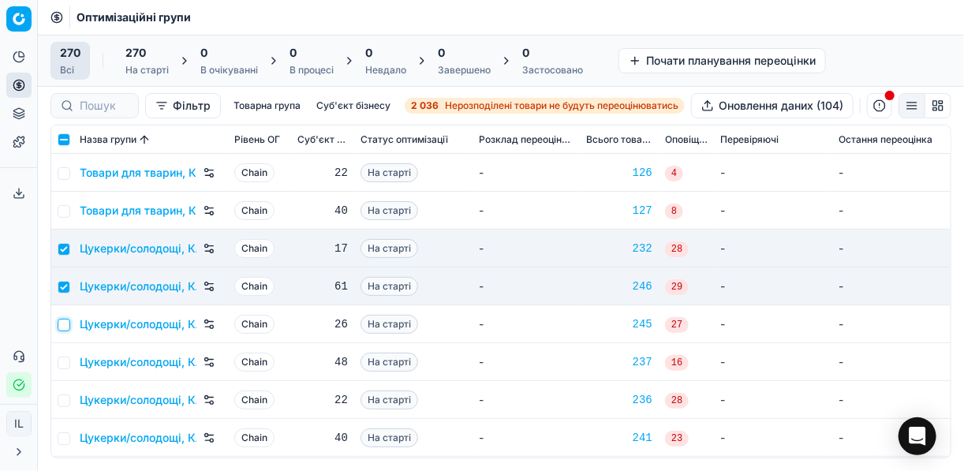
click at [65, 325] on input "checkbox" at bounding box center [64, 325] width 13 height 13
checkbox input "true"
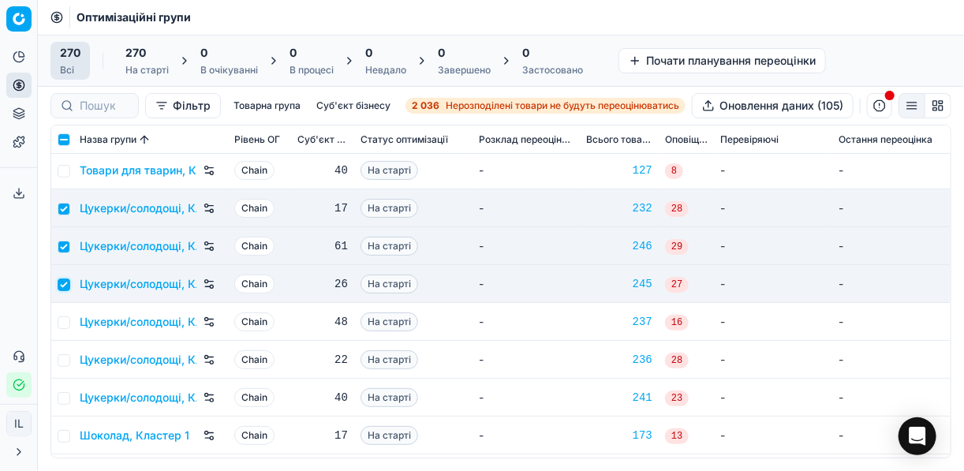
scroll to position [9531, 0]
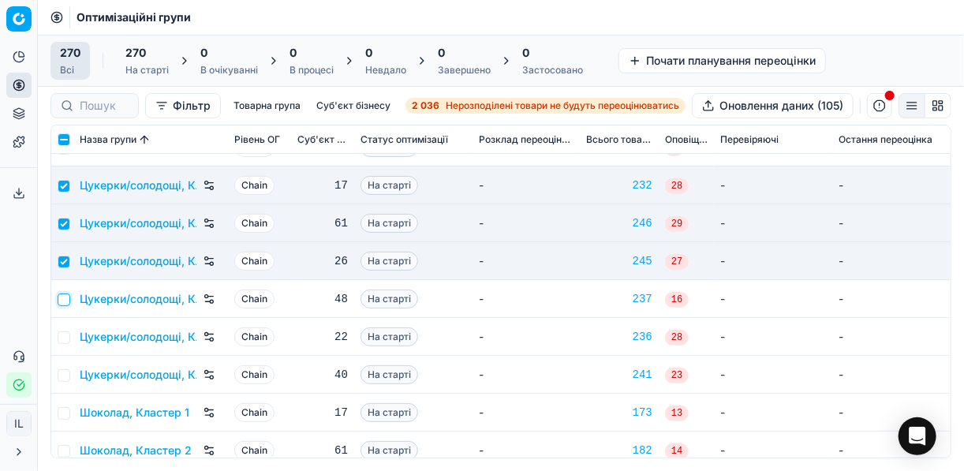
click at [61, 296] on input "checkbox" at bounding box center [64, 300] width 13 height 13
checkbox input "true"
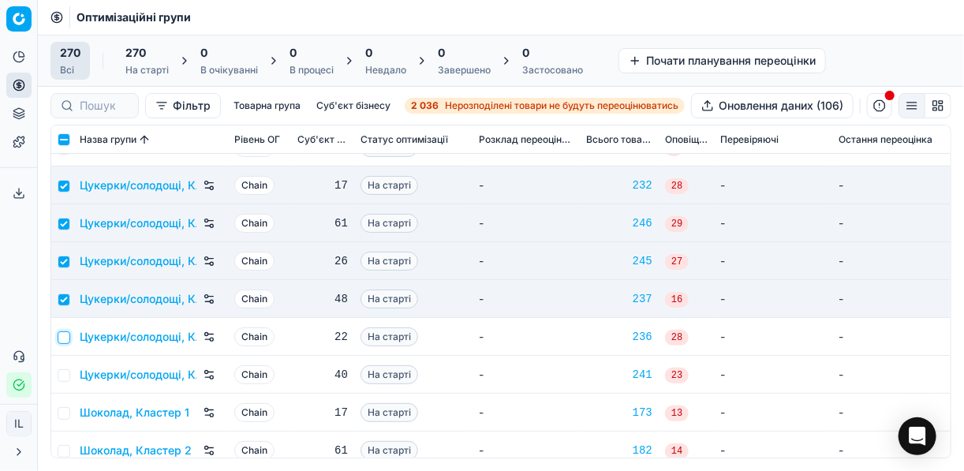
drag, startPoint x: 64, startPoint y: 340, endPoint x: 69, endPoint y: 352, distance: 13.1
click at [65, 341] on input "checkbox" at bounding box center [64, 337] width 13 height 13
checkbox input "true"
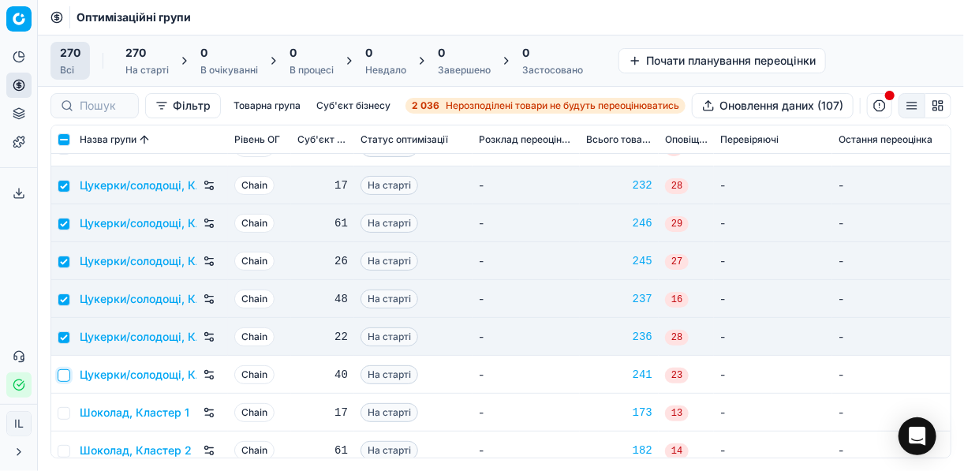
click at [66, 377] on input "checkbox" at bounding box center [64, 375] width 13 height 13
checkbox input "true"
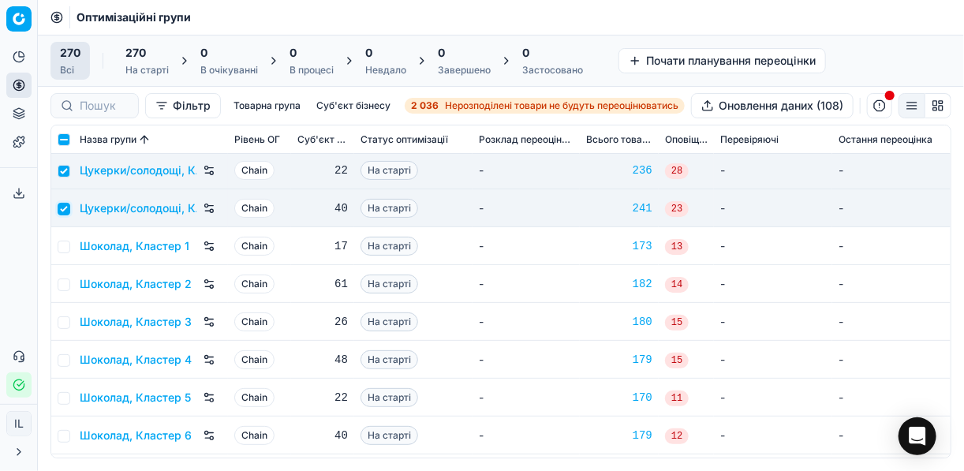
scroll to position [9720, 0]
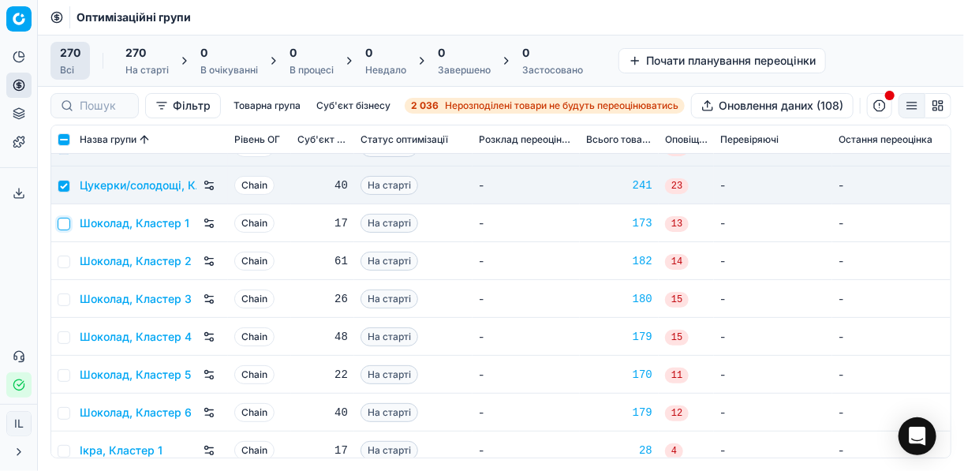
click at [67, 225] on input "checkbox" at bounding box center [64, 224] width 13 height 13
checkbox input "true"
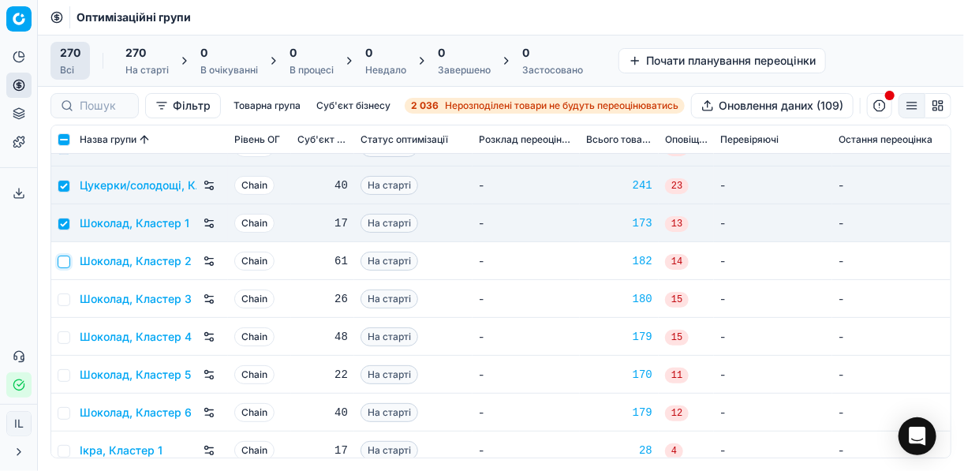
click at [65, 260] on input "checkbox" at bounding box center [64, 262] width 13 height 13
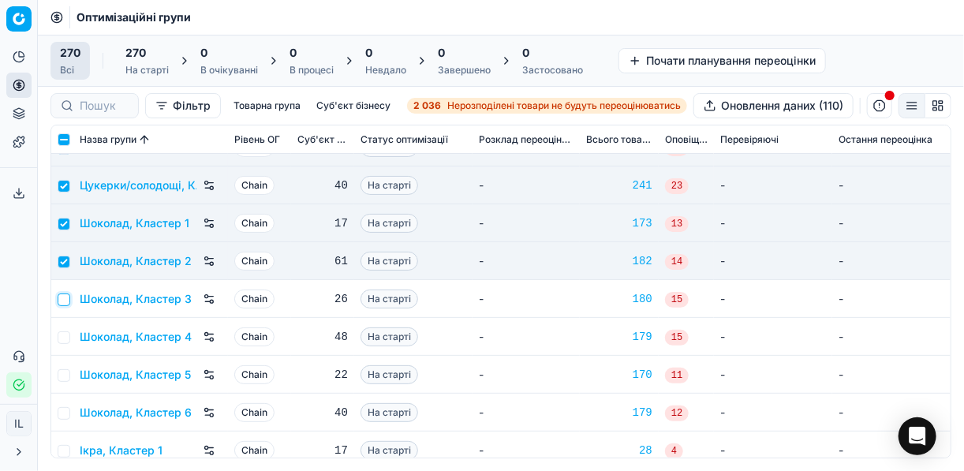
click at [66, 295] on input "checkbox" at bounding box center [64, 300] width 13 height 13
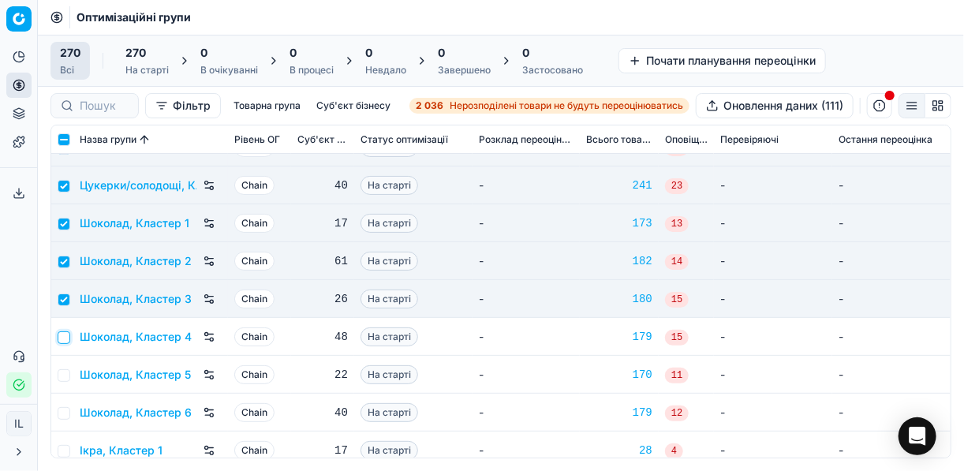
click at [69, 337] on input "checkbox" at bounding box center [64, 337] width 13 height 13
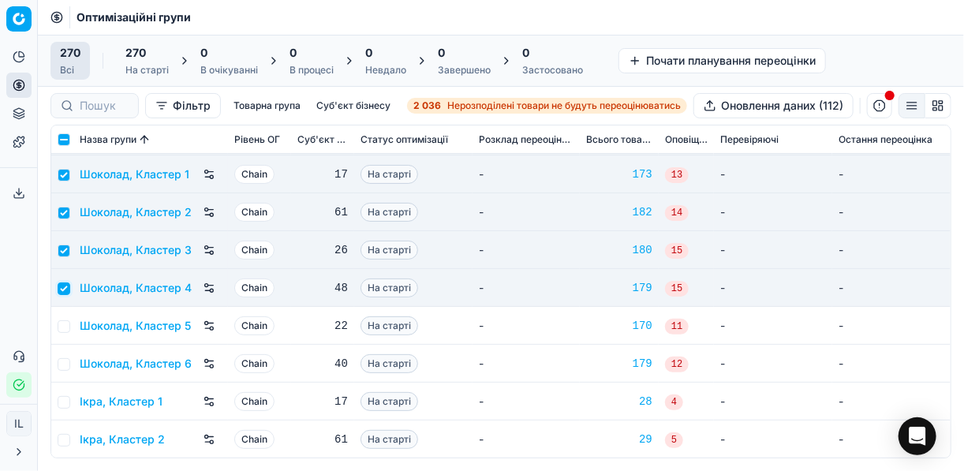
scroll to position [9784, 0]
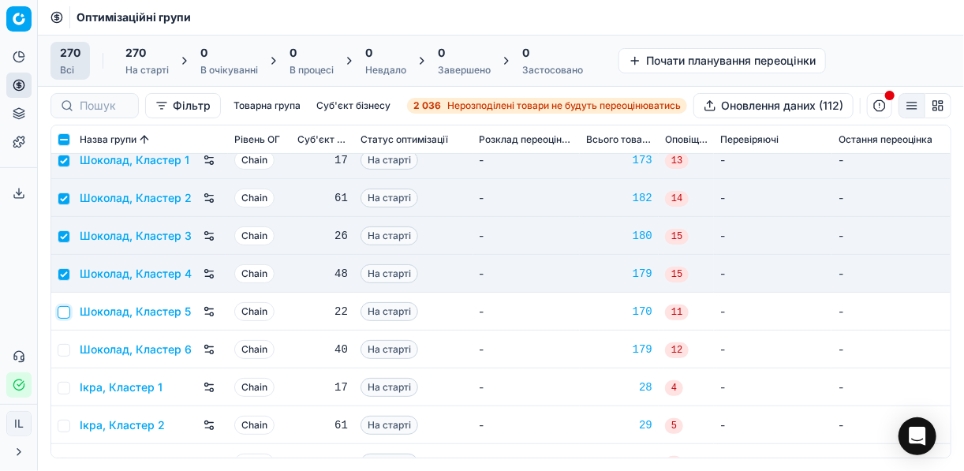
click at [65, 313] on input "checkbox" at bounding box center [64, 312] width 13 height 13
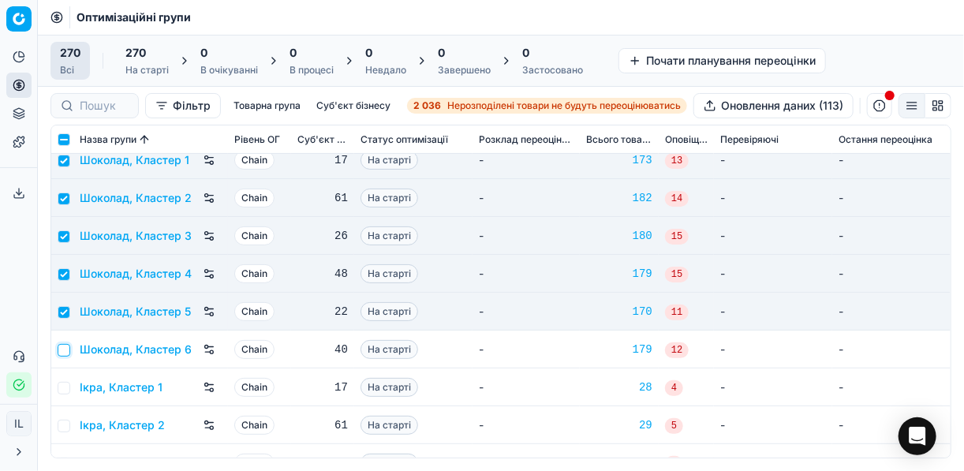
click at [65, 350] on input "checkbox" at bounding box center [64, 350] width 13 height 13
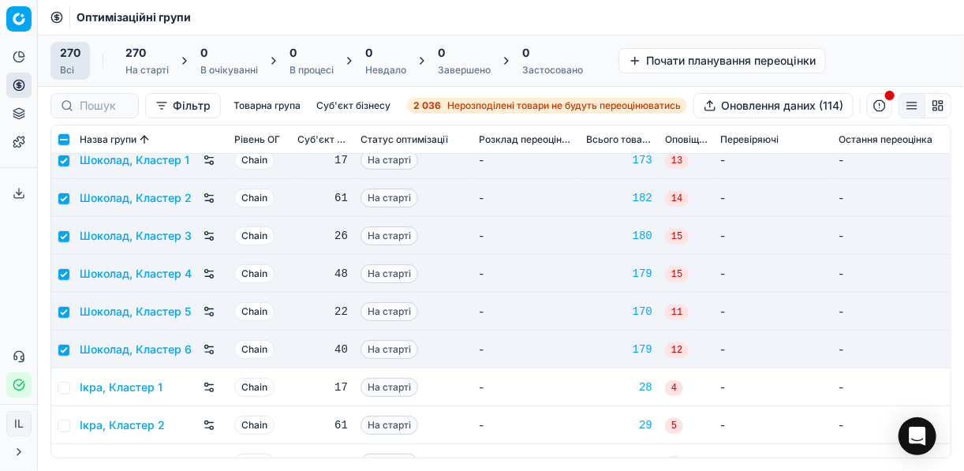
click at [145, 62] on div "270 На старті" at bounding box center [146, 61] width 43 height 32
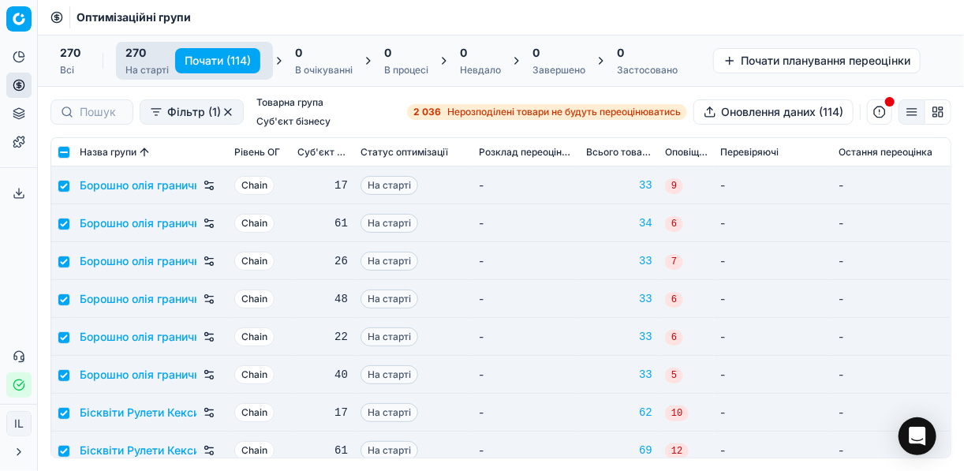
click at [196, 59] on button "Почати (114)" at bounding box center [217, 60] width 85 height 25
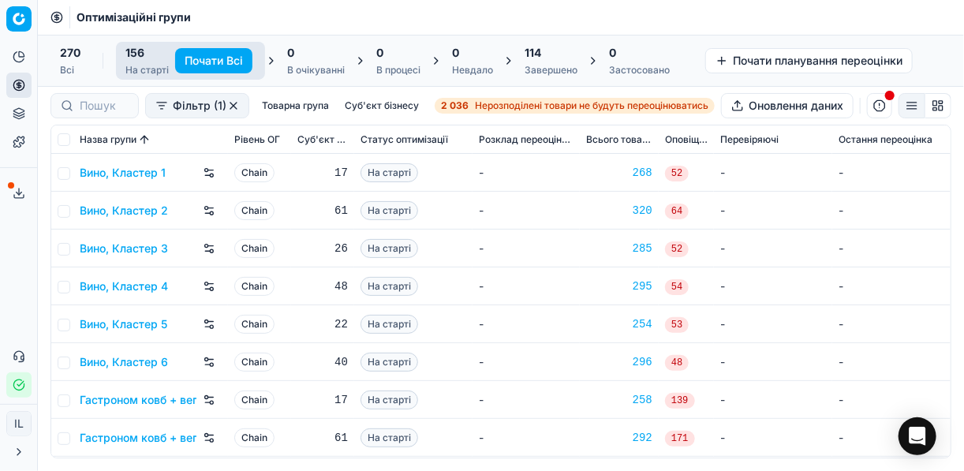
click at [549, 50] on div "114" at bounding box center [551, 53] width 53 height 16
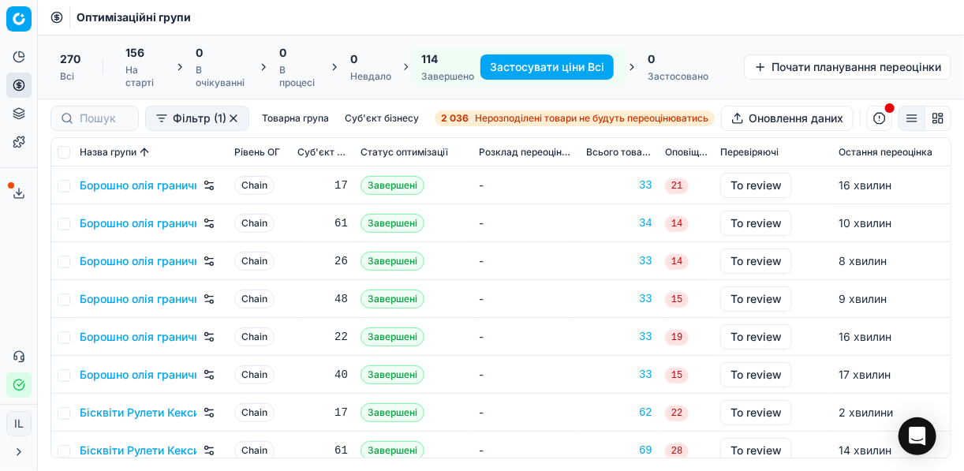
click at [550, 61] on button "Застосувати ціни Всі" at bounding box center [546, 66] width 133 height 25
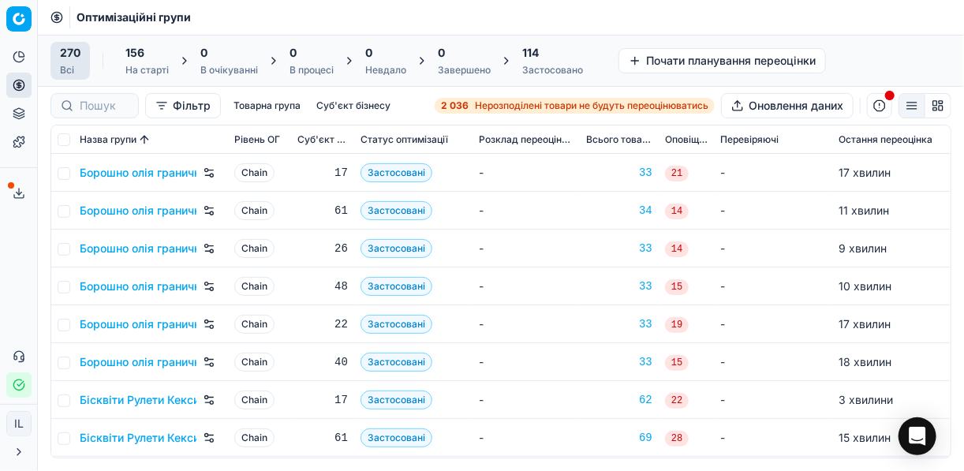
click at [555, 50] on div "114" at bounding box center [552, 53] width 61 height 16
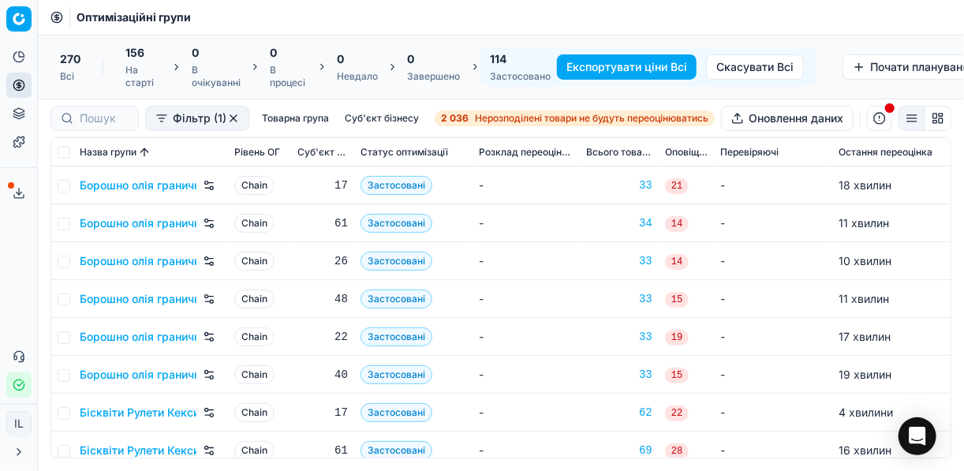
click at [589, 62] on button "Експортувати ціни Всі" at bounding box center [627, 66] width 140 height 25
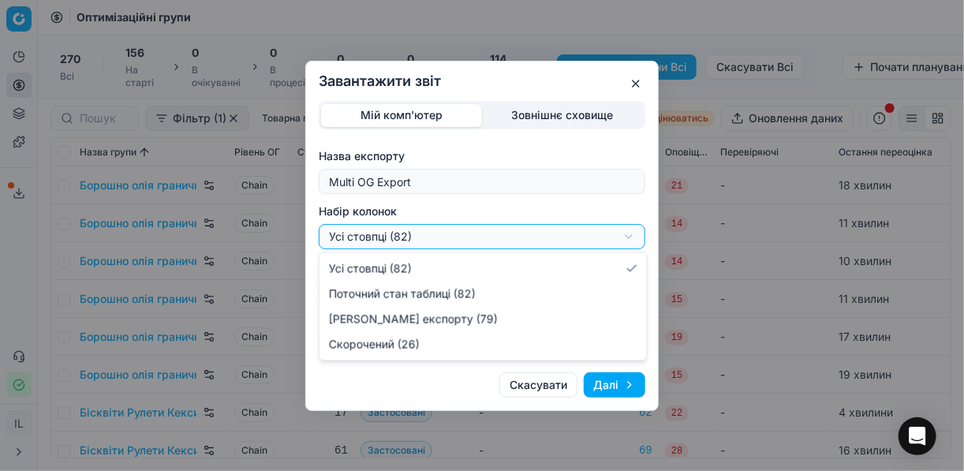
click at [630, 234] on div "Завантажити звіт Мій комп'ютер Зовнішнє сховище Назва експорту Multi OG Export …" at bounding box center [482, 235] width 964 height 471
select select "a9134834-9553-4c73-ac5c-c823406624b7"
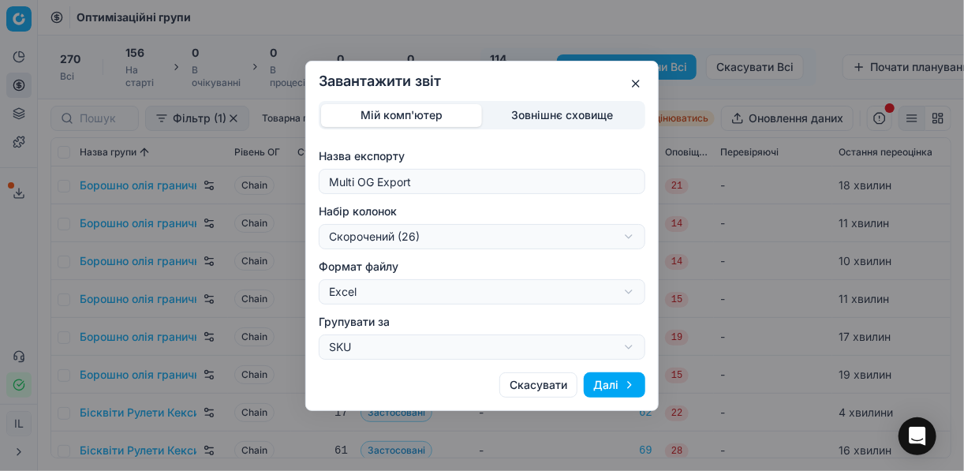
click at [618, 381] on button "Далі" at bounding box center [615, 384] width 62 height 25
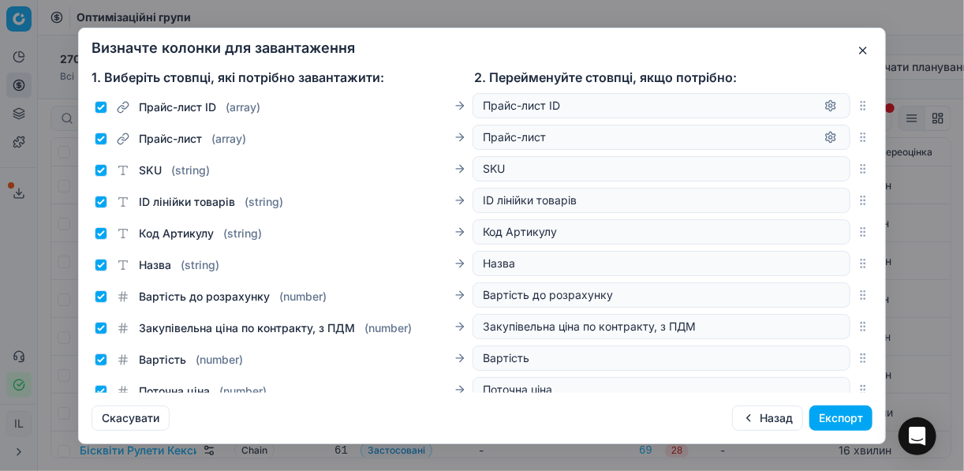
click at [845, 421] on button "Експорт" at bounding box center [841, 418] width 63 height 25
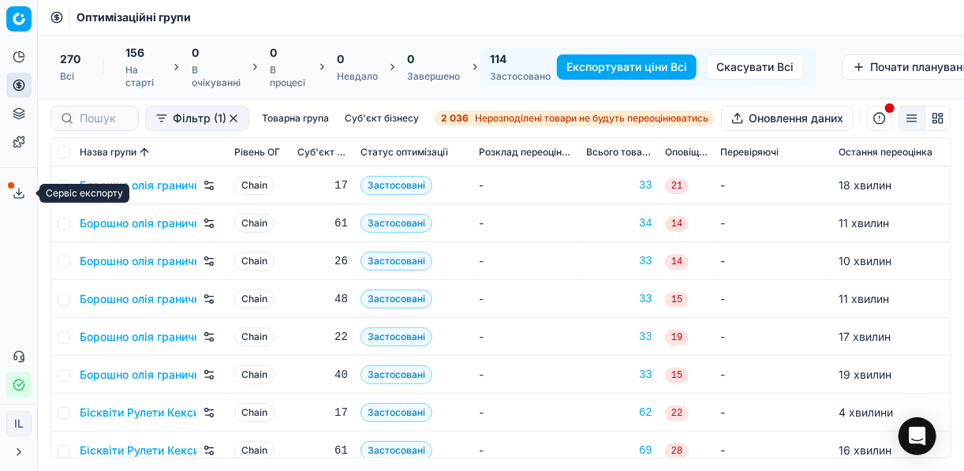
click at [17, 196] on icon at bounding box center [19, 193] width 13 height 13
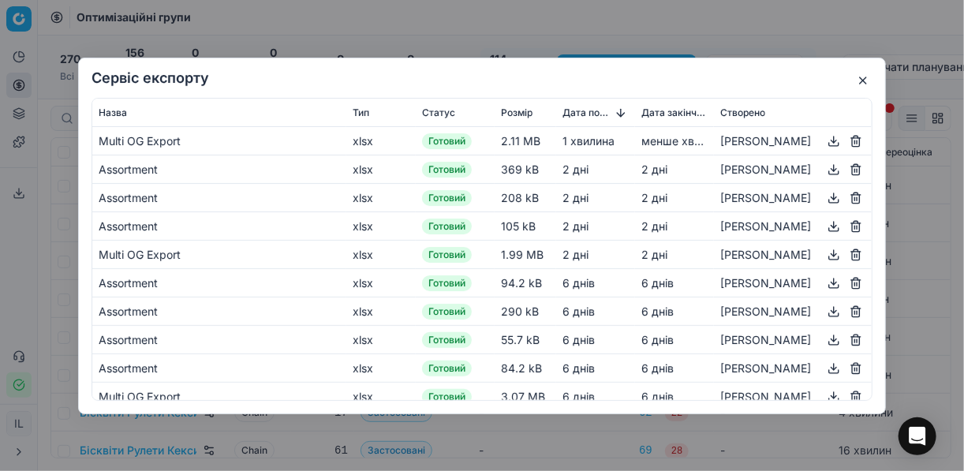
click at [825, 140] on button "button" at bounding box center [834, 140] width 19 height 19
drag, startPoint x: 588, startPoint y: 17, endPoint x: 662, endPoint y: 7, distance: 74.9
click at [588, 17] on div "Сервіс експорту Назва Тип Статус Розмір Дата початку Дата закінчення Створено M…" at bounding box center [482, 235] width 964 height 471
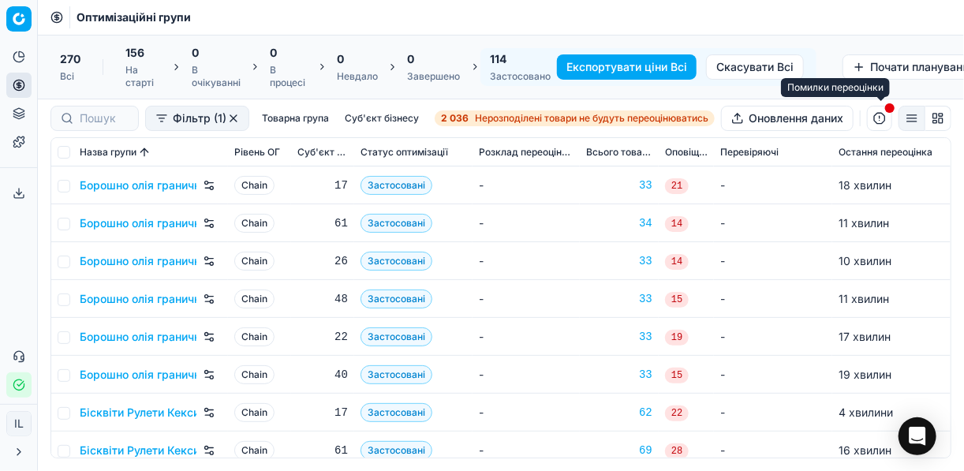
click at [884, 121] on button "button" at bounding box center [879, 118] width 25 height 25
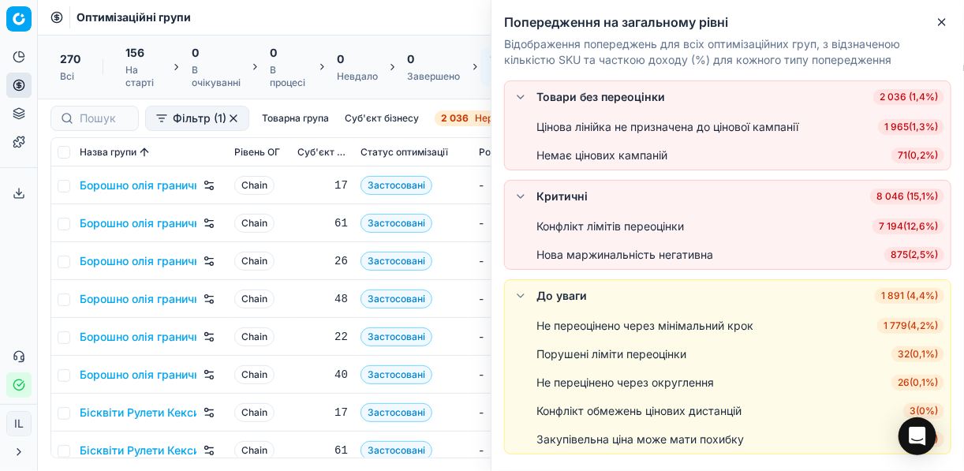
click at [899, 224] on span "7 194 ( 12,6% )" at bounding box center [909, 227] width 72 height 16
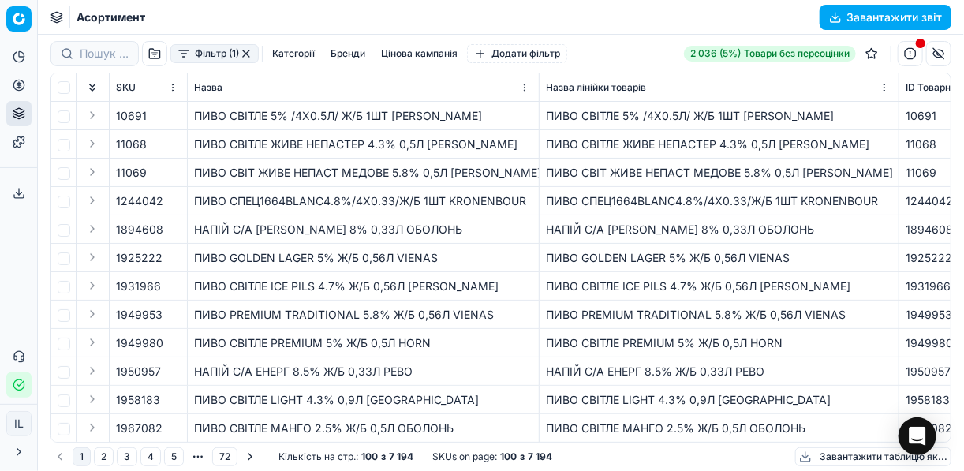
click at [297, 50] on button "Категорії" at bounding box center [293, 53] width 55 height 19
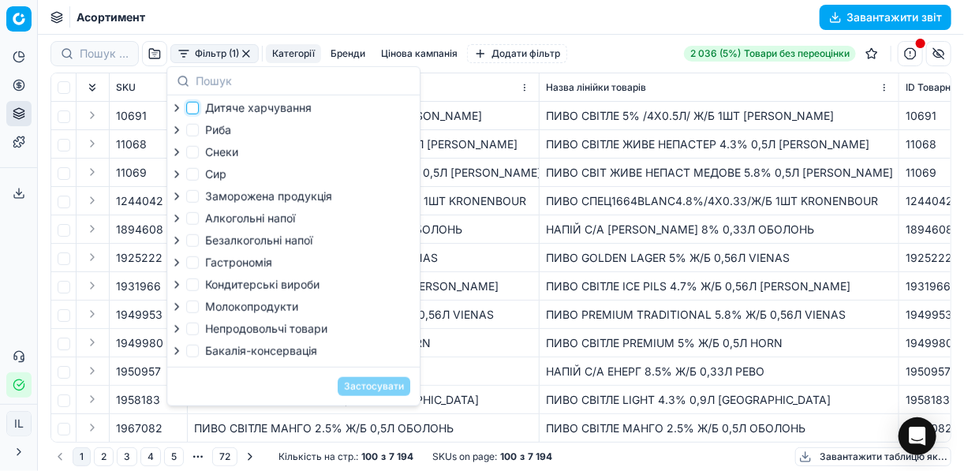
click at [190, 106] on input "Дитяче харчування" at bounding box center [192, 108] width 13 height 13
checkbox input "true"
click at [196, 289] on input "Кондитерськi вироби" at bounding box center [192, 285] width 13 height 13
checkbox input "true"
click at [365, 394] on button "Застосувати" at bounding box center [374, 386] width 73 height 19
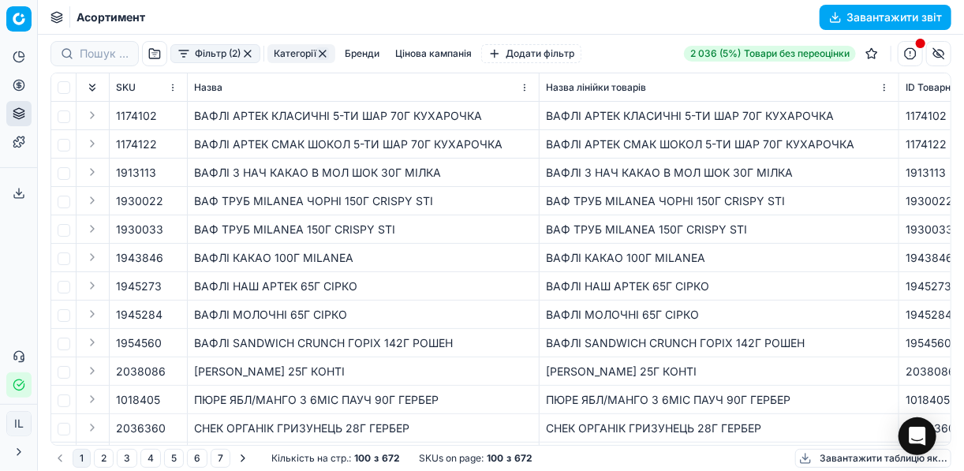
click at [835, 12] on button "Завантажити звіт" at bounding box center [886, 17] width 132 height 25
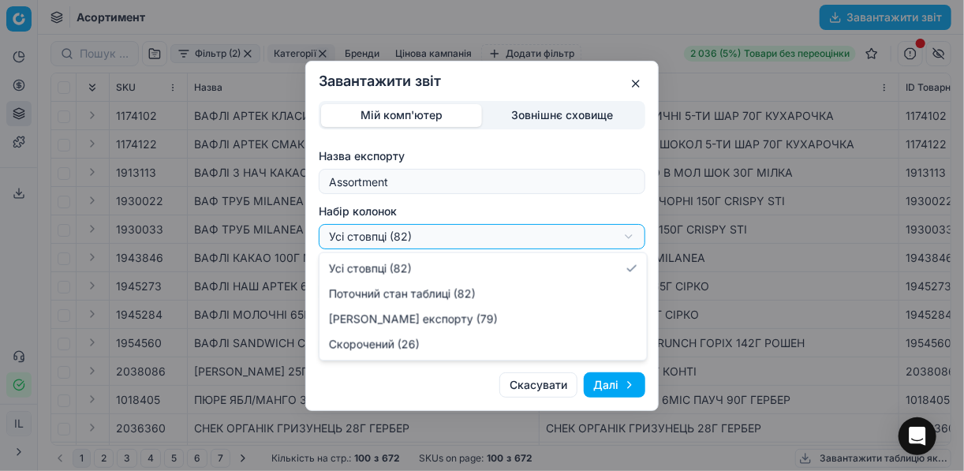
click at [628, 240] on div "Завантажити звіт Мій комп'ютер Зовнішнє сховище Назва експорту Assortment Набір…" at bounding box center [482, 235] width 964 height 471
select select "a9134834-9553-4c73-ac5c-c823406624b7"
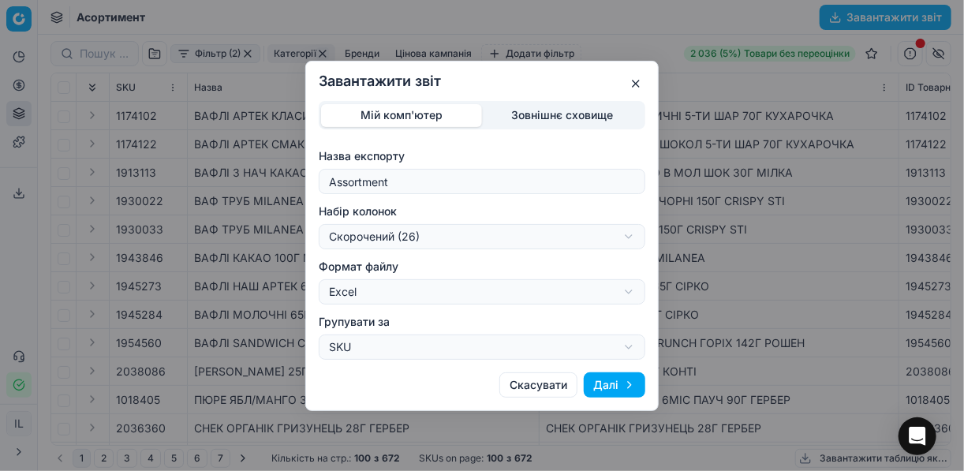
click at [605, 389] on button "Далі" at bounding box center [615, 384] width 62 height 25
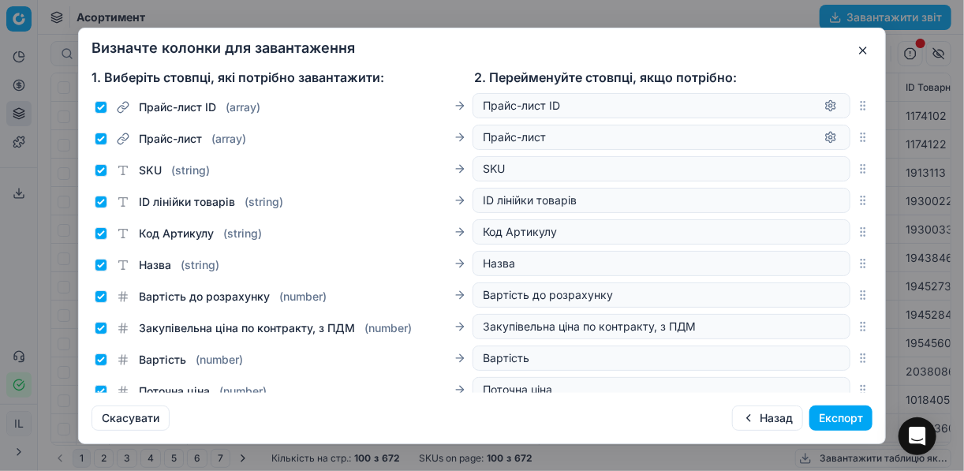
click at [827, 420] on button "Експорт" at bounding box center [841, 418] width 63 height 25
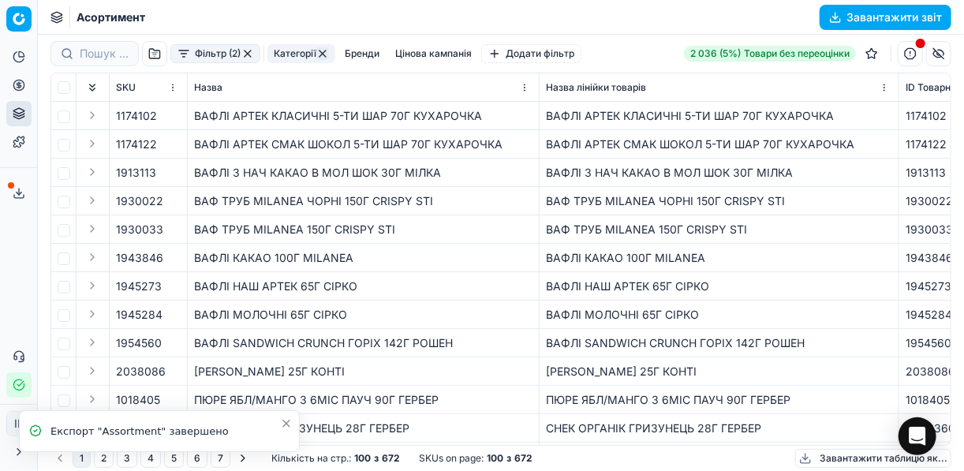
click at [19, 193] on line at bounding box center [19, 192] width 0 height 6
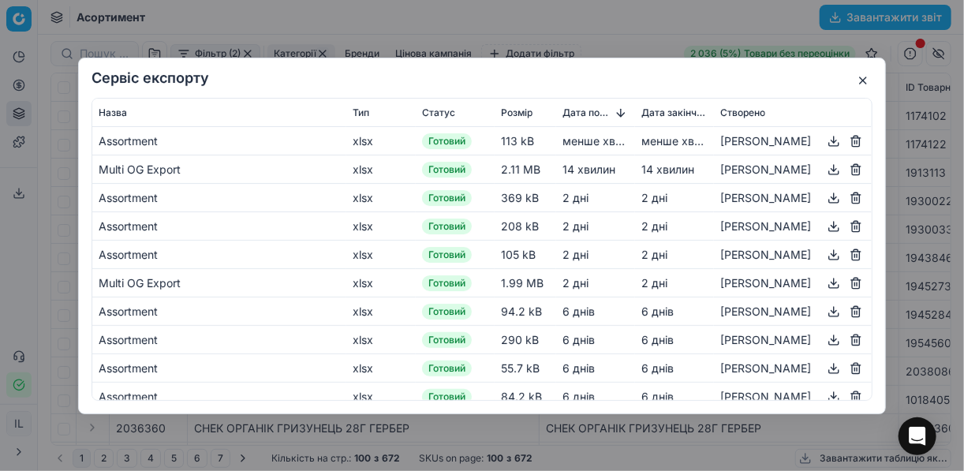
click at [825, 137] on button "button" at bounding box center [834, 140] width 19 height 19
click at [658, 32] on div "Сервіс експорту Назва Тип Статус Розмір Дата початку Дата закінчення Створено A…" at bounding box center [482, 235] width 964 height 471
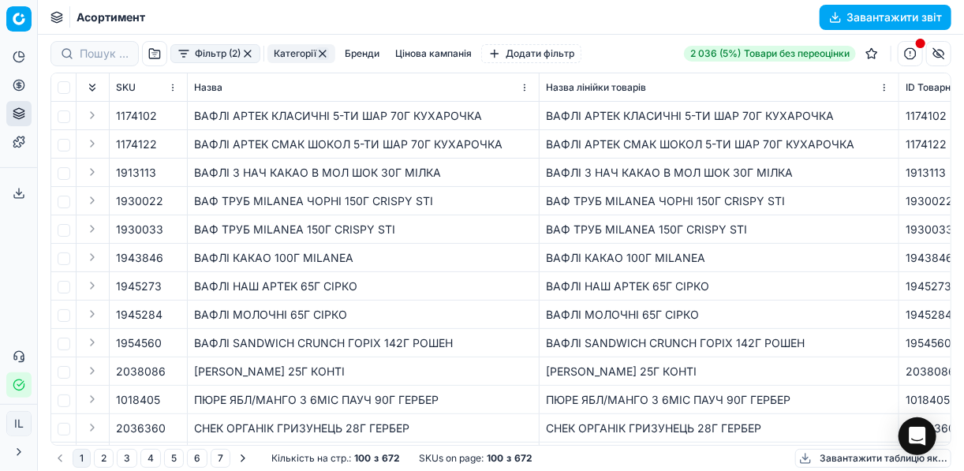
click at [249, 54] on button "button" at bounding box center [247, 53] width 13 height 13
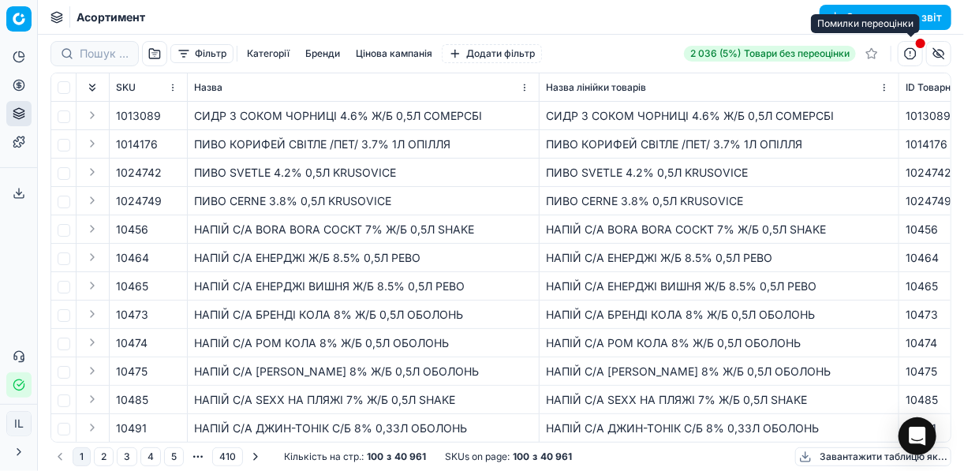
click at [907, 56] on button "button" at bounding box center [910, 53] width 25 height 25
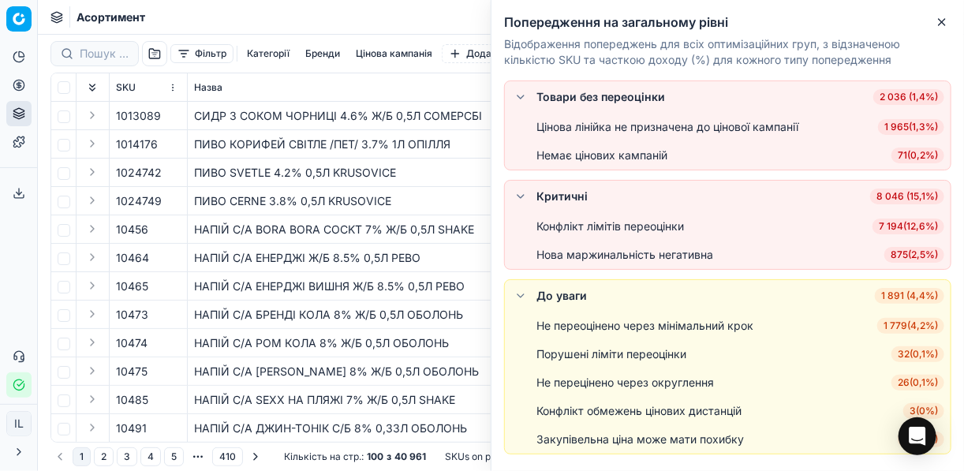
click at [888, 226] on span "7 194 ( 12,6% )" at bounding box center [909, 227] width 72 height 16
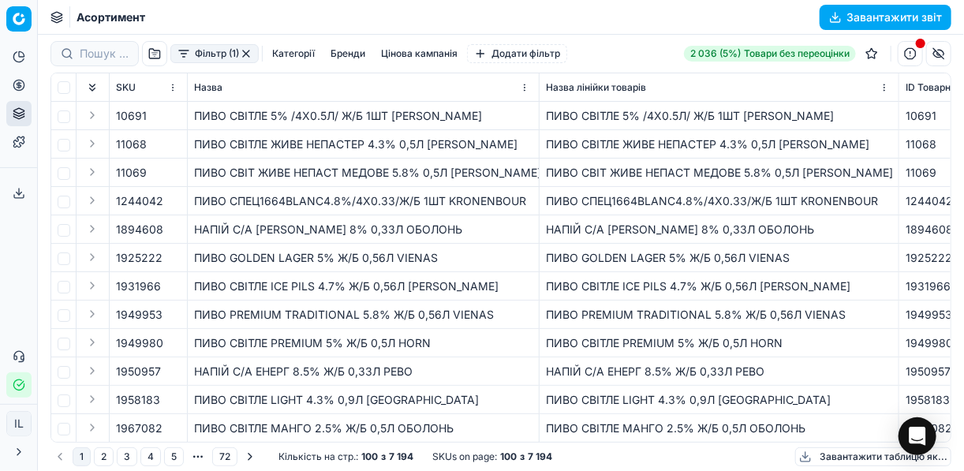
click at [280, 51] on button "Категорії" at bounding box center [293, 53] width 55 height 19
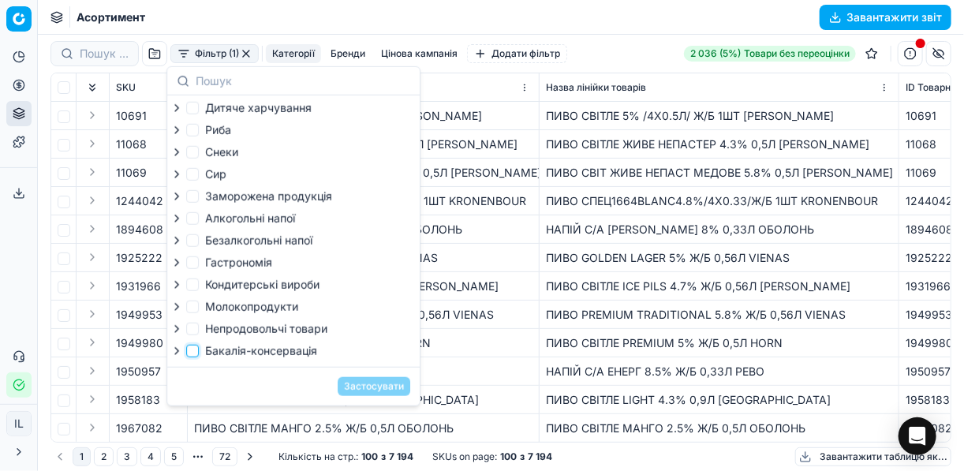
click at [195, 357] on input "Бакалія-консервація" at bounding box center [192, 351] width 13 height 13
checkbox input "true"
click at [388, 396] on button "Застосувати" at bounding box center [374, 386] width 73 height 19
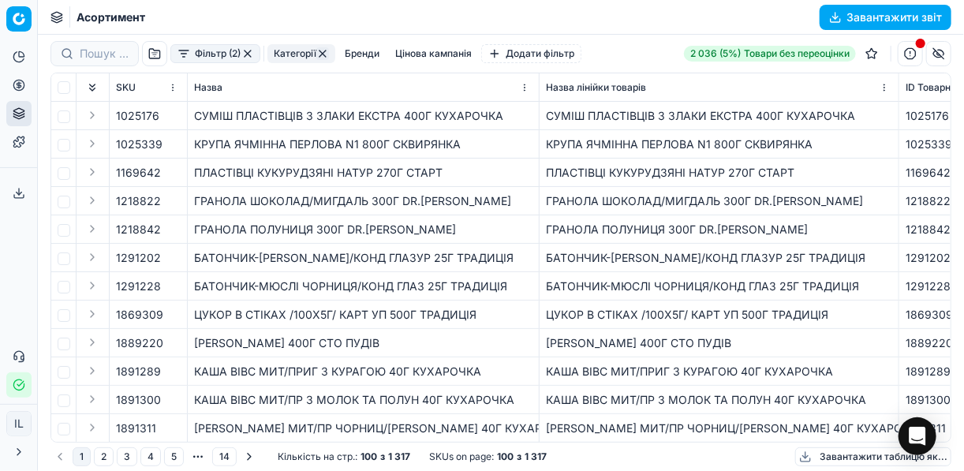
click at [836, 17] on button "Завантажити звіт" at bounding box center [886, 17] width 132 height 25
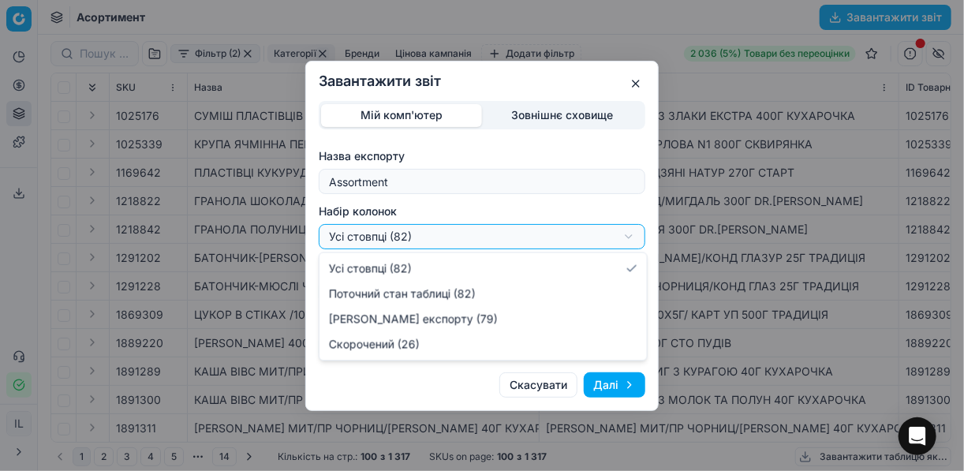
click at [632, 234] on div "Завантажити звіт Мій комп'ютер Зовнішнє сховище Назва експорту Assortment Набір…" at bounding box center [482, 235] width 964 height 471
select select "a9134834-9553-4c73-ac5c-c823406624b7"
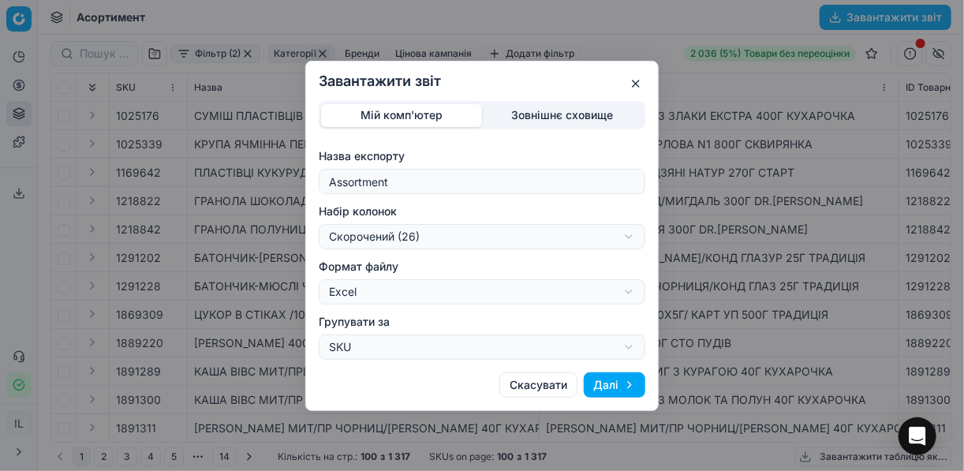
click at [602, 391] on button "Далі" at bounding box center [615, 384] width 62 height 25
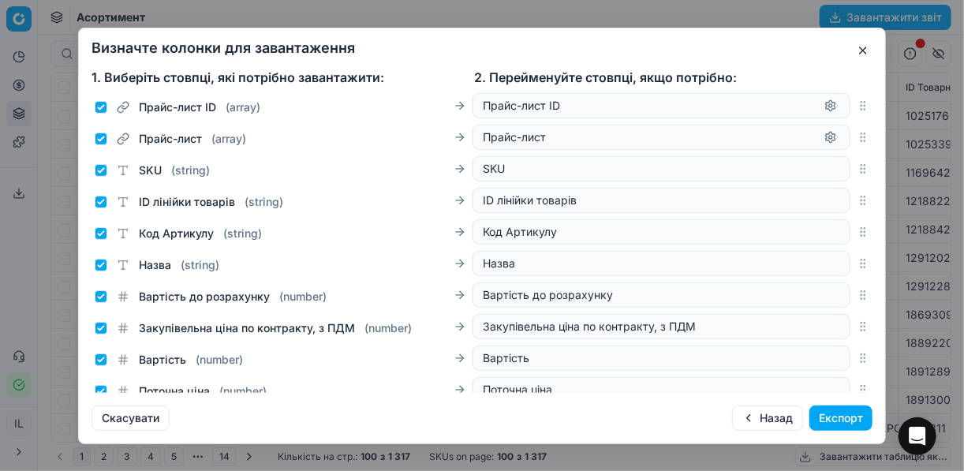
click at [823, 419] on button "Експорт" at bounding box center [841, 418] width 63 height 25
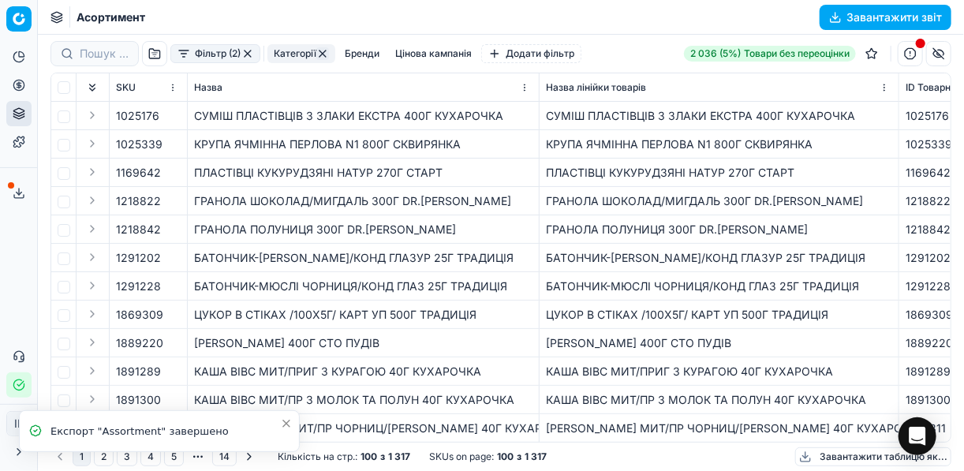
click at [18, 193] on icon at bounding box center [19, 193] width 13 height 13
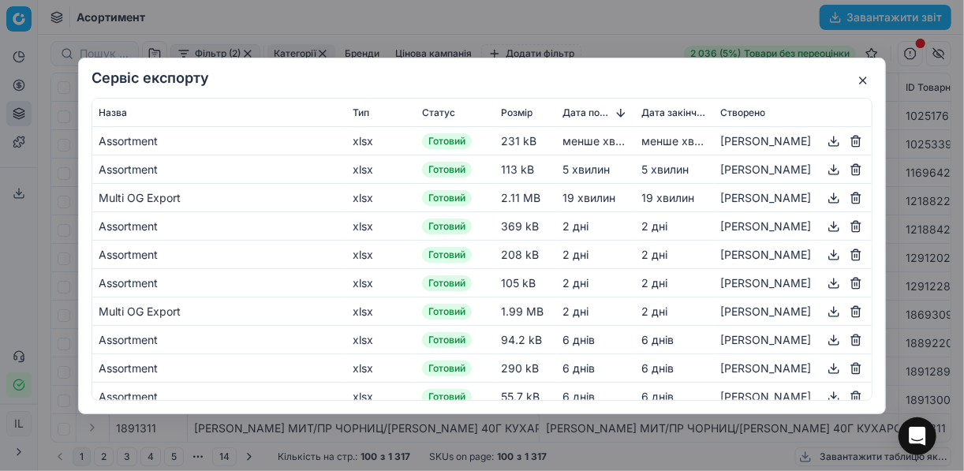
click at [825, 140] on button "button" at bounding box center [834, 140] width 19 height 19
click at [631, 33] on div "Сервіс експорту Назва Тип Статус Розмір Дата початку Дата закінчення Створено A…" at bounding box center [482, 235] width 964 height 471
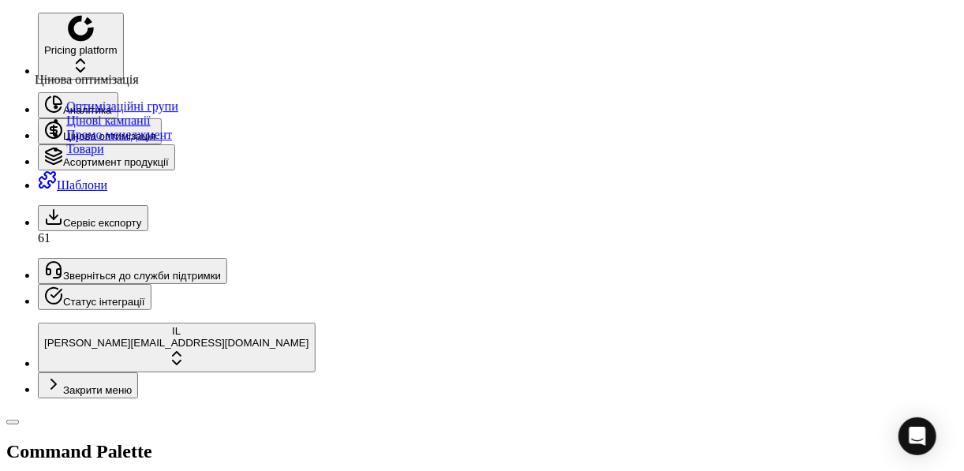
click at [125, 113] on link "Оптимізаційні групи" at bounding box center [122, 105] width 112 height 13
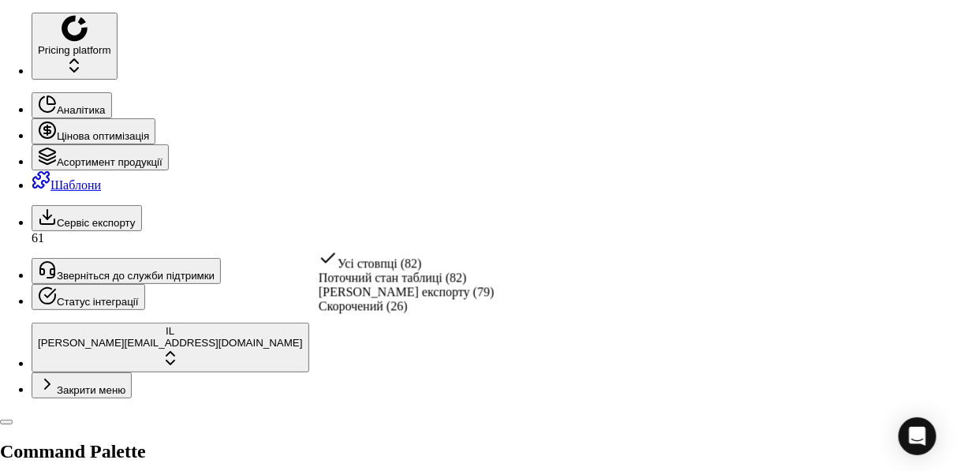
select select "table"
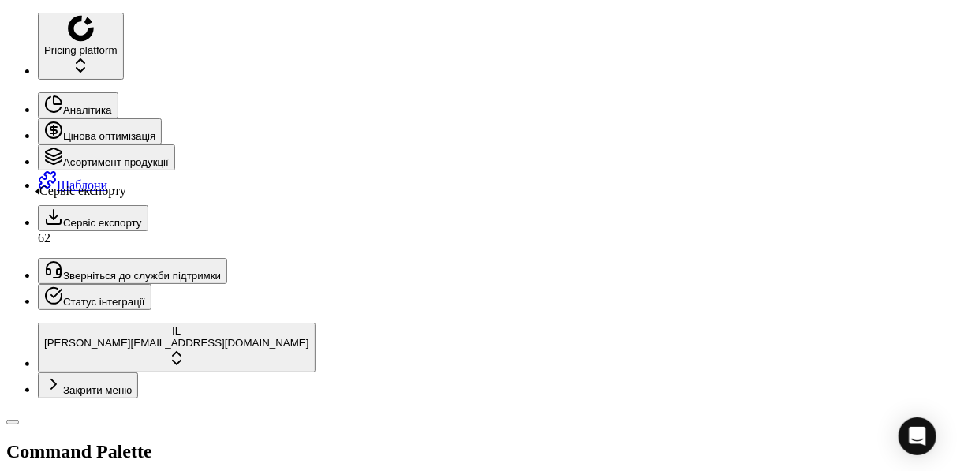
click at [44, 208] on icon at bounding box center [53, 217] width 19 height 19
